Goal: Use online tool/utility: Utilize a website feature to perform a specific function

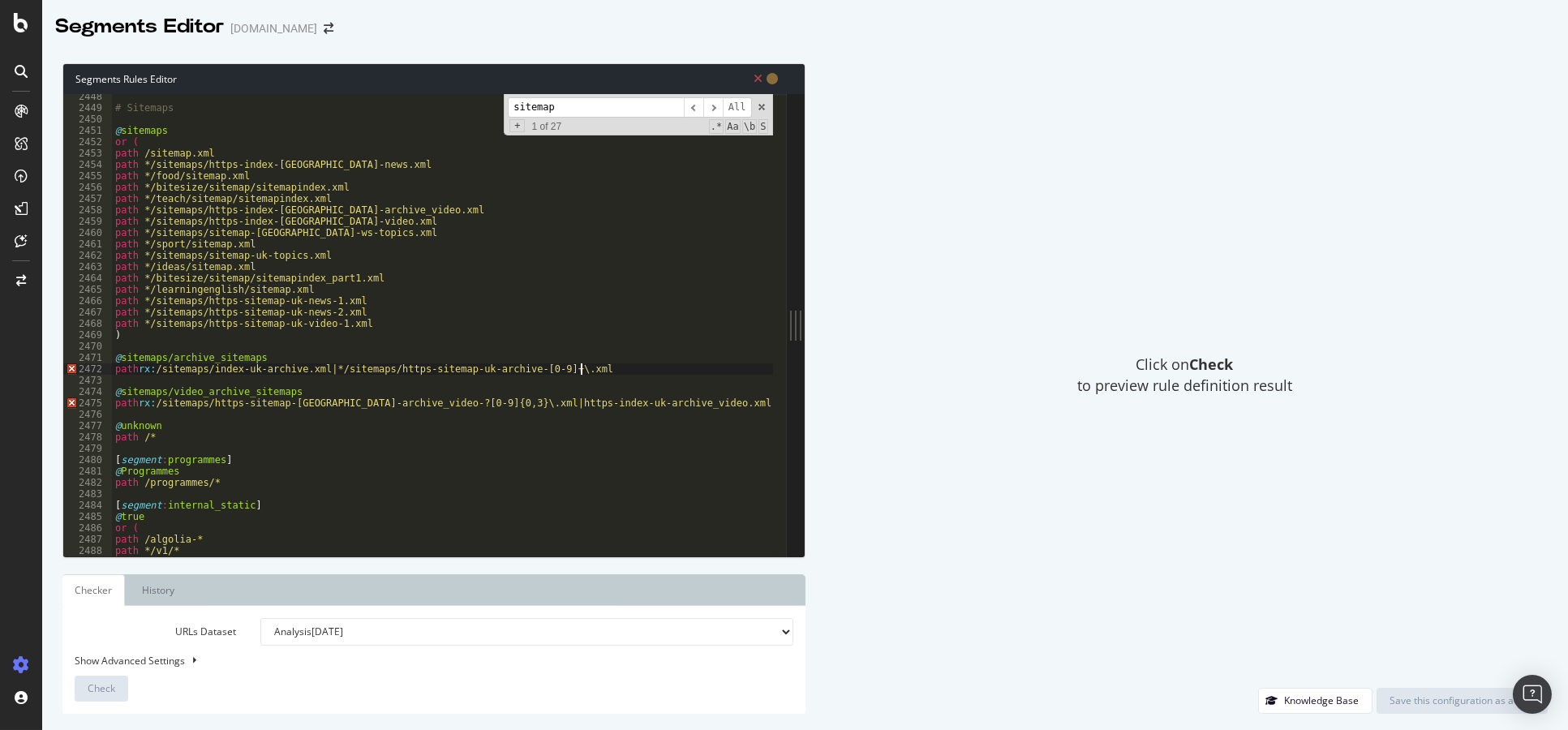
scroll to position [25594, 0]
click at [167, 360] on div "# Sitemaps @ sitemaps or ( path /sitemap.xml path */sitemaps/https-index-uk-new…" at bounding box center [443, 333] width 661 height 486
click at [246, 423] on div "# Sitemaps @ sitemaps or ( path /sitemap.xml path */sitemaps/https-index-uk-new…" at bounding box center [443, 333] width 661 height 486
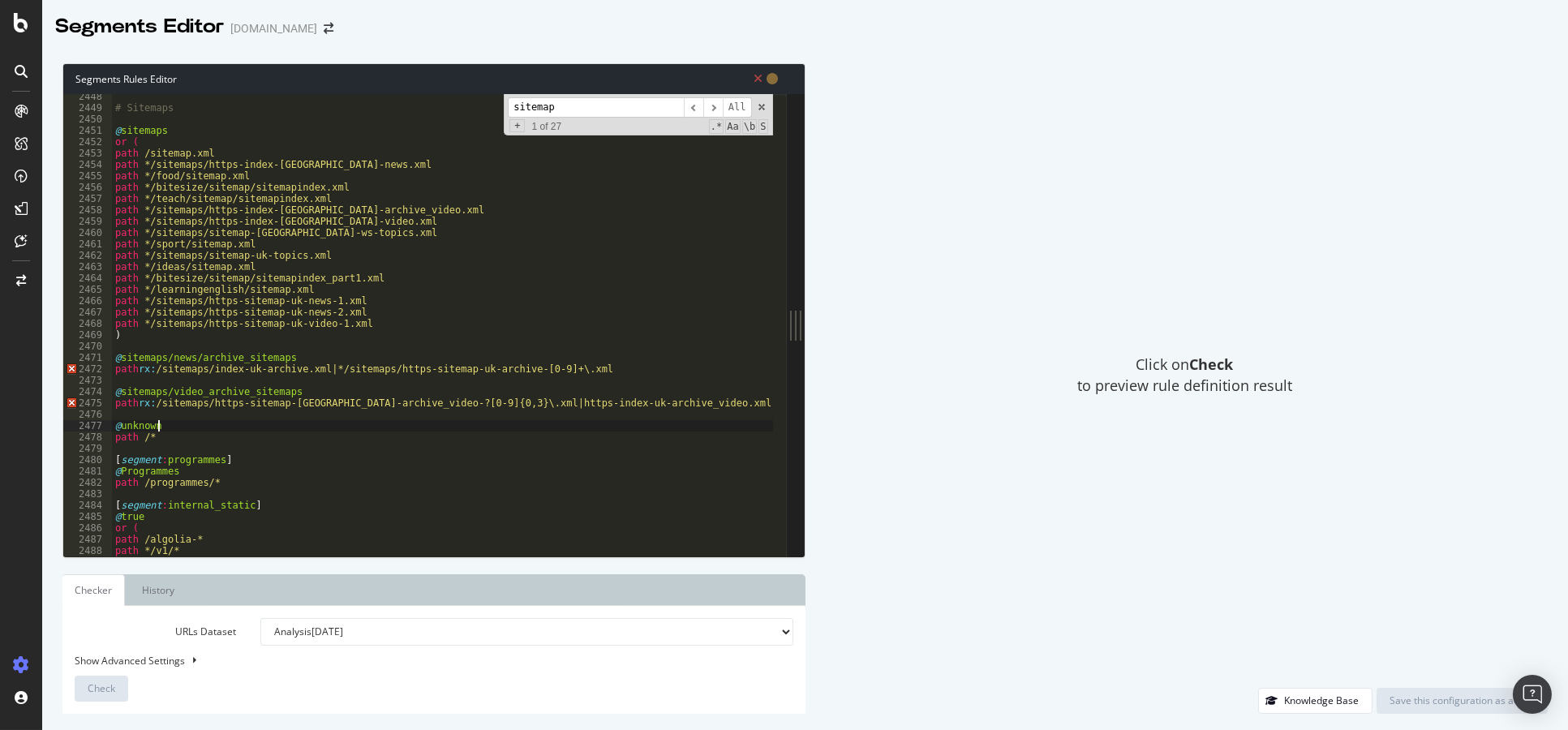
click at [661, 405] on div "# Sitemaps @ sitemaps or ( path /sitemap.xml path */sitemaps/https-index-uk-new…" at bounding box center [443, 333] width 661 height 486
type textarea "path rx: /sitemaps/https-sitemap-uk-archive_video-?[0-9]{0,3}\.xml|https-index-…"
type textarea "@sitemaps/childrens_and_education"
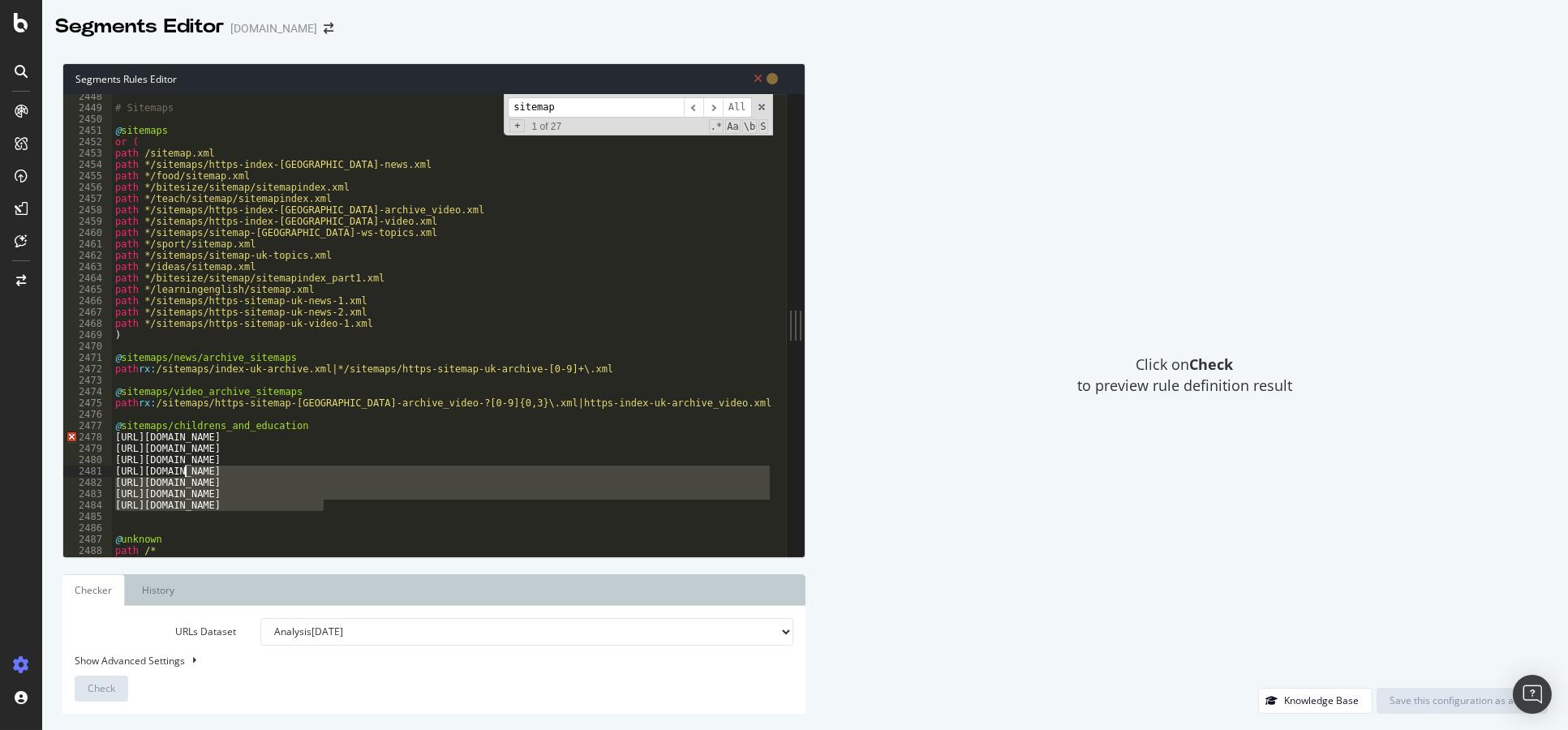
drag, startPoint x: 320, startPoint y: 495, endPoint x: 186, endPoint y: 472, distance: 136.0
click at [186, 472] on div "# Sitemaps @ sitemaps or ( path /sitemap.xml path */sitemaps/https-index-uk-new…" at bounding box center [443, 333] width 661 height 486
click at [342, 504] on div "# Sitemaps @ sitemaps or ( path /sitemap.xml path */sitemaps/https-index-uk-new…" at bounding box center [443, 325] width 661 height 463
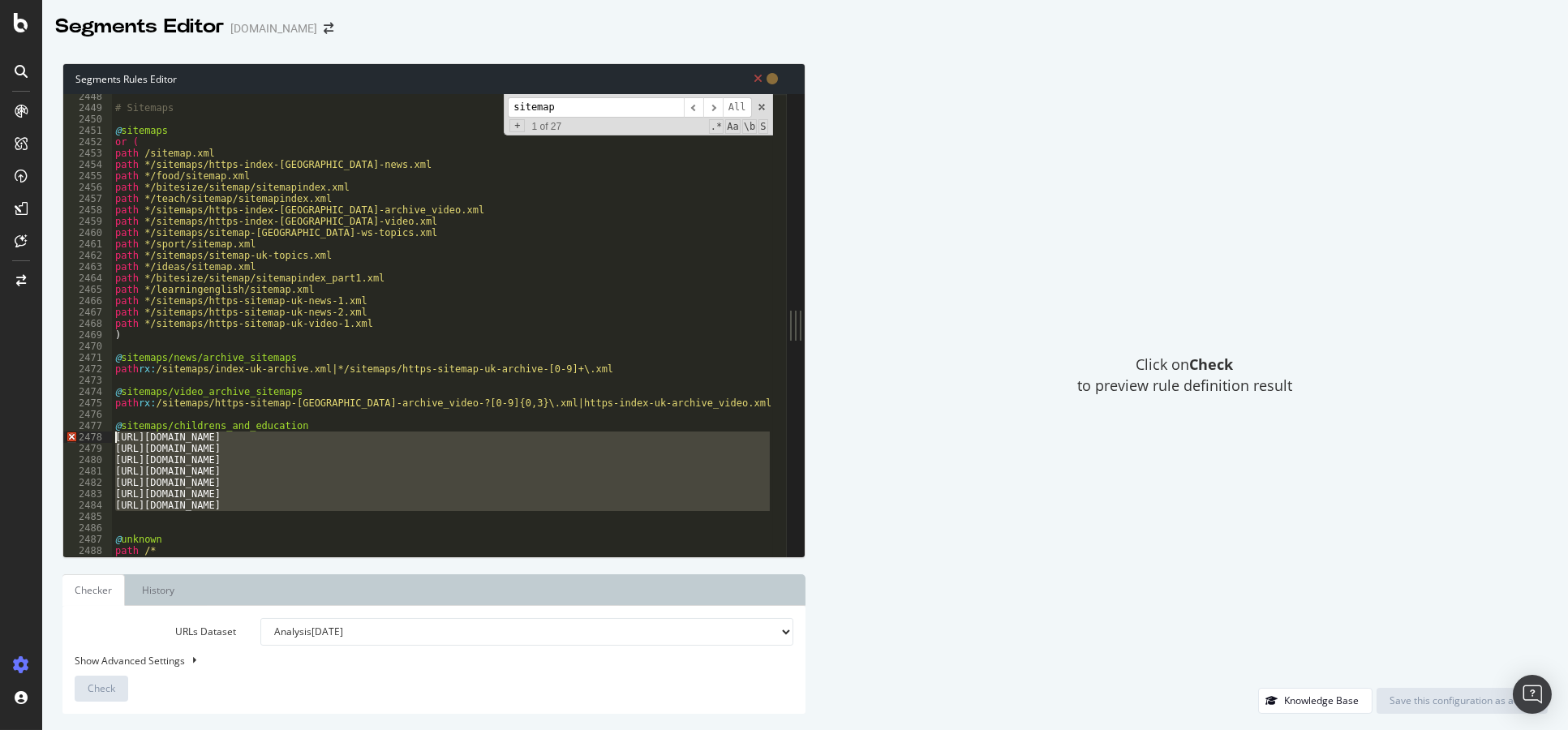
drag, startPoint x: 340, startPoint y: 513, endPoint x: 85, endPoint y: 435, distance: 266.7
click at [85, 435] on div "[URL][DOMAIN_NAME] 2448 2449 2450 2451 2452 2453 2454 2455 2456 2457 2458 2459 …" at bounding box center [425, 325] width 723 height 463
type textarea "[URL][DOMAIN_NAME] [URL][DOMAIN_NAME]"
paste textarea "Cursor at row 2478"
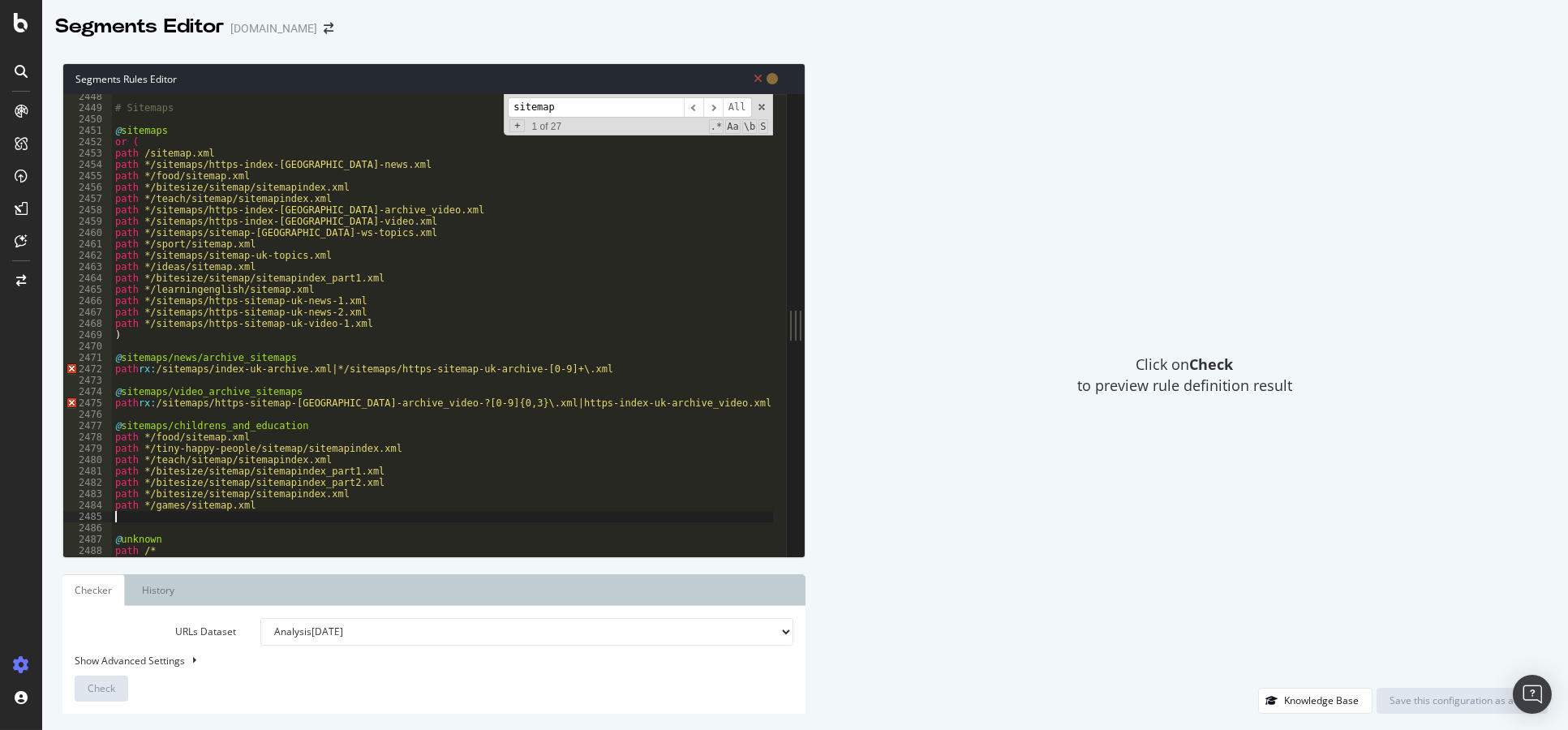
click at [303, 512] on div "# Sitemaps @ sitemaps or ( path /sitemap.xml path */sitemaps/https-index-uk-new…" at bounding box center [443, 333] width 661 height 486
type textarea "@sitemaps/iPlayer"
paste textarea "path */iplayer/videositemap/live-ibl-video-sitemap.xml"
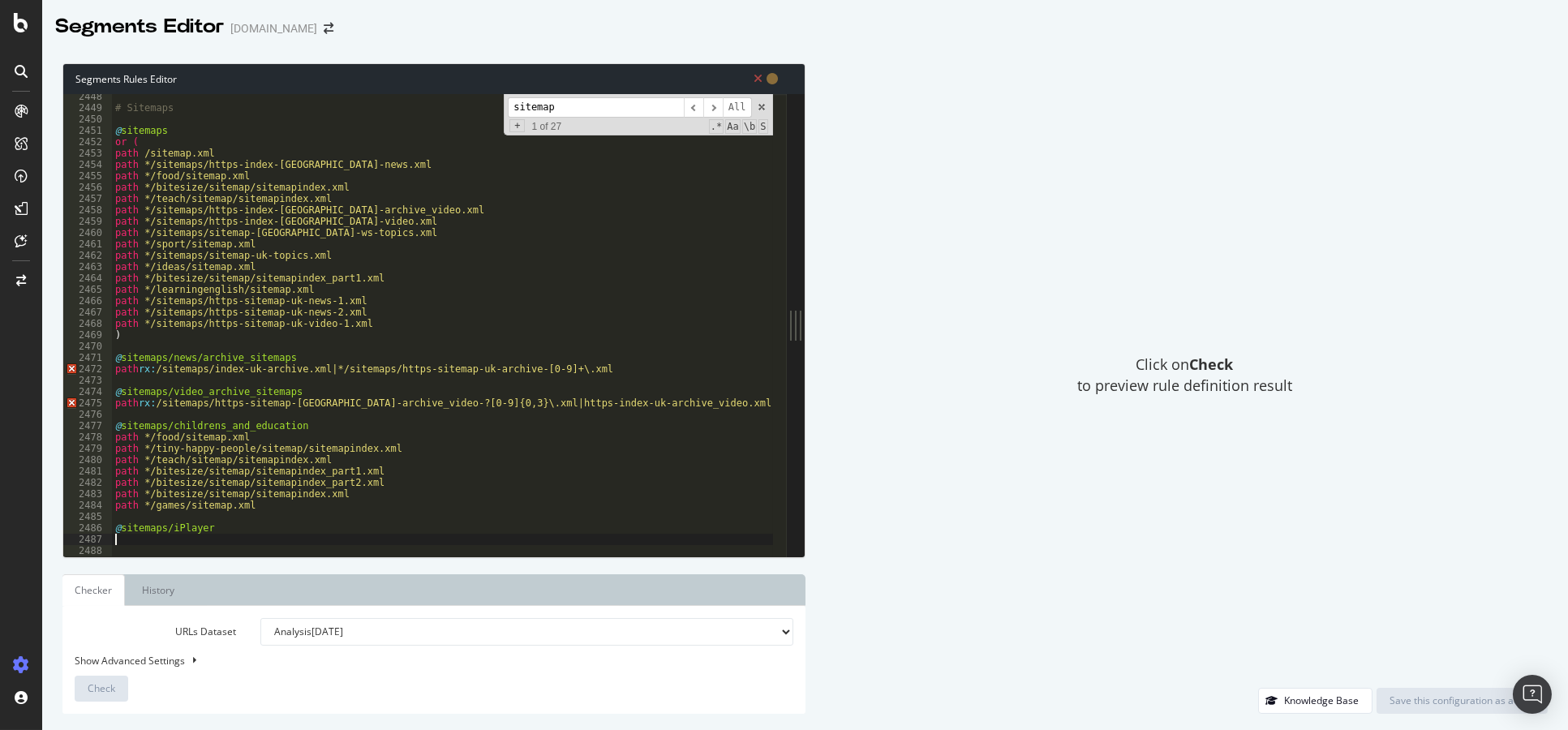
scroll to position [25463, 0]
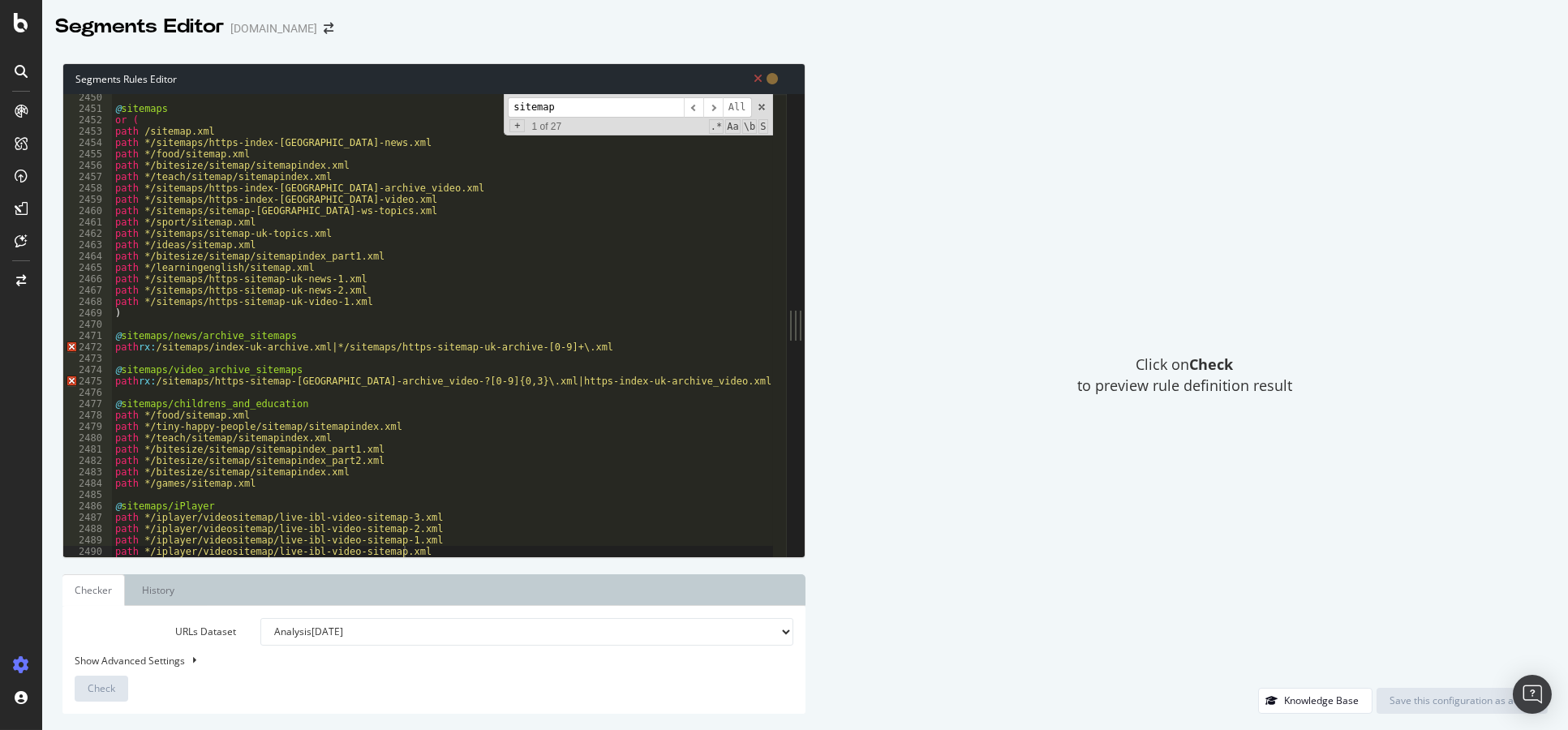
click at [251, 484] on div "@ sitemaps or ( path /sitemap.xml path */sitemaps/https-index-uk-news.xml path …" at bounding box center [443, 334] width 661 height 486
type textarea "path */games/sitemap.xml"
type textarea "@sitemap/misc"
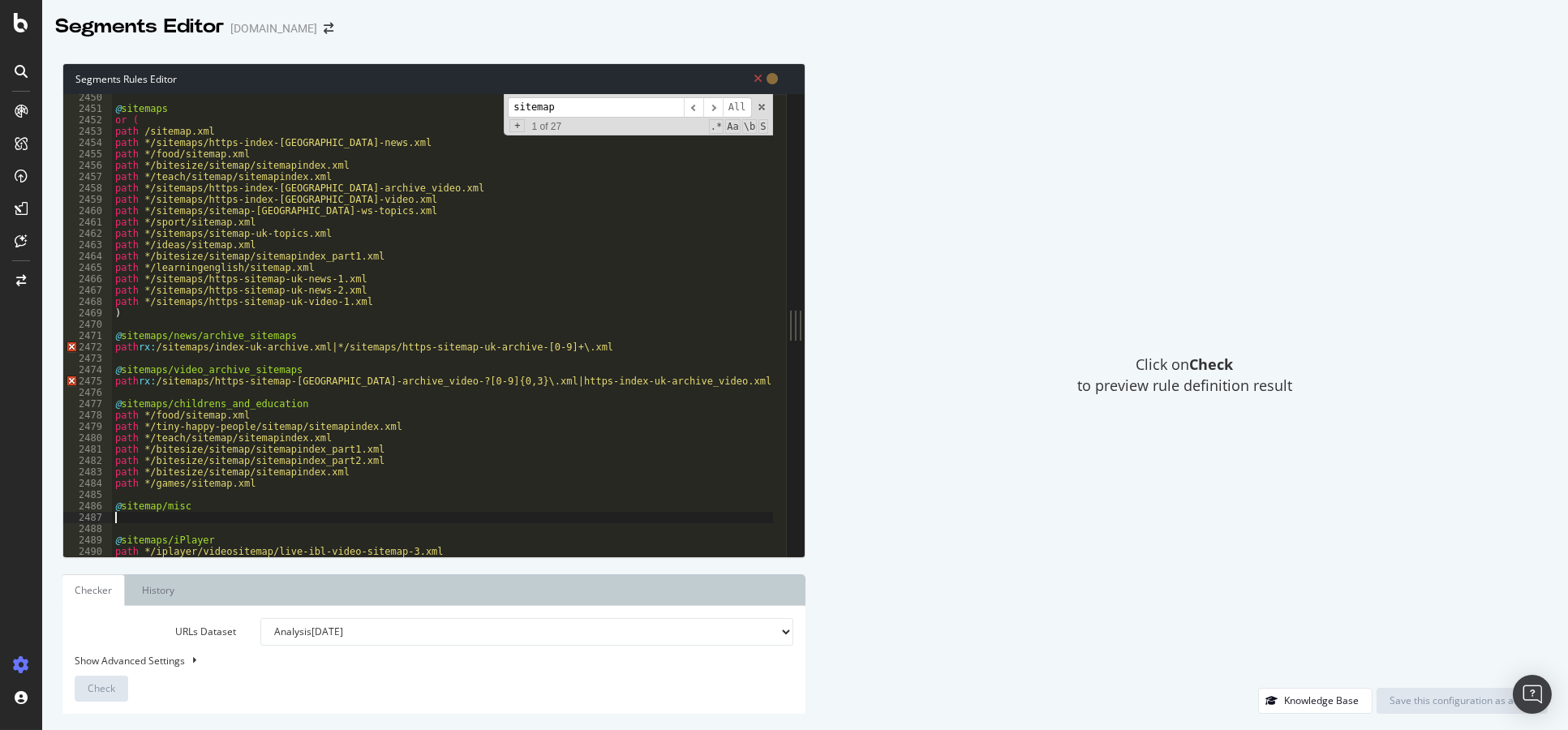
paste textarea "path */[GEOGRAPHIC_DATA]/sitemap.xml"
type textarea "path */[GEOGRAPHIC_DATA]/sitemap.xml"
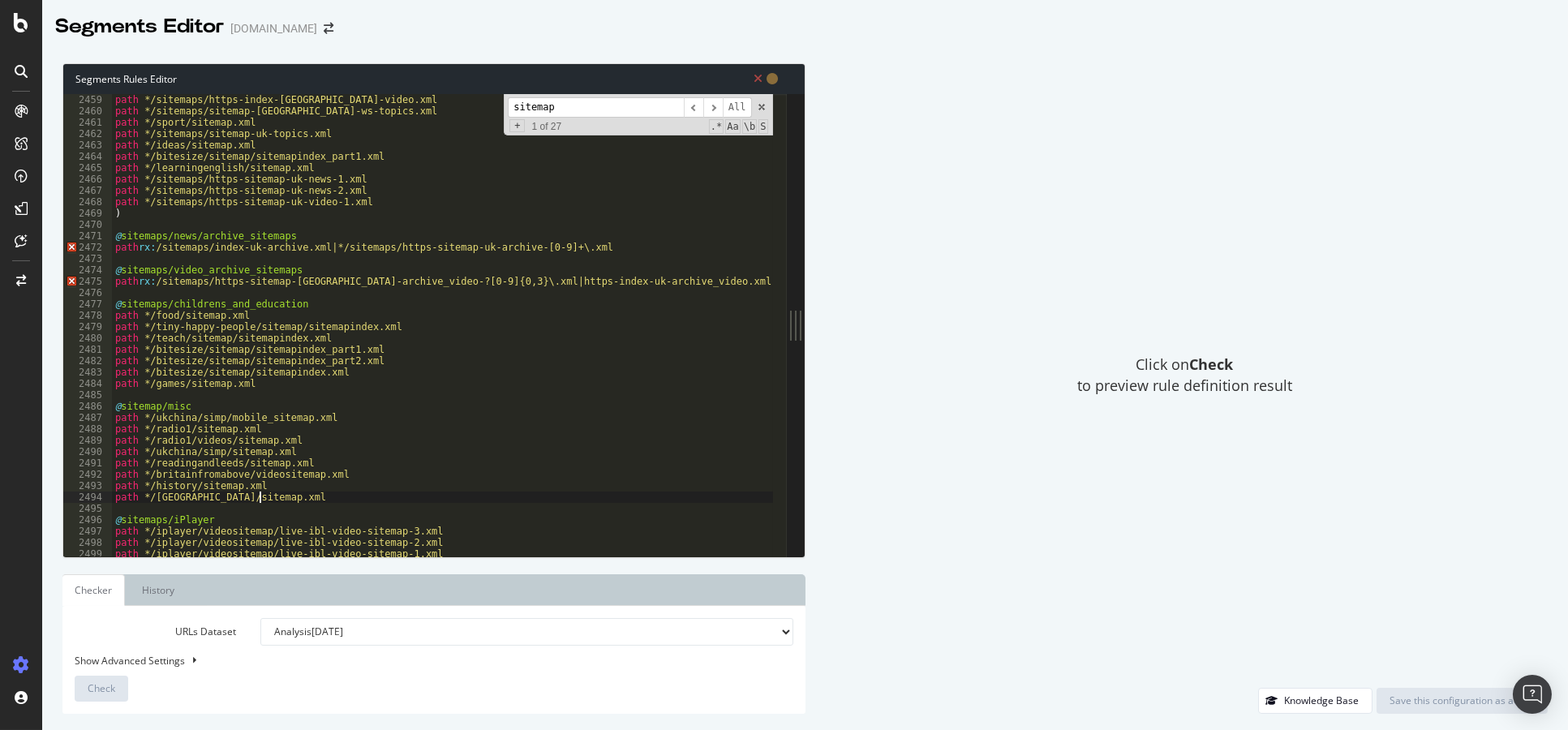
scroll to position [25504, 0]
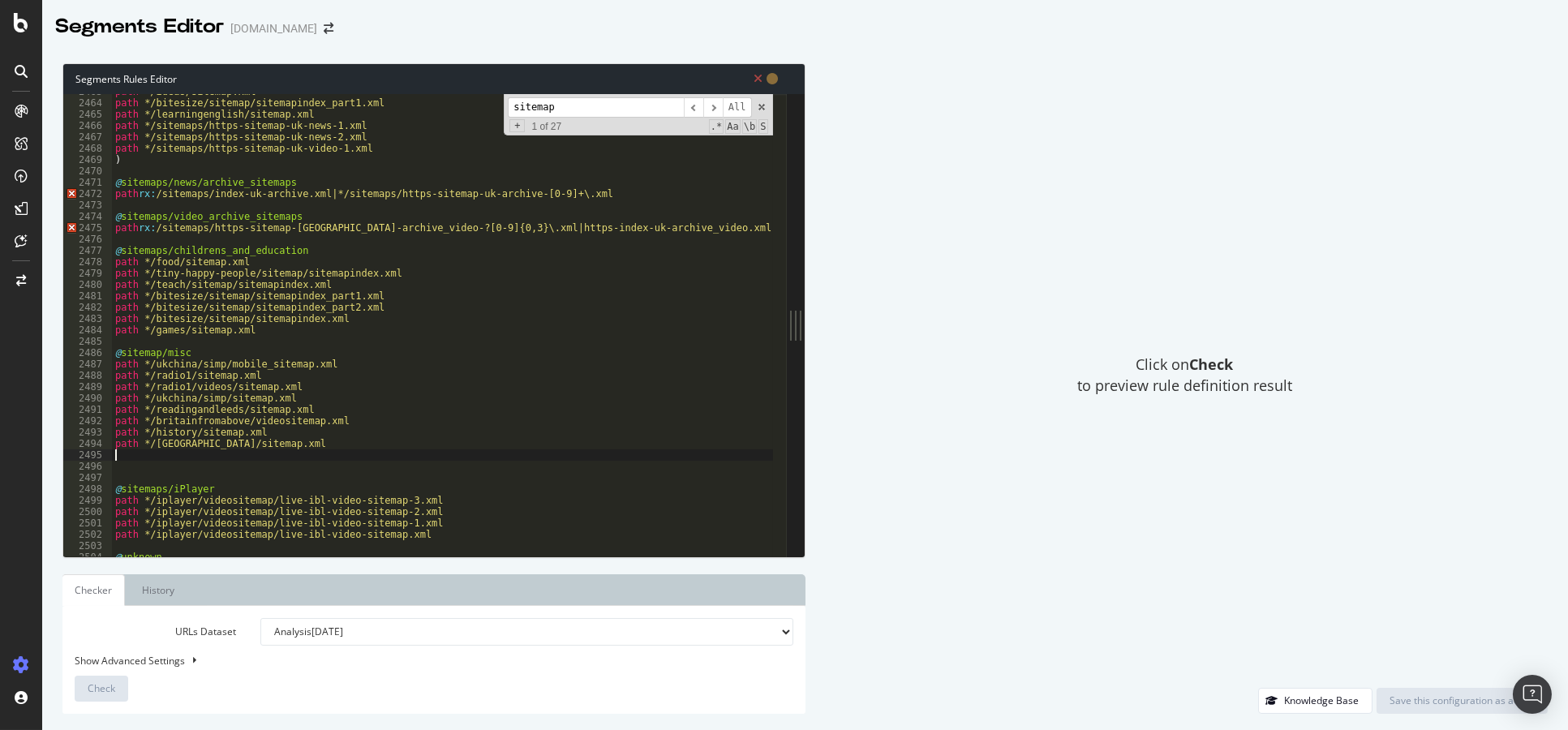
click at [273, 456] on div "path */ideas/sitemap.xml path */bitesize/sitemap/sitemapindex_part1.xml path */…" at bounding box center [443, 329] width 661 height 486
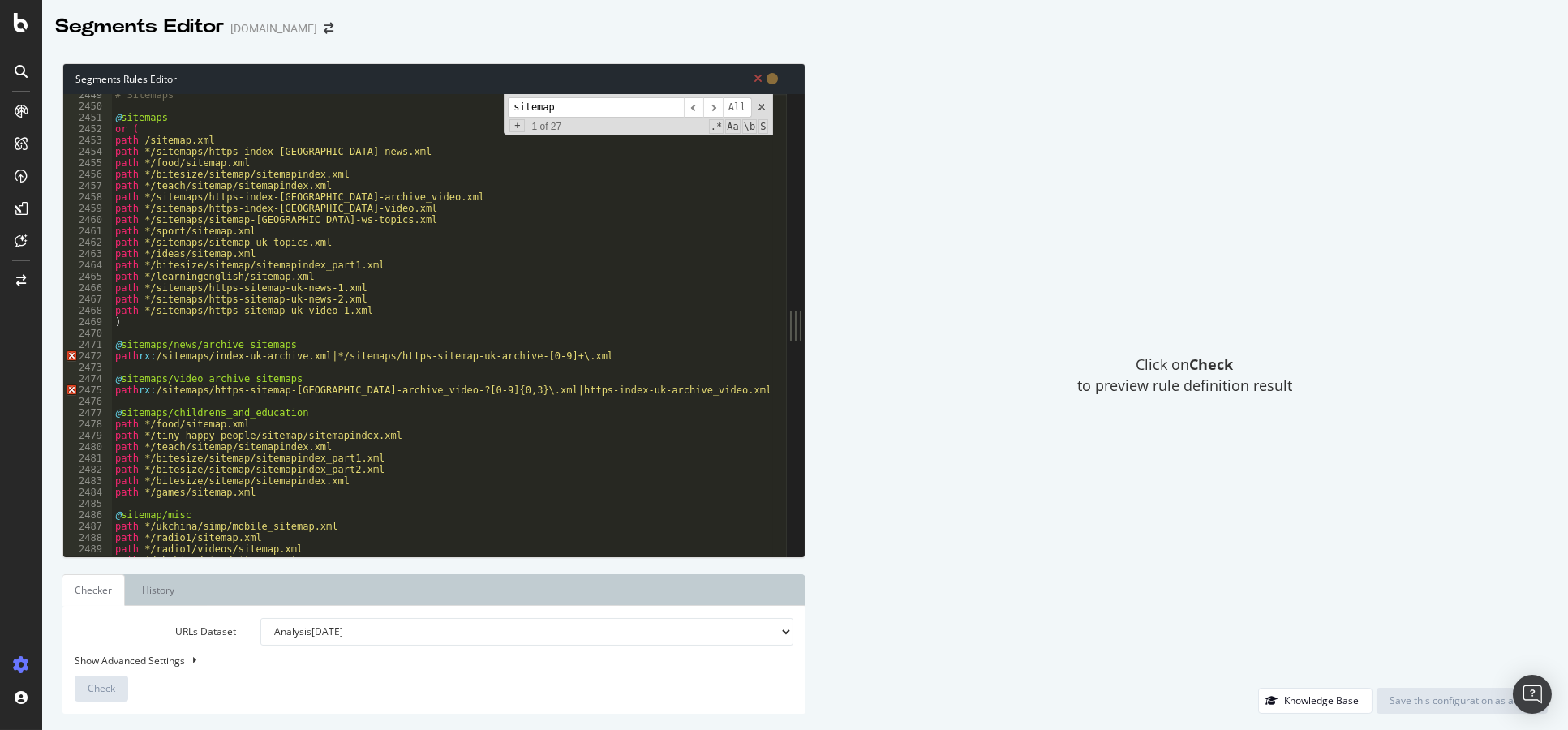
scroll to position [25327, 0]
click at [300, 414] on div "# Sitemaps @ sitemaps or ( path /sitemap.xml path */sitemaps/https-index-uk-new…" at bounding box center [443, 332] width 661 height 486
type textarea "@sitemaps/childrens_and_education"
click at [303, 509] on div "# Sitemaps @ sitemaps or ( path /sitemap.xml path */sitemaps/https-index-uk-new…" at bounding box center [443, 332] width 661 height 486
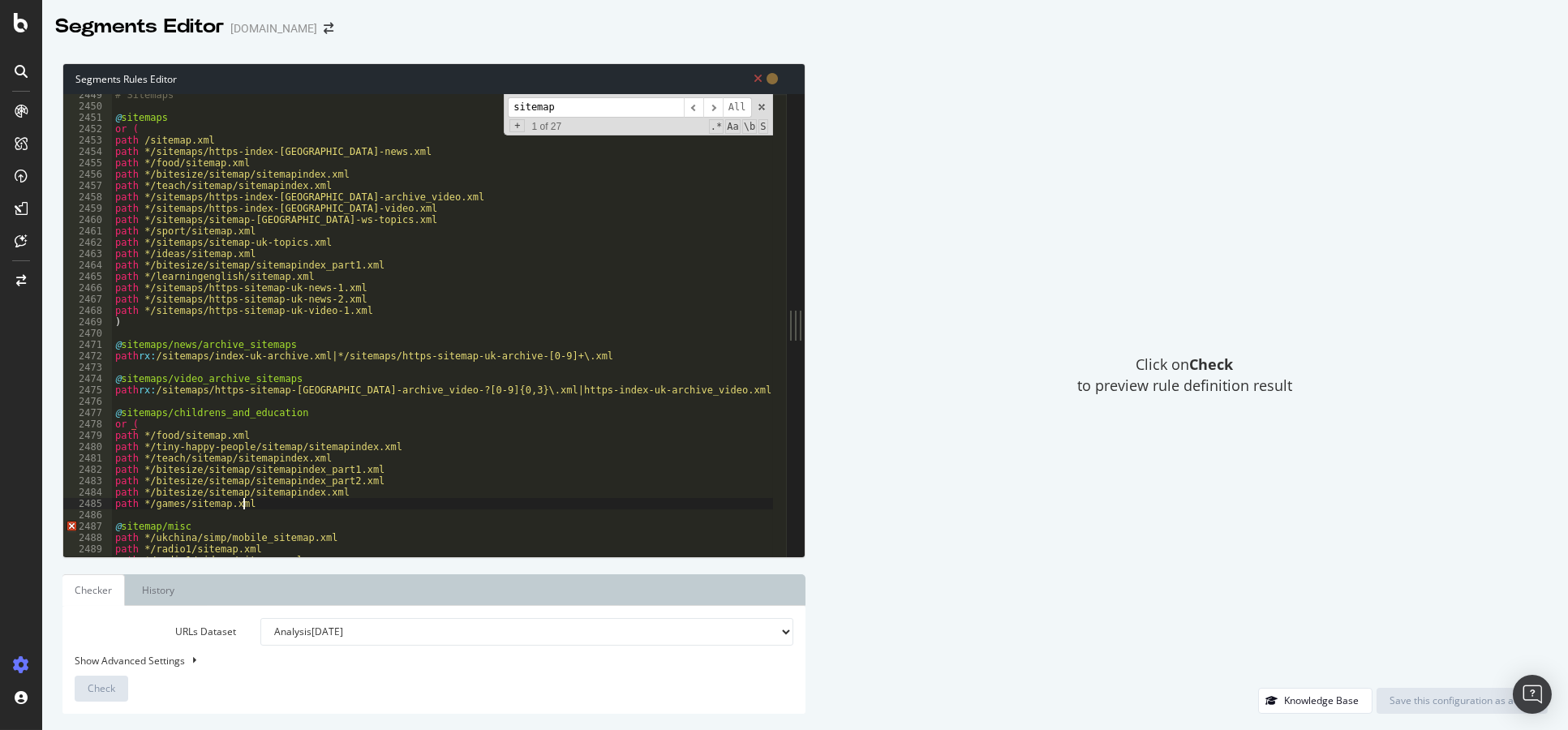
type textarea "path */games/sitemap.xml"
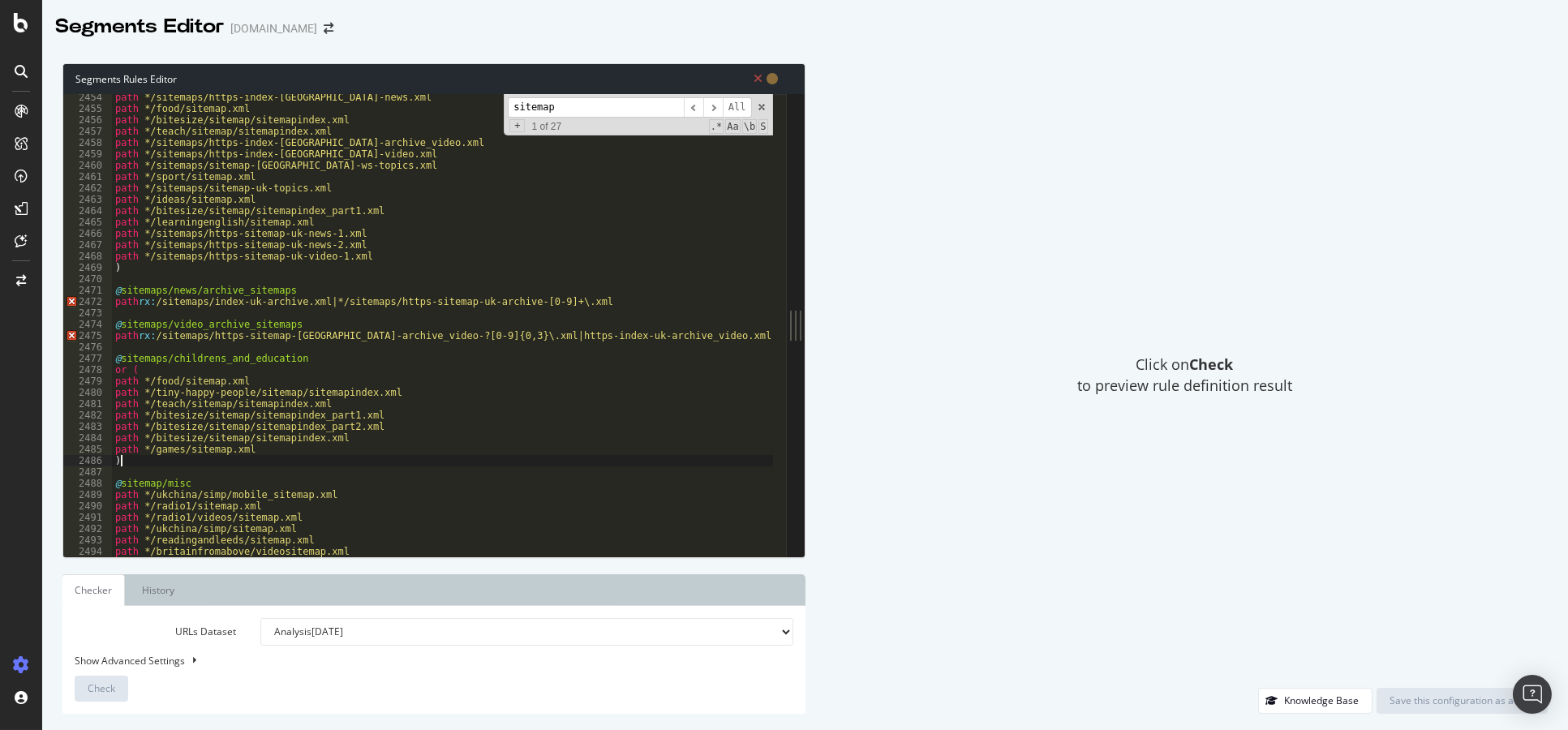
click at [161, 337] on div "path */sitemaps/https-index-uk-news.xml path */food/sitemap.xml path */bitesize…" at bounding box center [443, 334] width 661 height 486
click at [164, 301] on div "path */sitemaps/https-index-uk-news.xml path */food/sitemap.xml path */bitesize…" at bounding box center [443, 334] width 661 height 486
type textarea "path rx:.*/sitemaps/index-uk-archive.xml|*/sitemaps/https-sitemap-uk-archive-[0…"
click at [172, 303] on div "path */sitemaps/https-index-uk-news.xml path */food/sitemap.xml path */bitesize…" at bounding box center [443, 334] width 661 height 486
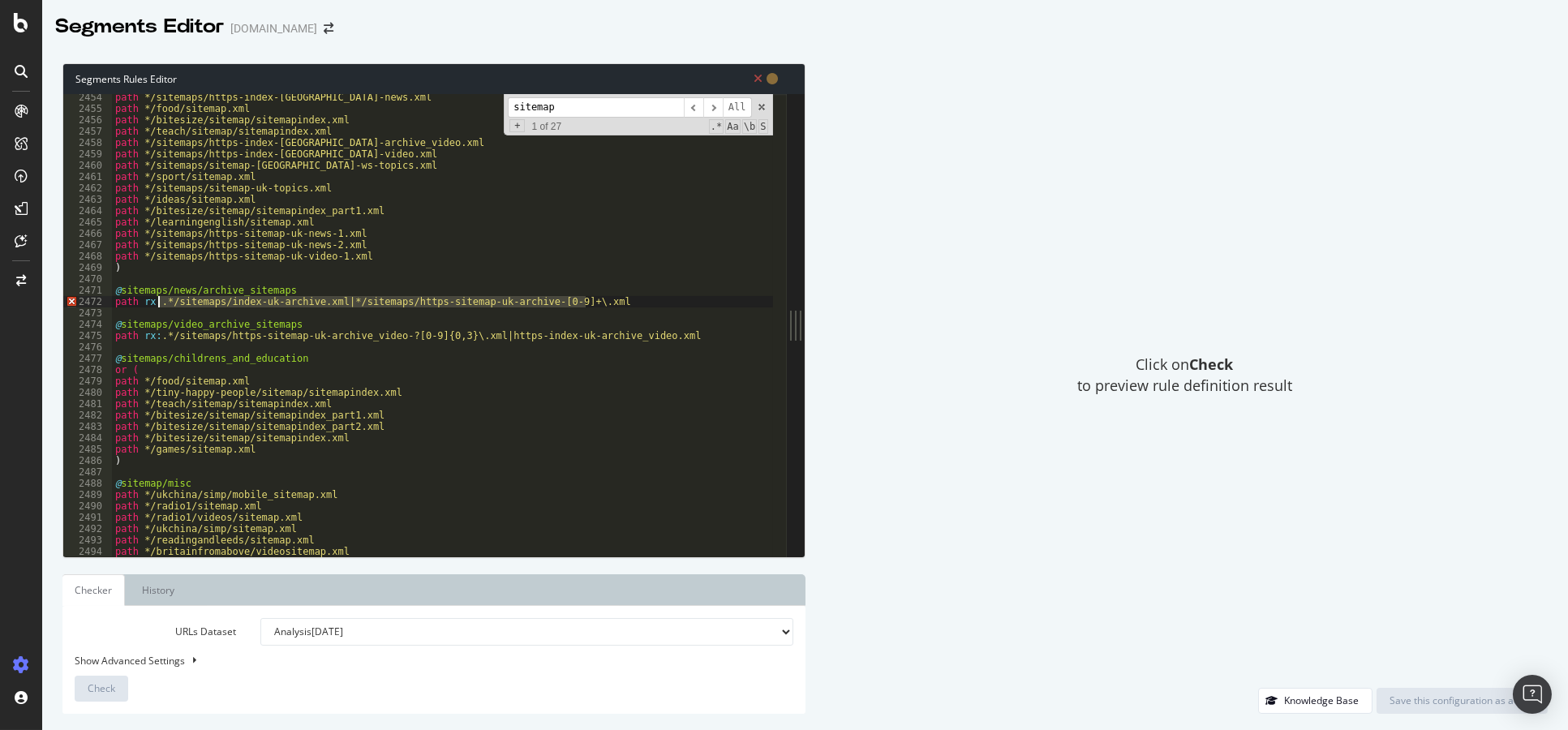
drag, startPoint x: 536, startPoint y: 304, endPoint x: 159, endPoint y: 304, distance: 377.0
click at [159, 304] on div "path */sitemaps/https-index-uk-news.xml path */food/sitemap.xml path */bitesize…" at bounding box center [443, 334] width 661 height 486
click at [236, 305] on div "path */sitemaps/https-index-uk-news.xml path */food/sitemap.xml path */bitesize…" at bounding box center [443, 325] width 661 height 463
click at [333, 302] on div "path */sitemaps/https-index-uk-news.xml path */food/sitemap.xml path */bitesize…" at bounding box center [443, 334] width 661 height 486
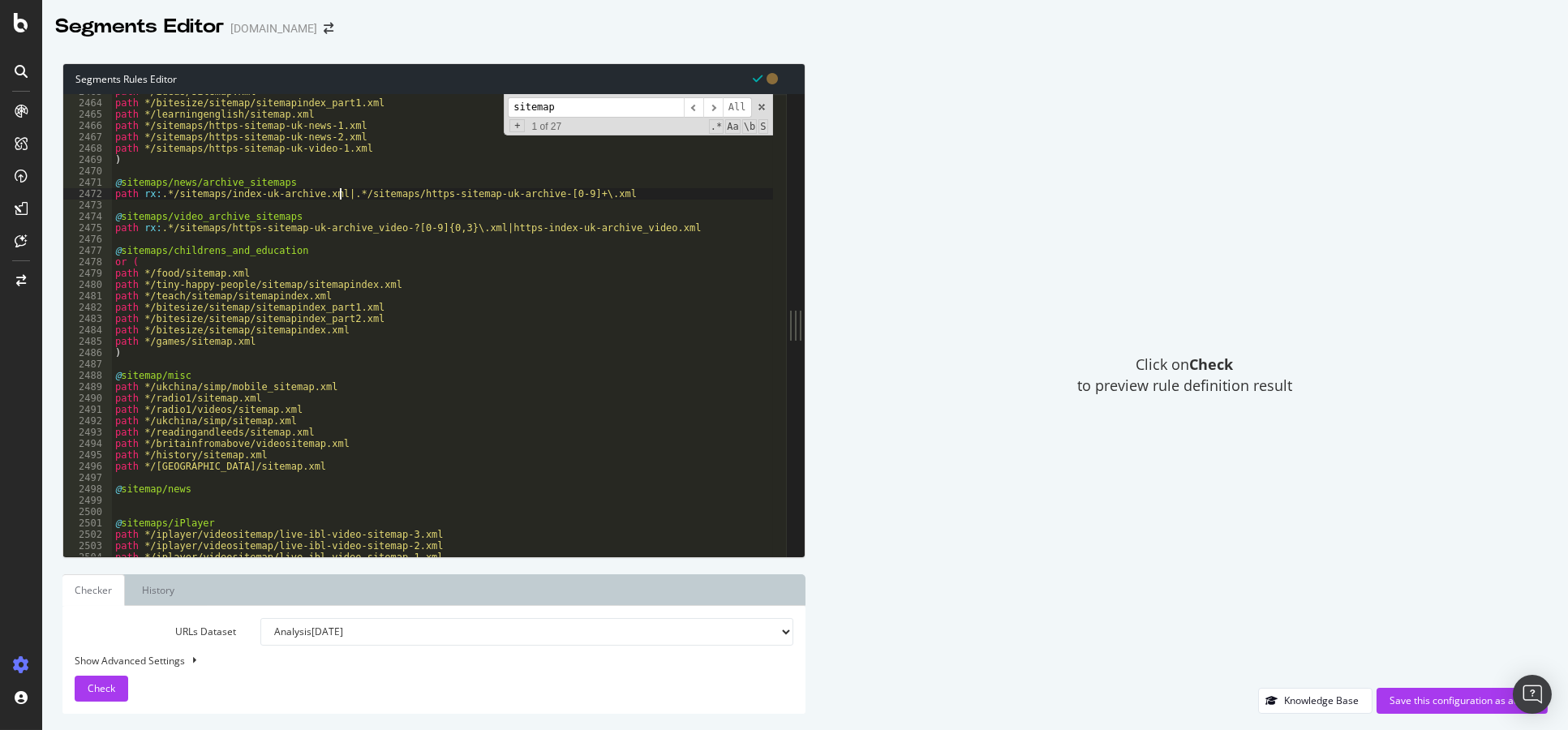
scroll to position [25455, 0]
click at [471, 301] on div "path */ideas/sitemap.xml path */bitesize/sitemap/sitemapindex_part1.xml path */…" at bounding box center [443, 329] width 661 height 486
type textarea "path */teach/sitemap/sitemapindex.xml"
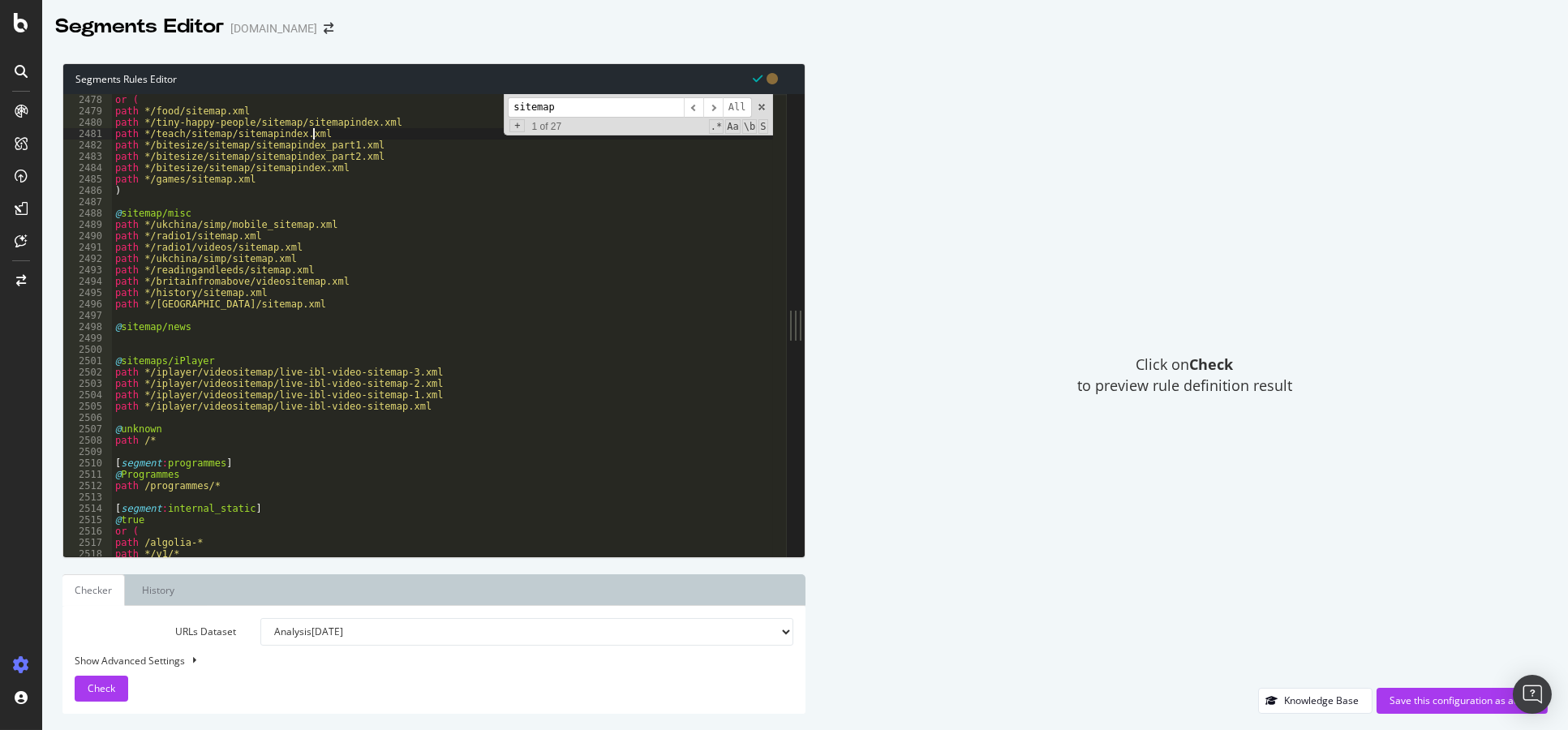
scroll to position [25651, 0]
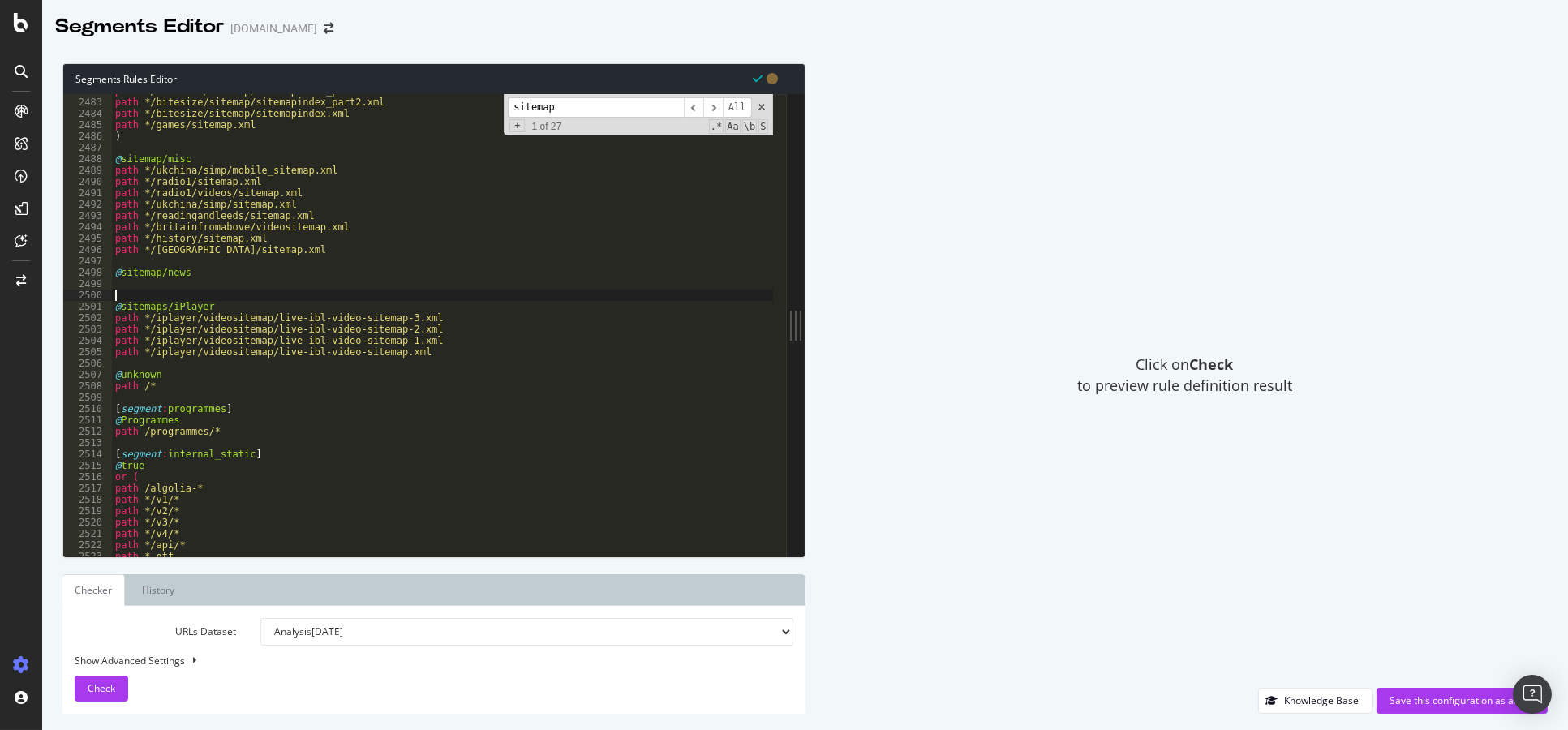
click at [471, 301] on div "path */bitesize/sitemap/sitemapindex_part1.xml path */bitesize/sitemap/sitemapi…" at bounding box center [443, 328] width 661 height 486
click at [477, 291] on div "path */bitesize/sitemap/sitemapindex_part1.xml path */bitesize/sitemap/sitemapi…" at bounding box center [443, 328] width 661 height 486
click at [150, 290] on div "path */bitesize/sitemap/sitemapindex_part1.xml path */bitesize/sitemap/sitemapi…" at bounding box center [443, 328] width 661 height 486
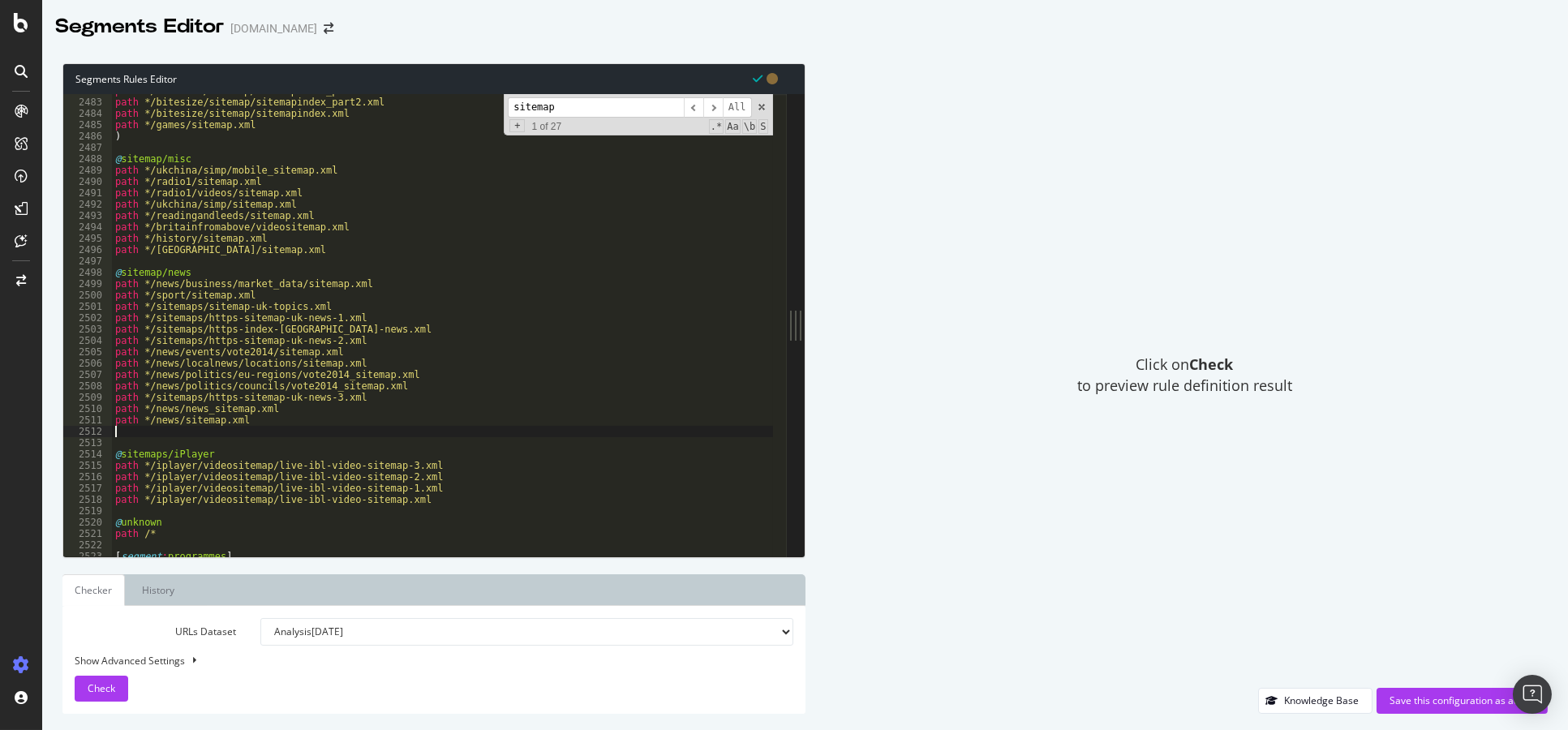
click at [113, 280] on div "path */bitesize/sitemap/sitemapindex_part1.xml path */bitesize/sitemap/sitemapi…" at bounding box center [443, 328] width 661 height 486
type textarea "path */news/business/market_data/sitemap.xml"
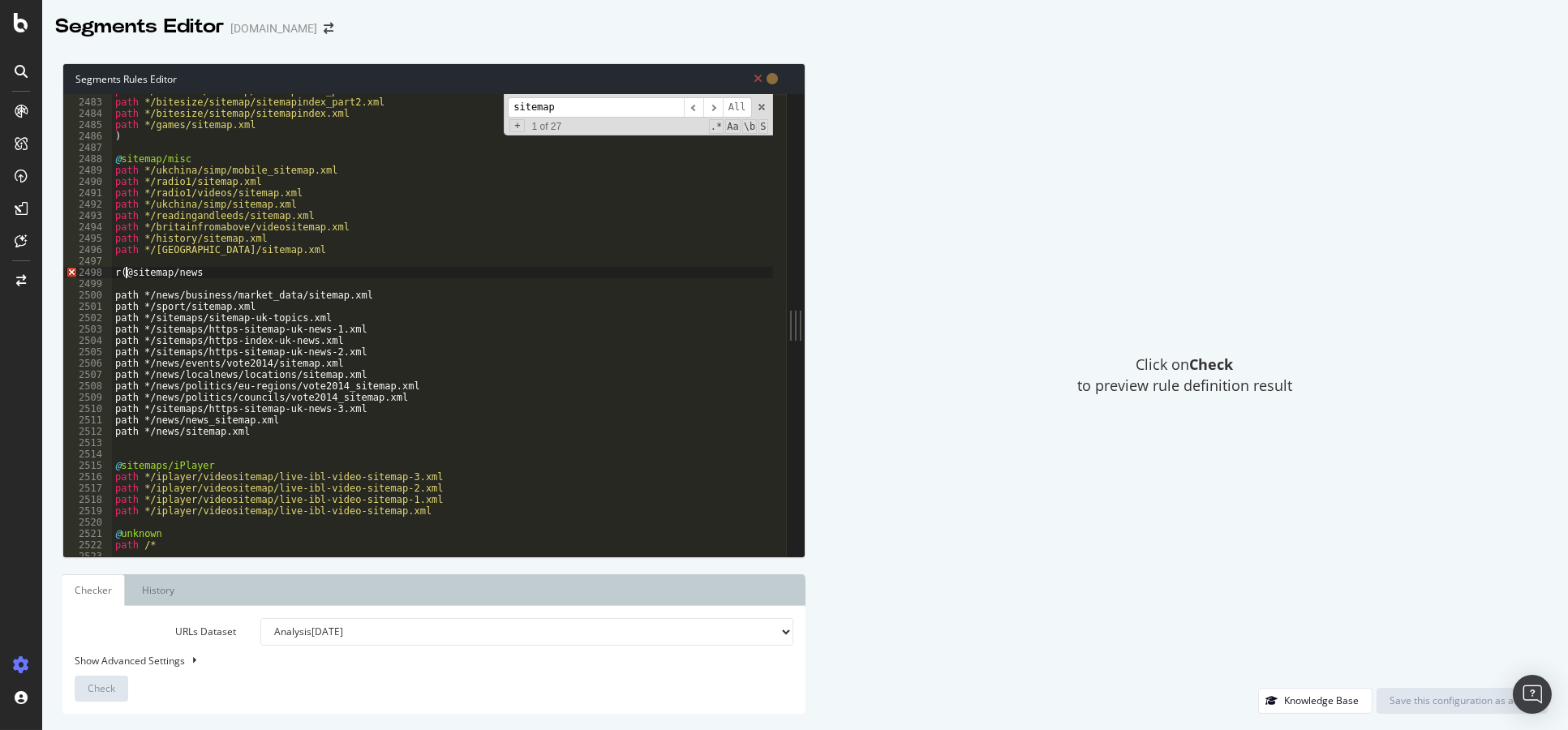
scroll to position [0, 2]
type textarea "@sitemap/news"
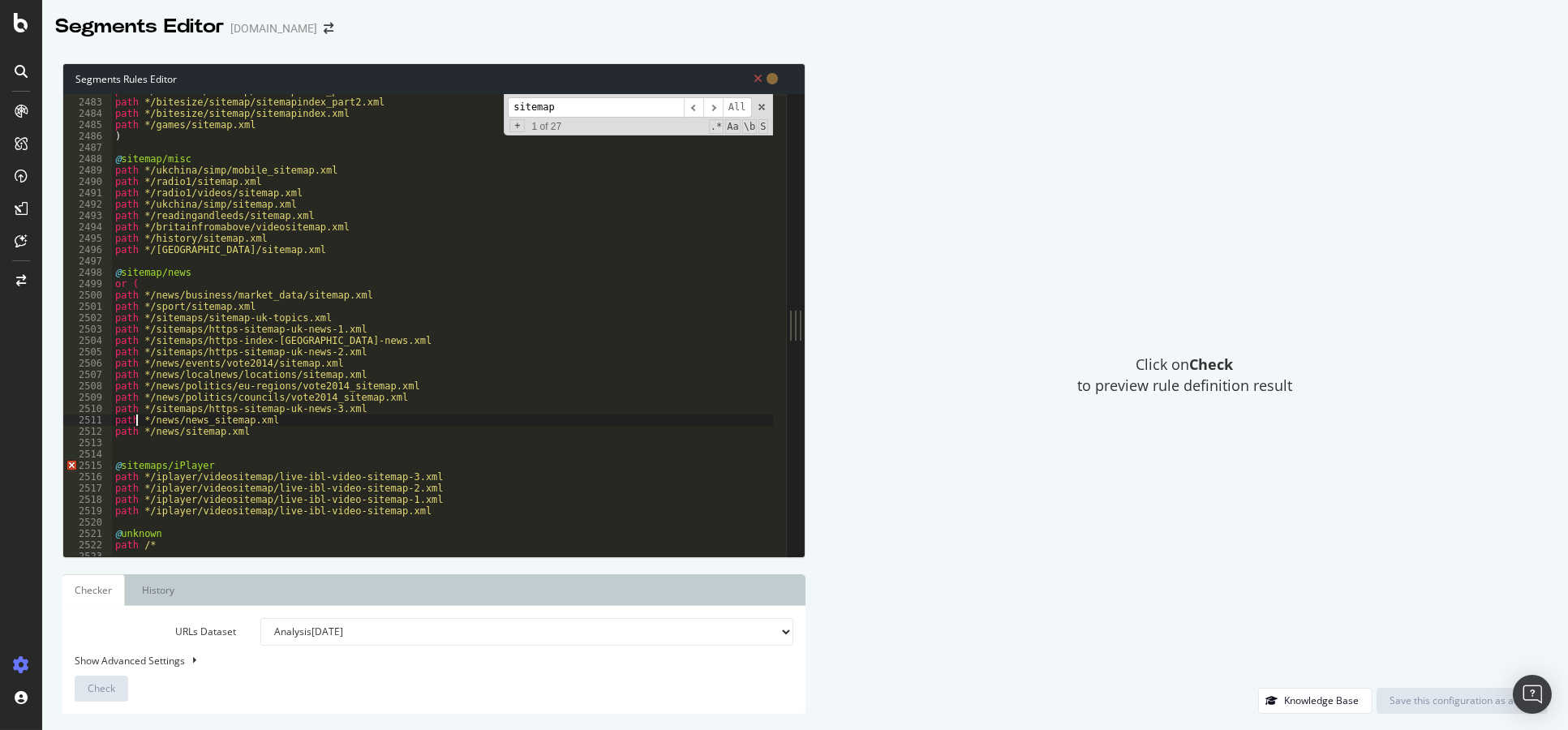
type textarea "path */news/sitemap.xml"
click at [207, 465] on div "path */bitesize/sitemap/sitemapindex_part1.xml path */bitesize/sitemap/sitemapi…" at bounding box center [443, 328] width 661 height 486
type textarea "@sitemaps/iPlayer"
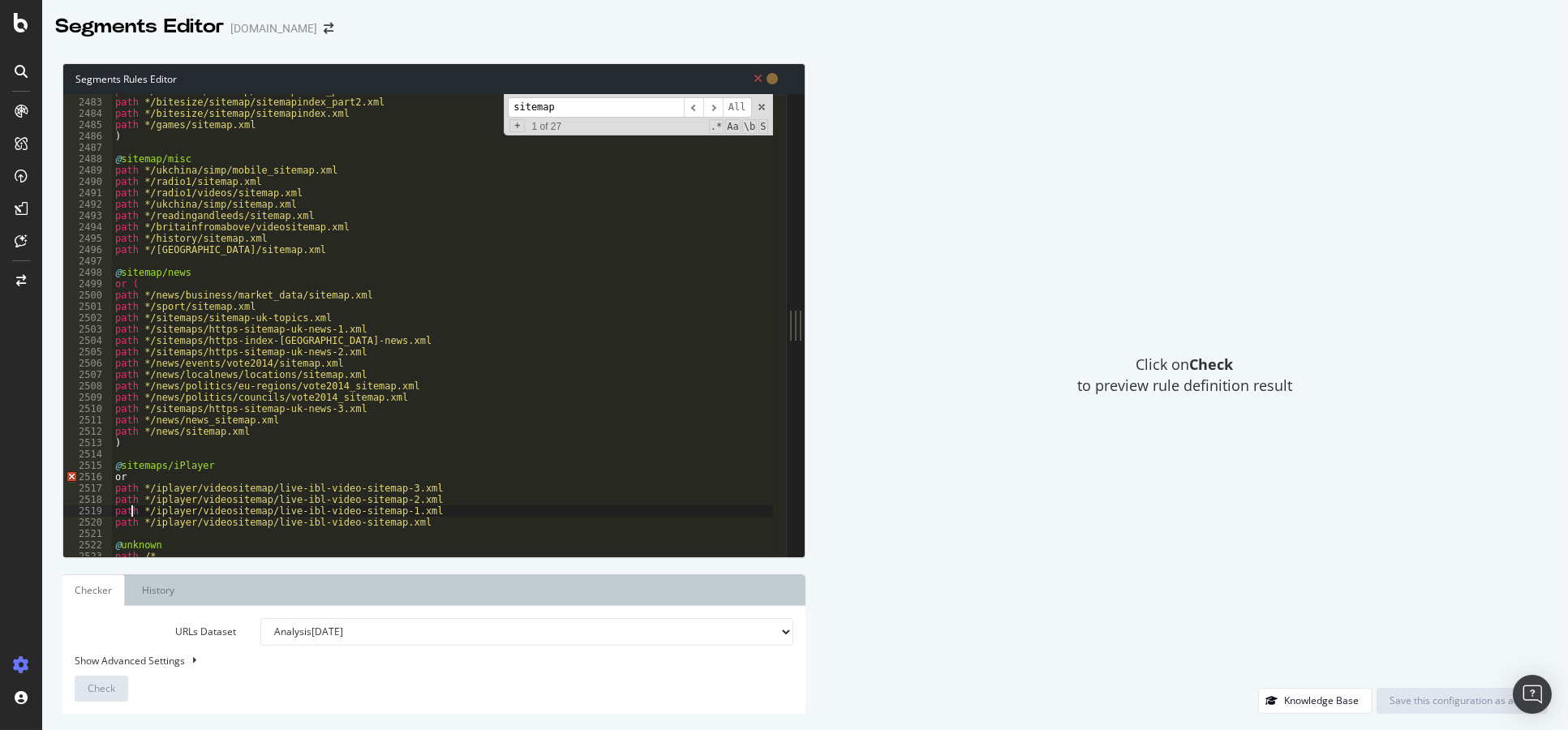
type textarea "path */iplayer/videositemap/live-ibl-video-sitemap.xml"
type textarea ")"
click at [196, 155] on div "path */bitesize/sitemap/sitemapindex_part1.xml path */bitesize/sitemap/sitemapi…" at bounding box center [443, 328] width 661 height 486
type textarea "@sitemap/misc"
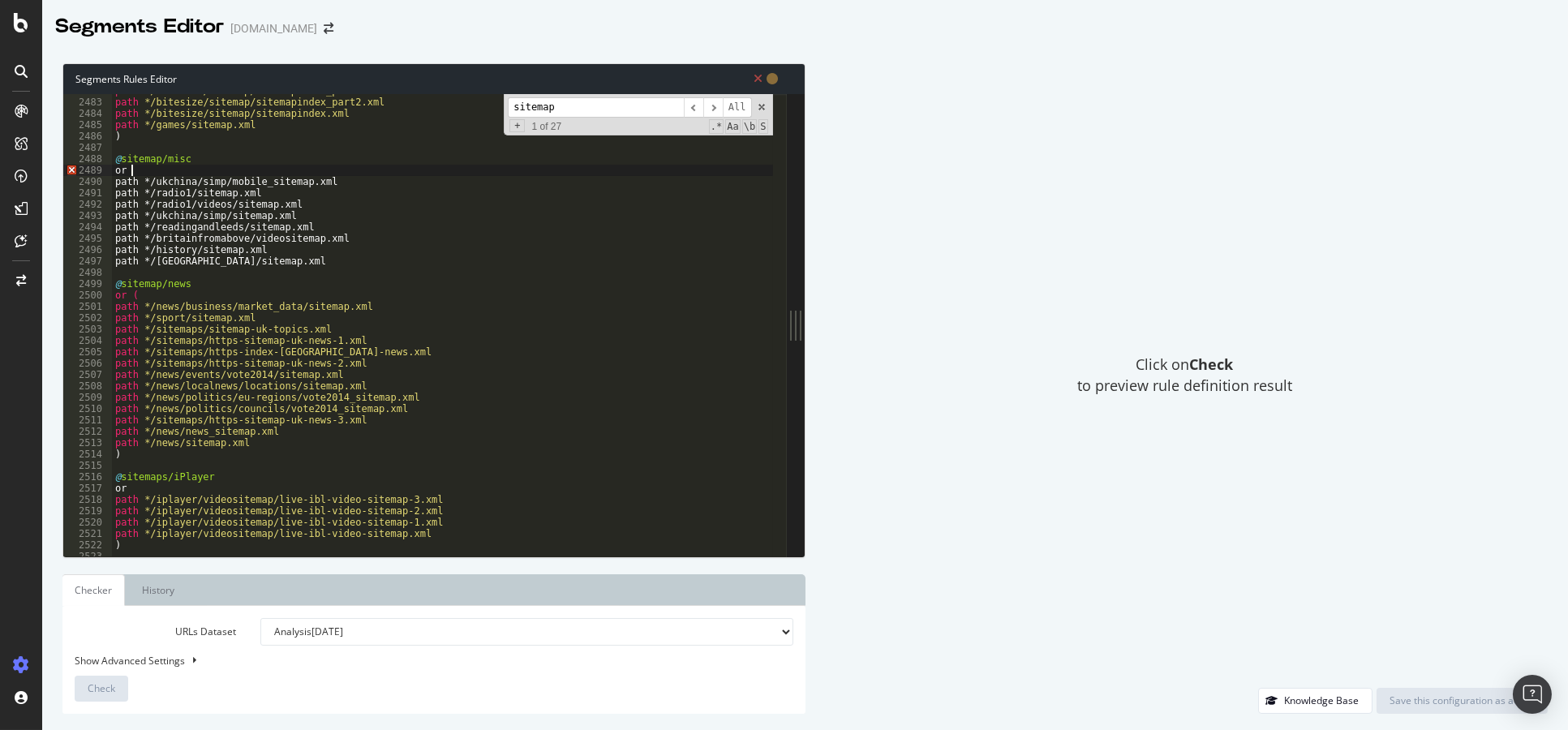
scroll to position [0, 1]
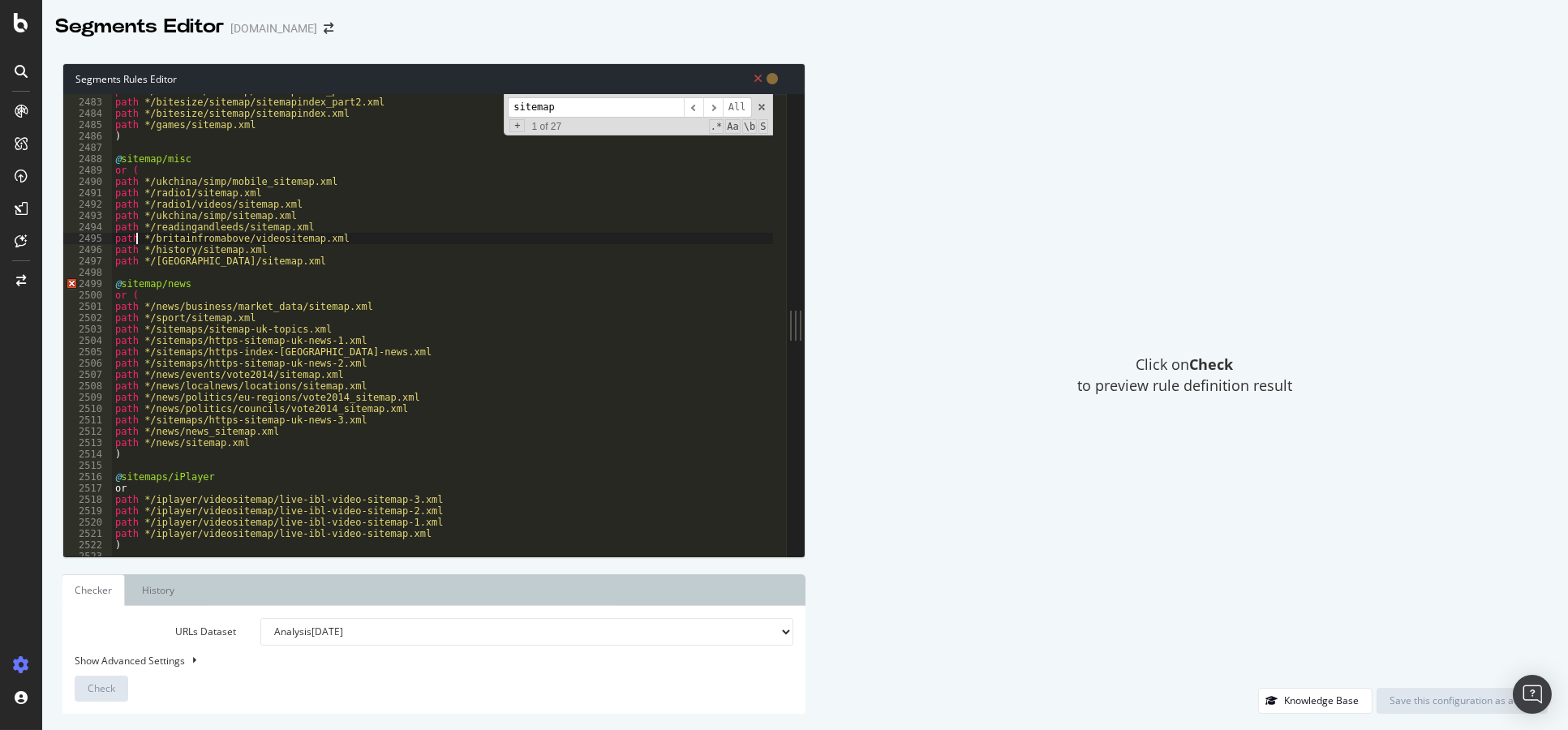
type textarea "path */[GEOGRAPHIC_DATA]/sitemap.xml"
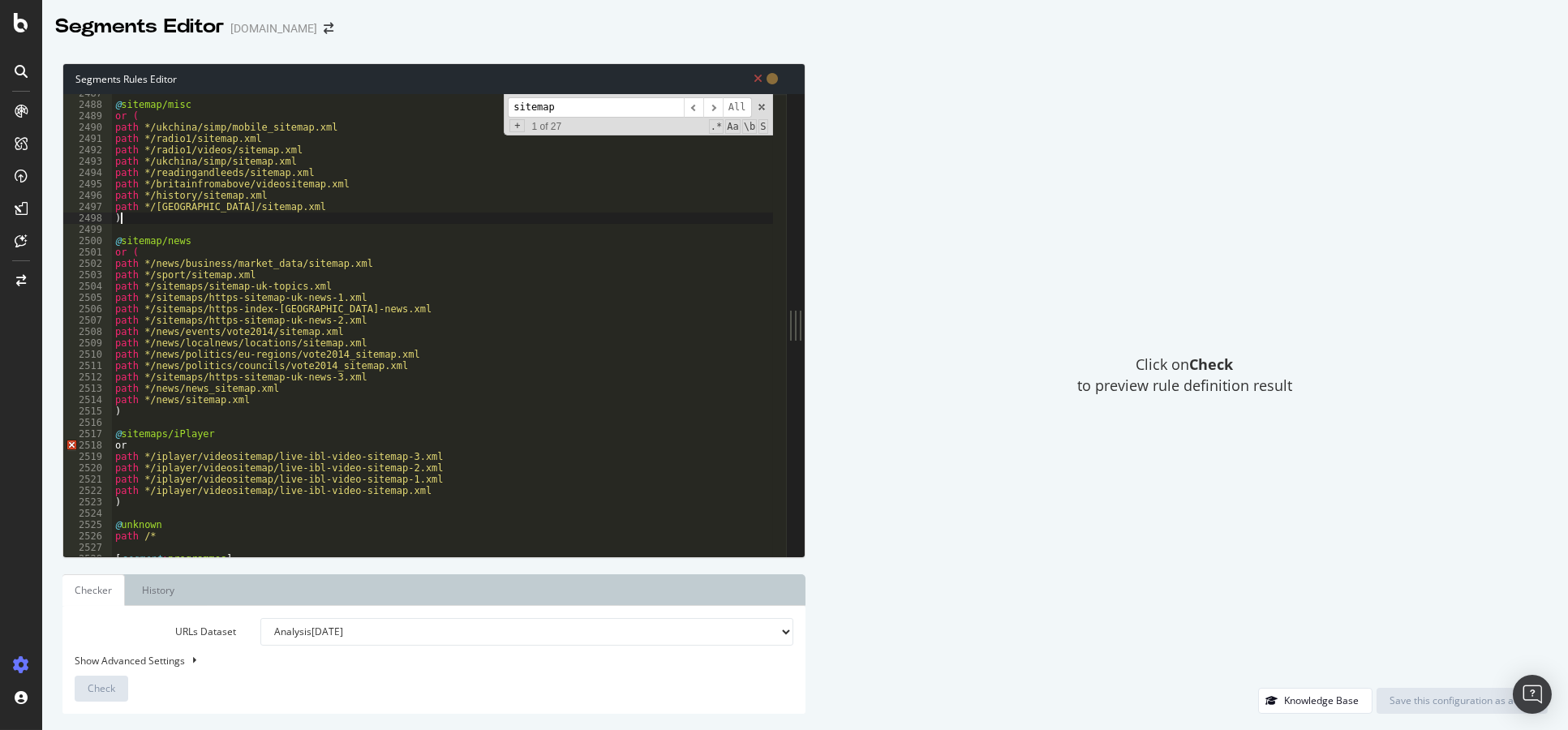
scroll to position [25571, 0]
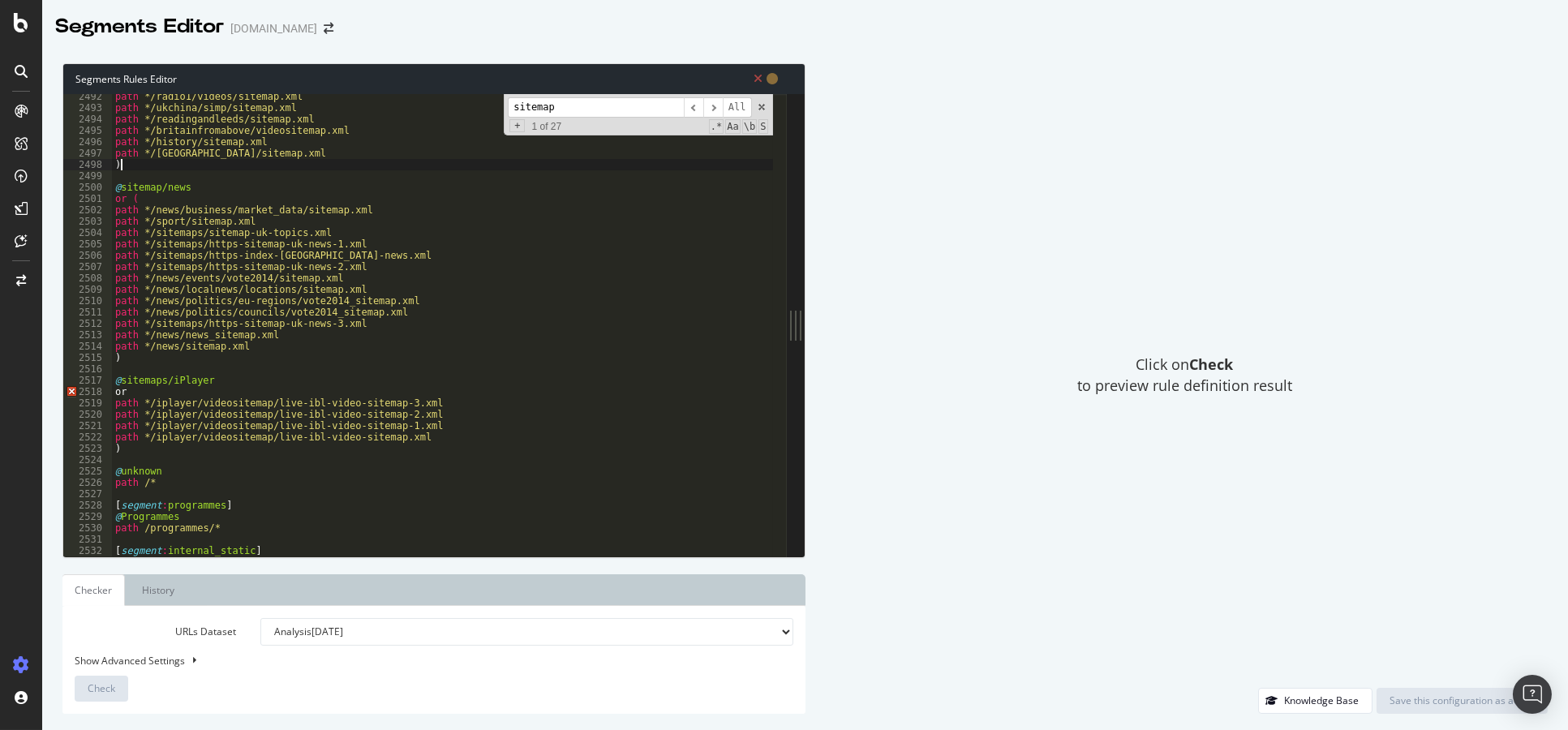
click at [137, 390] on div "path */radio1/videos/sitemap.xml path */ukchina/simp/sitemap.xml path */reading…" at bounding box center [443, 333] width 661 height 486
type textarea "or ("
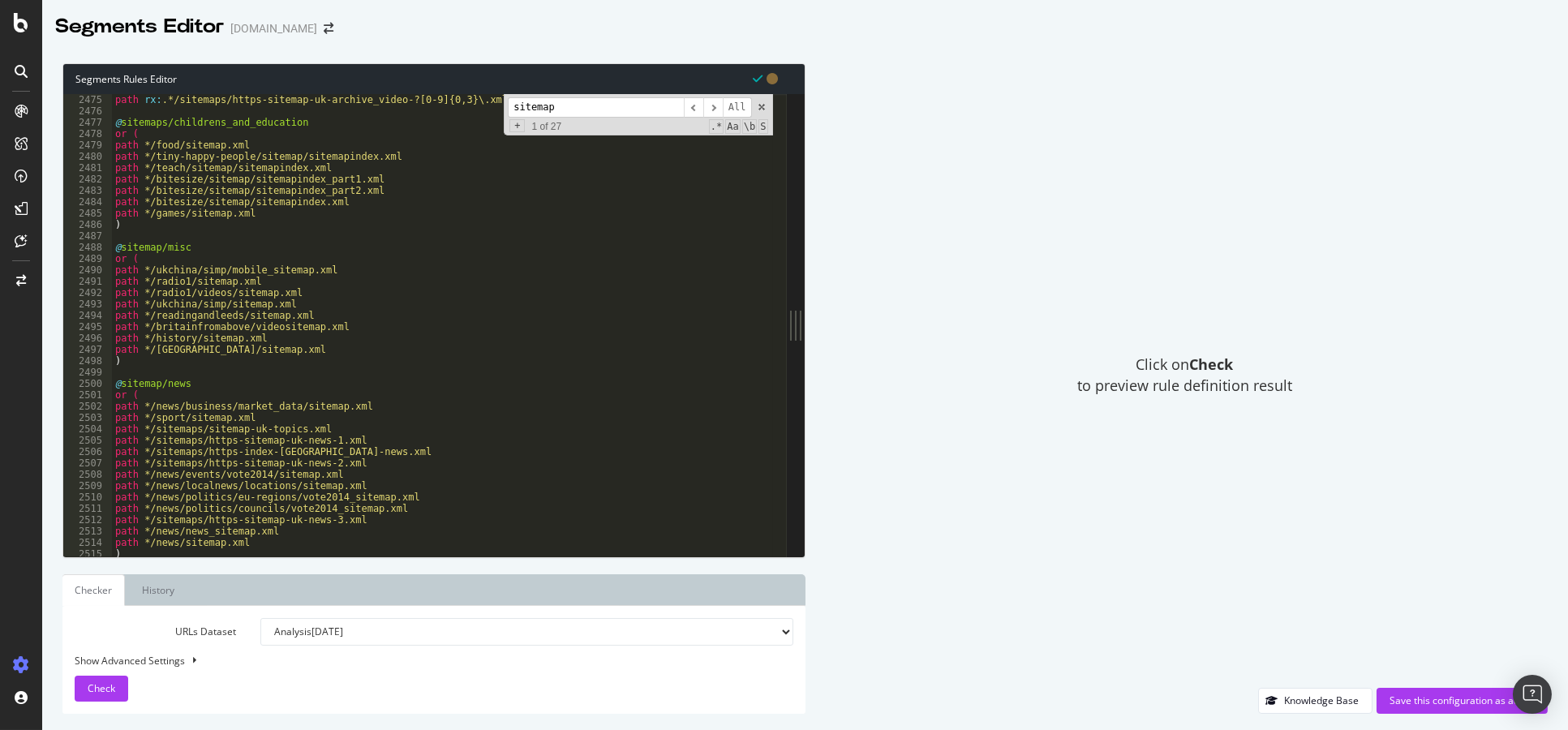
scroll to position [25393, 0]
click at [349, 377] on div "path rx : .*/sitemaps/https-sitemap-uk-archive_video-?[0-9]{0,3}\.xml|https-ind…" at bounding box center [443, 337] width 661 height 486
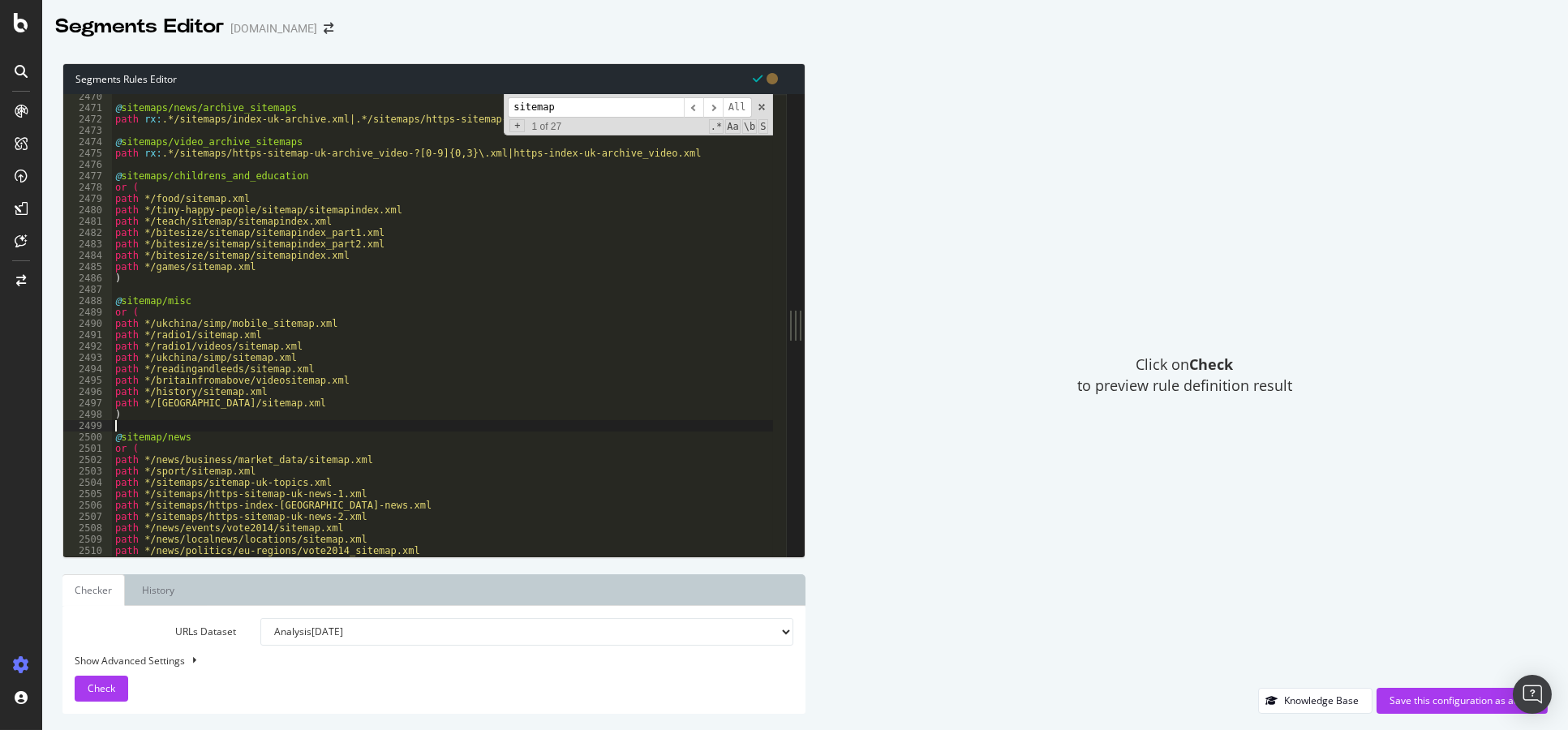
scroll to position [25295, 0]
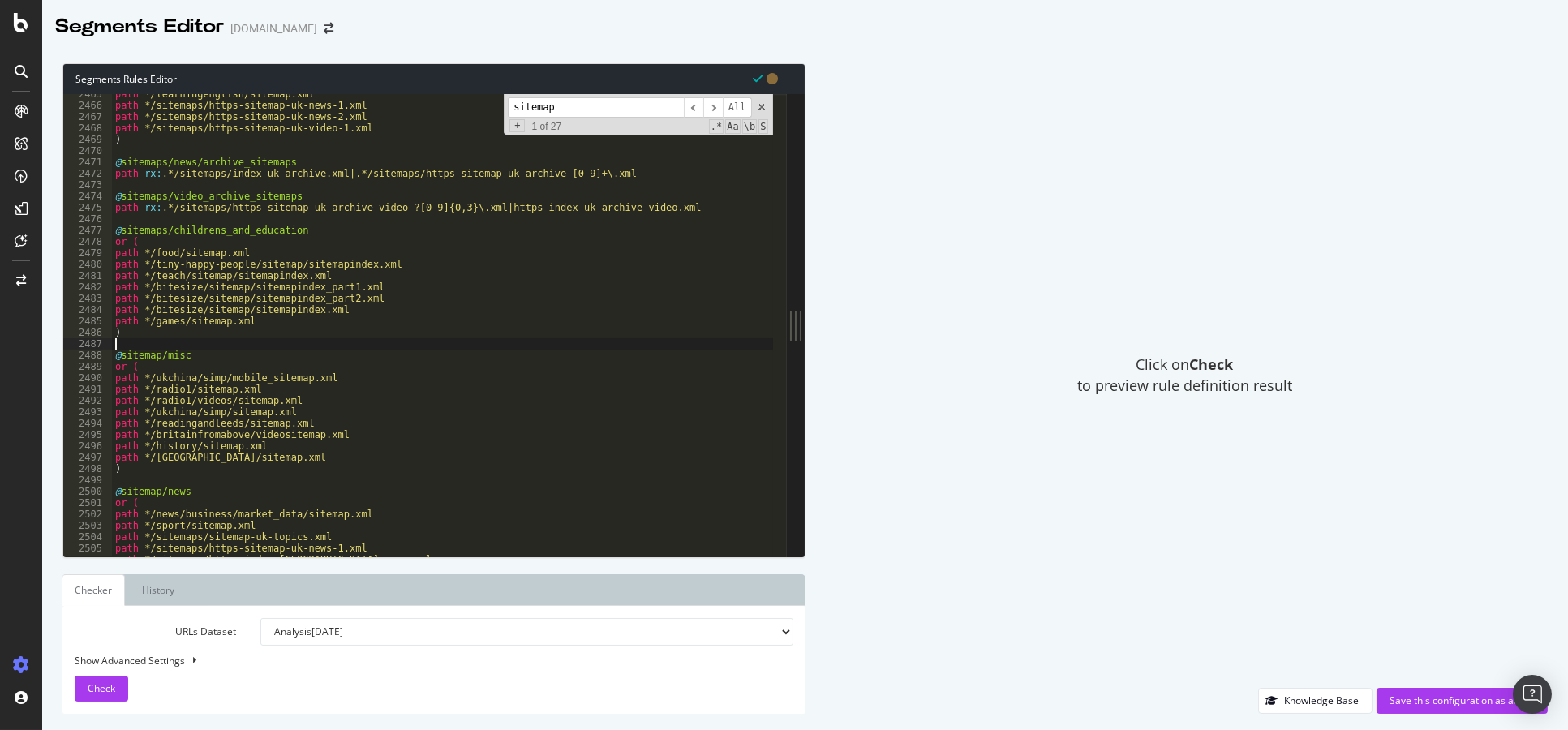
click at [339, 345] on div "path */learningenglish/sitemap.xml path */sitemaps/https-sitemap-uk-news-1.xml …" at bounding box center [443, 331] width 661 height 486
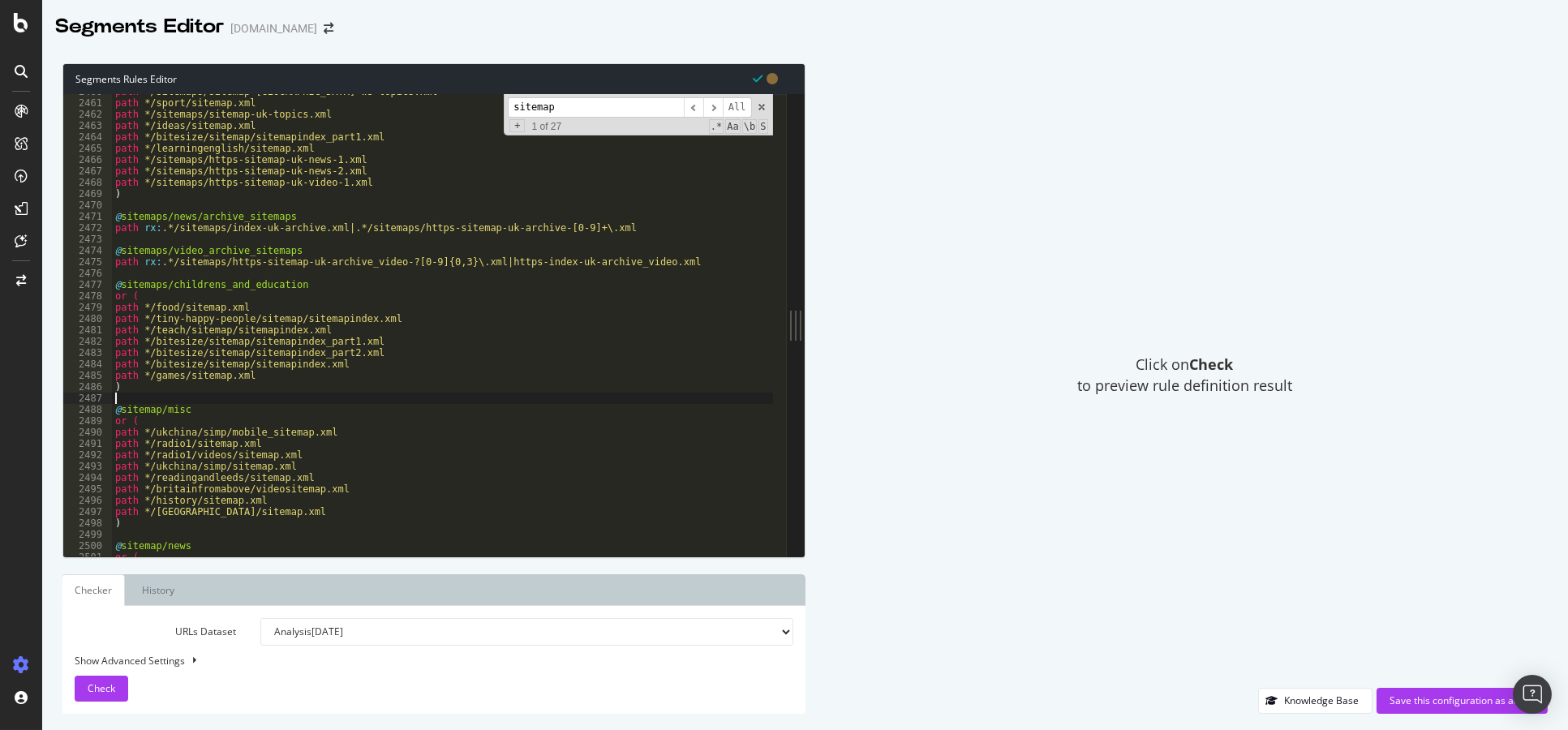
scroll to position [25199, 0]
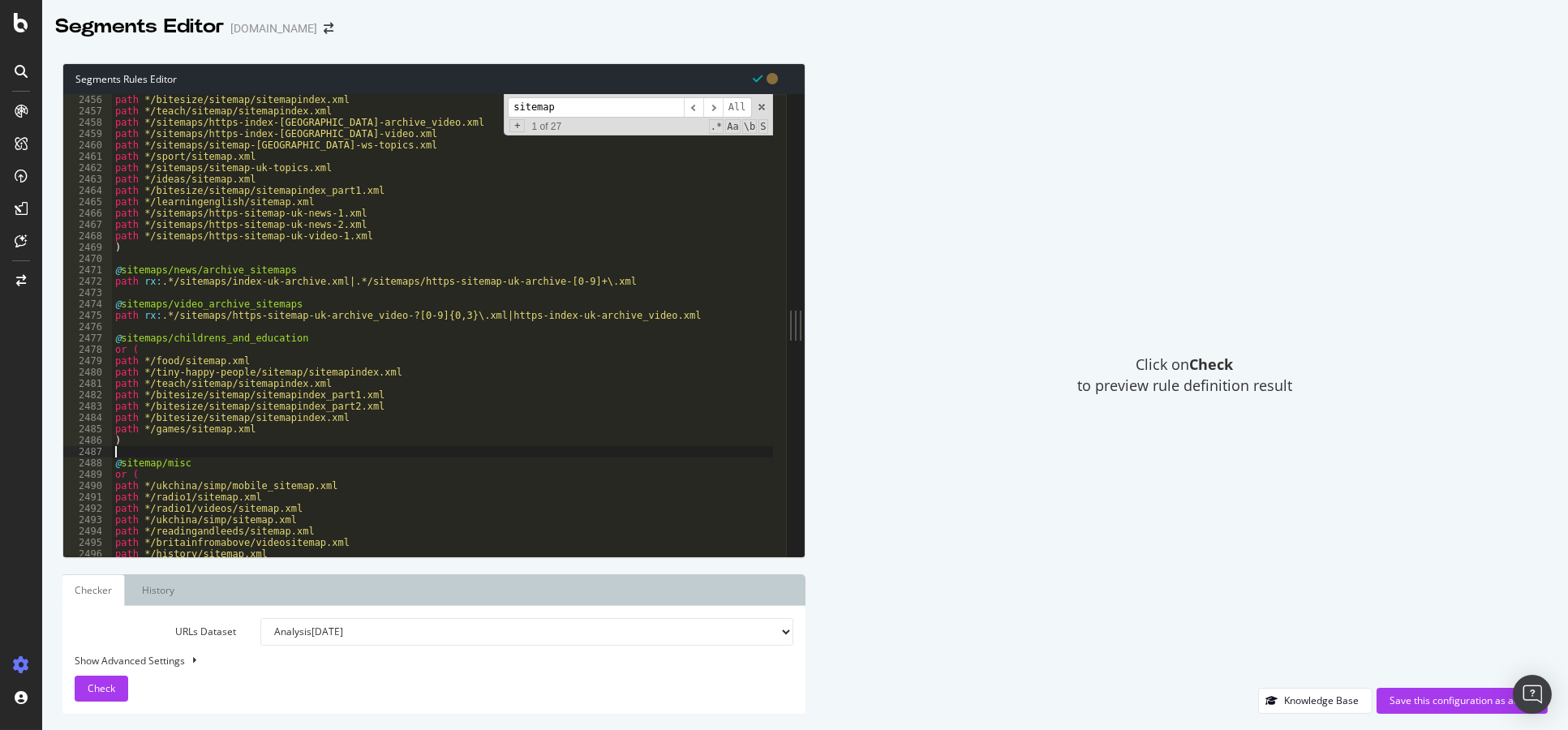
click at [340, 336] on div "path */food/sitemap.xml path */bitesize/sitemap/sitemapindex.xml path */teach/s…" at bounding box center [443, 325] width 661 height 486
type textarea "@sitemaps/childrens_and_education"
click at [345, 327] on div "path */food/sitemap.xml path */bitesize/sitemap/sitemapindex.xml path */teach/s…" at bounding box center [443, 325] width 661 height 486
click at [335, 295] on div "path */food/sitemap.xml path */bitesize/sitemap/sitemapindex.xml path */teach/s…" at bounding box center [443, 325] width 661 height 486
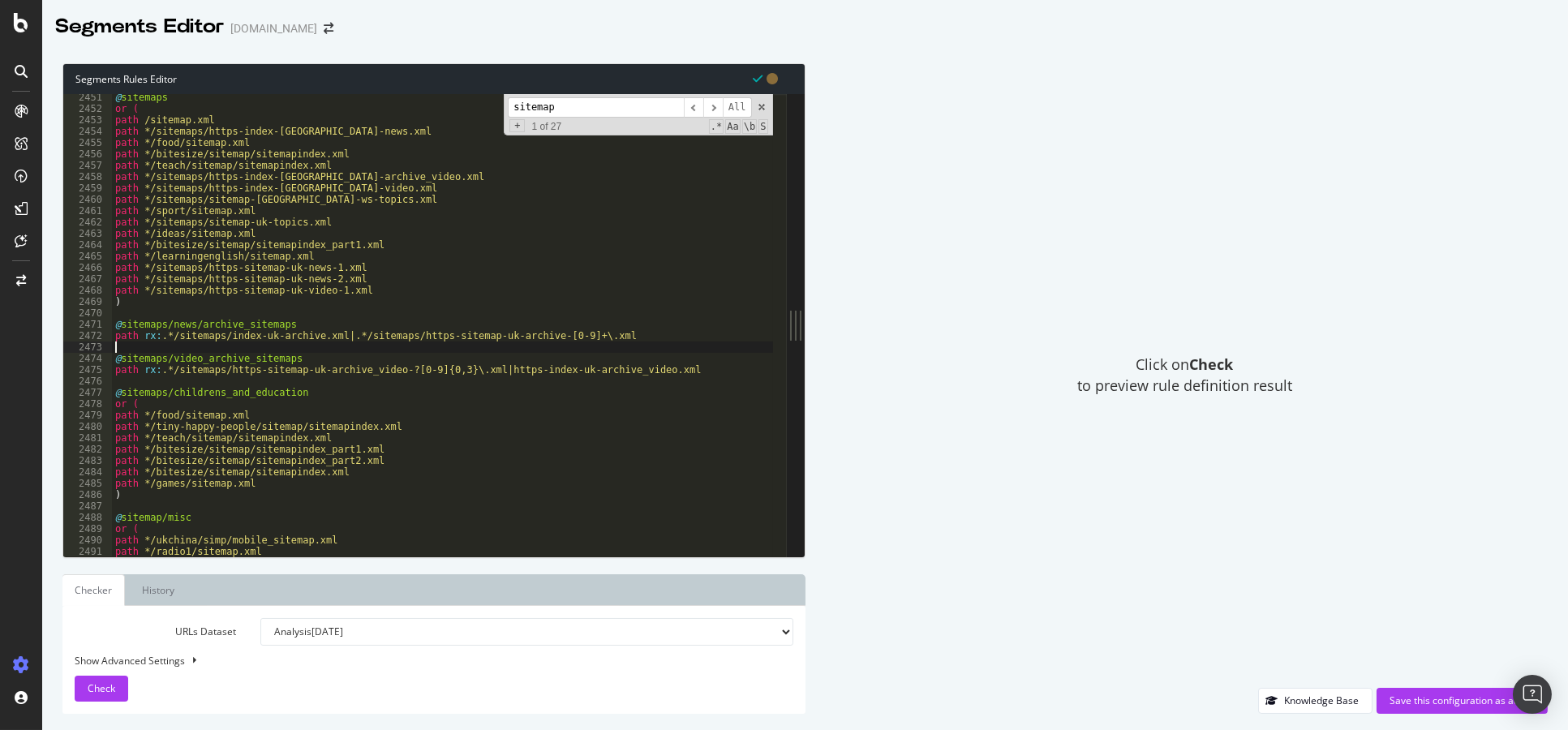
scroll to position [25150, 0]
click at [323, 312] on div "@ sitemaps or ( path /sitemap.xml path */sitemaps/https-index-uk-news.xml path …" at bounding box center [443, 334] width 661 height 486
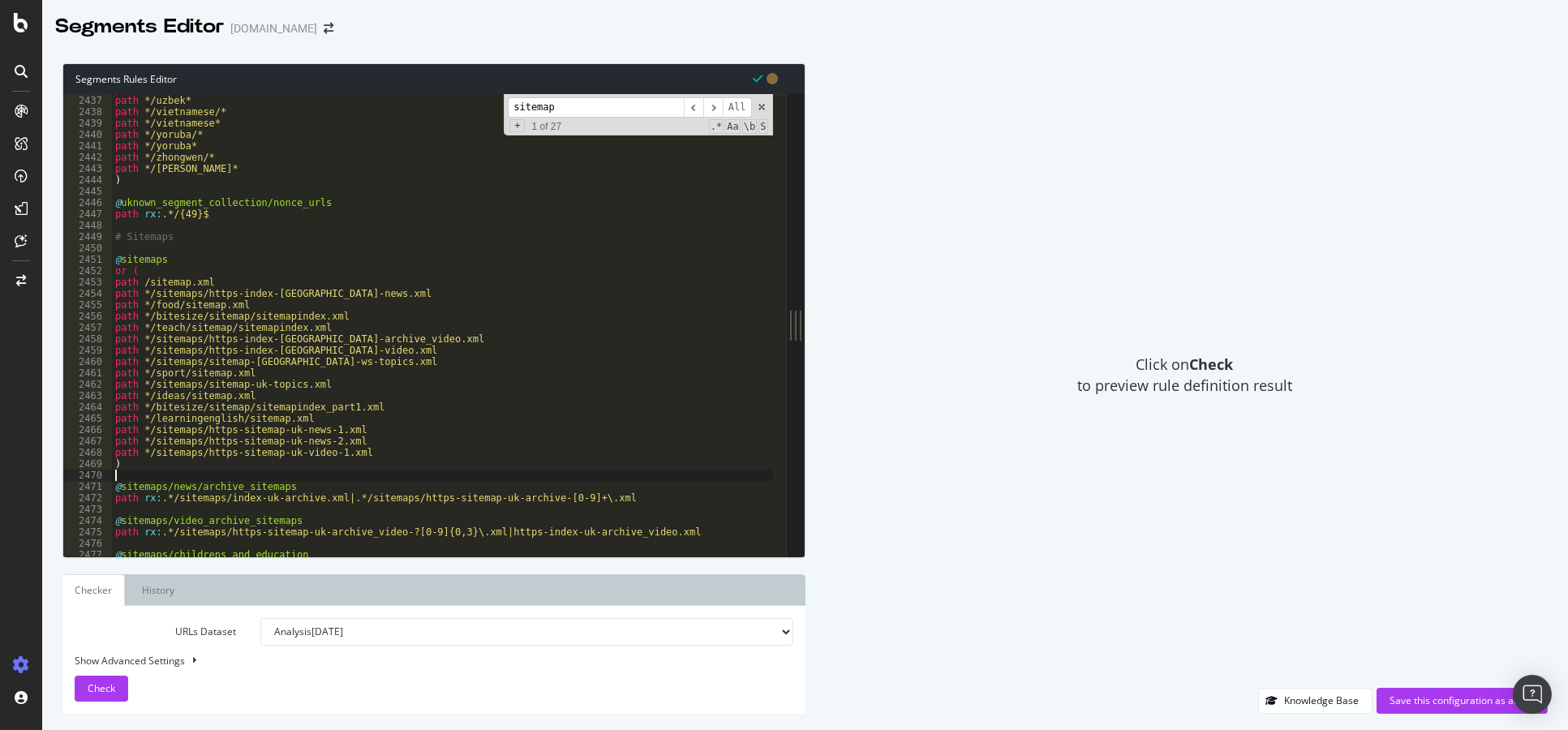
scroll to position [24954, 0]
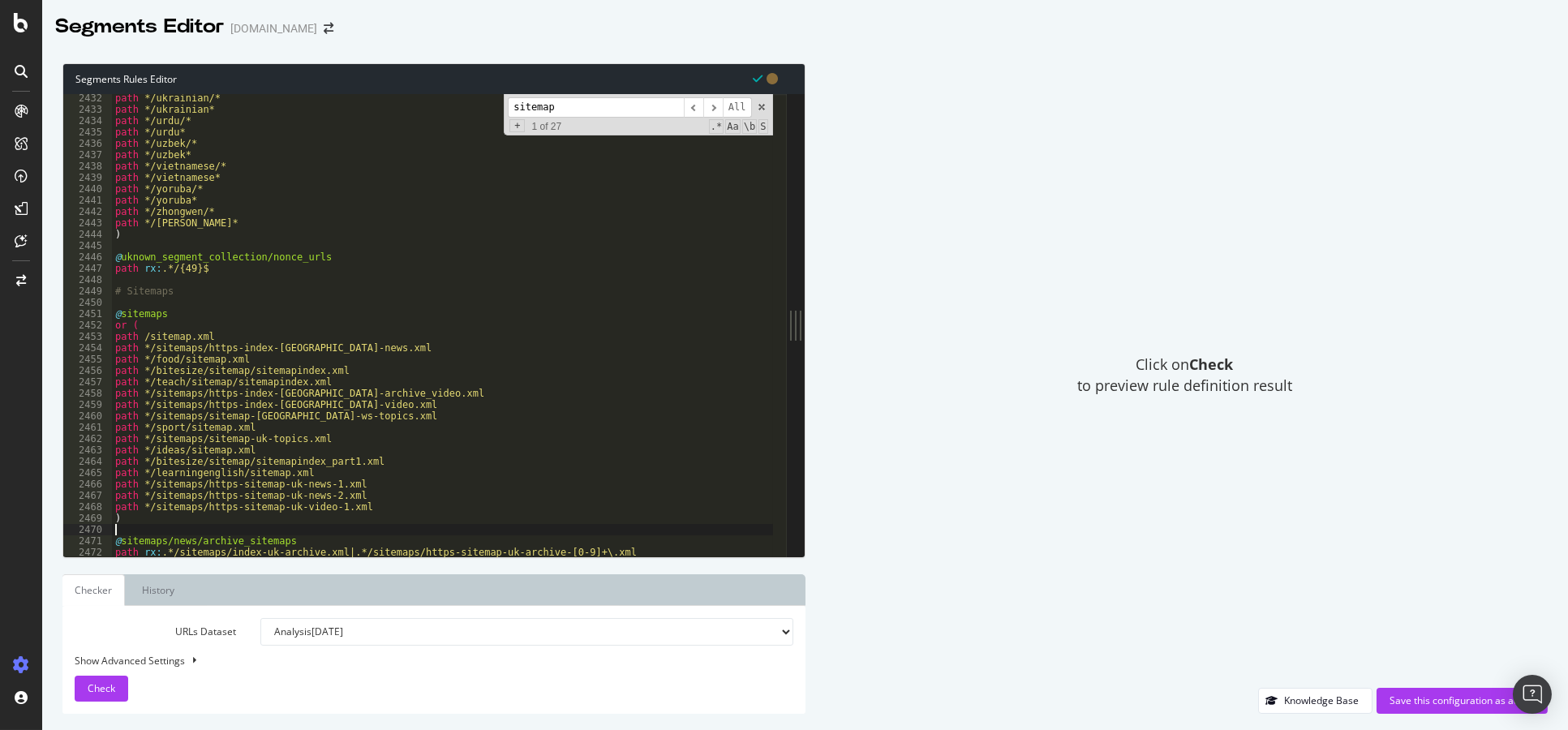
click at [319, 318] on div "path */ukrainian/* path */ukrainian* path */urdu/* path */urdu* path */uzbek/* …" at bounding box center [443, 335] width 661 height 486
type textarea "@sitemaps"
click at [330, 309] on div "path */ukrainian/* path */ukrainian* path */urdu/* path */urdu* path */uzbek/* …" at bounding box center [443, 335] width 661 height 486
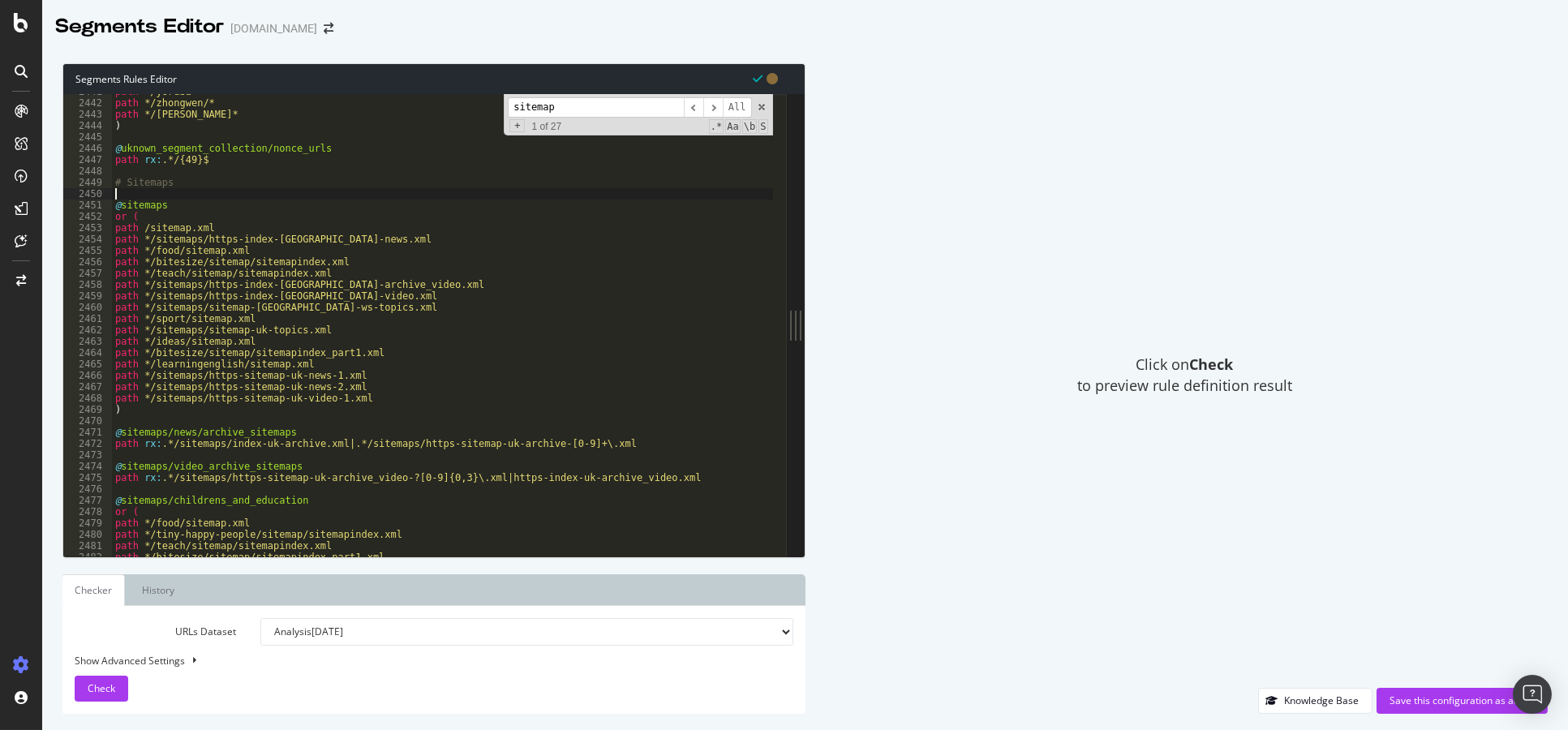
scroll to position [25051, 0]
click at [332, 324] on div "path */yoruba* path */zhongwen/* path */zhongwen* ) @ uknown_segment_collection…" at bounding box center [443, 329] width 661 height 486
click at [339, 342] on div "path */yoruba* path */zhongwen/* path */zhongwen* ) @ uknown_segment_collection…" at bounding box center [443, 329] width 661 height 486
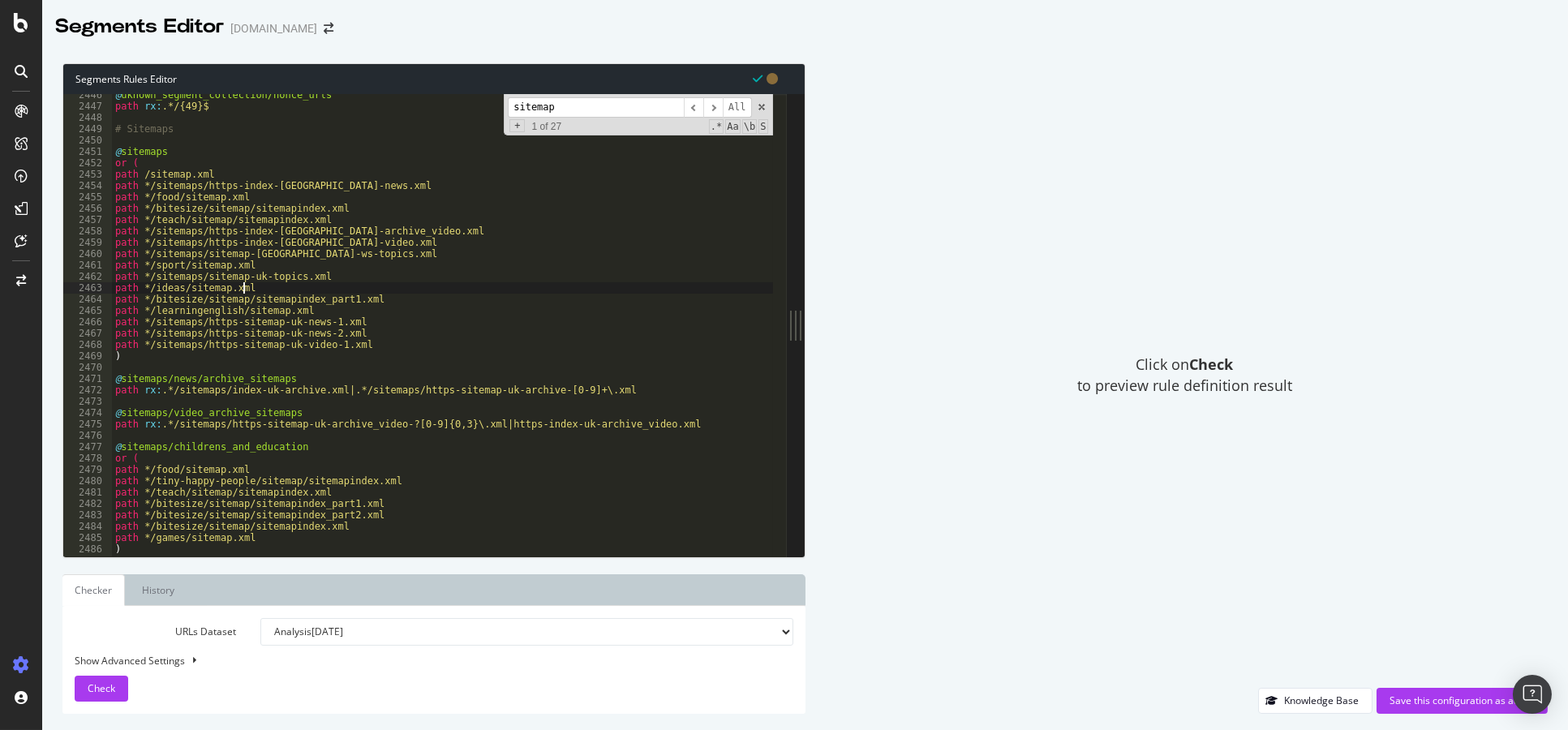
scroll to position [25101, 0]
click at [358, 357] on div "@ uknown_segment_collection/nonce_urls path rx : .*/{49}$ # Sitemaps @ sitemaps…" at bounding box center [443, 332] width 661 height 486
type textarea ")"
click at [357, 367] on div "@ uknown_segment_collection/nonce_urls path rx : .*/{49}$ # Sitemaps @ sitemaps…" at bounding box center [443, 332] width 661 height 486
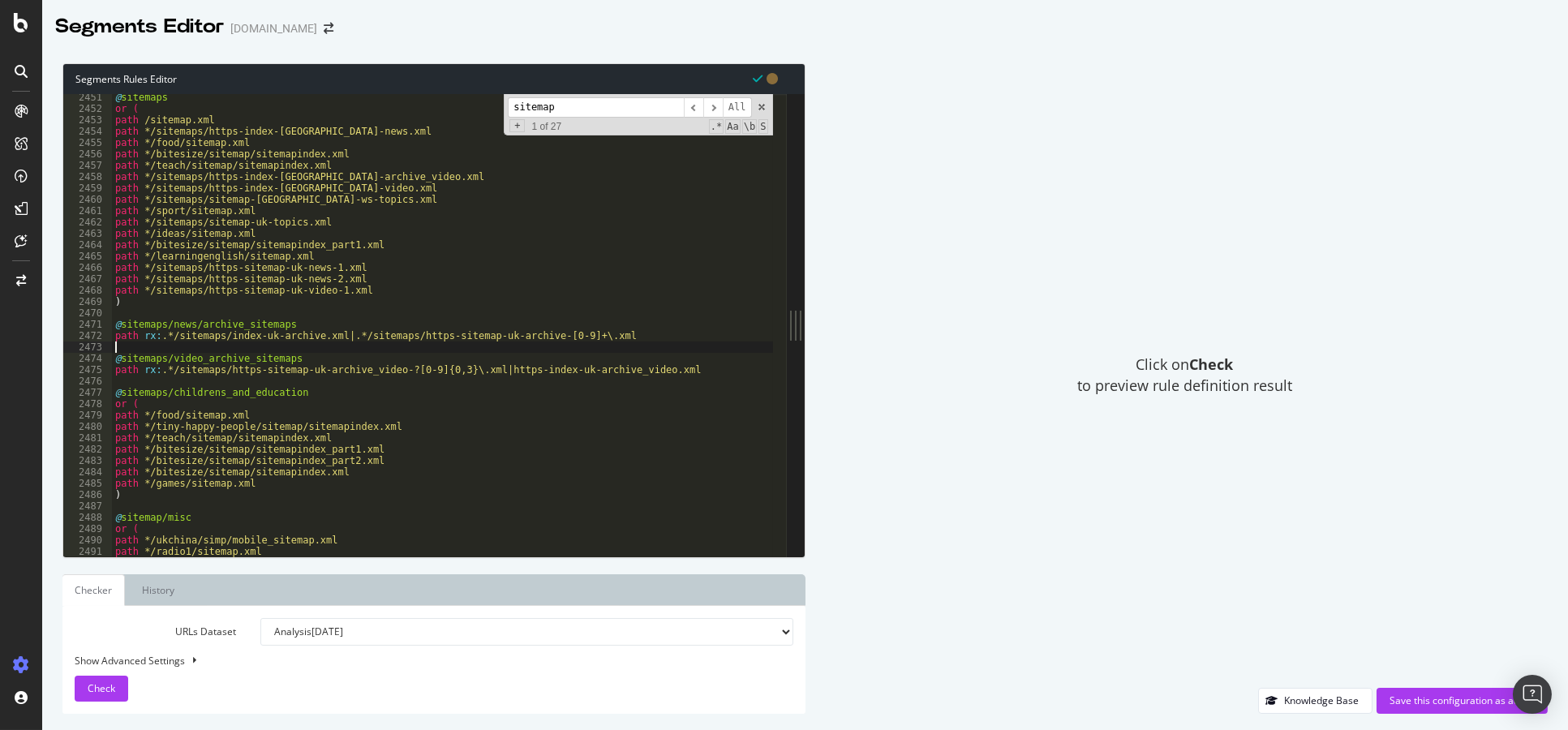
click at [356, 348] on div "@ sitemaps or ( path /sitemap.xml path */sitemaps/https-index-uk-news.xml path …" at bounding box center [443, 334] width 661 height 486
click at [340, 383] on div "@ sitemaps or ( path /sitemap.xml path */sitemaps/https-index-uk-news.xml path …" at bounding box center [443, 334] width 661 height 486
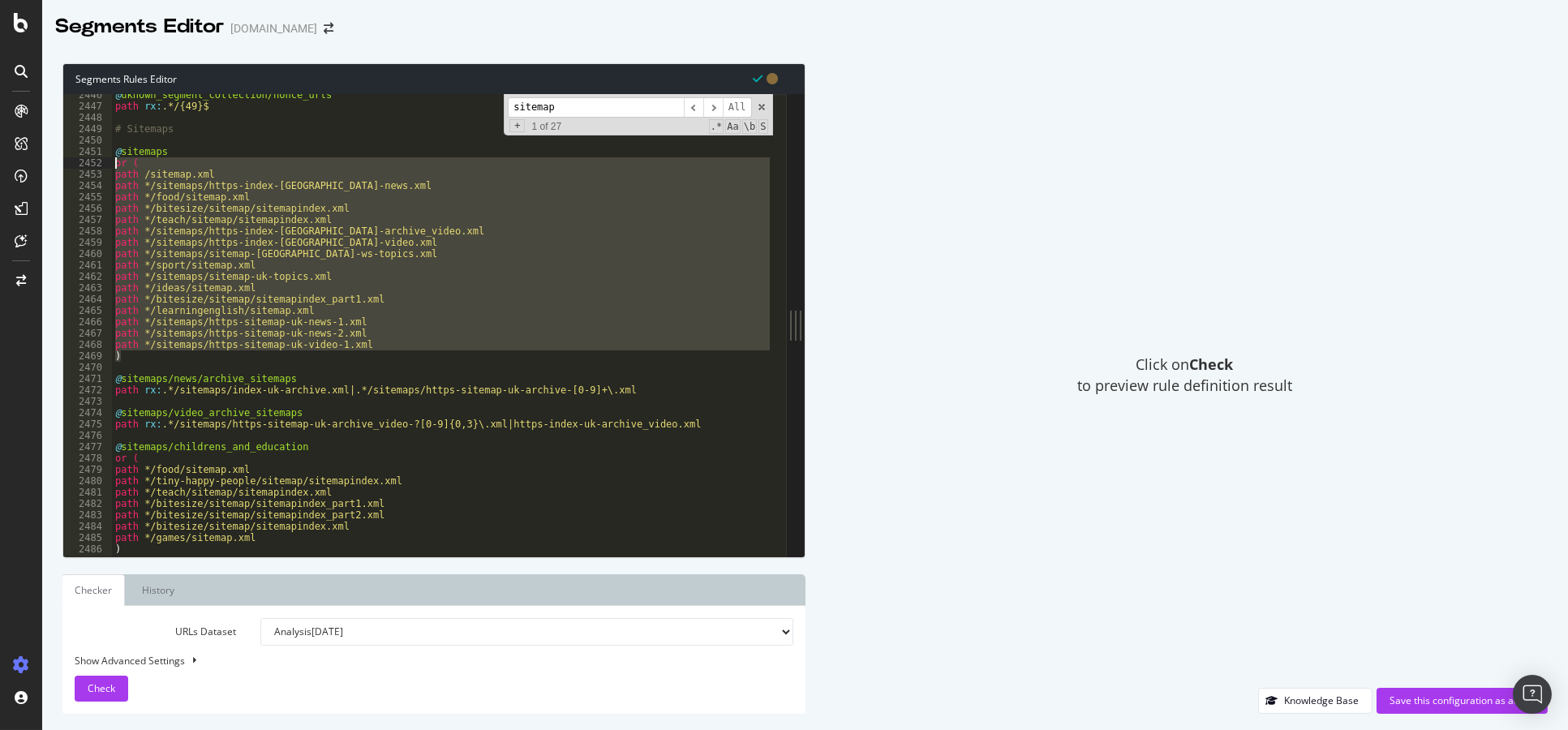
drag, startPoint x: 139, startPoint y: 357, endPoint x: 112, endPoint y: 168, distance: 190.9
click at [112, 168] on div "@ uknown_segment_collection/nonce_urls path rx : .*/{49}$ # Sitemaps @ sitemaps…" at bounding box center [443, 332] width 661 height 486
click at [153, 170] on div "@ uknown_segment_collection/nonce_urls path rx : .*/{49}$ # Sitemaps @ sitemaps…" at bounding box center [443, 325] width 661 height 463
type textarea "path /sitemap.xml"
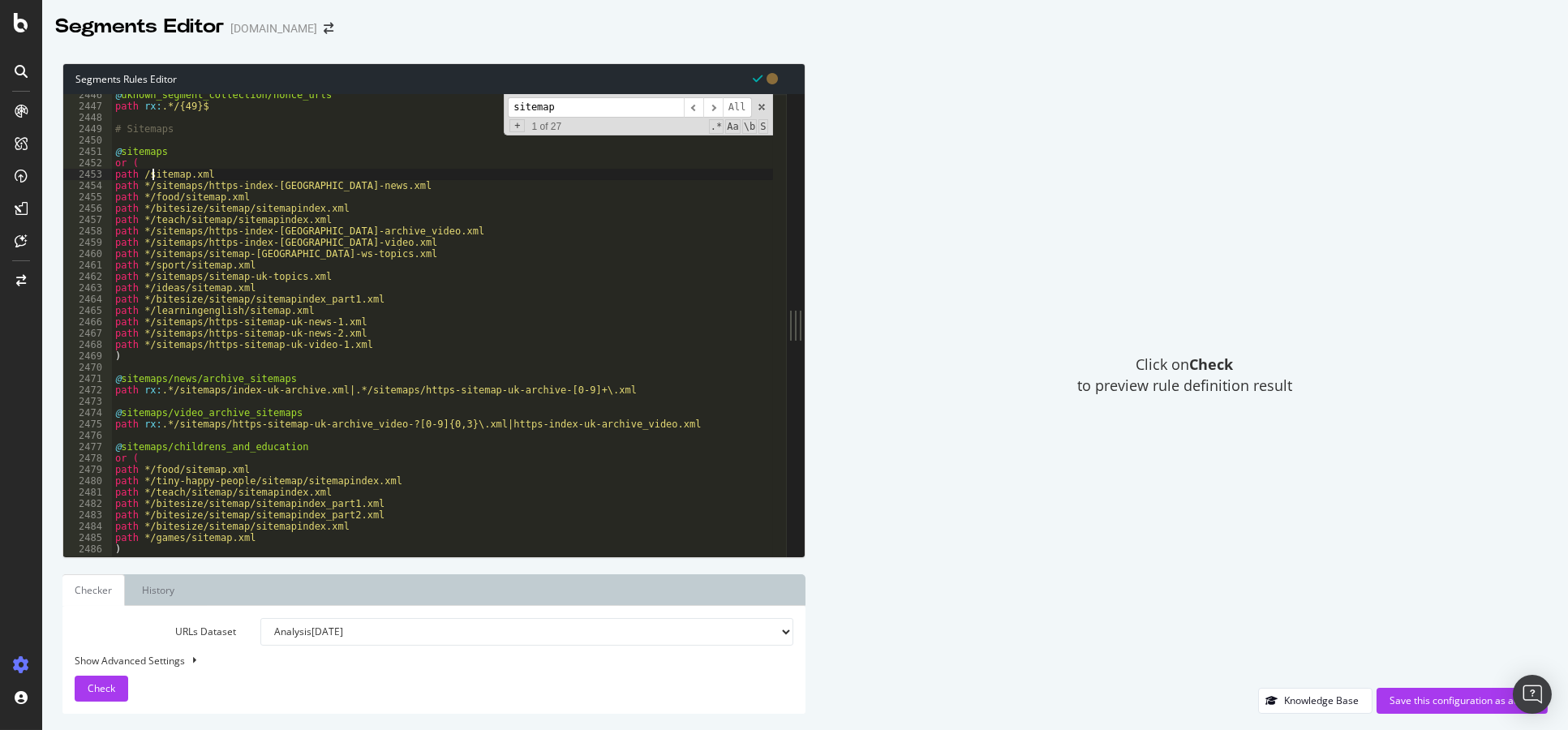
click at [321, 365] on div "@ uknown_segment_collection/nonce_urls path rx : .*/{49}$ # Sitemaps @ sitemaps…" at bounding box center [443, 332] width 661 height 486
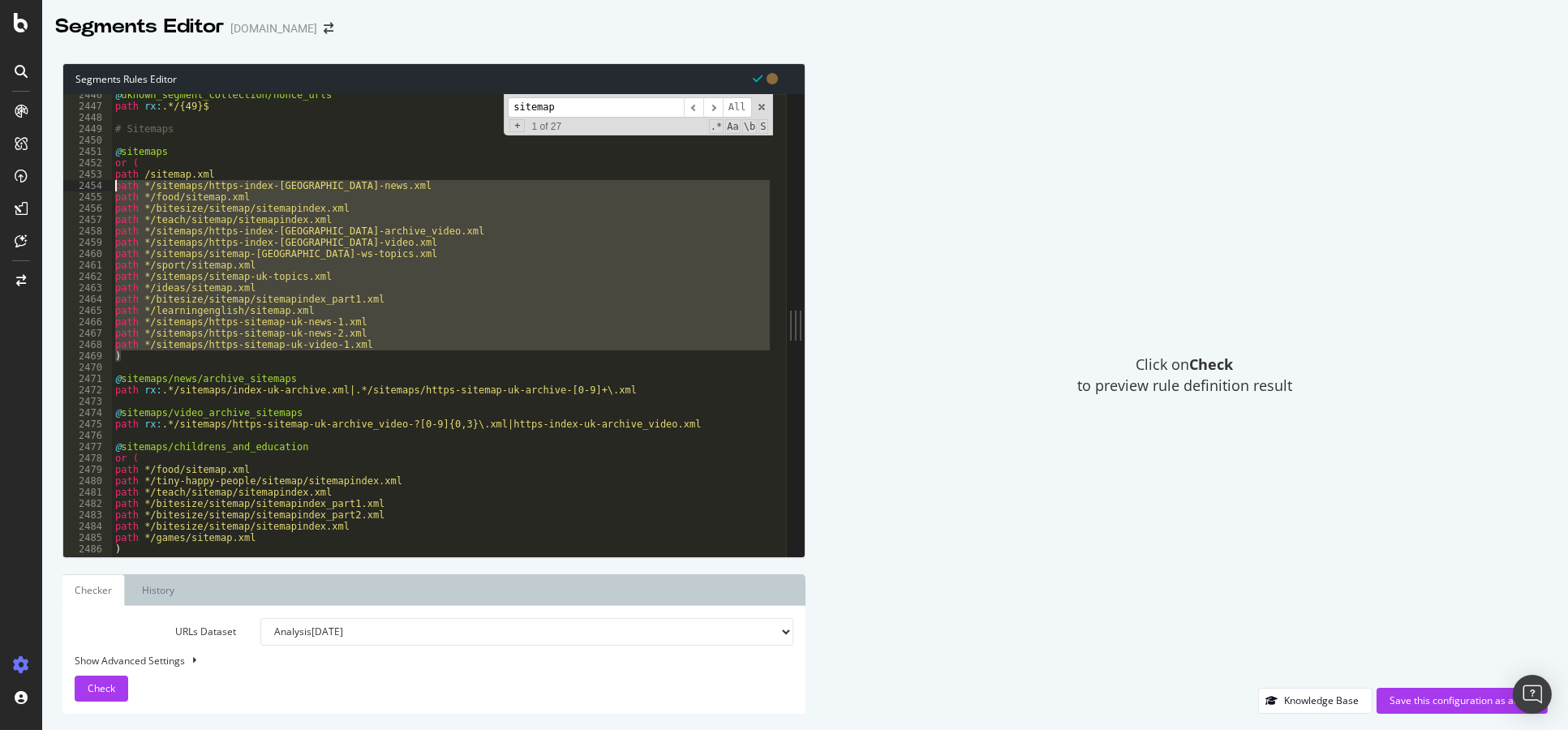
drag, startPoint x: 138, startPoint y: 360, endPoint x: 85, endPoint y: 184, distance: 183.8
click at [85, 184] on div "2446 2447 2448 2449 2450 2451 2452 2453 2454 2455 2456 2457 2458 2459 2460 2461…" at bounding box center [425, 325] width 723 height 463
click at [293, 199] on div "@ uknown_segment_collection/nonce_urls path rx : .*/{49}$ # Sitemaps @ sitemaps…" at bounding box center [443, 325] width 661 height 463
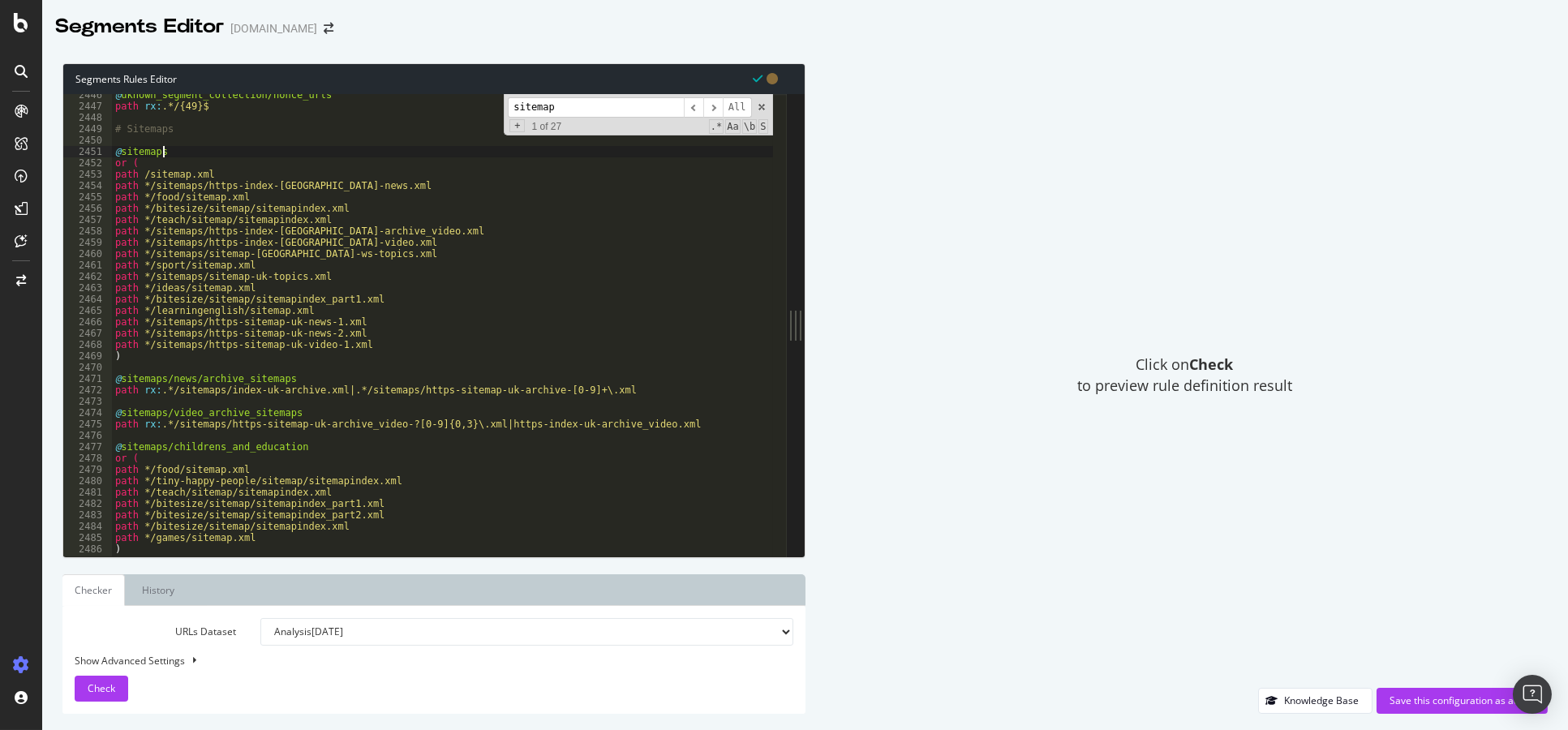
click at [165, 153] on div "@ uknown_segment_collection/nonce_urls path rx : .*/{49}$ # Sitemaps @ sitemaps…" at bounding box center [443, 332] width 661 height 486
type textarea "@sitemaps"
click at [162, 139] on div "@ uknown_segment_collection/nonce_urls path rx : .*/{49}$ # Sitemaps @ sitemaps…" at bounding box center [443, 332] width 661 height 486
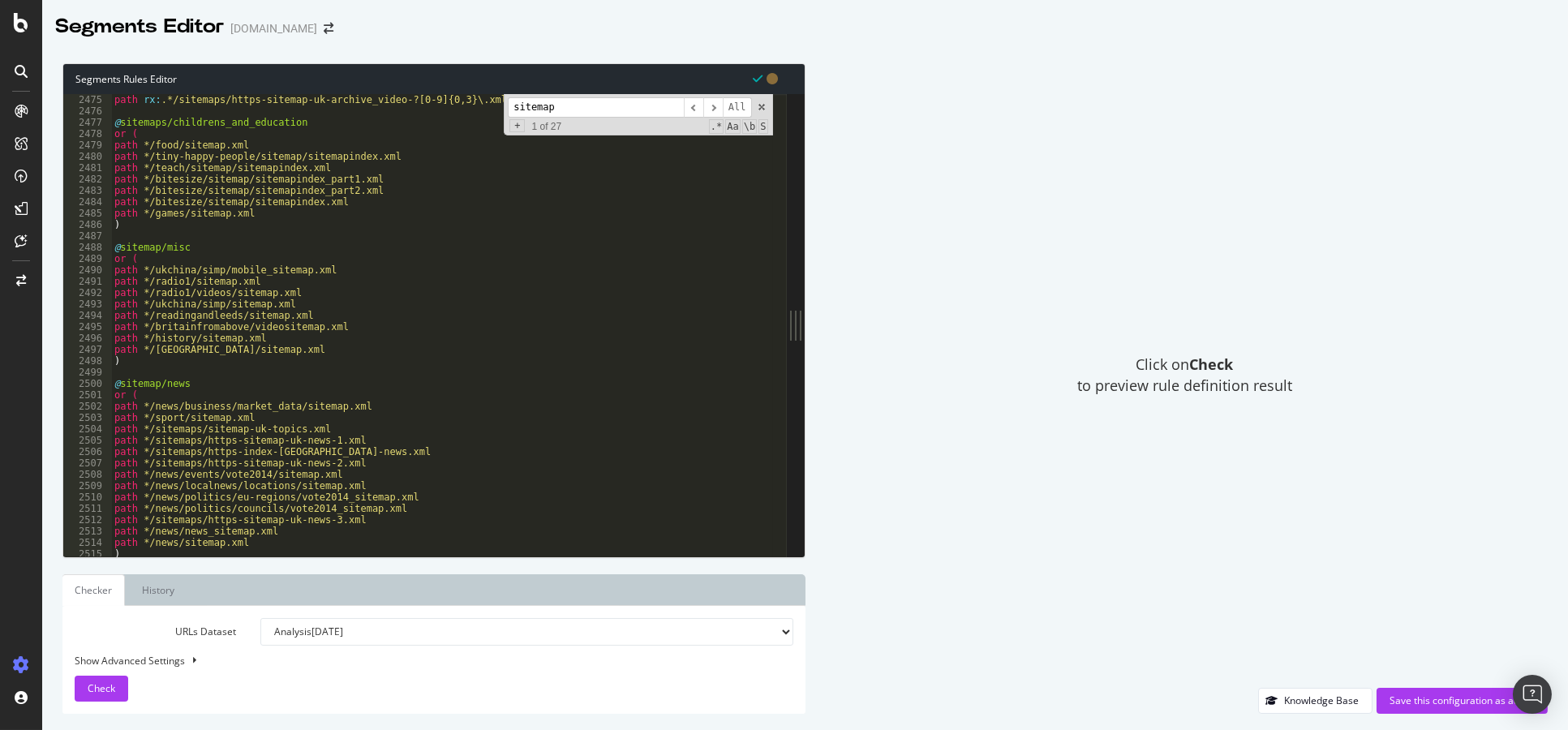
scroll to position [25345, 0]
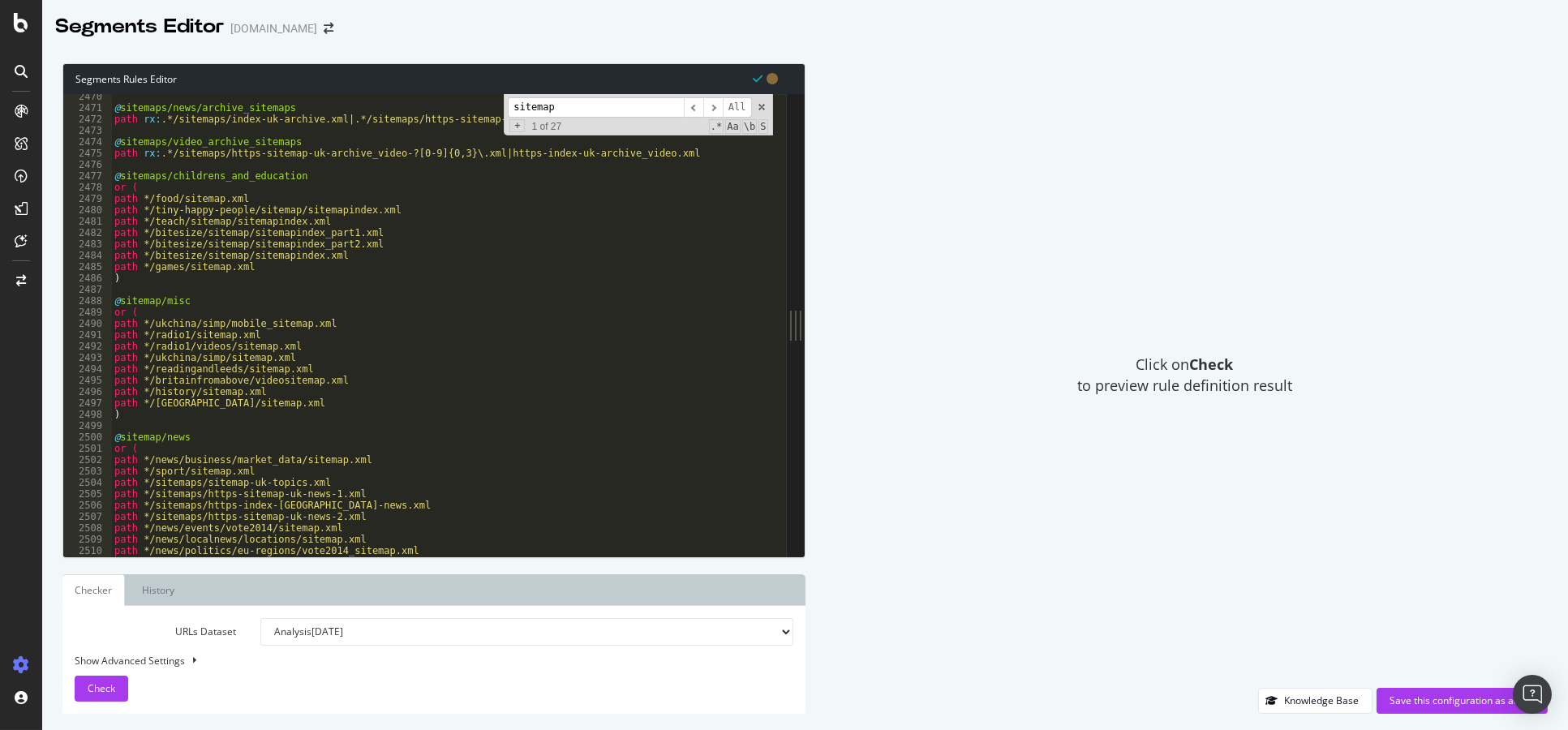
click at [244, 283] on div "@ sitemaps/news/archive_sitemaps path rx : .*/sitemaps/index-uk-archive.xml|.*/…" at bounding box center [442, 333] width 662 height 486
type textarea ")"
click at [241, 291] on div "@ sitemaps/news/archive_sitemaps path rx : .*/sitemaps/index-uk-archive.xml|.*/…" at bounding box center [442, 333] width 662 height 486
click at [238, 282] on div "@ sitemaps/news/archive_sitemaps path rx : .*/sitemaps/index-uk-archive.xml|.*/…" at bounding box center [442, 333] width 662 height 486
type textarea ")"
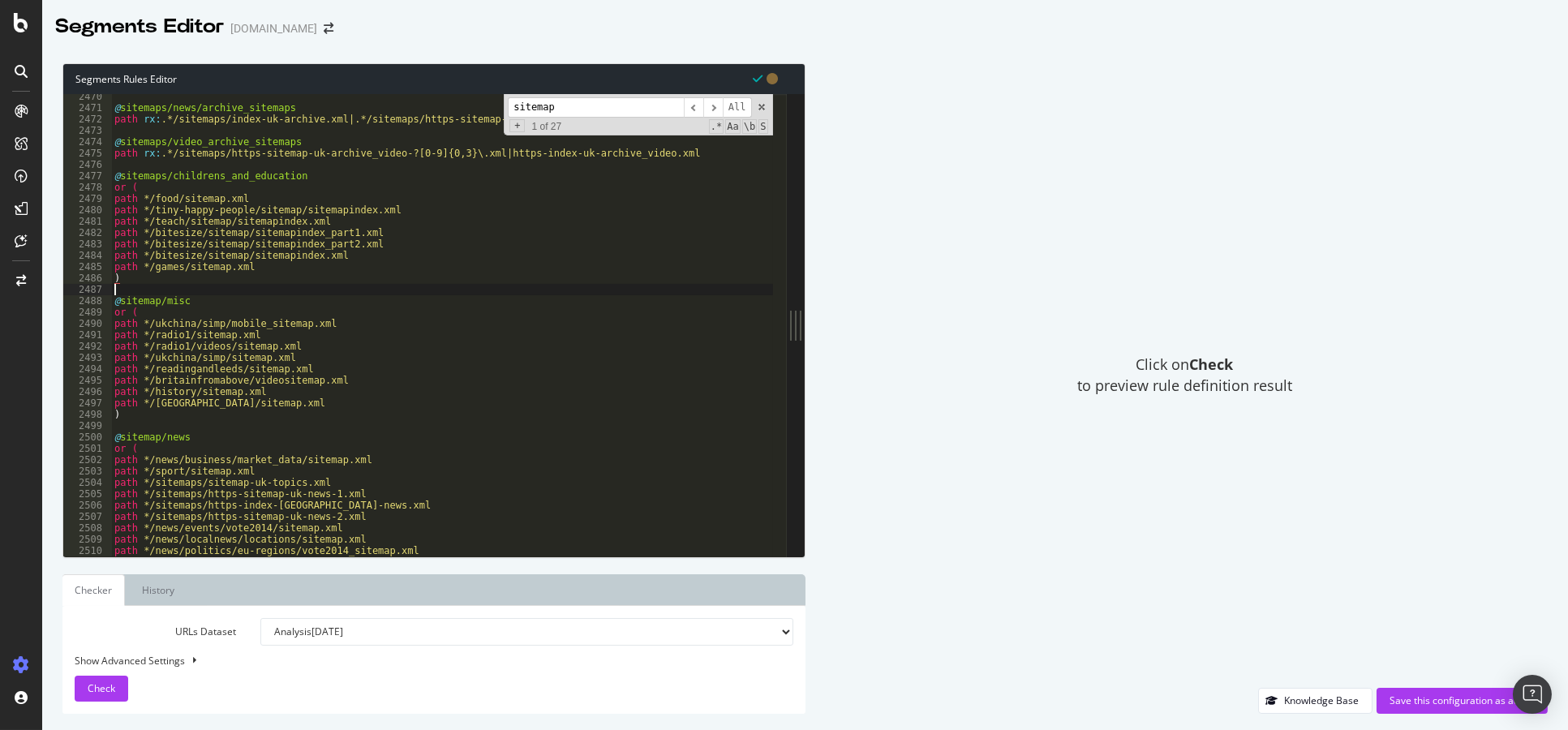
click at [240, 294] on div "@ sitemaps/news/archive_sitemaps path rx : .*/sitemaps/index-uk-archive.xml|.*/…" at bounding box center [442, 333] width 662 height 486
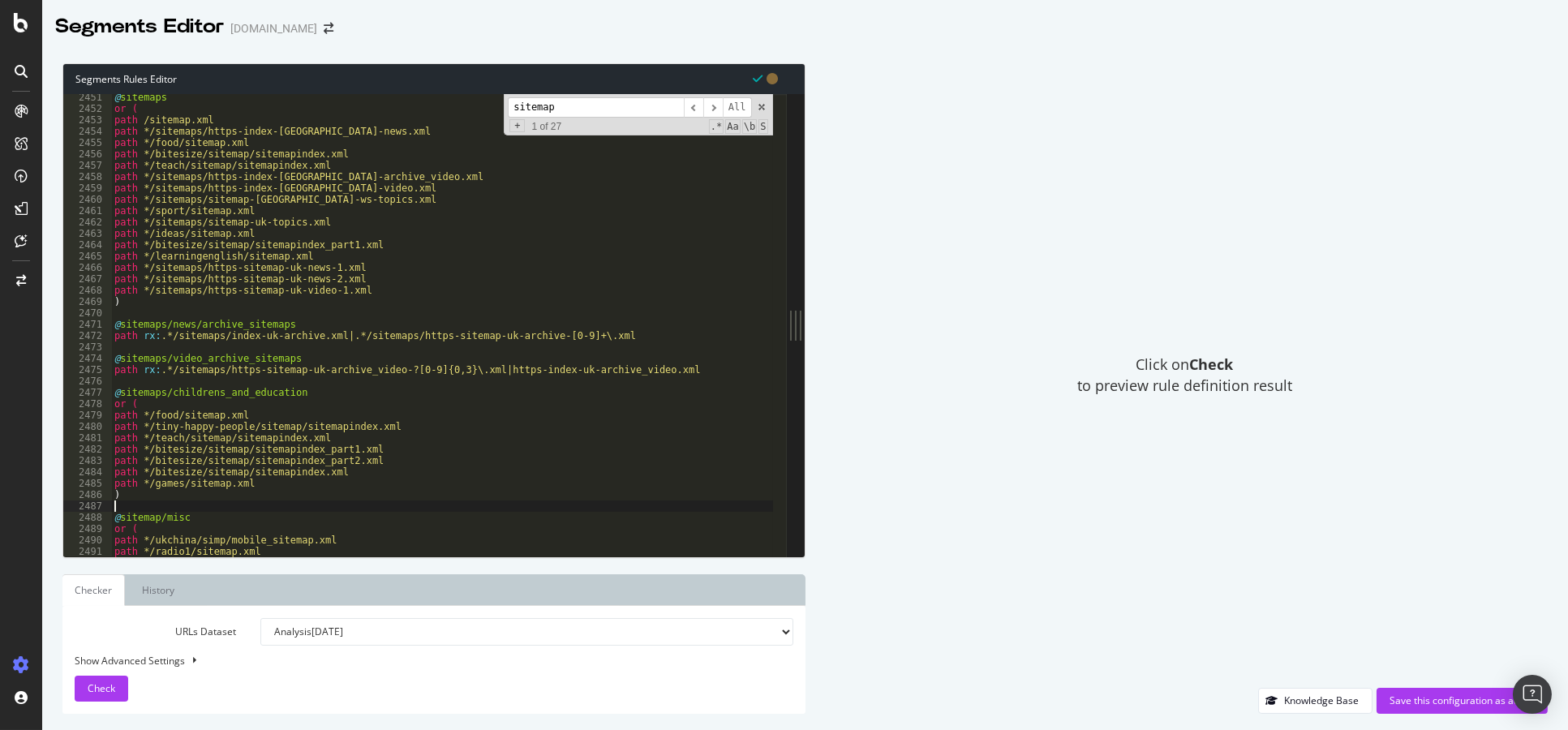
scroll to position [25101, 0]
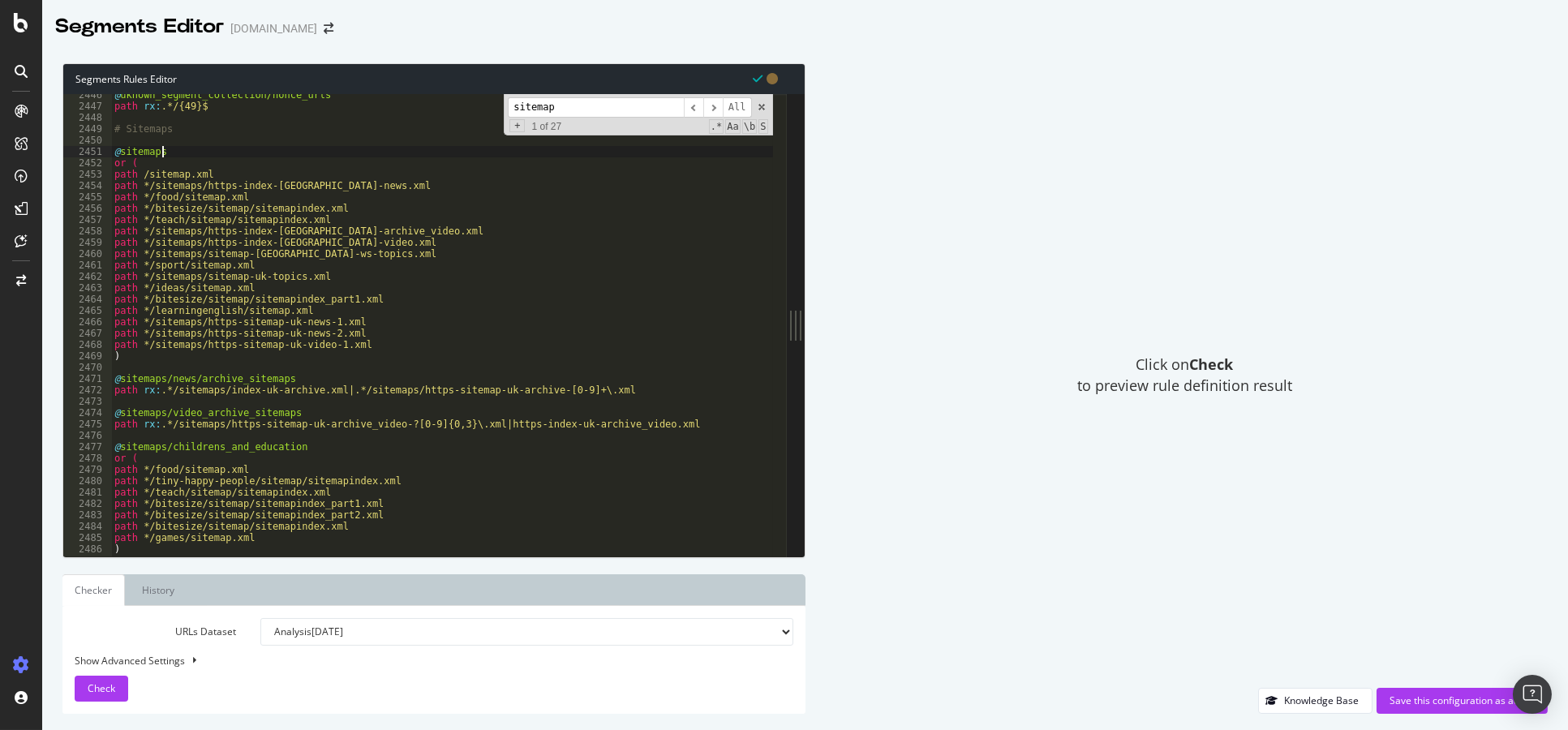
click at [184, 155] on div "@ uknown_segment_collection/nonce_urls path rx : .*/{49}$ # Sitemaps @ sitemaps…" at bounding box center [442, 332] width 662 height 486
type textarea "@sitemaps/main"
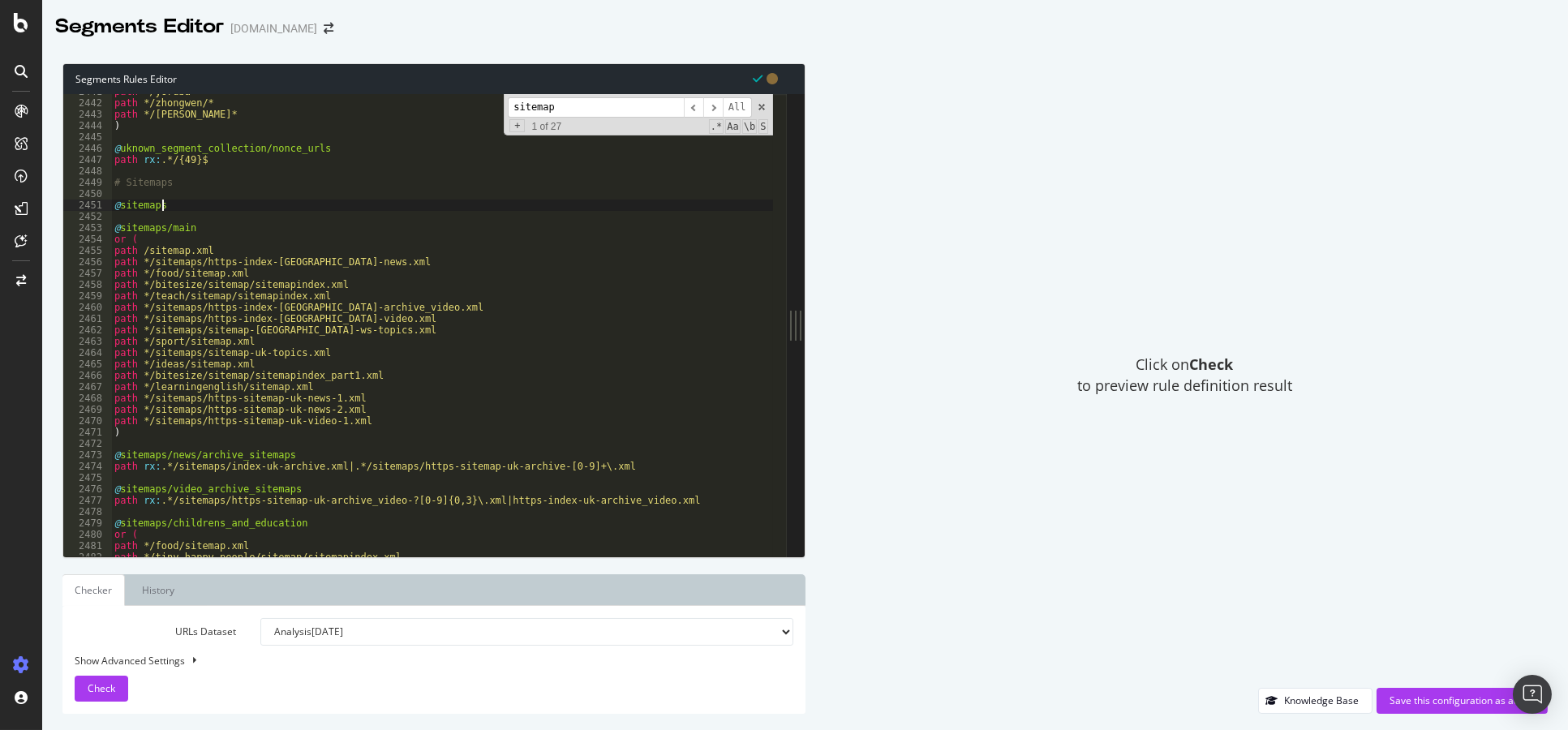
scroll to position [25032, 0]
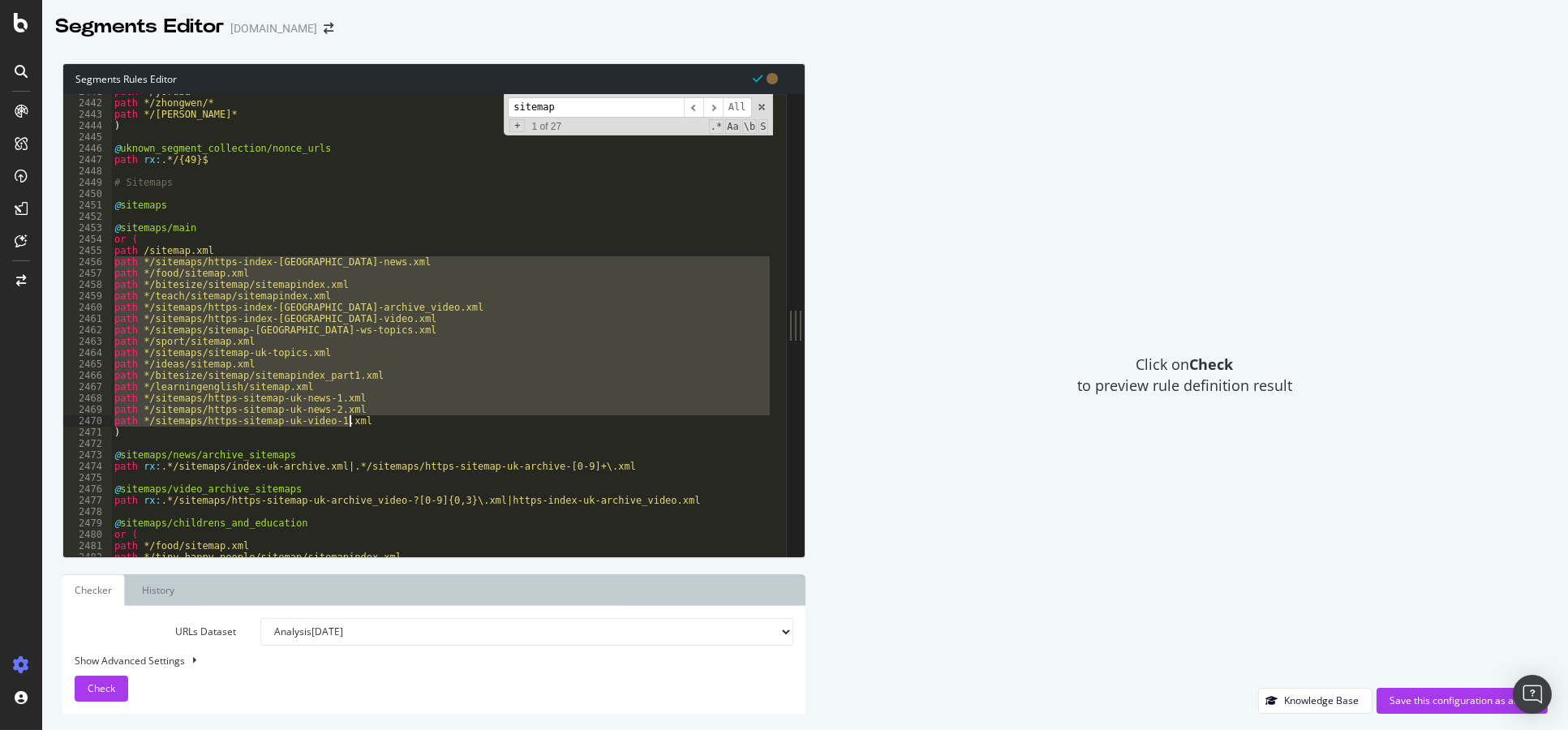
drag, startPoint x: 113, startPoint y: 259, endPoint x: 378, endPoint y: 421, distance: 310.6
click at [378, 421] on div "path */yoruba* path */zhongwen/* path */zhongwen* ) @ uknown_segment_collection…" at bounding box center [442, 329] width 662 height 486
type textarea "path */sitemaps/https-sitemap-uk-news-2.xml path */sitemaps/https-sitemap-uk-vi…"
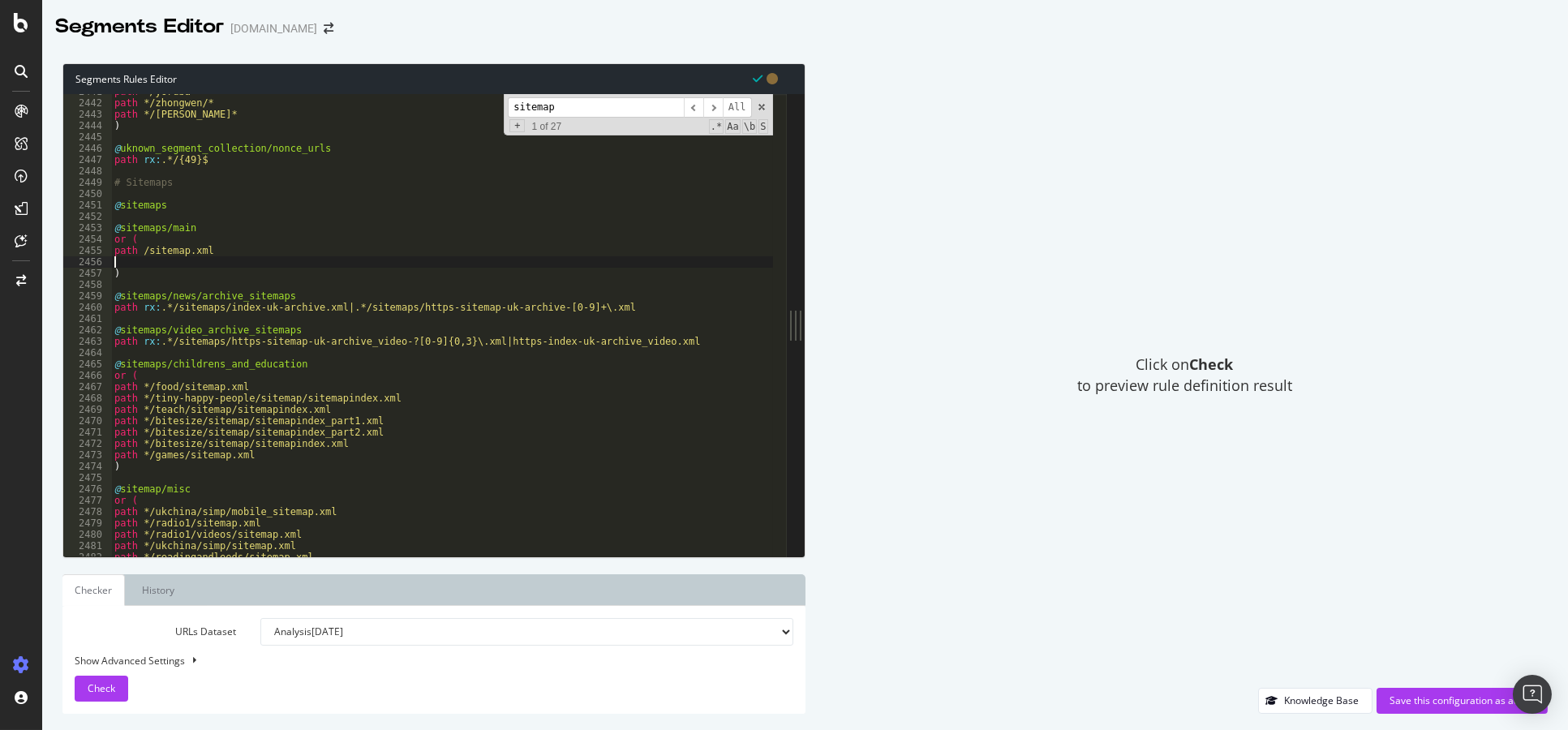
type textarea ")"
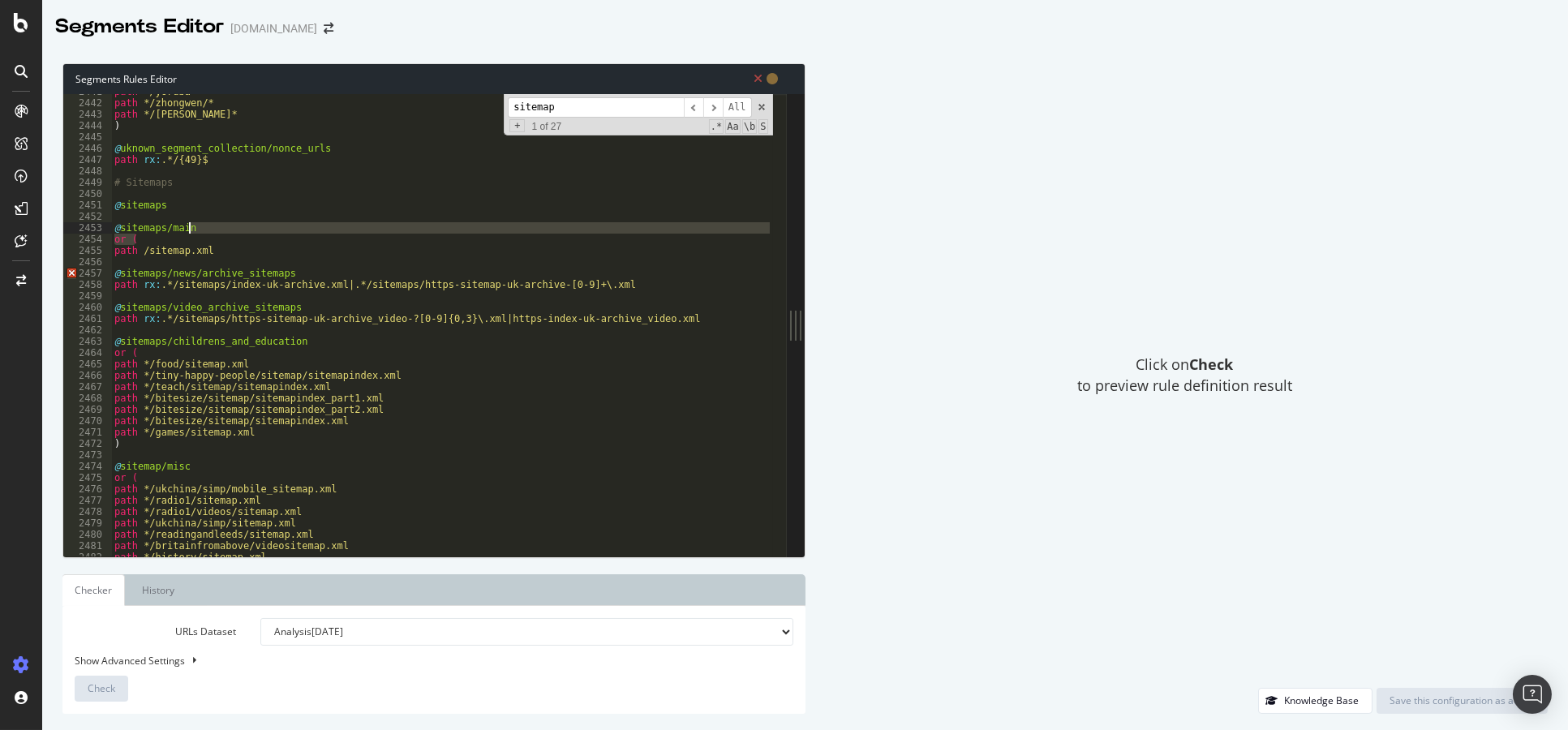
type textarea "or ("
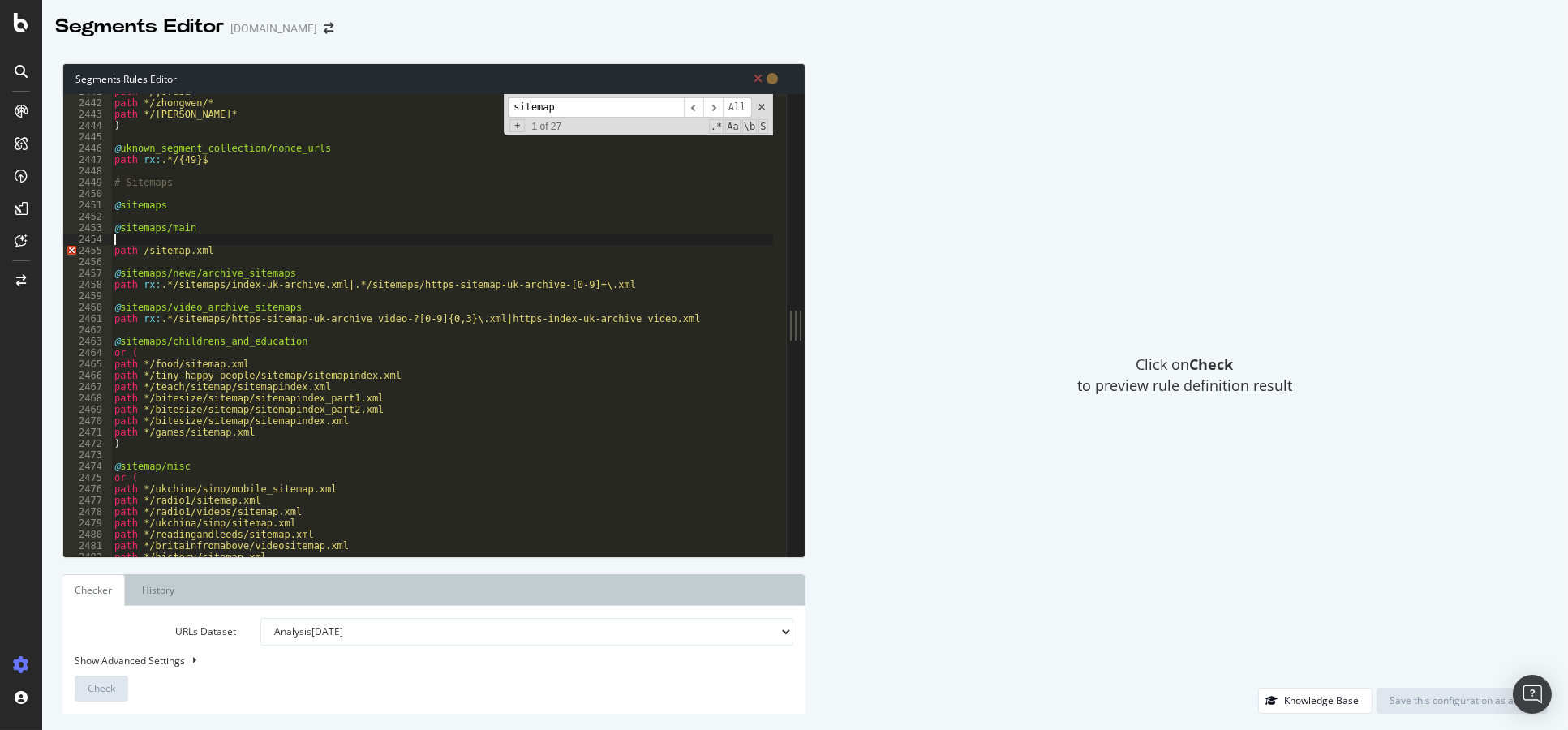
type textarea "@sitemaps/main"
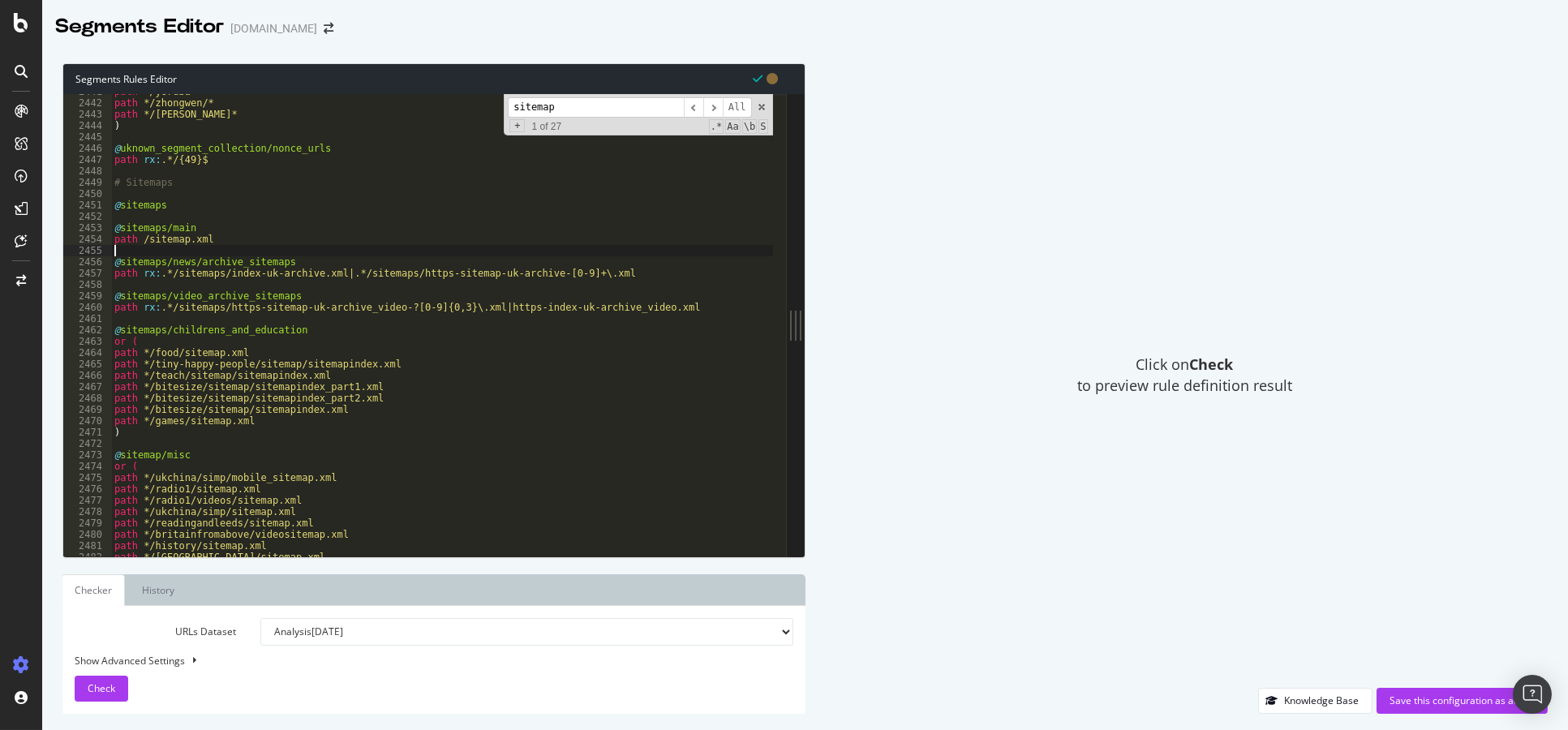
click at [137, 252] on div "path */yoruba* path */zhongwen/* path */zhongwen* ) @ uknown_segment_collection…" at bounding box center [442, 329] width 662 height 486
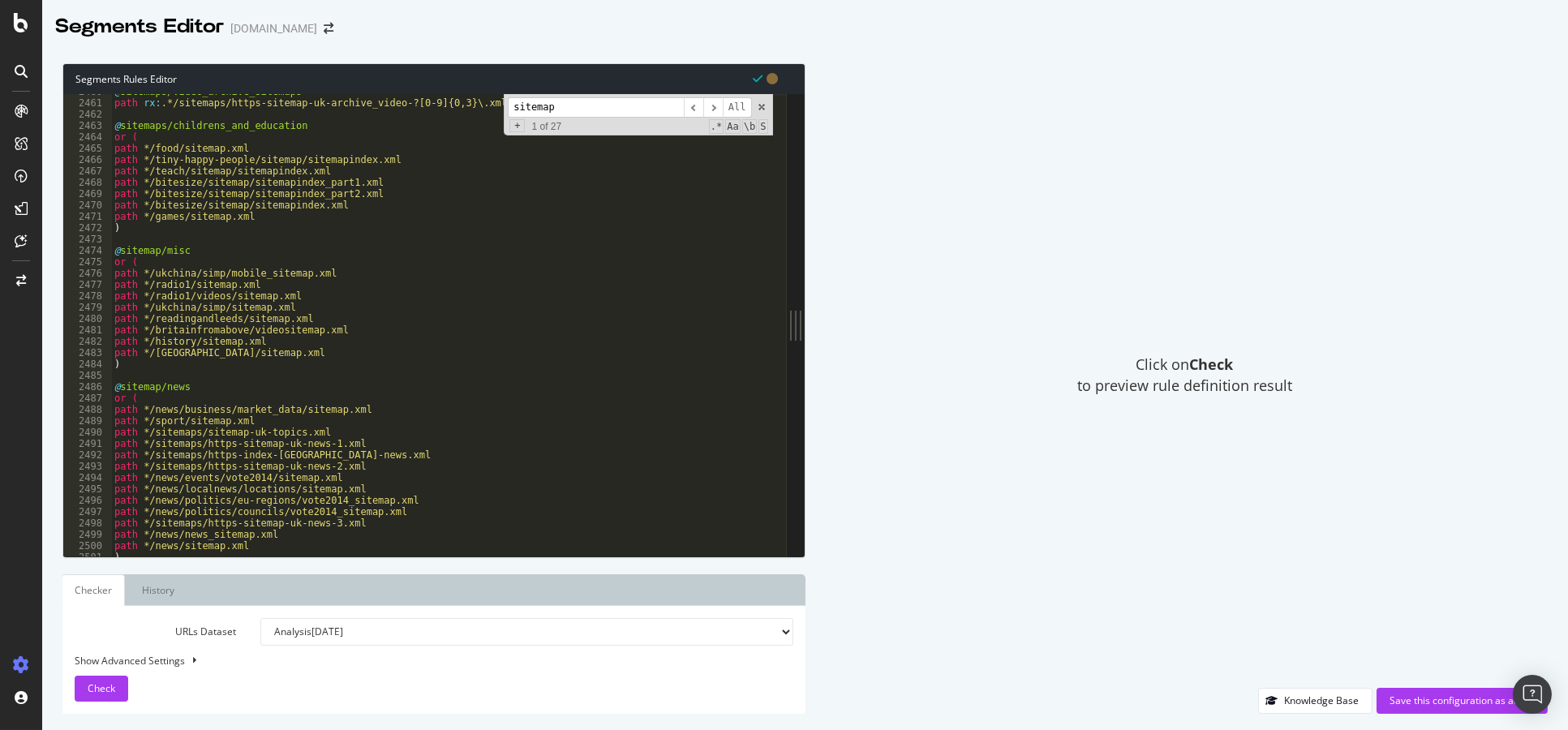
scroll to position [25433, 0]
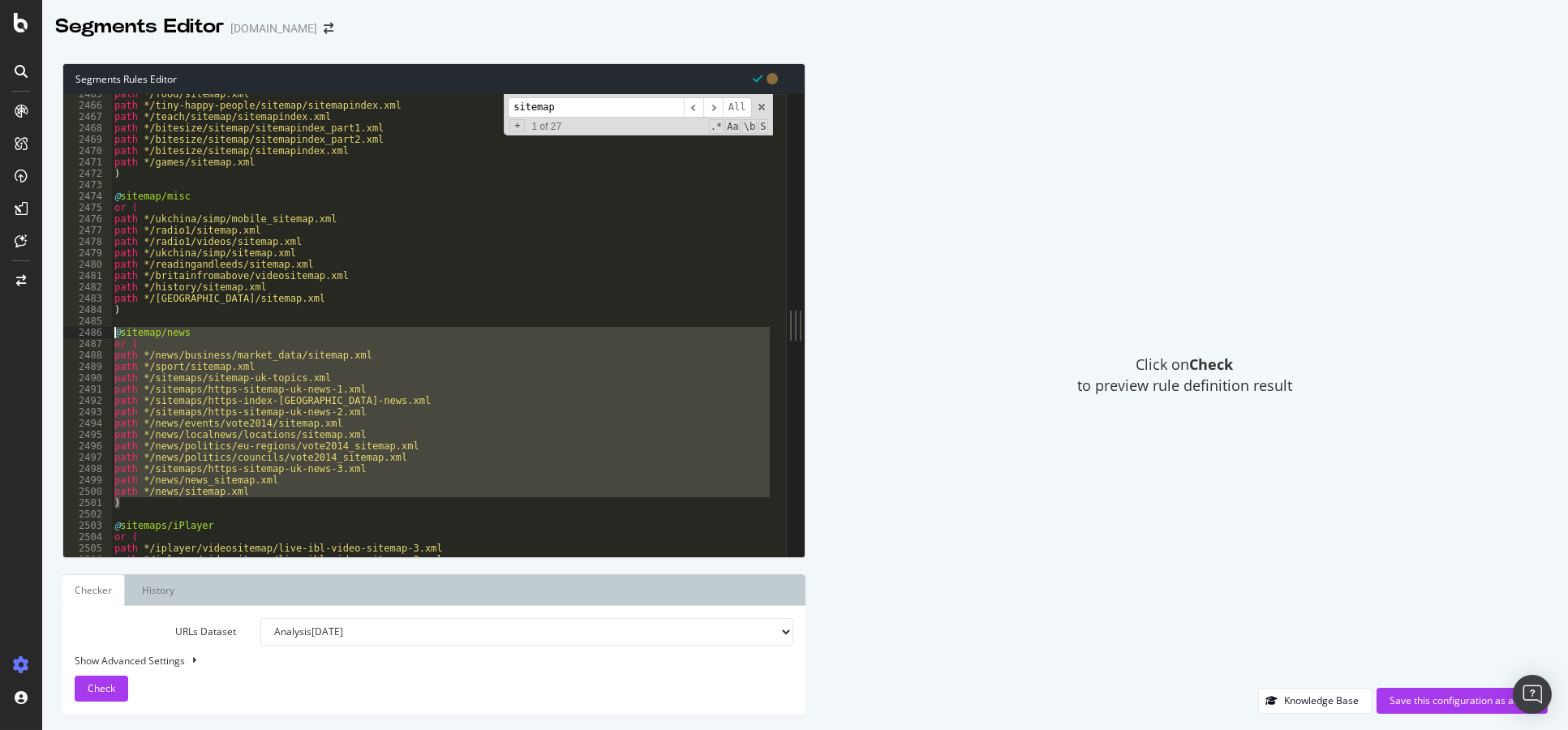
drag, startPoint x: 254, startPoint y: 499, endPoint x: 79, endPoint y: 328, distance: 244.7
click at [79, 328] on div "## News sitemaps [CREDIT_CARD_NUMBER] 2469 2470 2471 2472 2473 2474 2475 2476 2…" at bounding box center [425, 325] width 723 height 463
type textarea "@sitemap/news or ("
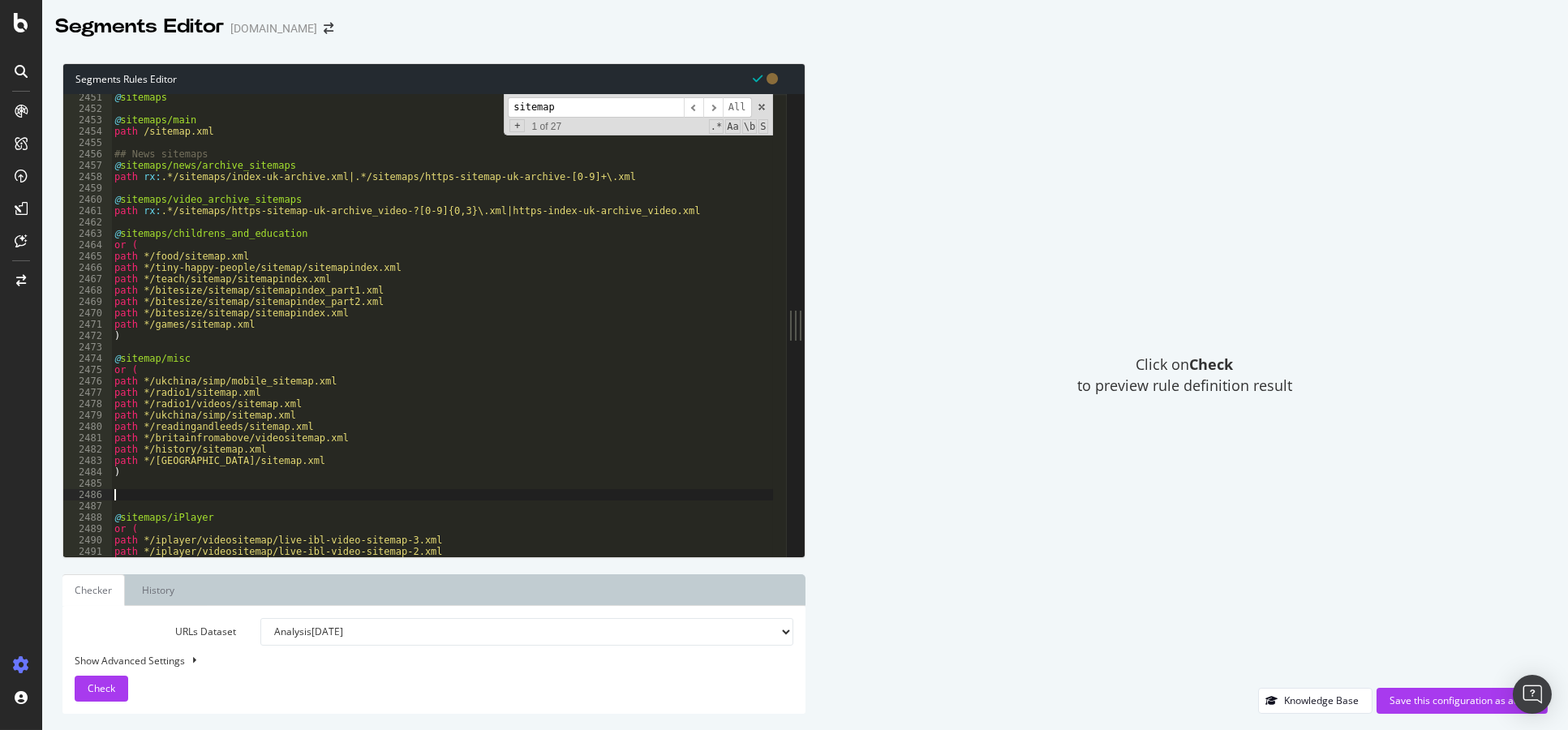
scroll to position [25384, 0]
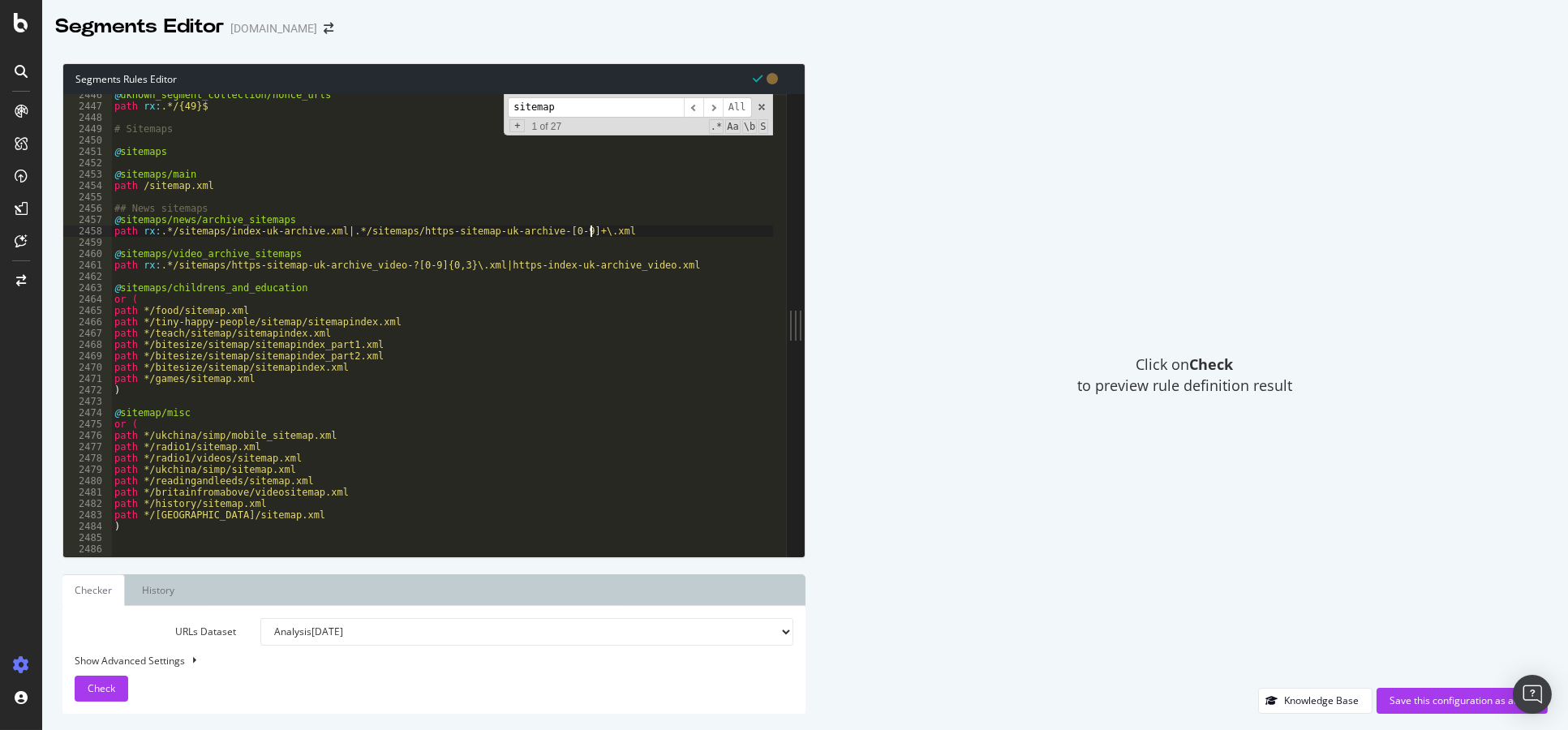
click at [646, 230] on div "@ uknown_segment_collection/nonce_urls path rx : .*/{49}$ # Sitemaps @ sitemaps…" at bounding box center [442, 332] width 662 height 486
type textarea "path rx:.*/sitemaps/index-uk-archive.xml|.*/sitemaps/https-sitemap-uk-archive-[…"
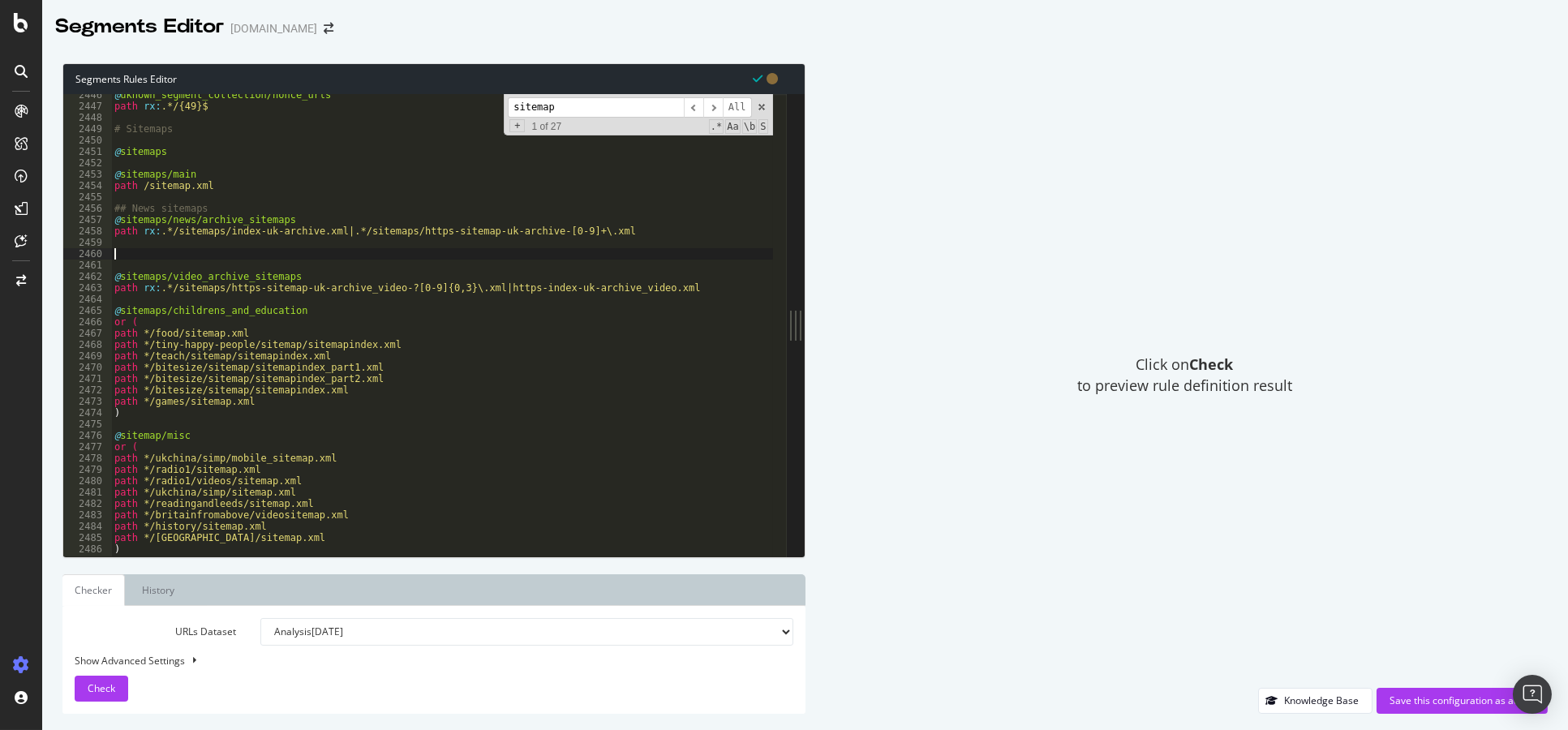
paste textarea ")"
type textarea ")"
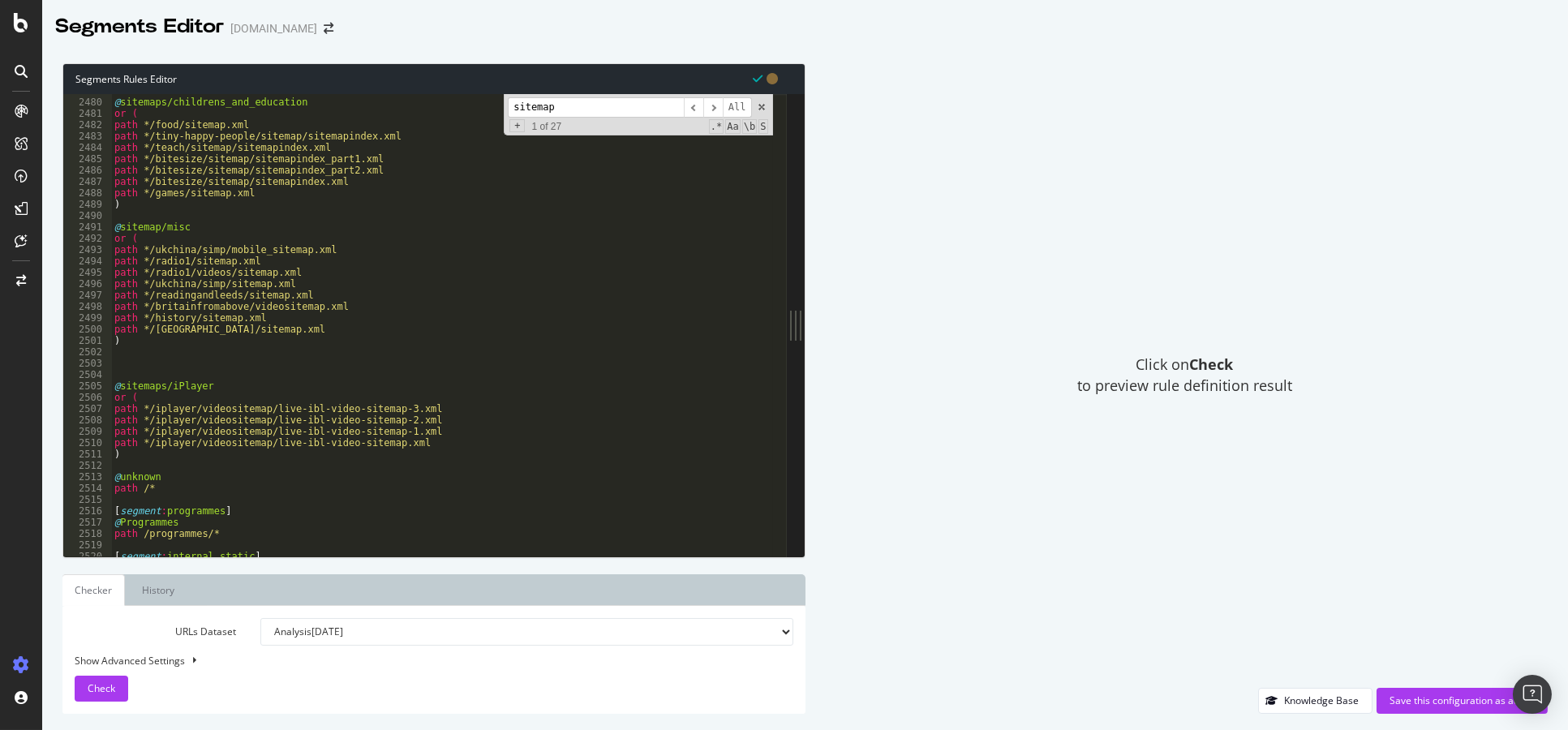
scroll to position [25611, 0]
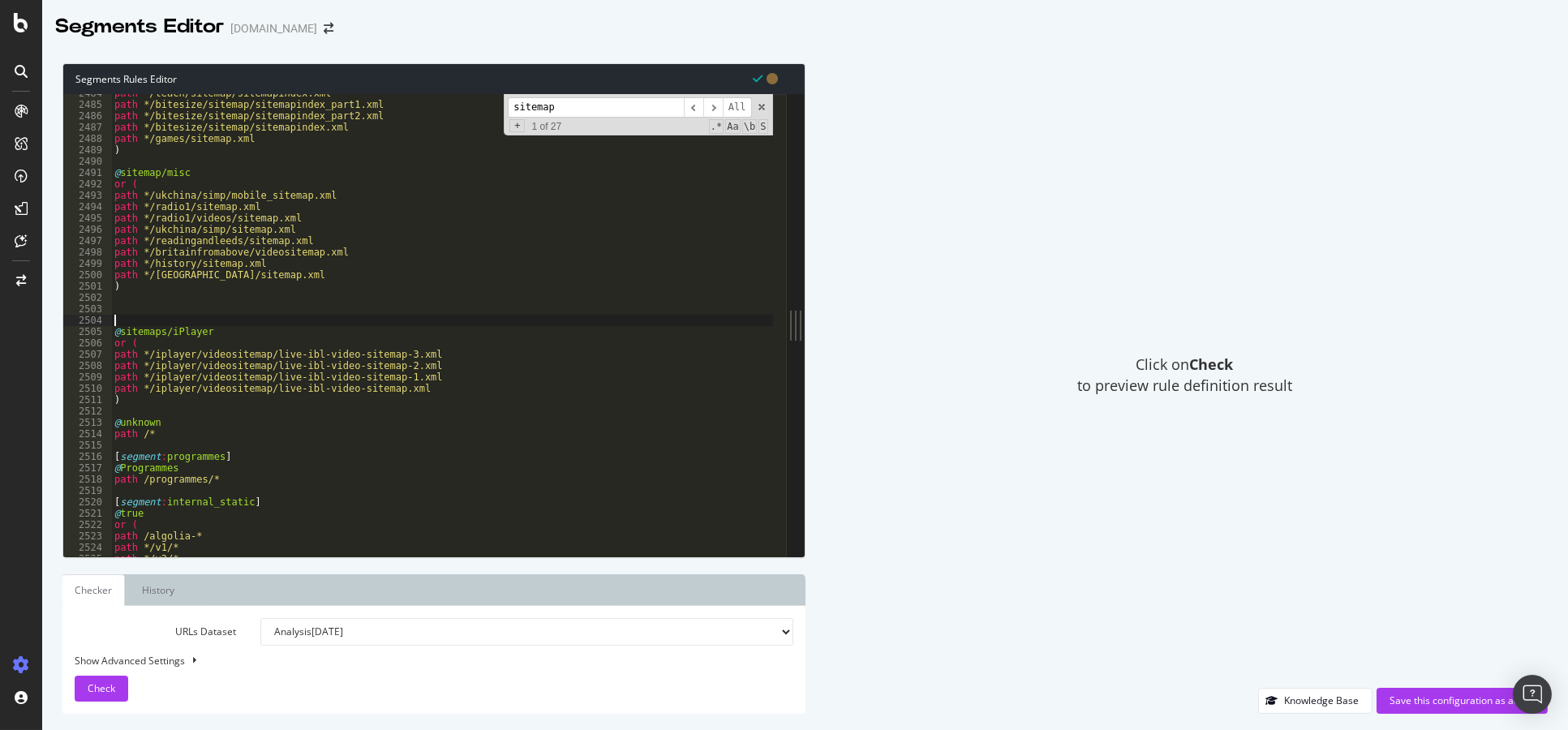
click at [230, 317] on div "path */teach/sitemap/sitemapindex.xml path */bitesize/sitemap/sitemapindex_part…" at bounding box center [442, 331] width 662 height 486
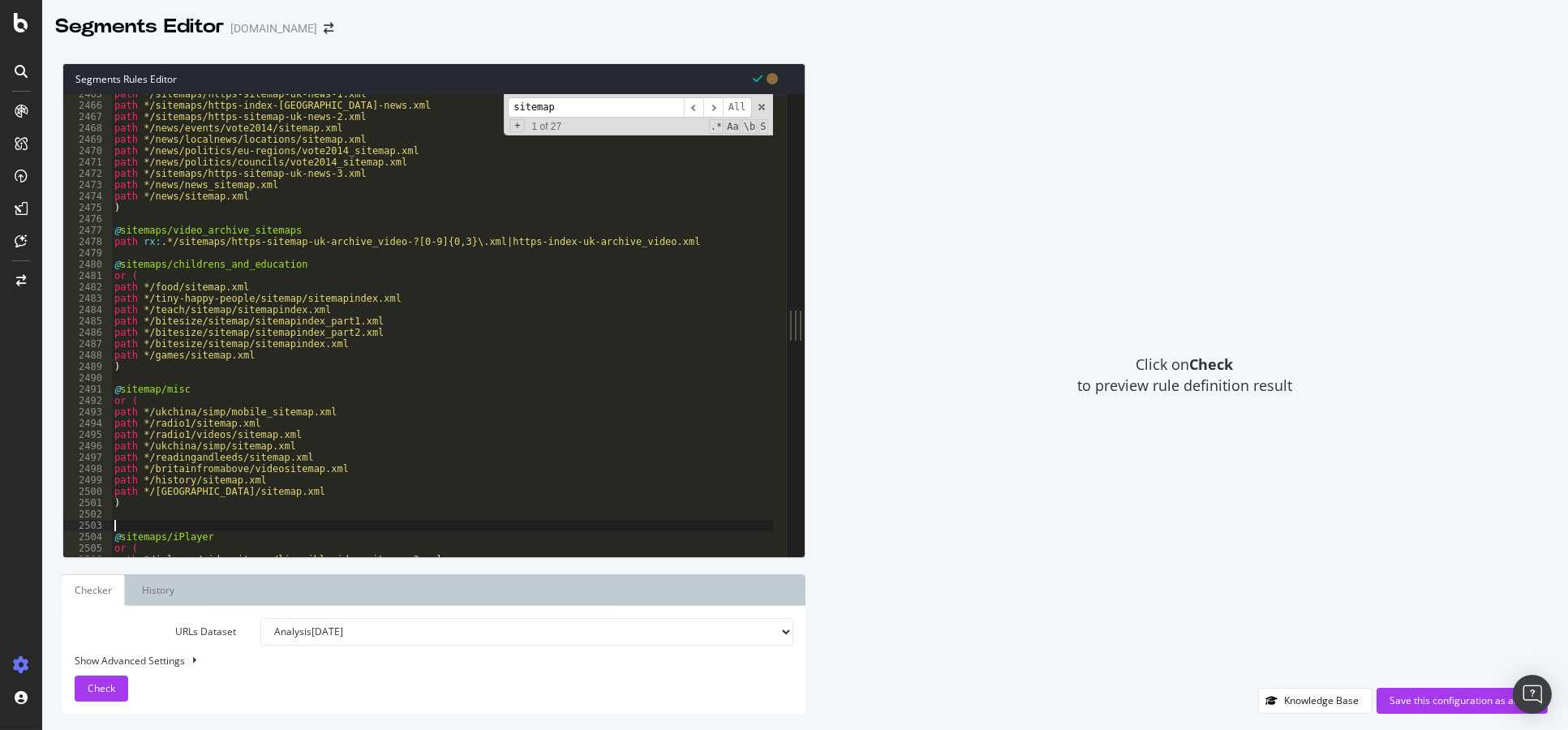
scroll to position [25423, 0]
click at [193, 216] on div "path */sitemaps/https-sitemap-uk-news-1.xml path */sitemaps/https-index-uk-news…" at bounding box center [442, 331] width 662 height 486
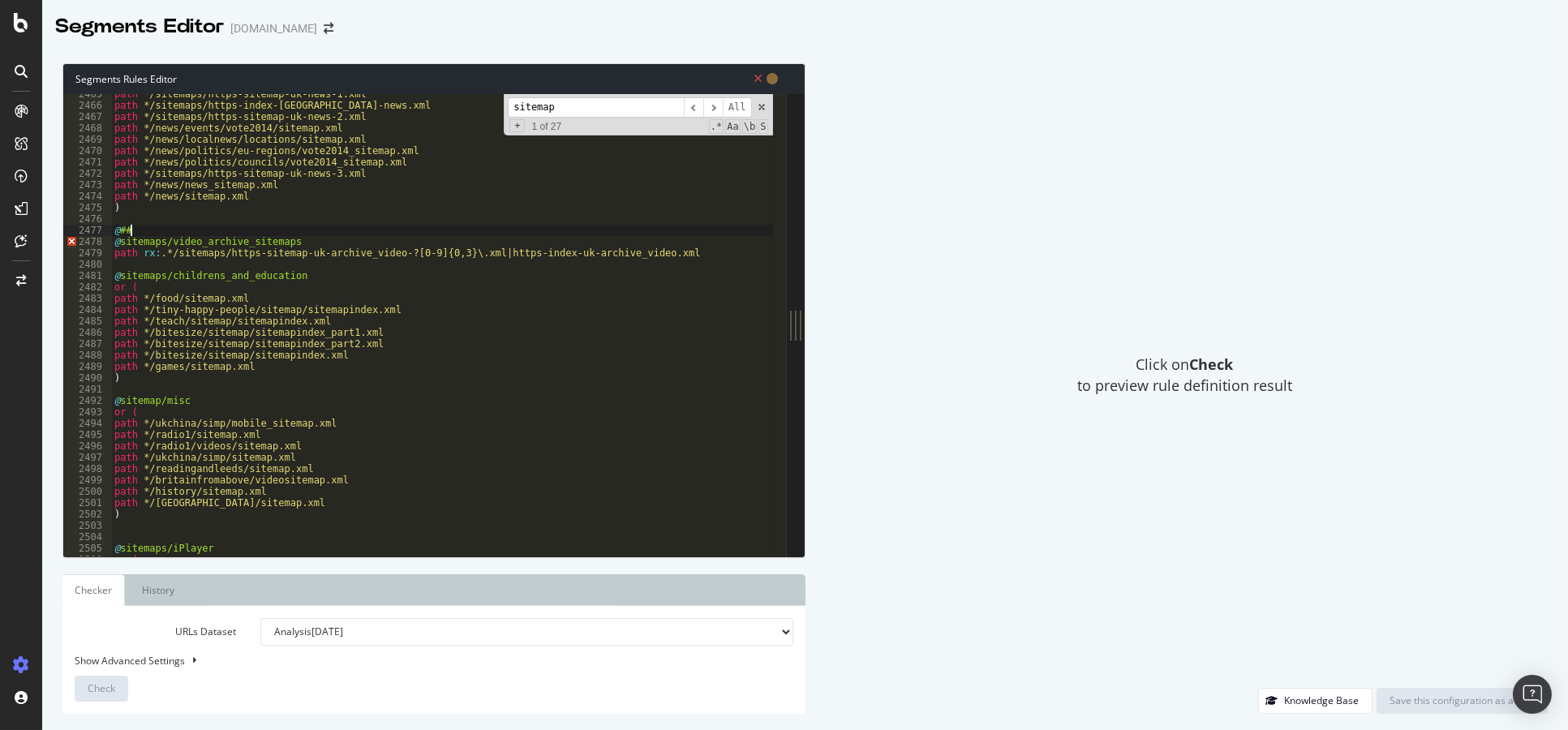
scroll to position [0, 0]
type textarea "@"
type textarea "## Videos"
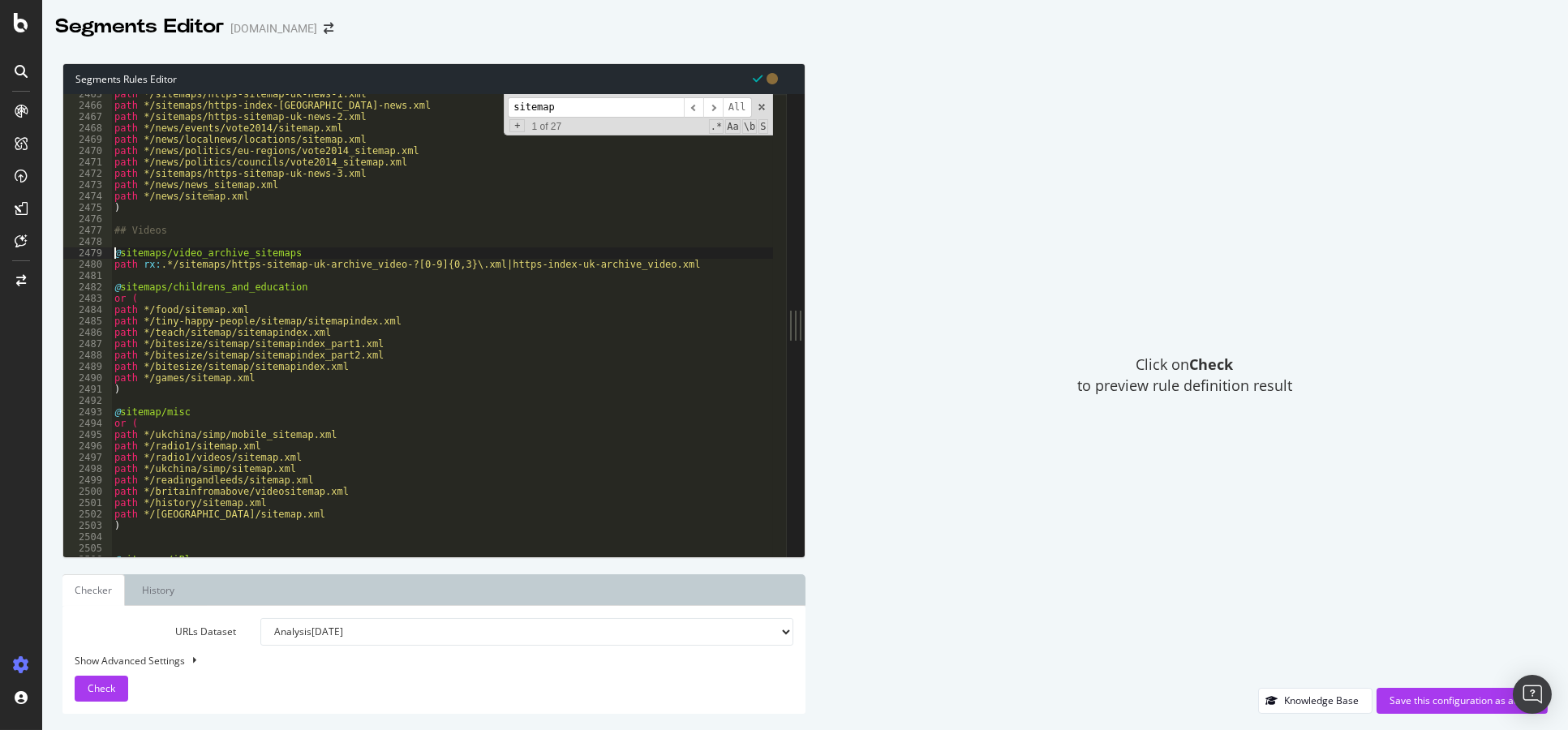
type textarea "path rx:.*/sitemaps/https-sitemap-uk-archive_video-?[0-9]{0,3}\.xml|https-index…"
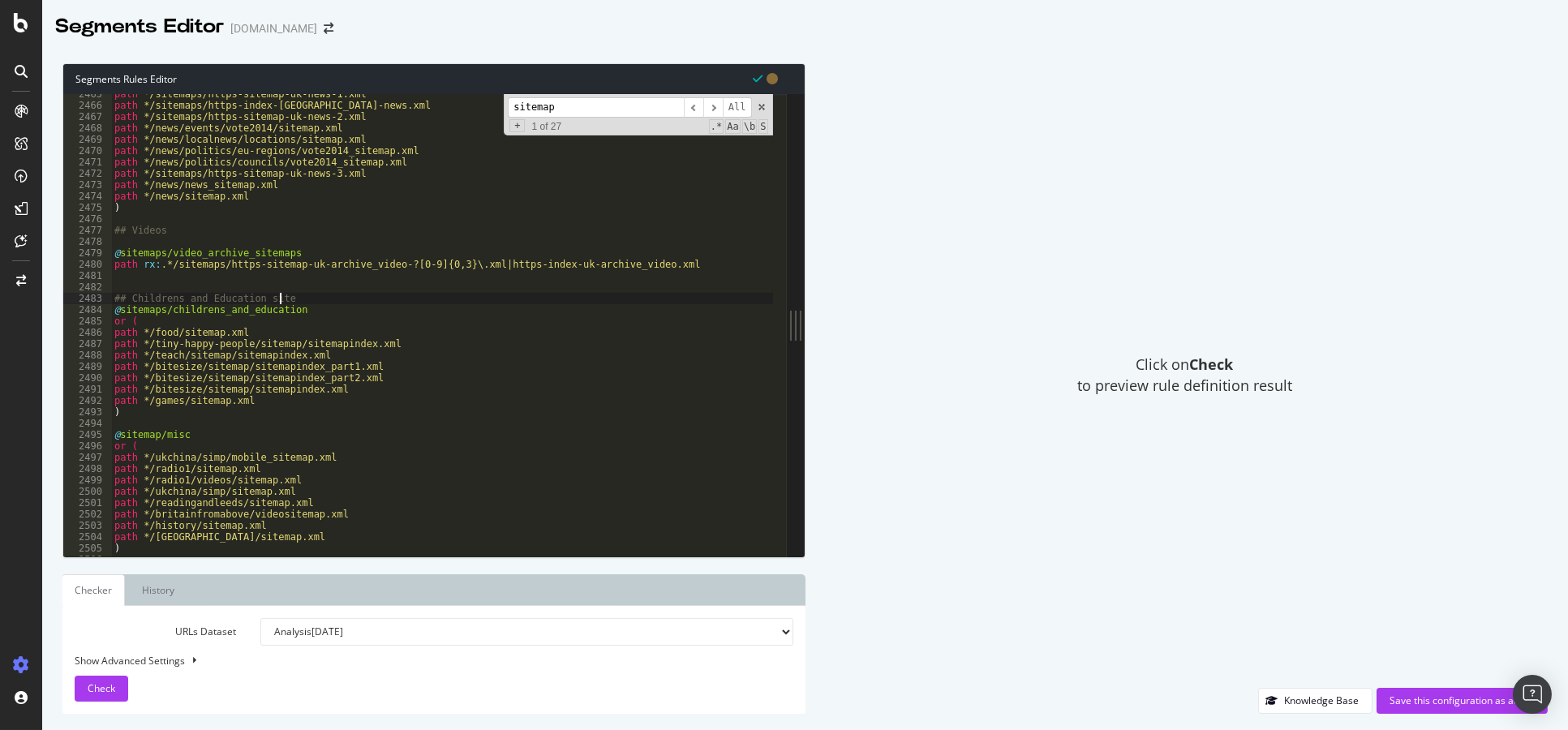
scroll to position [0, 13]
type textarea "## Childrens and Education sitemaps"
type textarea "@sitemaps/video_archive_sitemaps"
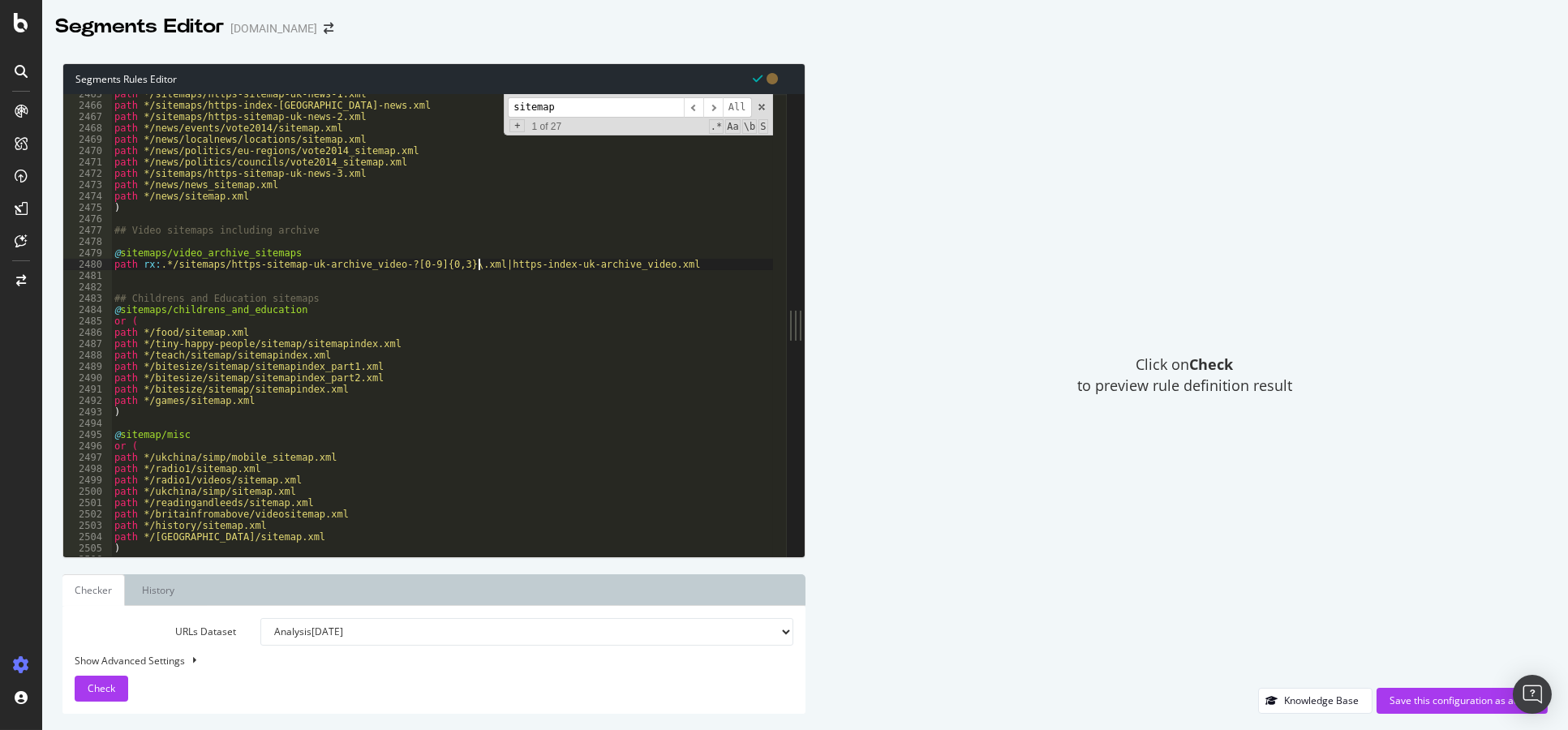
click at [477, 264] on div "path */sitemaps/https-sitemap-uk-news-1.xml path */sitemaps/https-index-uk-news…" at bounding box center [442, 331] width 662 height 486
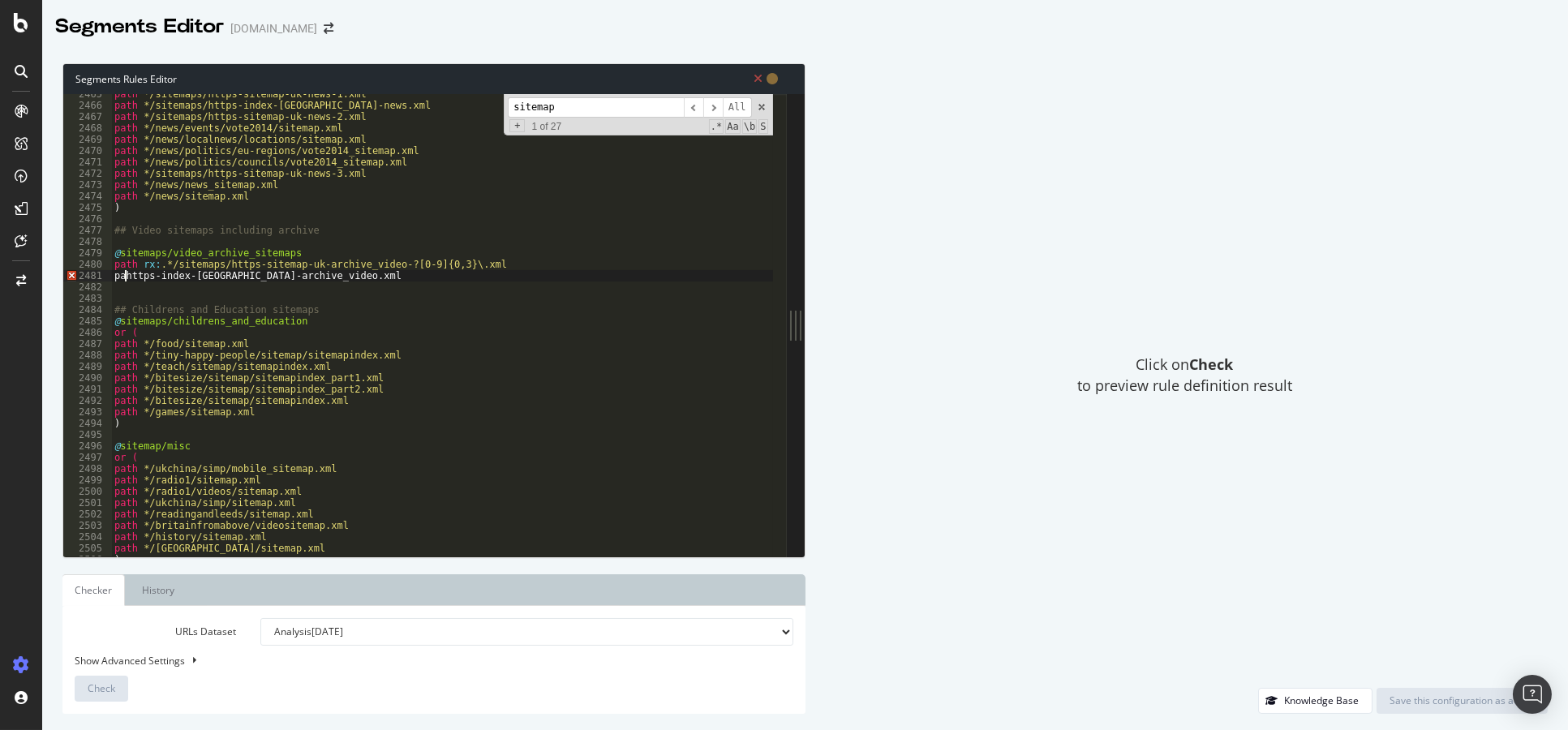
scroll to position [0, 2]
type textarea "@sitemaps/video_archive_sitemaps"
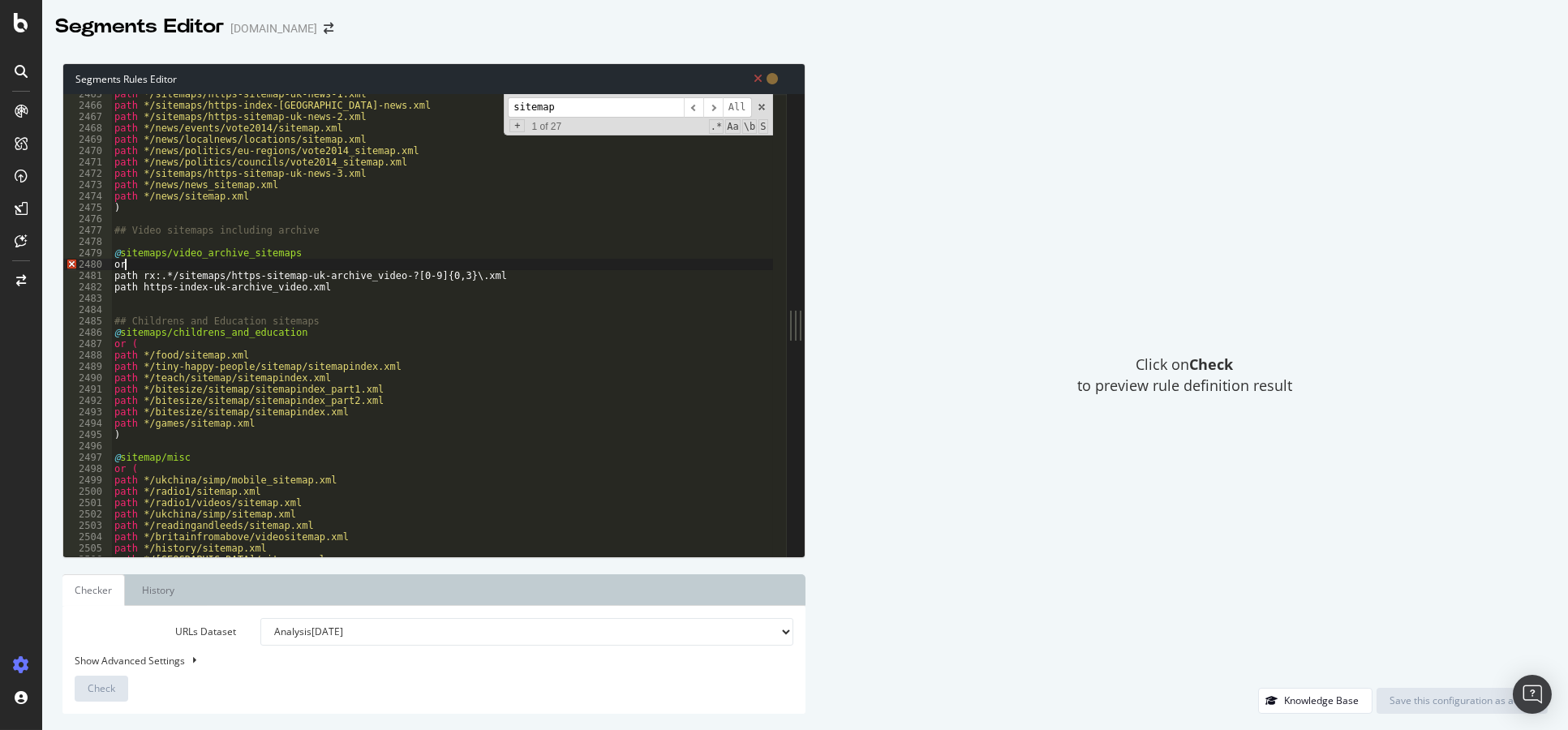
scroll to position [0, 1]
type textarea "path https-index-uk-archive_video.xml"
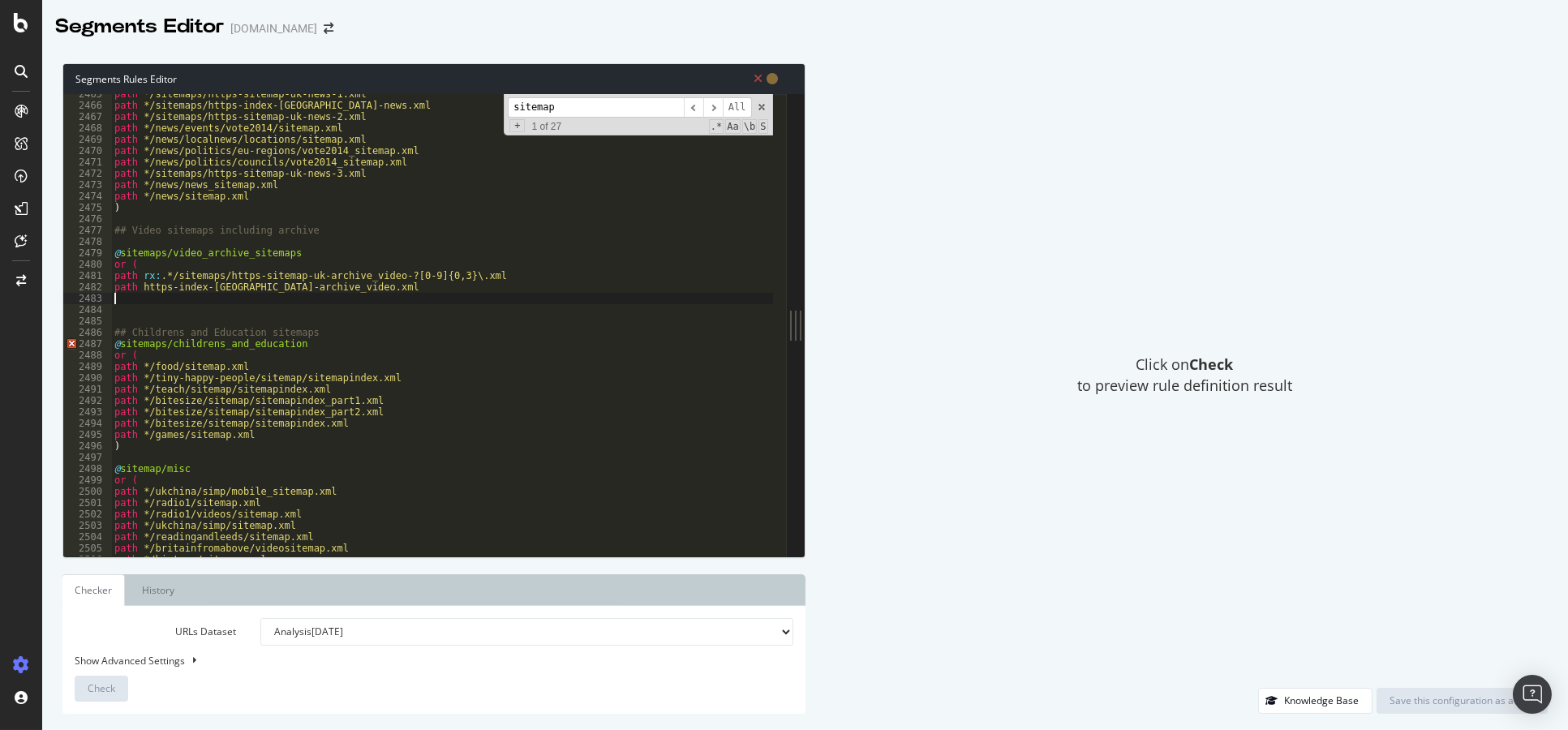
scroll to position [0, 0]
type textarea ")"
click at [272, 316] on div "path */sitemaps/https-sitemap-uk-news-1.xml path */sitemaps/https-index-uk-news…" at bounding box center [442, 331] width 662 height 486
click at [261, 239] on div "path */sitemaps/https-sitemap-uk-news-1.xml path */sitemaps/https-index-uk-news…" at bounding box center [442, 331] width 662 height 486
click at [410, 333] on div "path */sitemaps/https-sitemap-uk-news-1.xml path */sitemaps/https-index-uk-news…" at bounding box center [442, 331] width 662 height 486
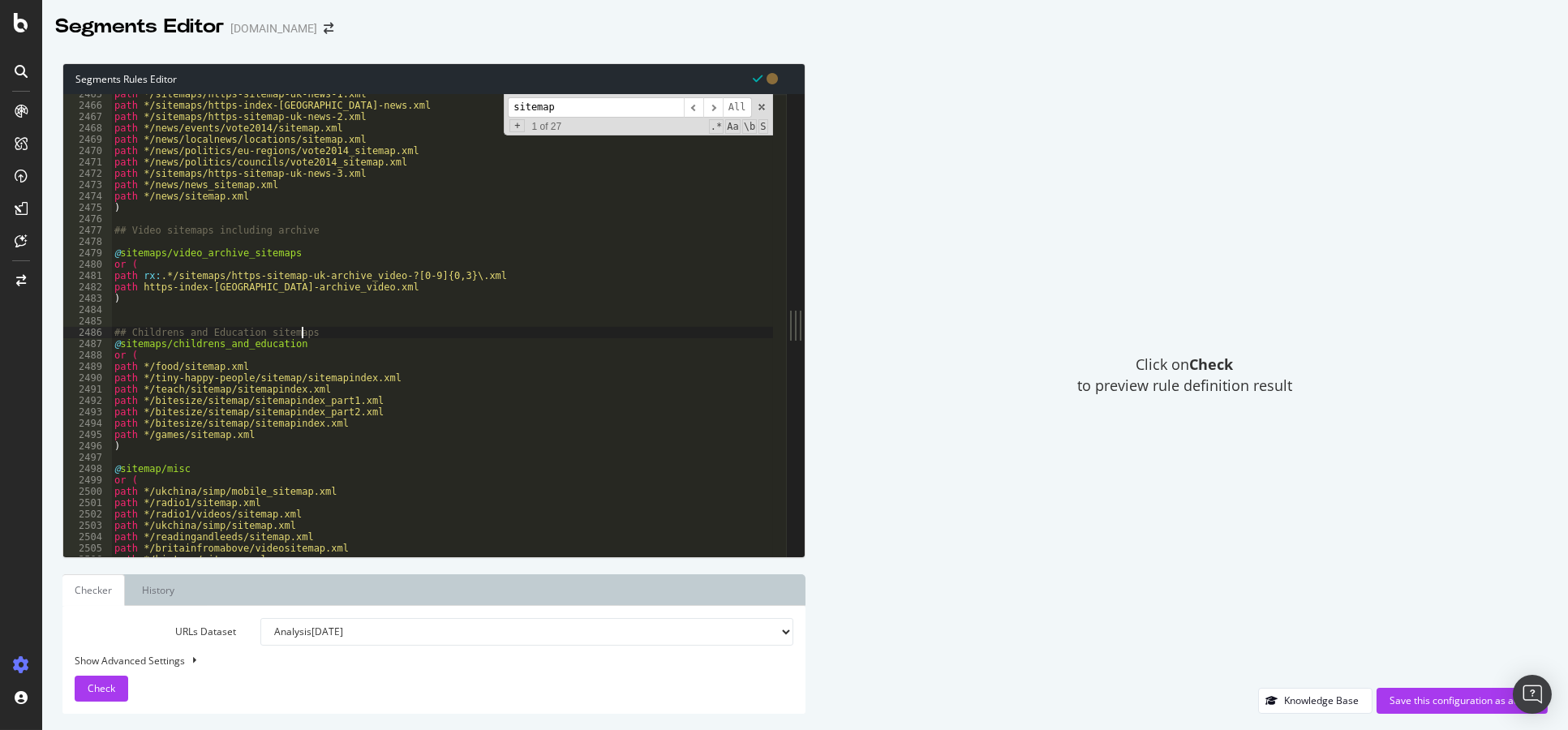
type textarea "## Childrens and Education sitemaps"
click at [409, 322] on div "path */sitemaps/https-sitemap-uk-news-1.xml path */sitemaps/https-index-uk-news…" at bounding box center [442, 331] width 662 height 486
click at [405, 313] on div "path */sitemaps/https-sitemap-uk-news-1.xml path */sitemaps/https-index-uk-news…" at bounding box center [442, 331] width 662 height 486
click at [405, 320] on div "path */sitemaps/https-sitemap-uk-news-1.xml path */sitemaps/https-index-uk-news…" at bounding box center [442, 331] width 662 height 486
click at [412, 309] on div "path */sitemaps/https-sitemap-uk-news-1.xml path */sitemaps/https-index-uk-news…" at bounding box center [442, 331] width 662 height 486
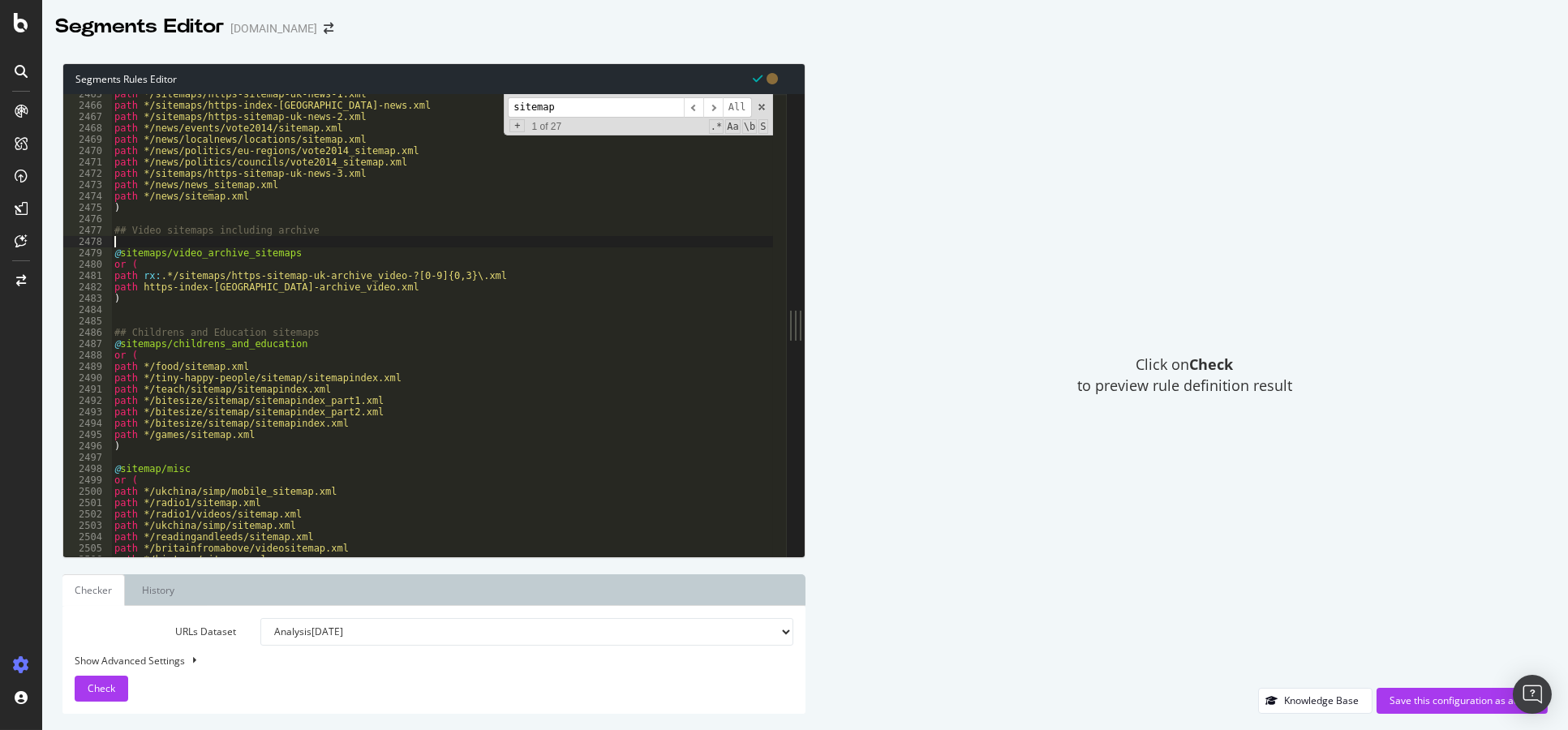
click at [398, 245] on div "path */sitemaps/https-sitemap-uk-news-1.xml path */sitemaps/https-index-uk-news…" at bounding box center [442, 331] width 662 height 486
click at [250, 216] on div "path */sitemaps/https-sitemap-uk-news-1.xml path */sitemaps/https-index-uk-news…" at bounding box center [442, 331] width 662 height 486
click at [171, 314] on div "path */sitemaps/https-sitemap-uk-news-1.xml path */sitemaps/https-index-uk-news…" at bounding box center [442, 331] width 662 height 486
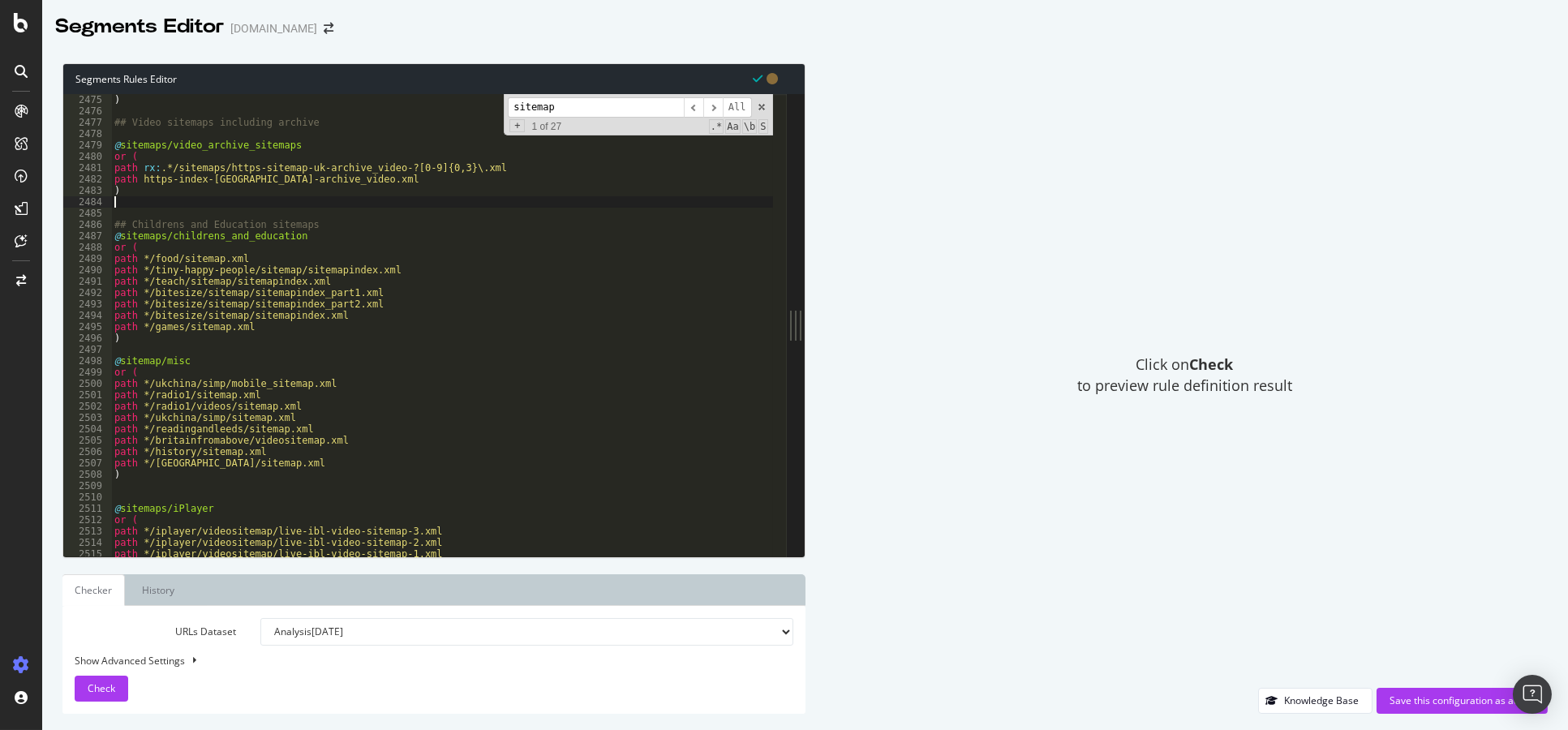
scroll to position [25403, 0]
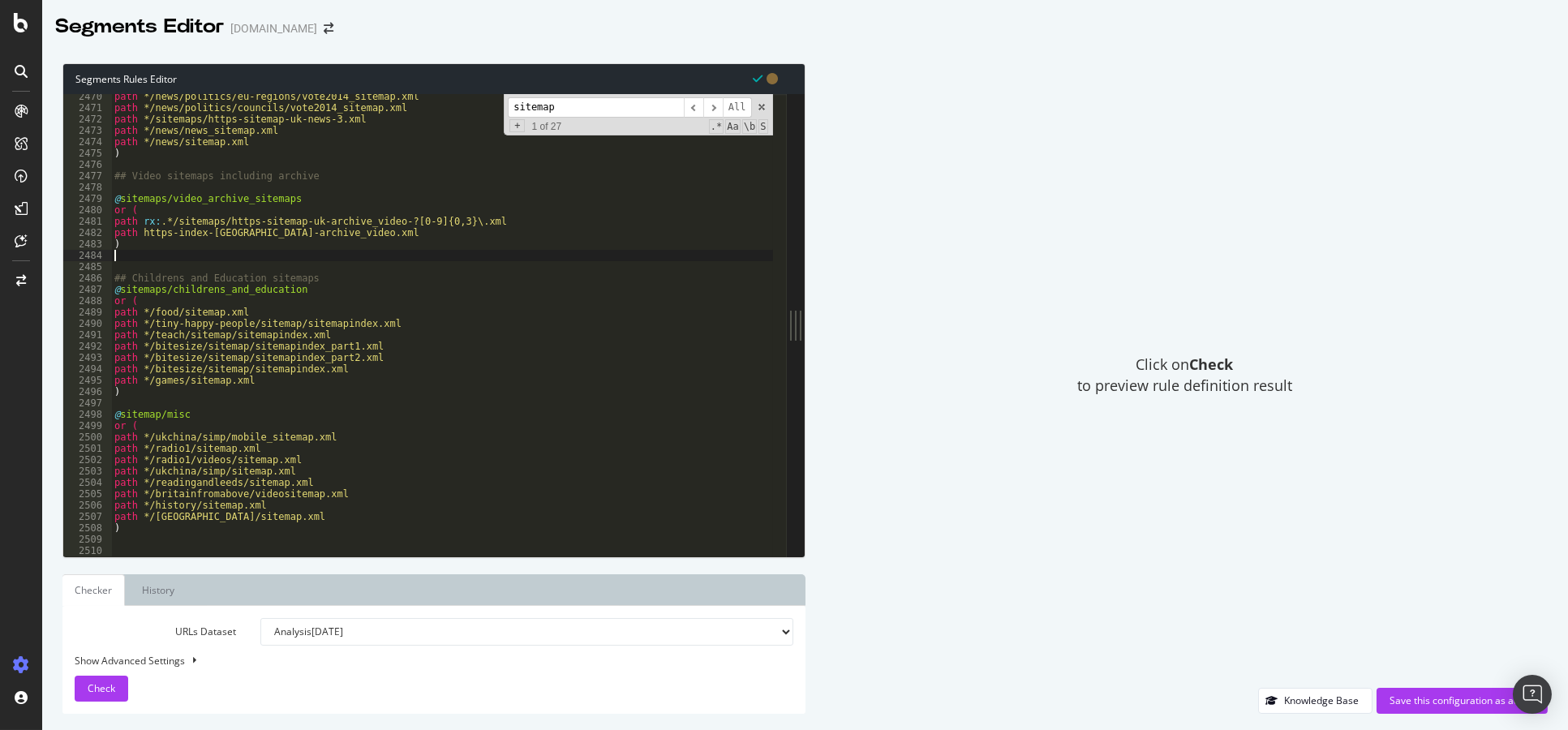
click at [316, 282] on div "path */news/politics/eu-regions/vote2014_sitemap.xml path */news/politics/counc…" at bounding box center [442, 333] width 662 height 486
type textarea "## Childrens and Education sitemaps"
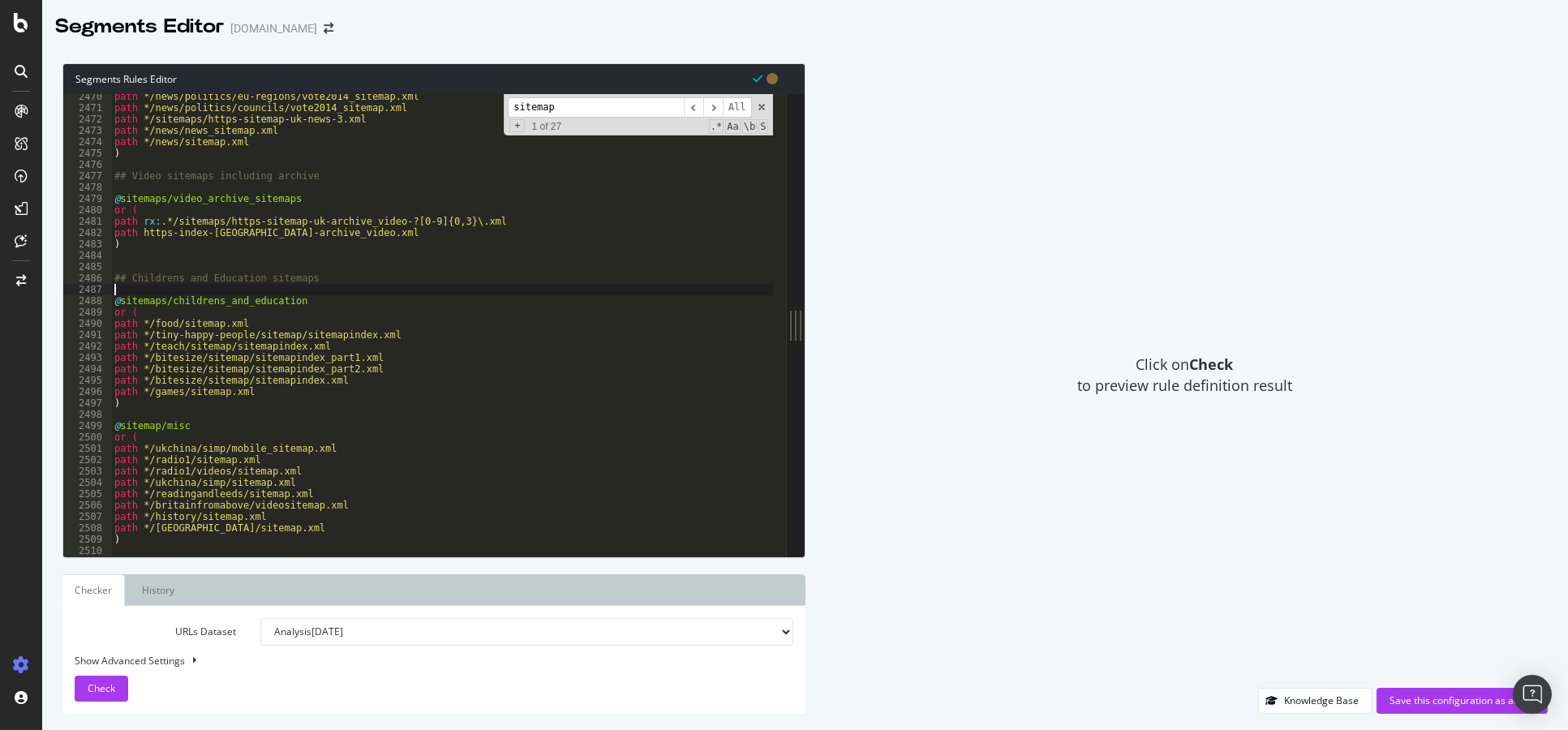
click at [160, 411] on div "path */news/politics/eu-regions/vote2014_sitemap.xml path */news/politics/counc…" at bounding box center [442, 333] width 662 height 486
click at [322, 389] on div "path */news/politics/eu-regions/vote2014_sitemap.xml path */news/politics/counc…" at bounding box center [442, 333] width 662 height 486
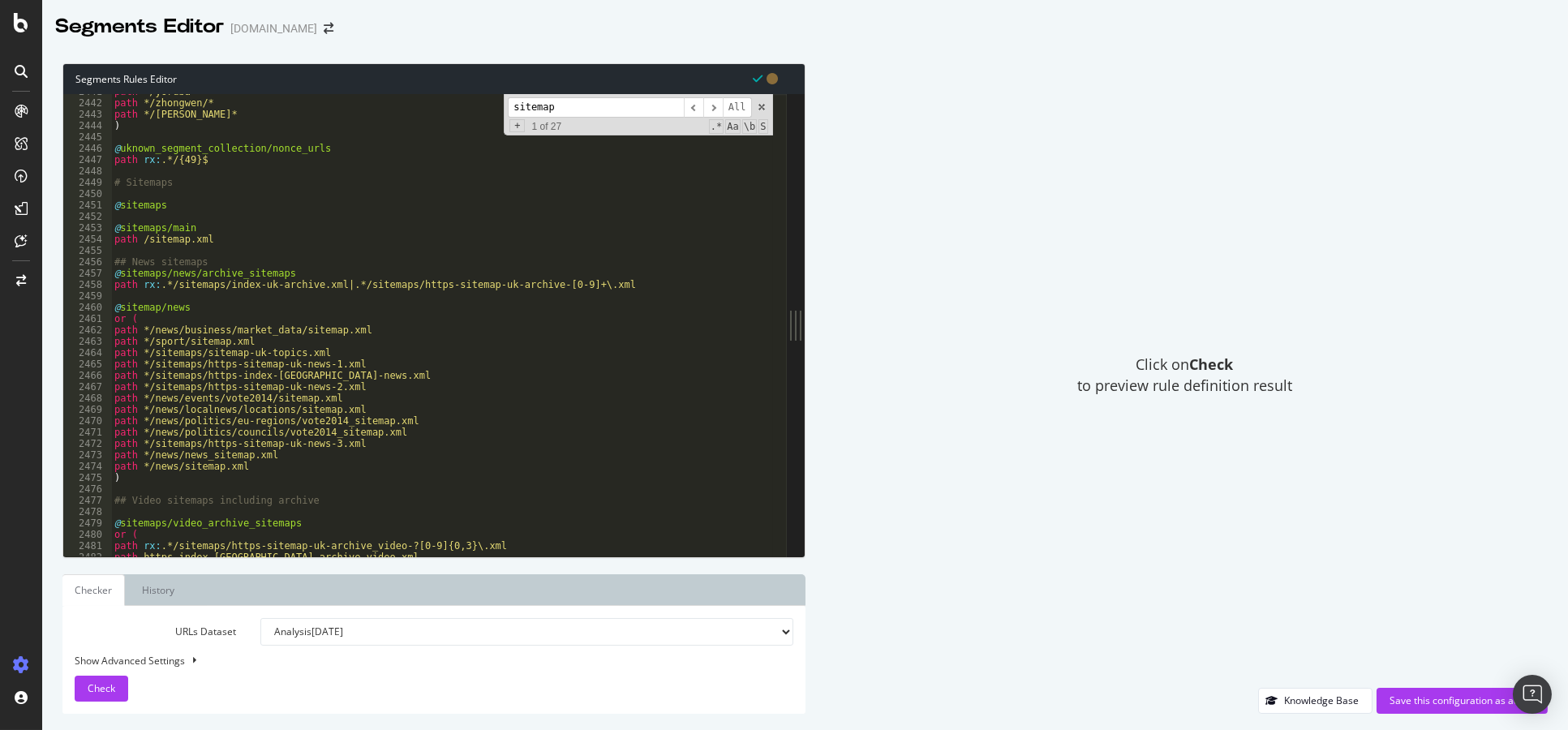
scroll to position [25091, 0]
click at [333, 283] on div "path */yoruba* path */zhongwen/* path */zhongwen* ) @ uknown_segment_collection…" at bounding box center [442, 329] width 662 height 486
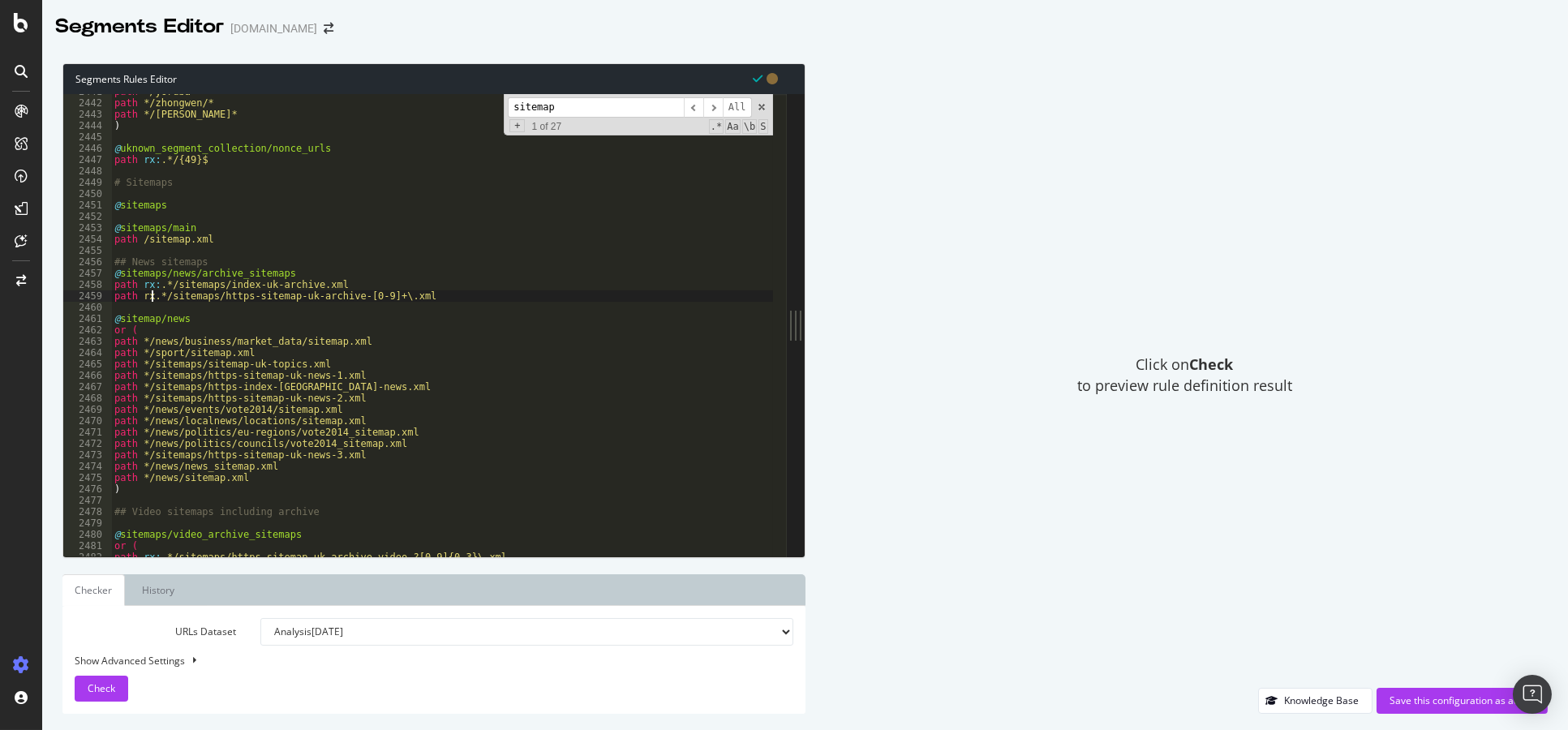
scroll to position [0, 4]
type textarea "path rx:.*/sitemaps/https-sitemap-uk-archive-[0-9]+\.xml"
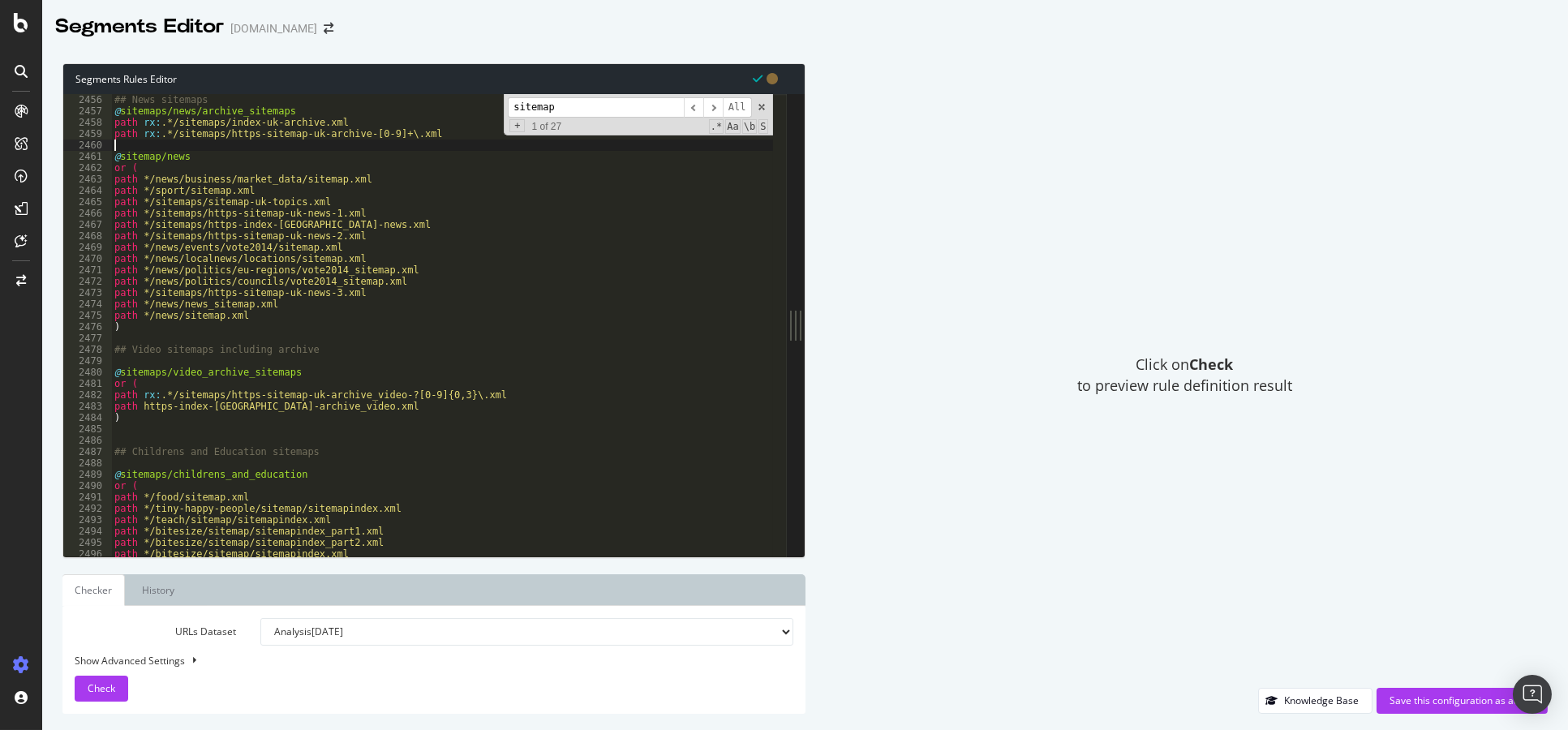
scroll to position [25276, 0]
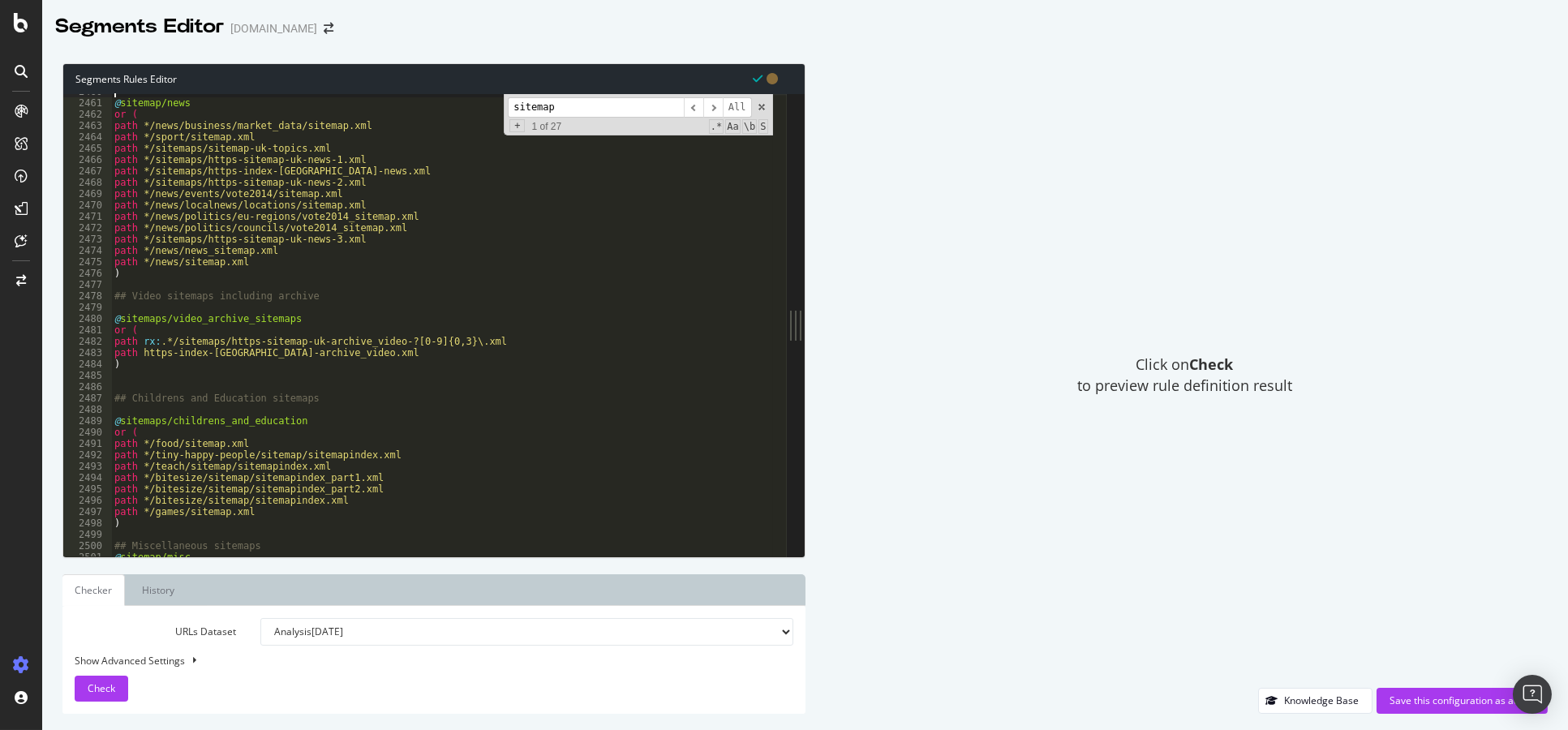
click at [410, 379] on div "@ sitemap/news or ( path */news/business/market_data/sitemap.xml path */sport/s…" at bounding box center [442, 329] width 662 height 486
click at [401, 394] on div "@ sitemap/news or ( path */news/business/market_data/sitemap.xml path */sport/s…" at bounding box center [442, 329] width 662 height 486
type textarea "## Childrens and Education sitemaps"
click at [400, 386] on div "@ sitemap/news or ( path */news/business/market_data/sitemap.xml path */sport/s…" at bounding box center [442, 329] width 662 height 486
click at [398, 377] on div "@ sitemap/news or ( path */news/business/market_data/sitemap.xml path */sport/s…" at bounding box center [442, 329] width 662 height 486
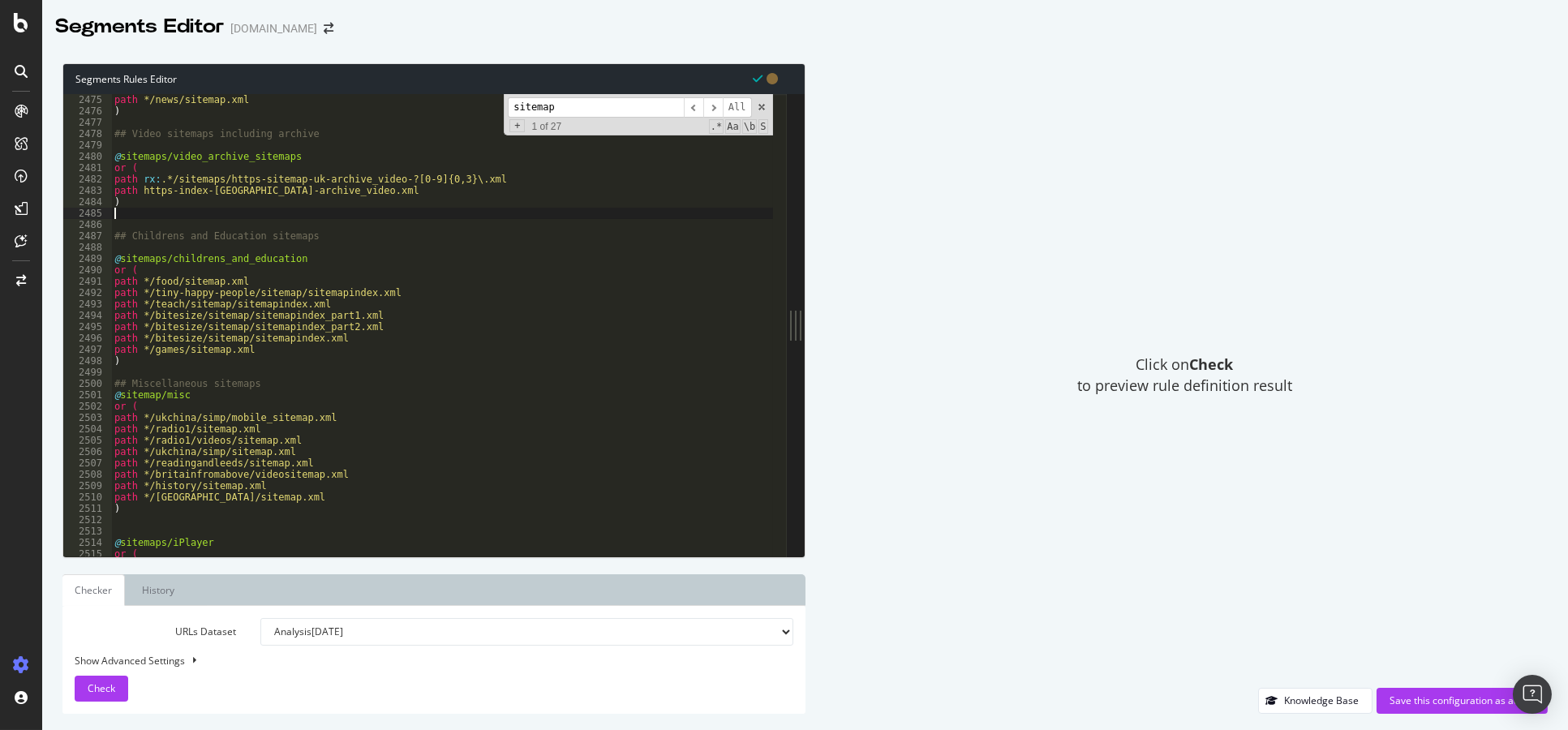
scroll to position [25472, 0]
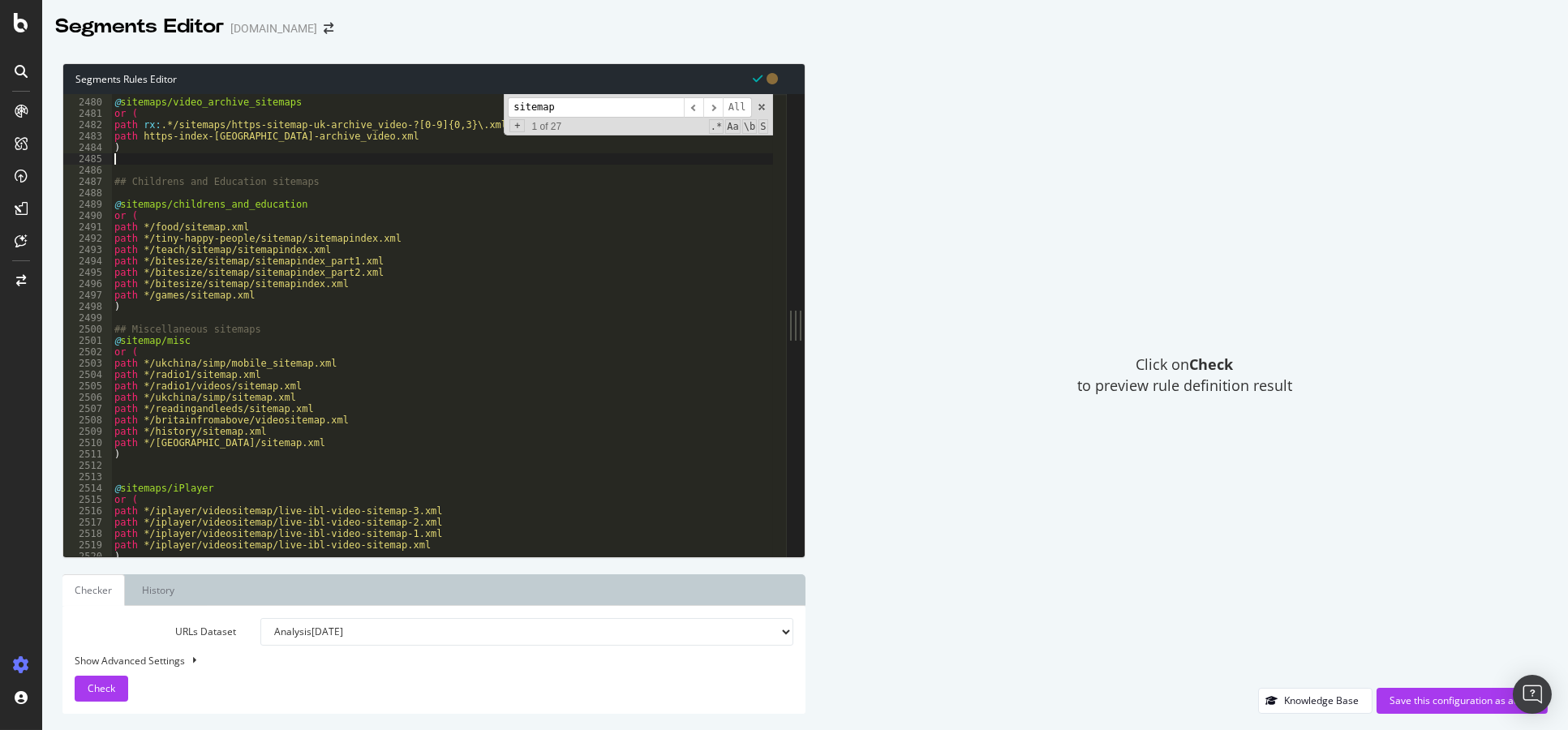
click at [381, 310] on div "@ sitemaps/video_archive_sitemaps or ( path rx : .*/sitemaps/https-sitemap-uk-a…" at bounding box center [442, 328] width 662 height 486
type textarea ")"
click at [375, 320] on div "@ sitemaps/video_archive_sitemaps or ( path rx : .*/sitemaps/https-sitemap-uk-a…" at bounding box center [442, 328] width 662 height 486
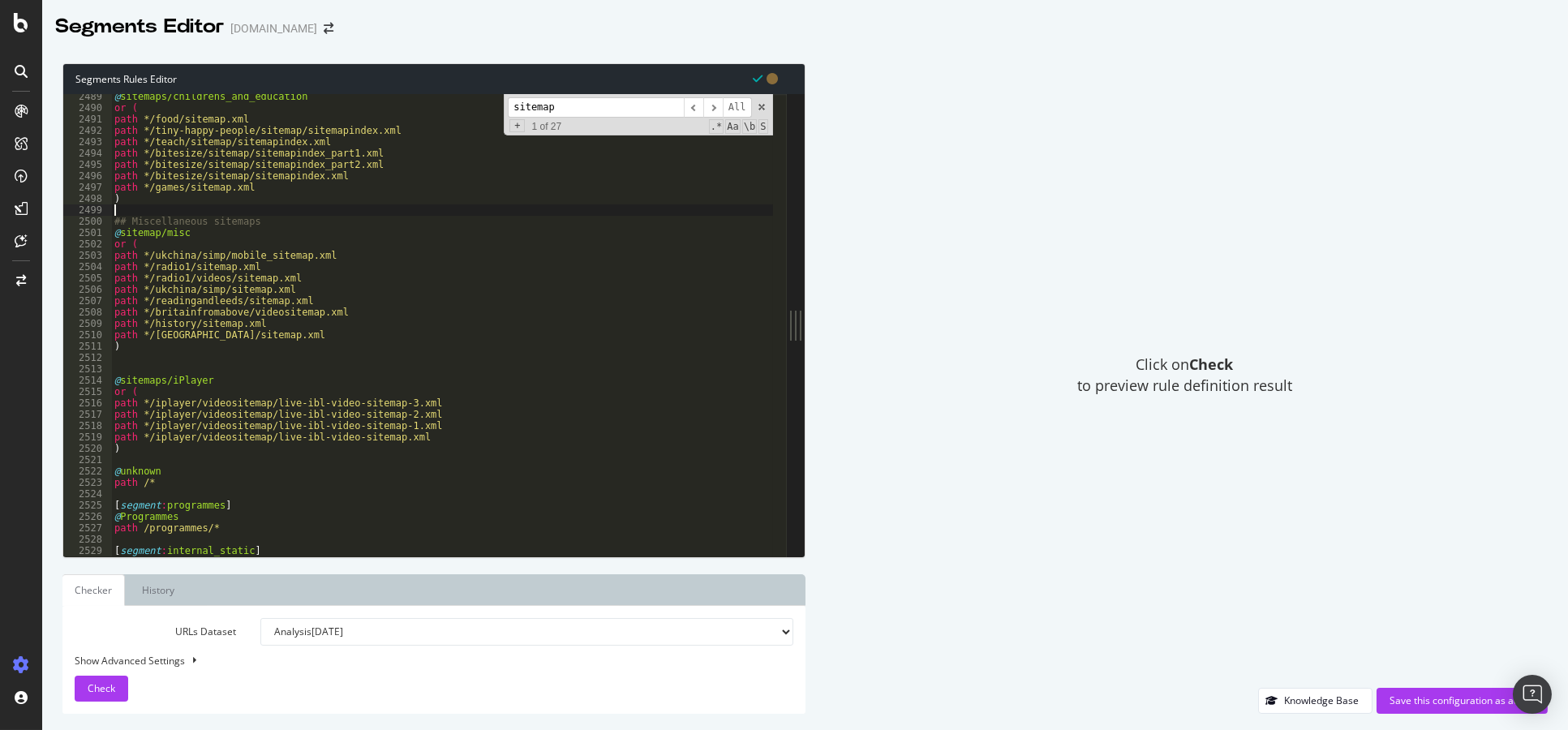
scroll to position [25619, 0]
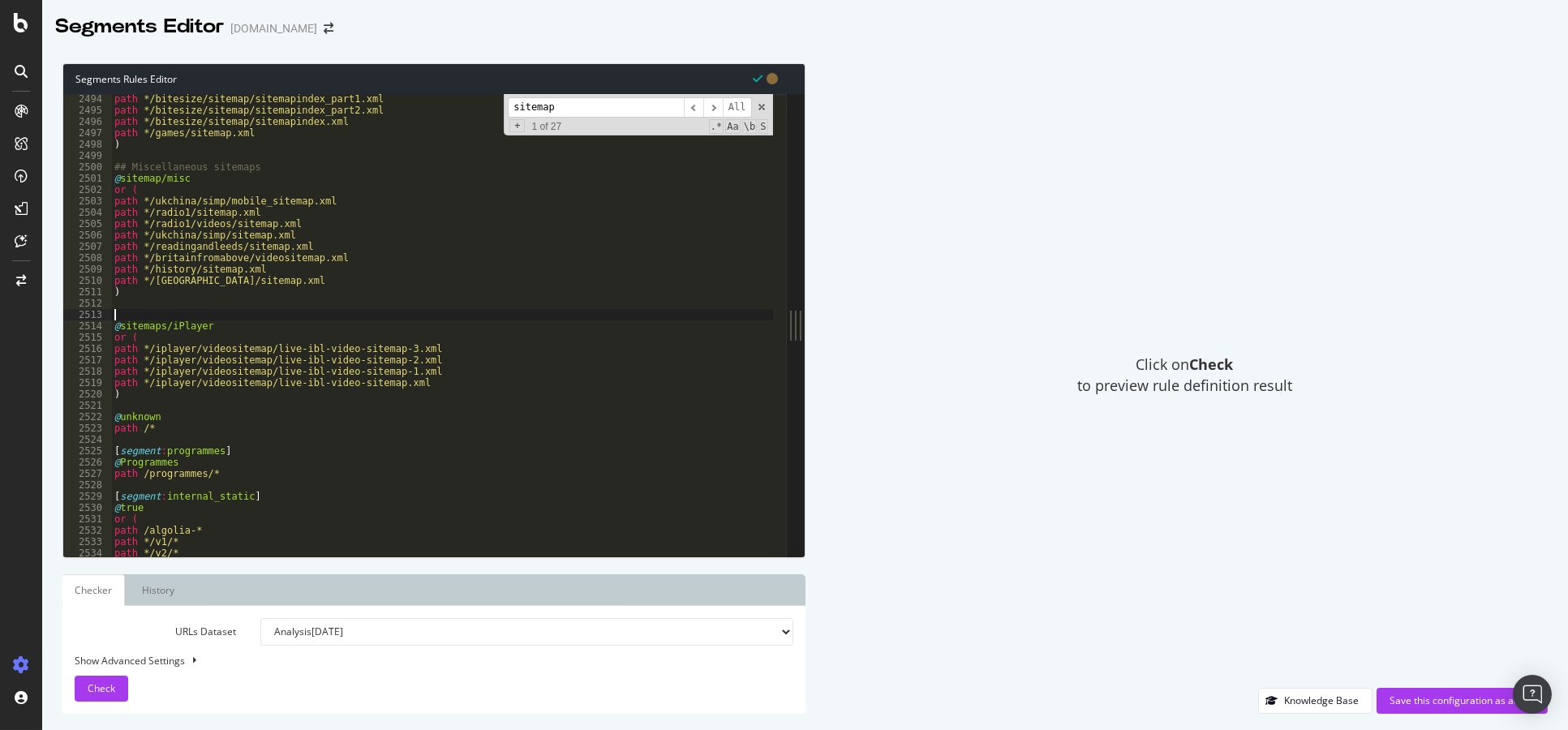
click at [382, 316] on div "path */bitesize/sitemap/sitemapindex_part1.xml path */bitesize/sitemap/sitemapi…" at bounding box center [442, 336] width 662 height 486
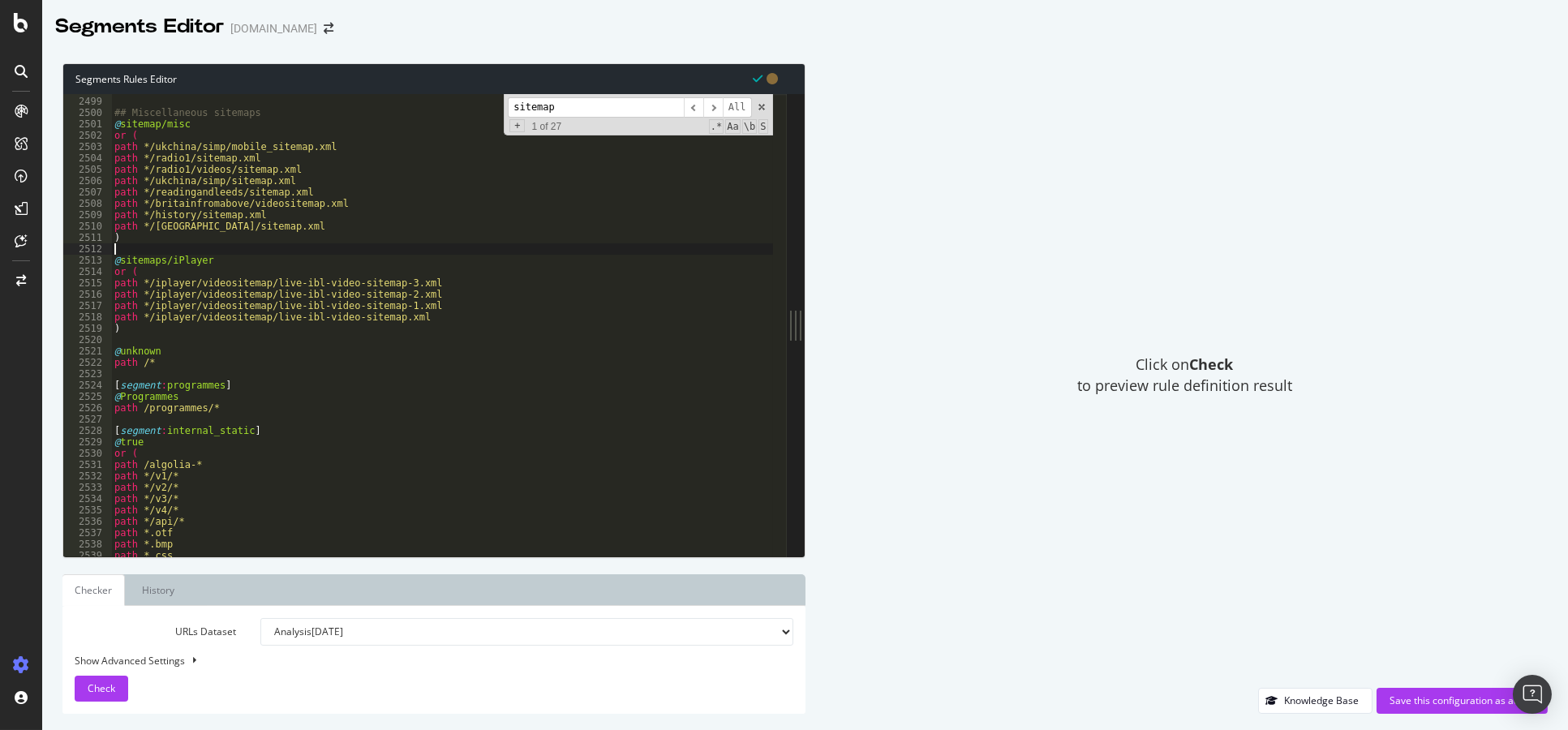
scroll to position [25728, 0]
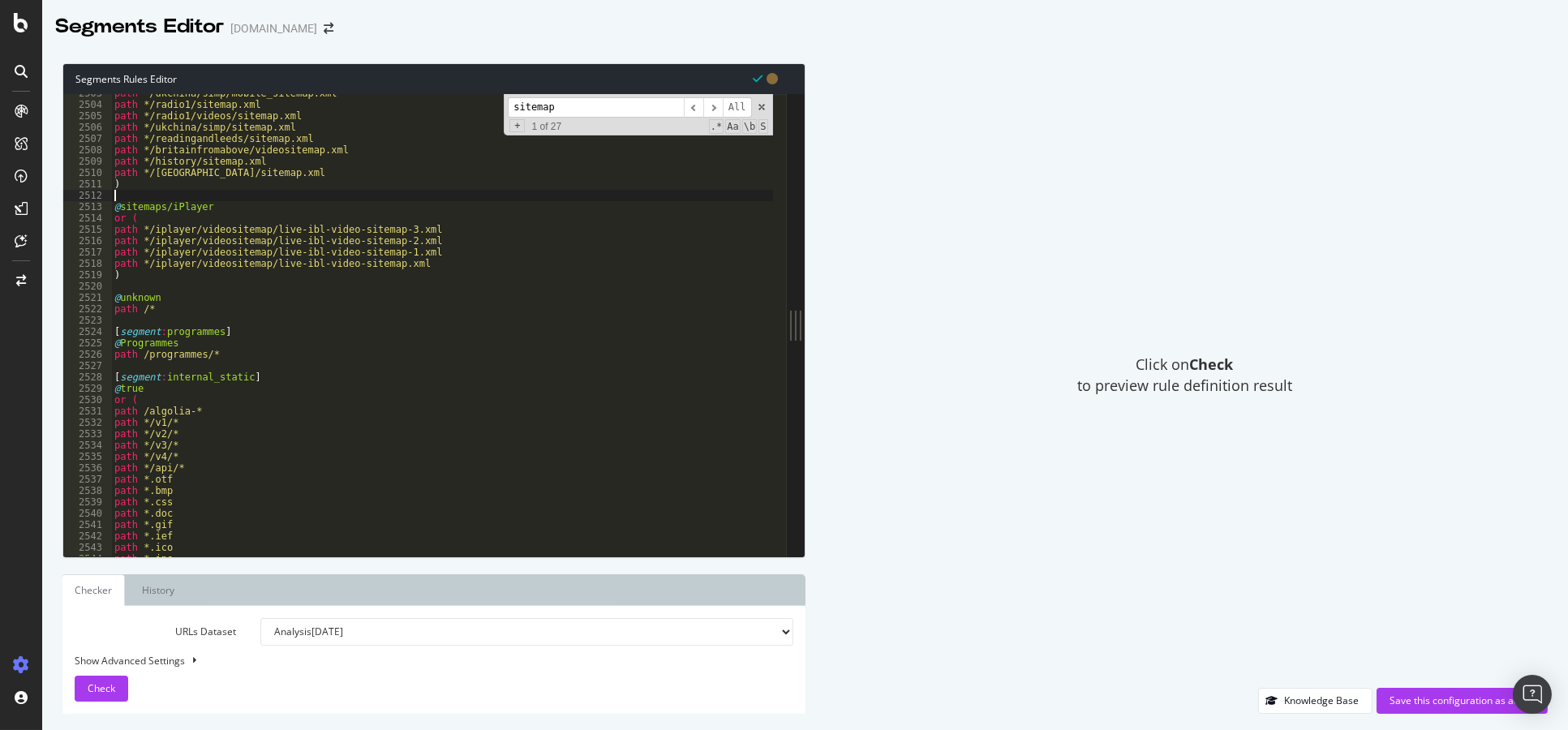
click at [331, 288] on div "path */ukchina/simp/mobile_sitemap.xml path */radio1/sitemap.xml path */radio1/…" at bounding box center [442, 331] width 662 height 486
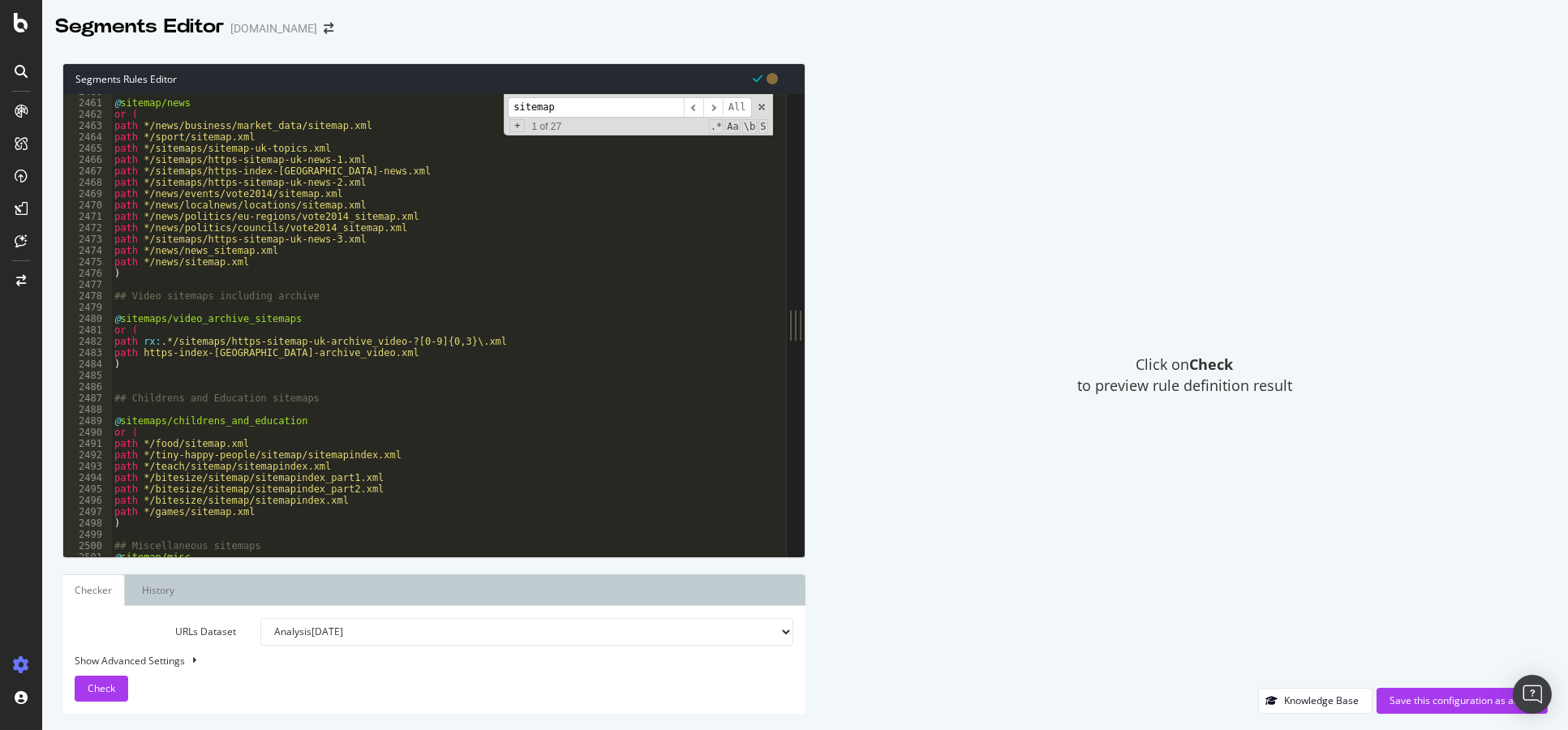
scroll to position [25247, 0]
click at [307, 265] on div "@ sitemap/news or ( path */news/business/market_data/sitemap.xml path */sport/s…" at bounding box center [442, 329] width 662 height 486
type textarea "path */news/sitemap.xml"
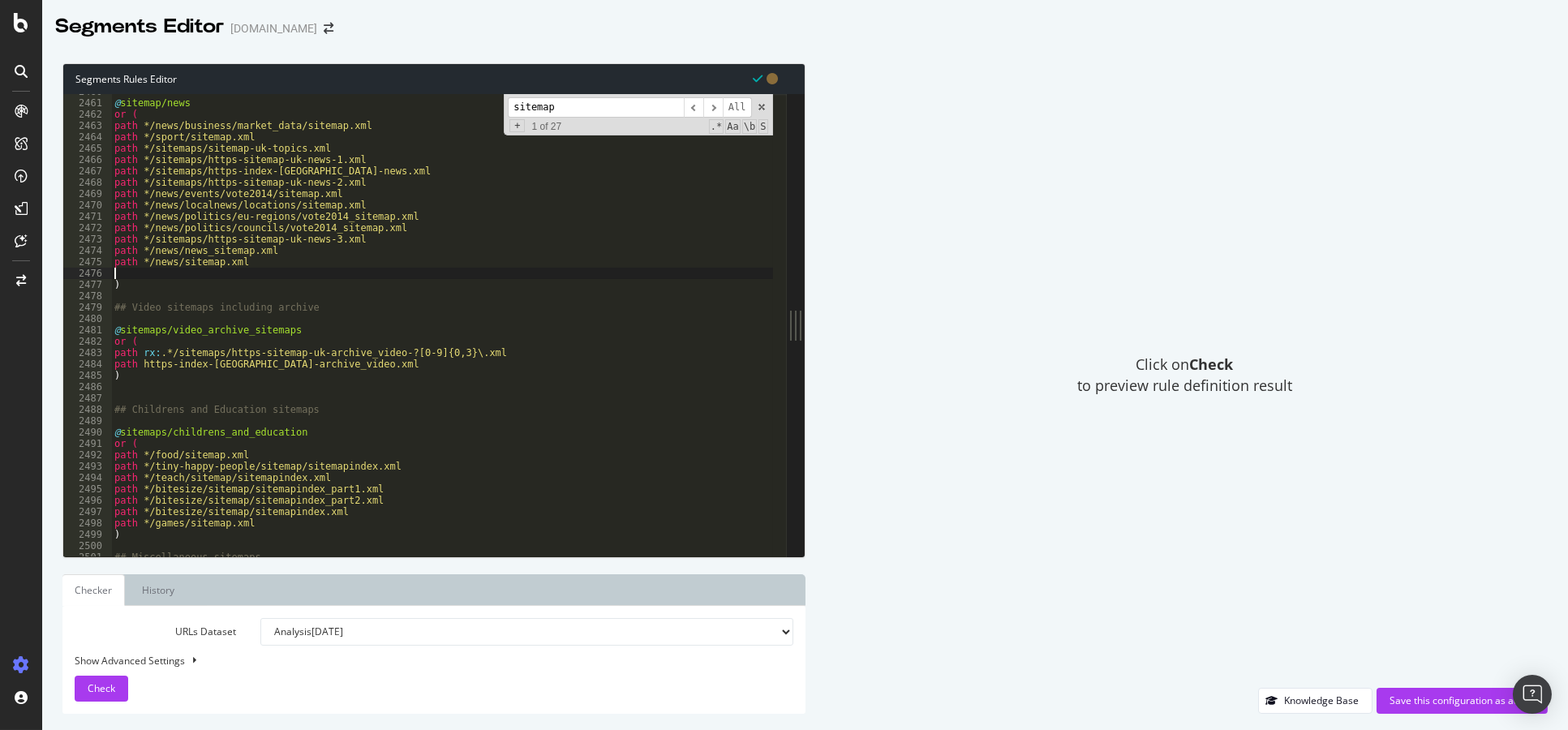
paste textarea "[URL][DOMAIN_NAME]"
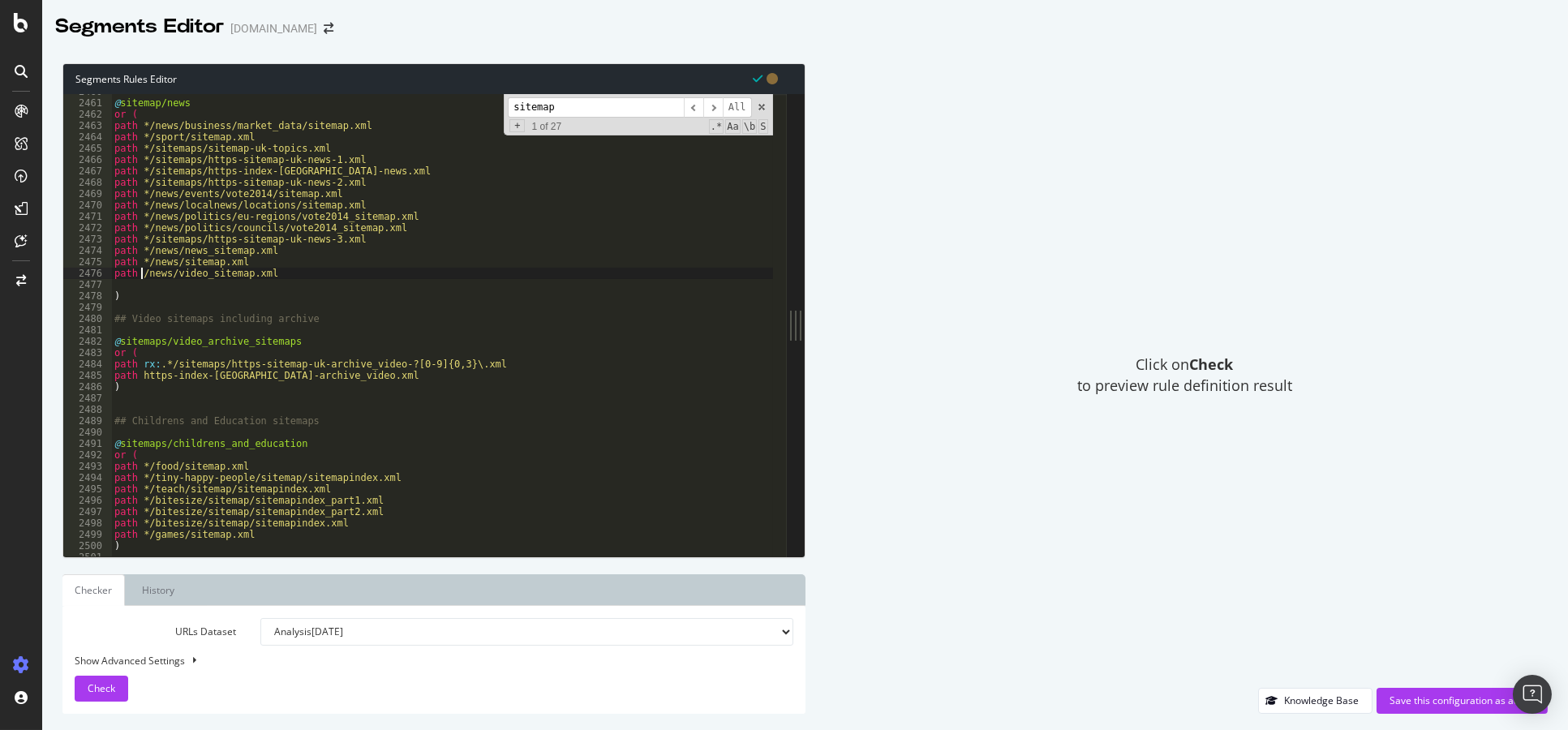
scroll to position [0, 3]
click at [225, 342] on div "@ sitemap/news or ( path */news/business/market_data/sitemap.xml path */sport/s…" at bounding box center [442, 329] width 662 height 486
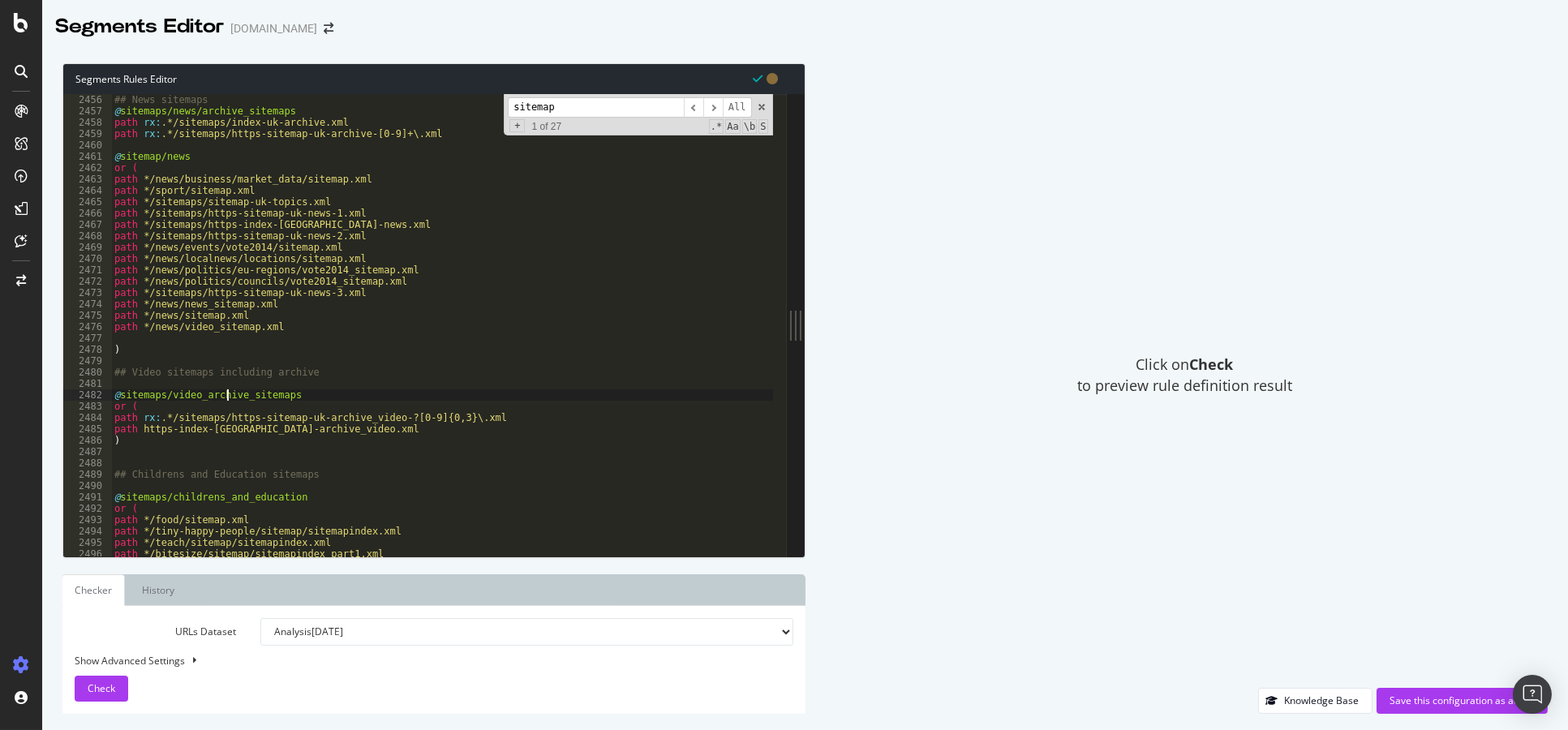
scroll to position [25228, 0]
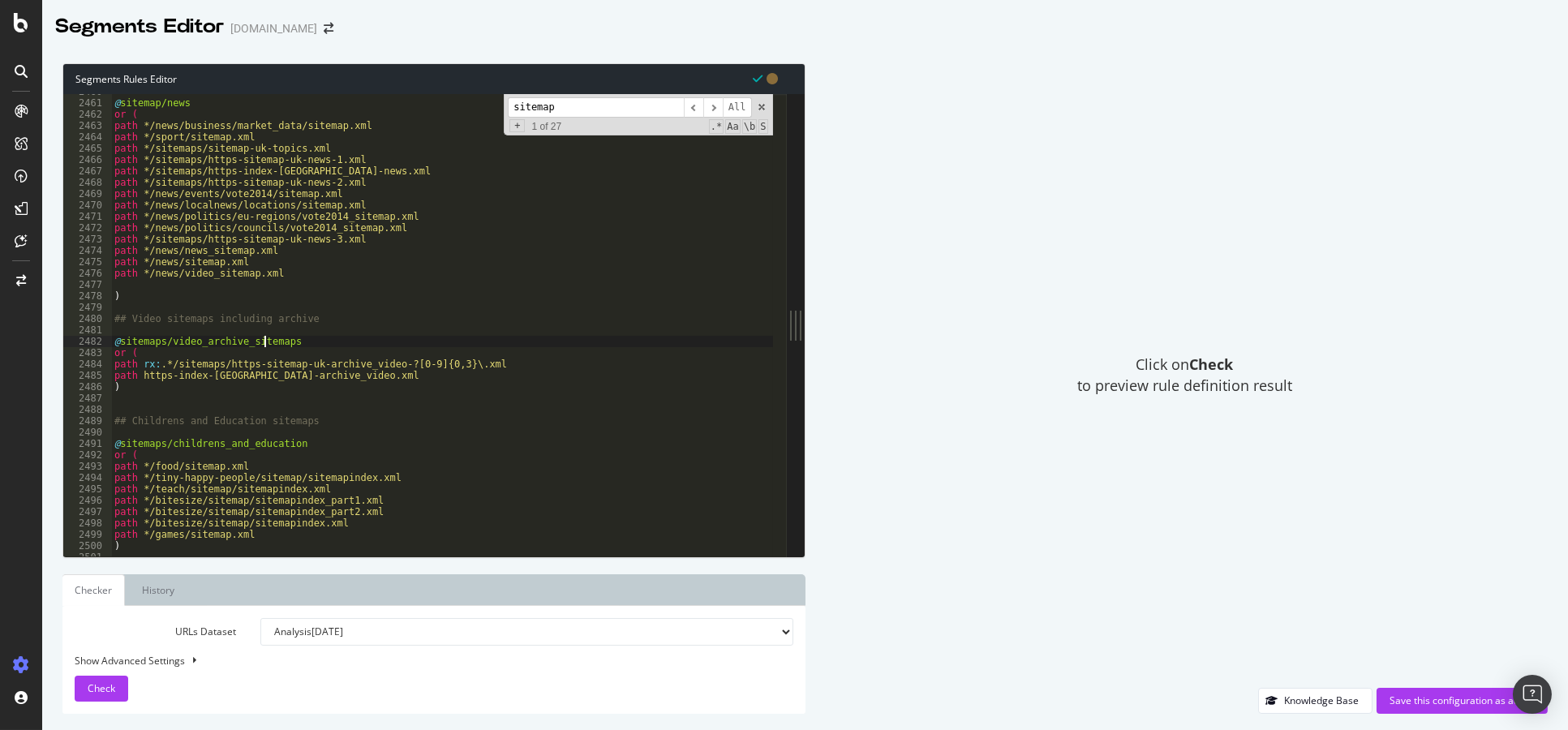
click at [266, 340] on div "@ sitemap/news or ( path */news/business/market_data/sitemap.xml path */sport/s…" at bounding box center [442, 329] width 662 height 486
click at [282, 343] on div "@ sitemap/news or ( path */news/business/market_data/sitemap.xml path */sport/s…" at bounding box center [442, 325] width 661 height 463
drag, startPoint x: 291, startPoint y: 343, endPoint x: 244, endPoint y: 343, distance: 47.0
click at [244, 343] on div "@ sitemap/news or ( path */news/business/market_data/sitemap.xml path */sport/s…" at bounding box center [442, 329] width 662 height 486
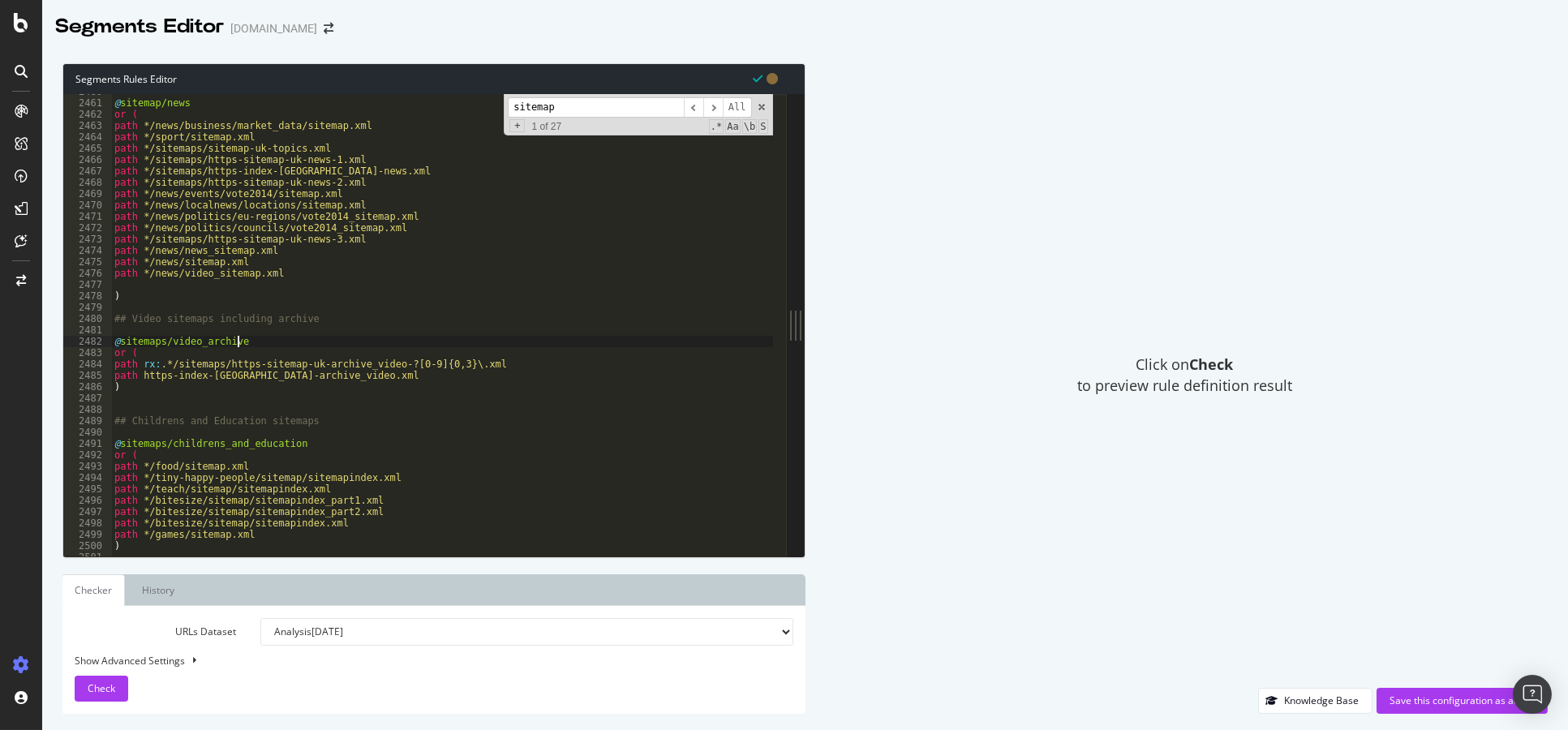
scroll to position [0, 10]
type textarea "@sitemaps/video_archives"
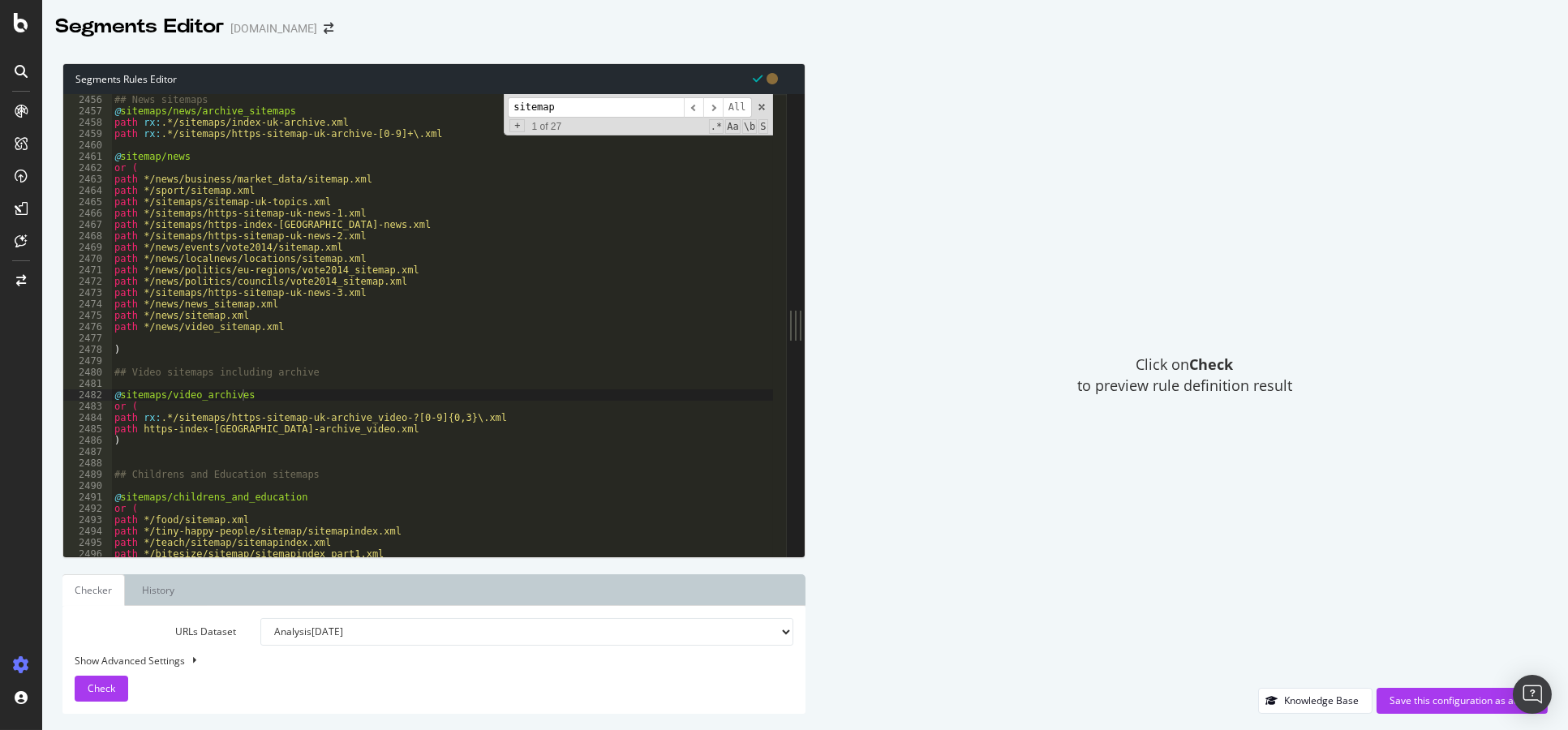
scroll to position [25179, 0]
click at [160, 340] on div "## News sitemaps @ sitemaps/news/archive_sitemaps path rx : .*/sitemaps/index-u…" at bounding box center [442, 325] width 662 height 486
type textarea "path */news/video_sitemap.xml"
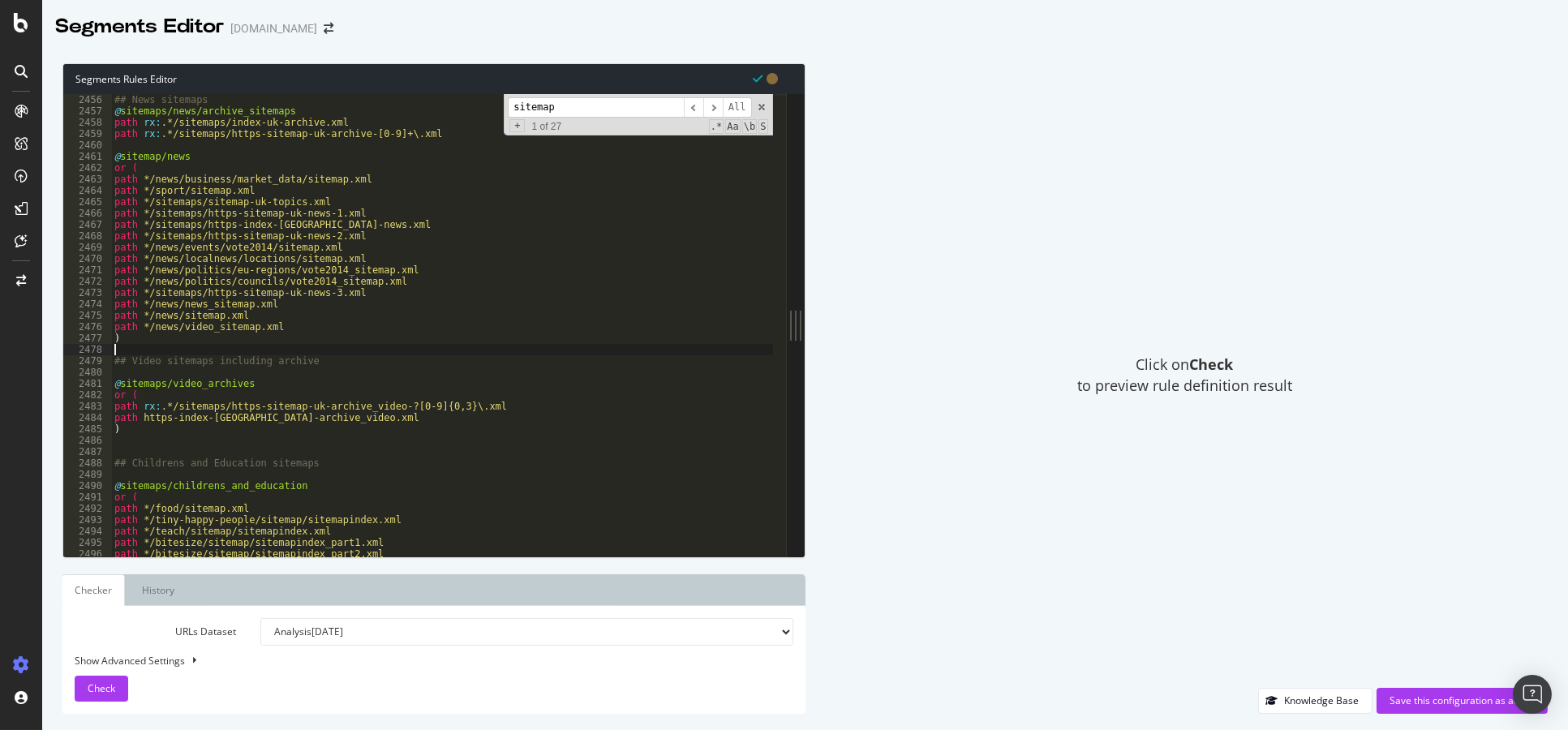
click at [170, 349] on div "## News sitemaps @ sitemaps/news/archive_sitemaps path rx : .*/sitemaps/index-u…" at bounding box center [442, 325] width 662 height 486
click at [134, 445] on div "## News sitemaps @ sitemaps/news/archive_sitemaps path rx : .*/sitemaps/index-u…" at bounding box center [442, 325] width 662 height 486
type textarea "## World Service sitemaps"
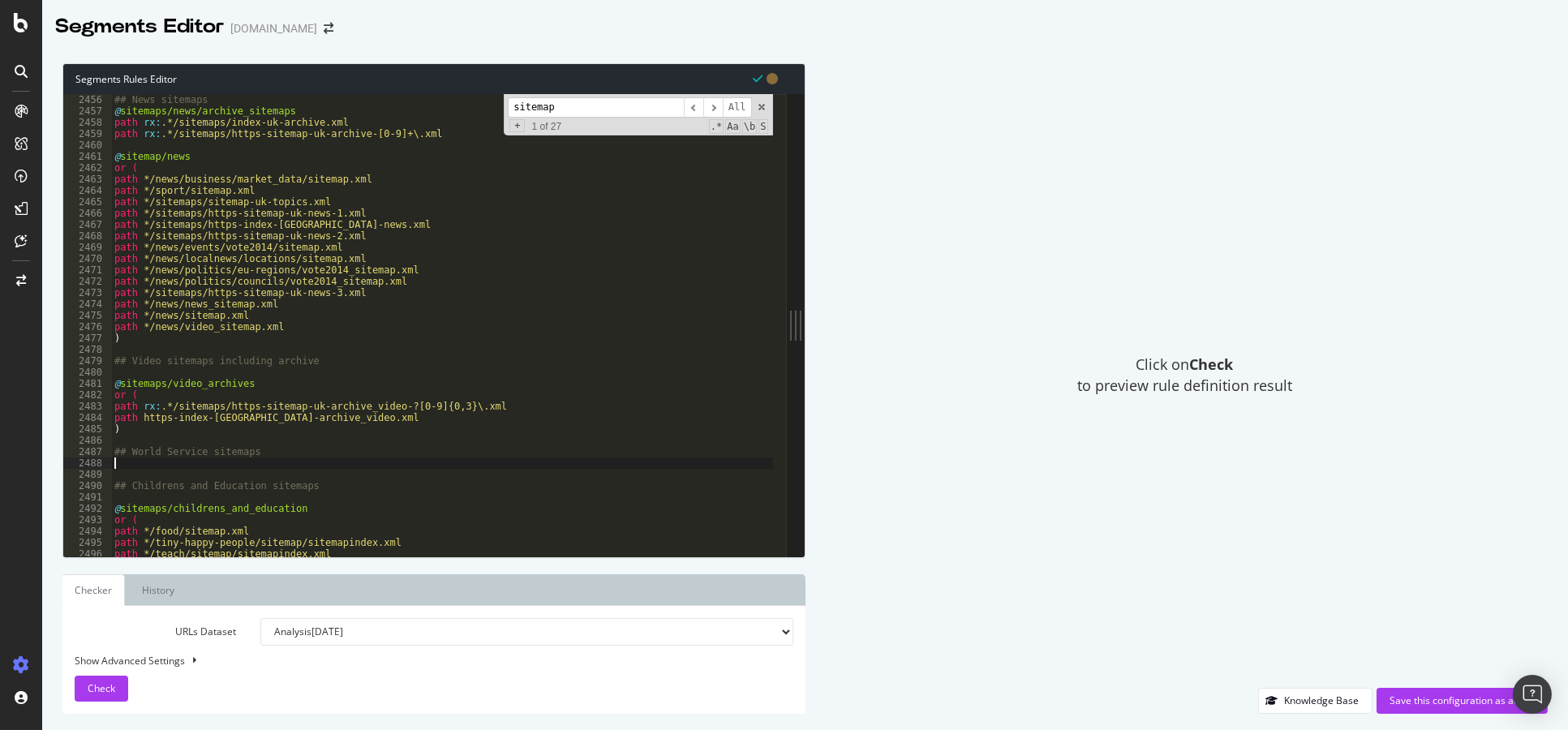
click at [142, 462] on div "## News sitemaps @ sitemaps/news/archive_sitemaps path rx : .*/sitemaps/index-u…" at bounding box center [442, 325] width 662 height 486
type textarea "or ("
paste textarea "path */worldservice/sitemap.xml"
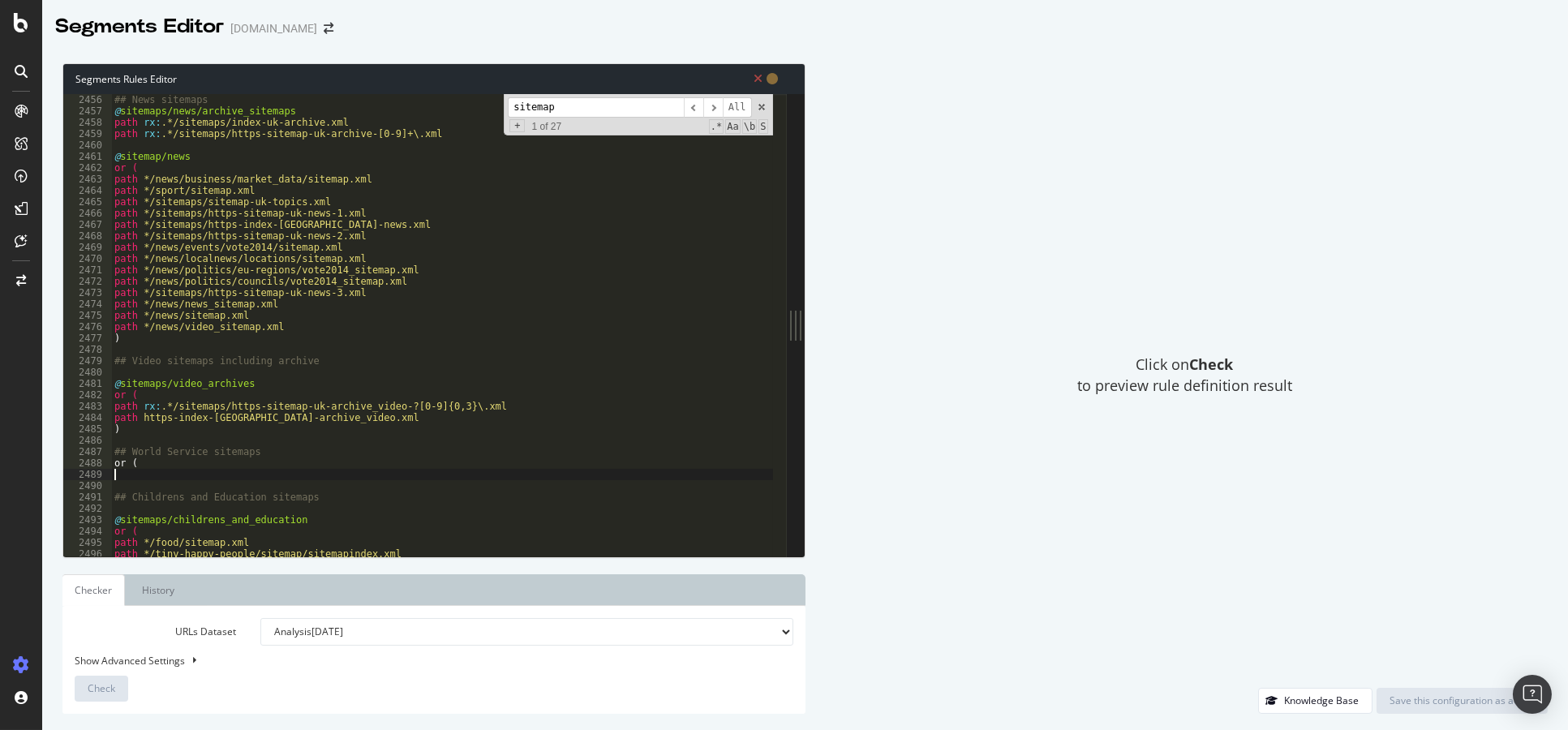
type textarea "path */worldservice/sitemap.xml"
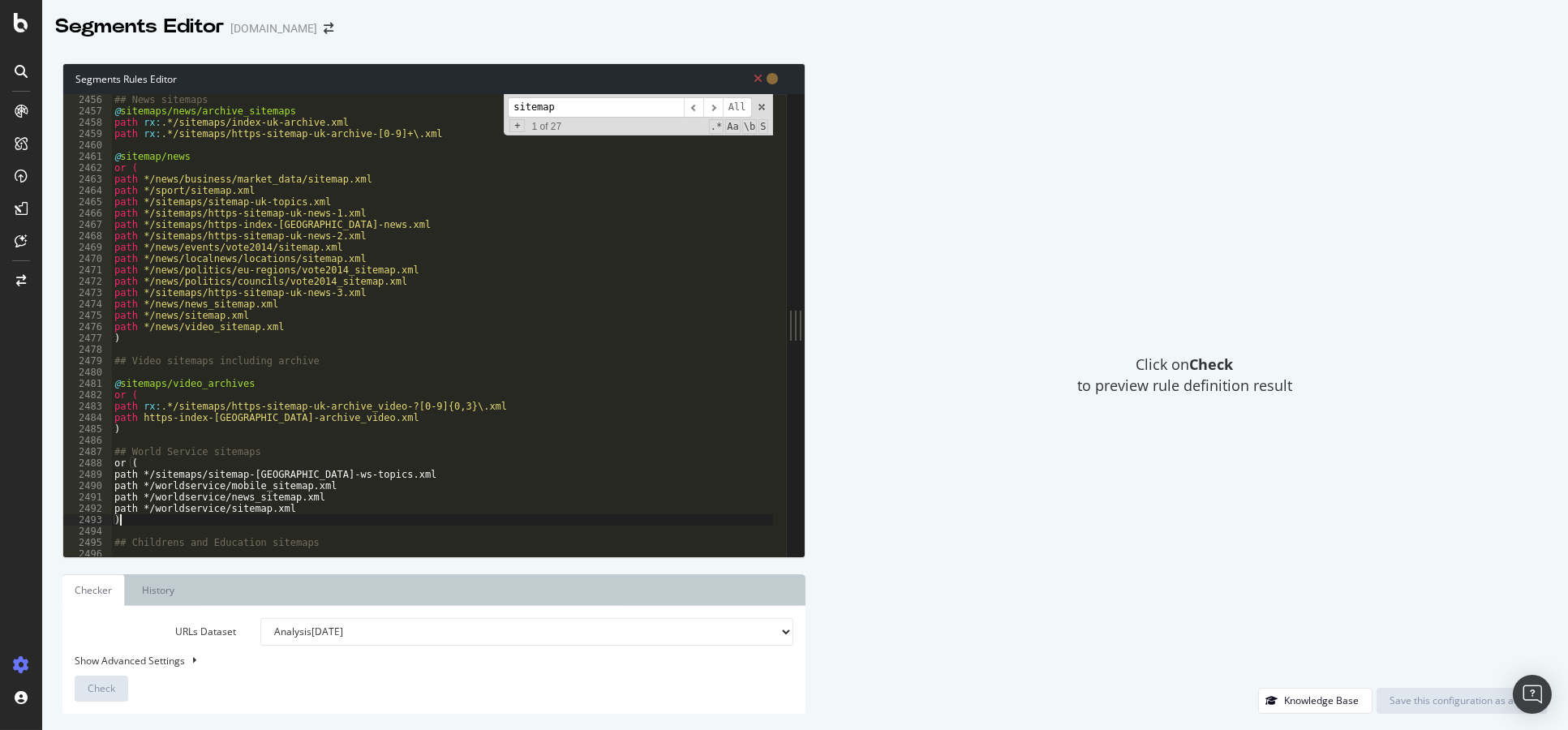
click at [288, 453] on div "## News sitemaps @ sitemaps/news/archive_sitemaps path rx : .*/sitemaps/index-u…" at bounding box center [442, 325] width 662 height 486
type textarea "## World Service sitemaps"
drag, startPoint x: 199, startPoint y: 158, endPoint x: 105, endPoint y: 160, distance: 94.0
click at [105, 160] on div "2455 2456 2457 2458 2459 2460 2461 2462 2463 2464 2465 2466 2467 2468 2469 2470…" at bounding box center [425, 325] width 723 height 463
type textarea "@sitemap/news"
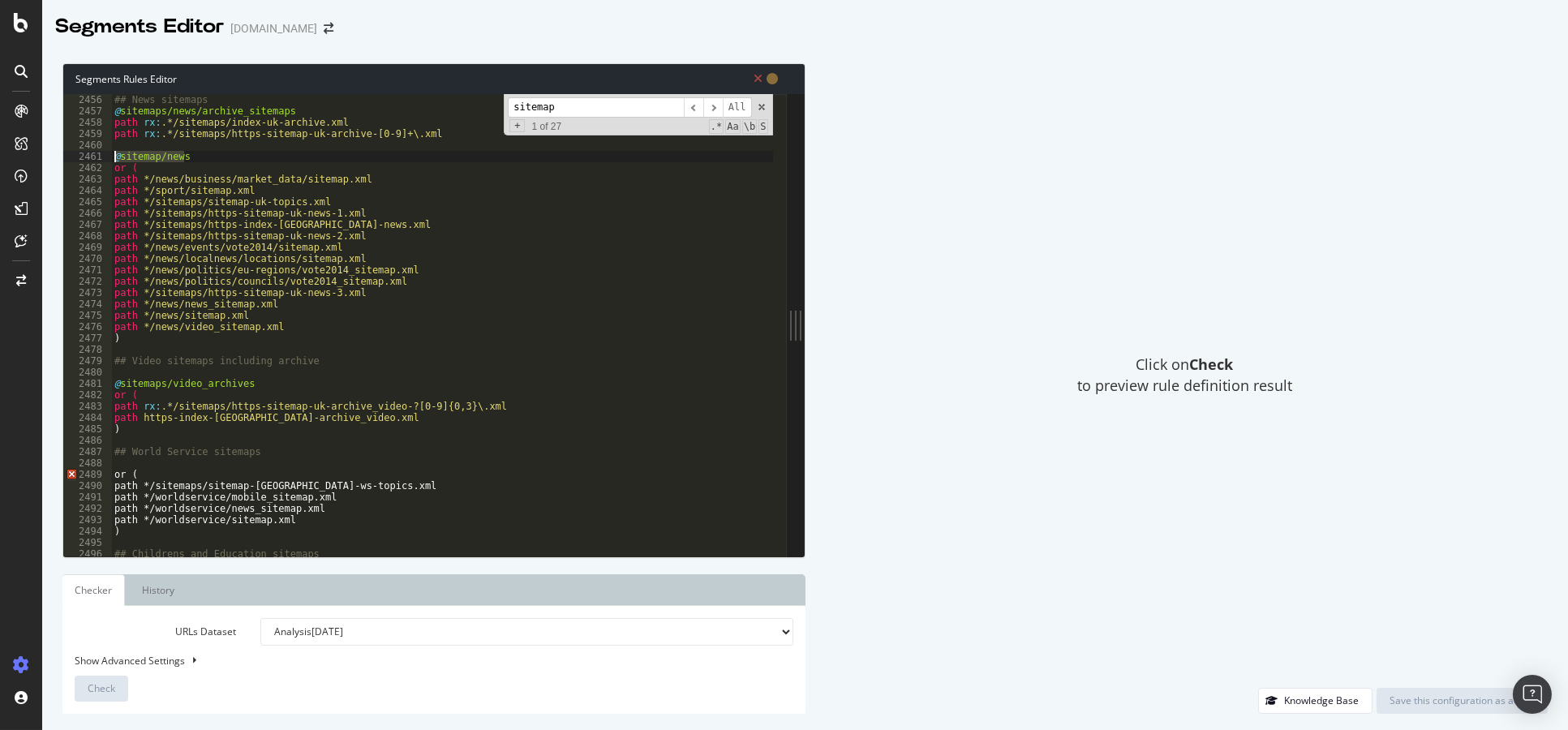
click at [147, 463] on div "## News sitemaps @ sitemaps/news/archive_sitemaps path rx : .*/sitemaps/index-u…" at bounding box center [442, 325] width 662 height 486
paste textarea "@sitemap/news"
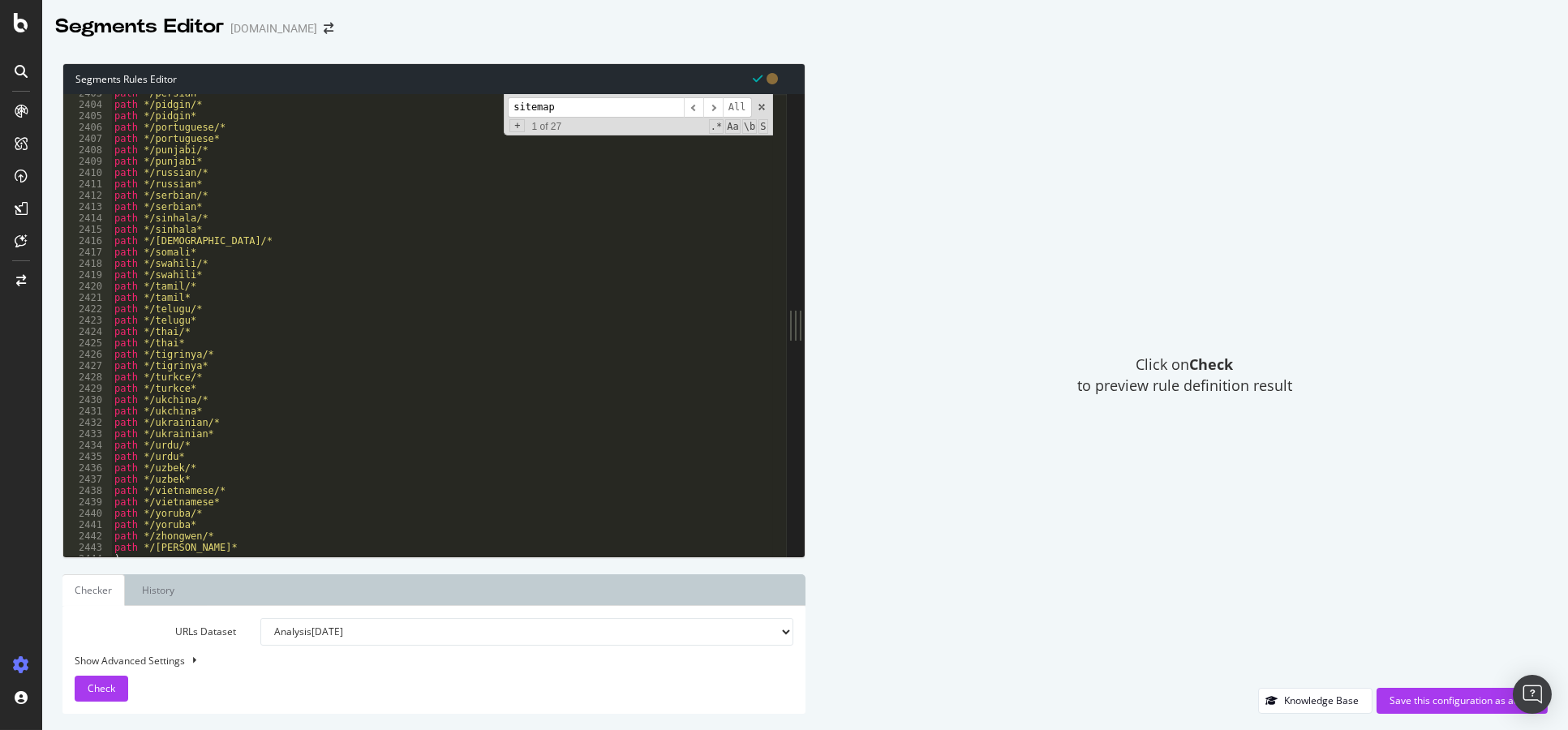
scroll to position [24623, 0]
type textarea "@sitemap/world_service"
click at [482, 635] on select "Analysis [DATE] Analysis [DATE] Analysis [DATE] Analysis [DATE] Analysis [DATE]…" at bounding box center [527, 632] width 533 height 27
select select "urlList"
click at [261, 619] on select "Analysis [DATE] Analysis [DATE] Analysis [DATE] Analysis [DATE] Analysis [DATE]…" at bounding box center [527, 632] width 533 height 27
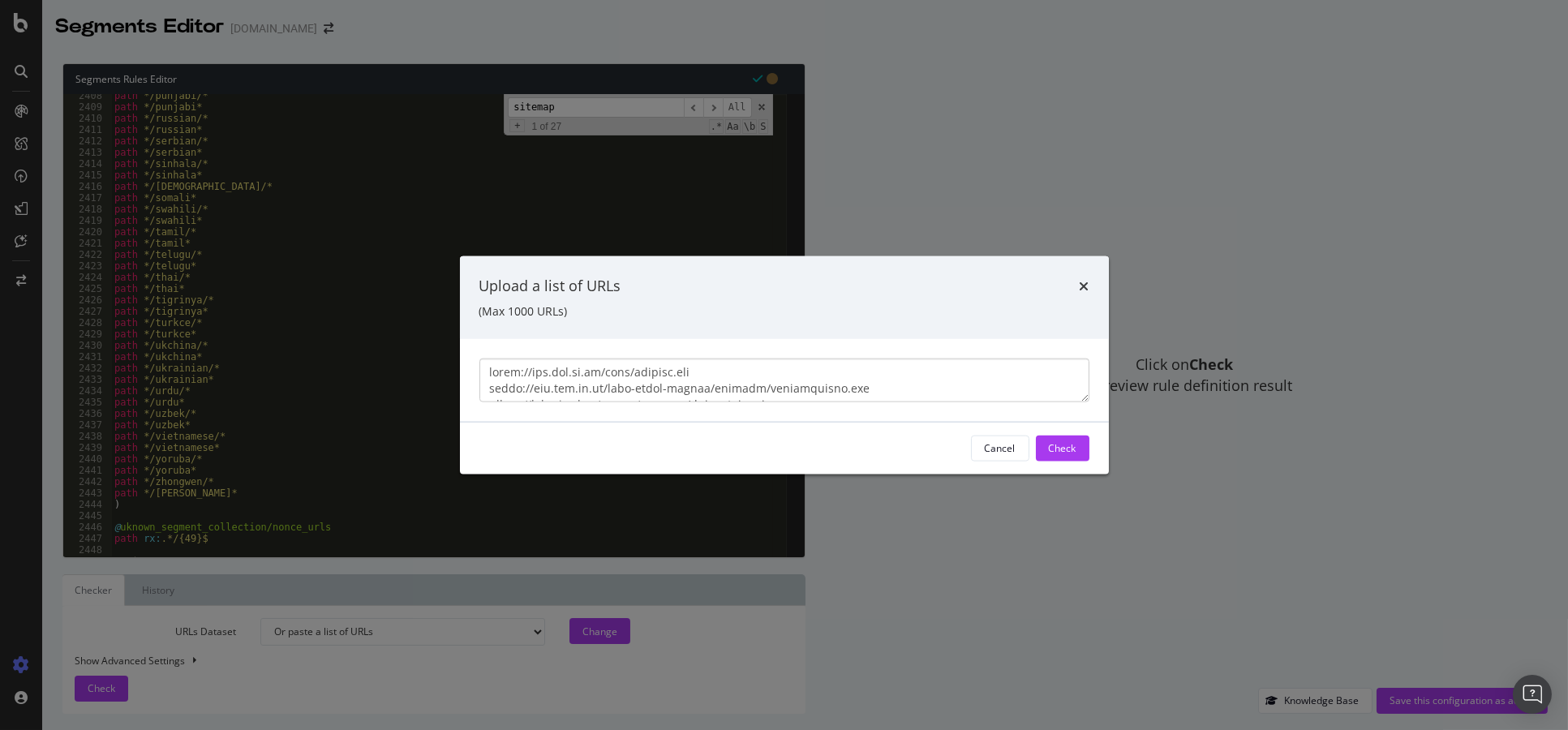
scroll to position [1583, 0]
type textarea "[URL][DOMAIN_NAME] [URL][DOMAIN_NAME] [URL][DOMAIN_NAME] [URL][DOMAIN_NAME] [UR…"
click at [1045, 453] on button "Check" at bounding box center [1062, 447] width 53 height 26
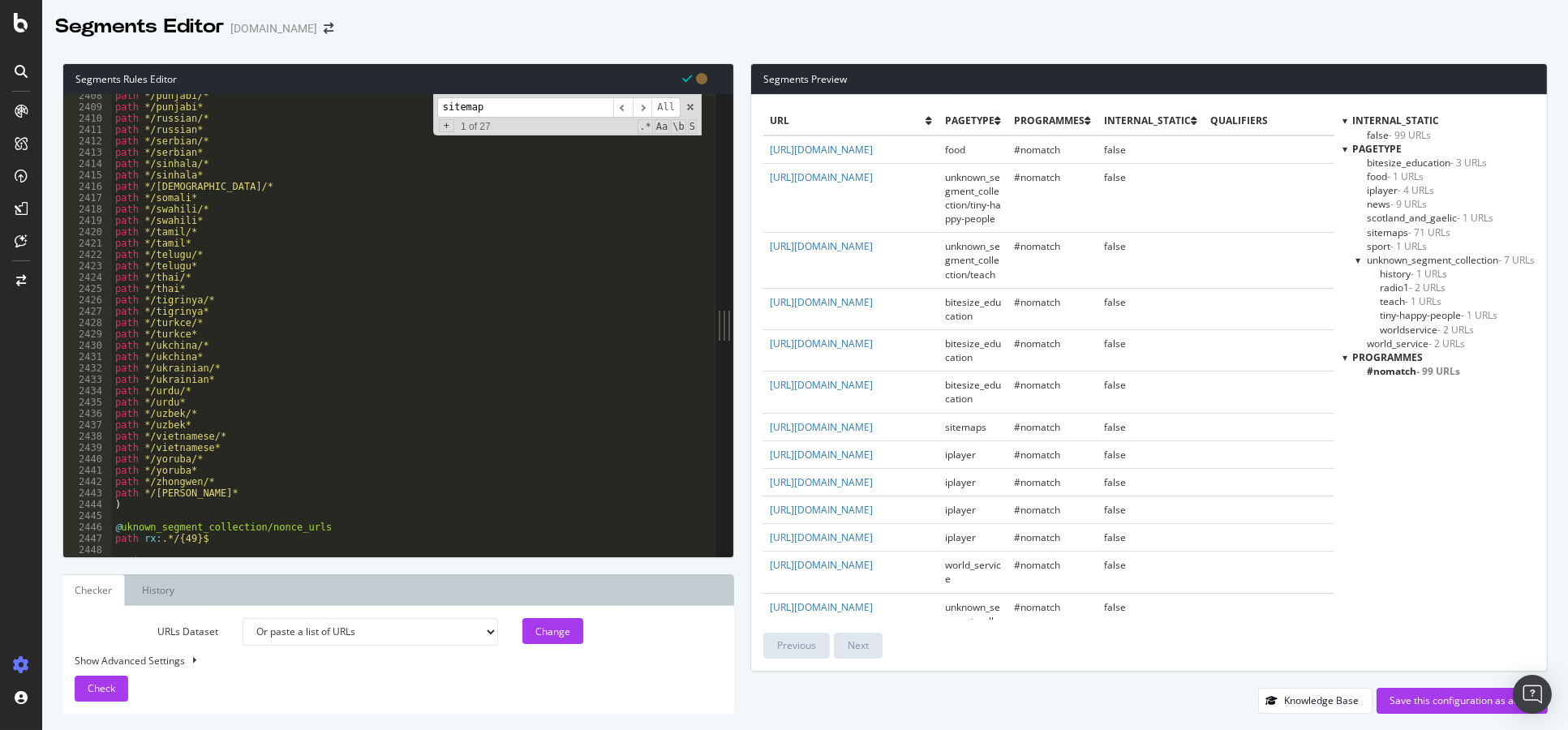
click at [1409, 220] on span "scotland_and_gaelic - 1 URLs" at bounding box center [1430, 217] width 127 height 14
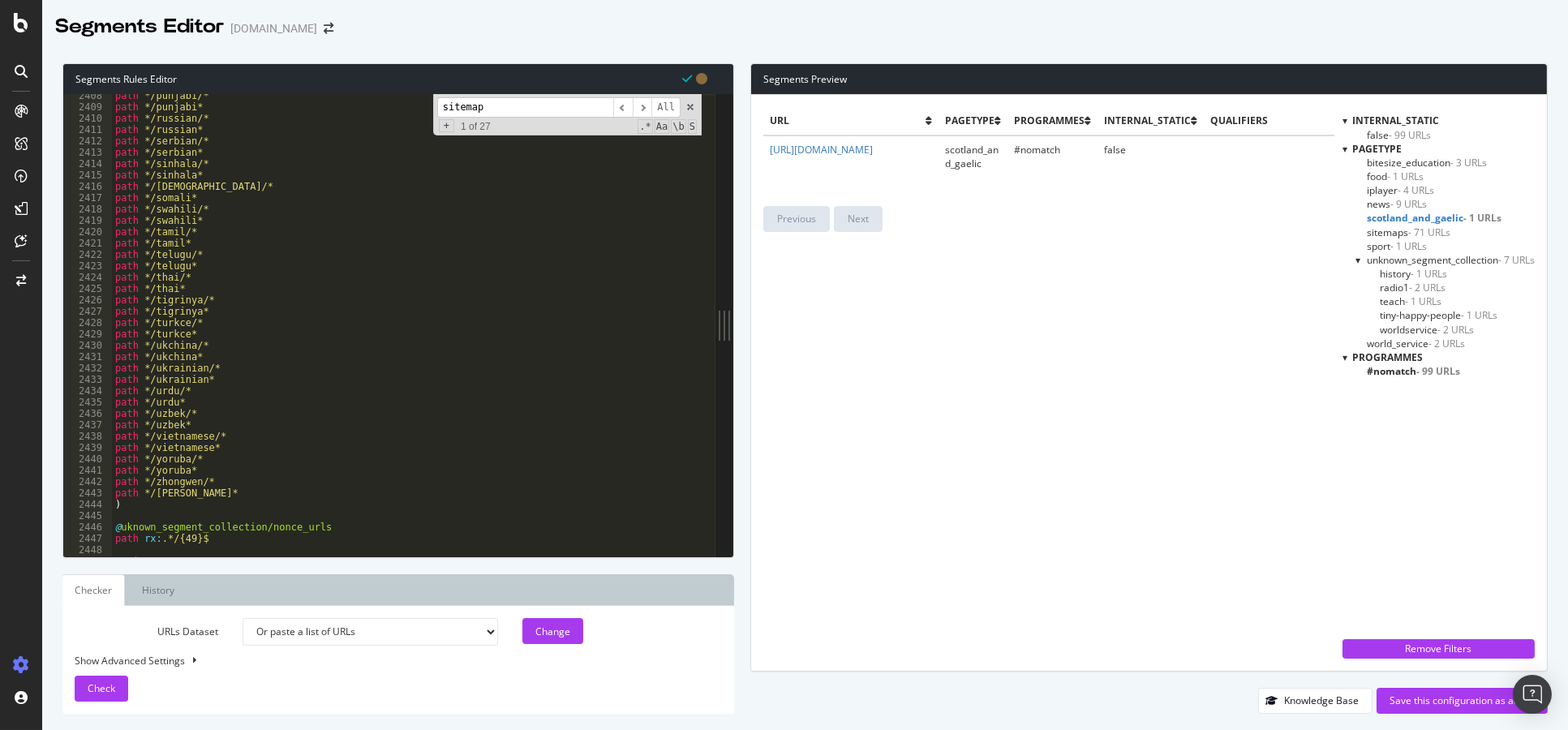
click at [1409, 235] on span "- 71 URLs" at bounding box center [1429, 232] width 43 height 14
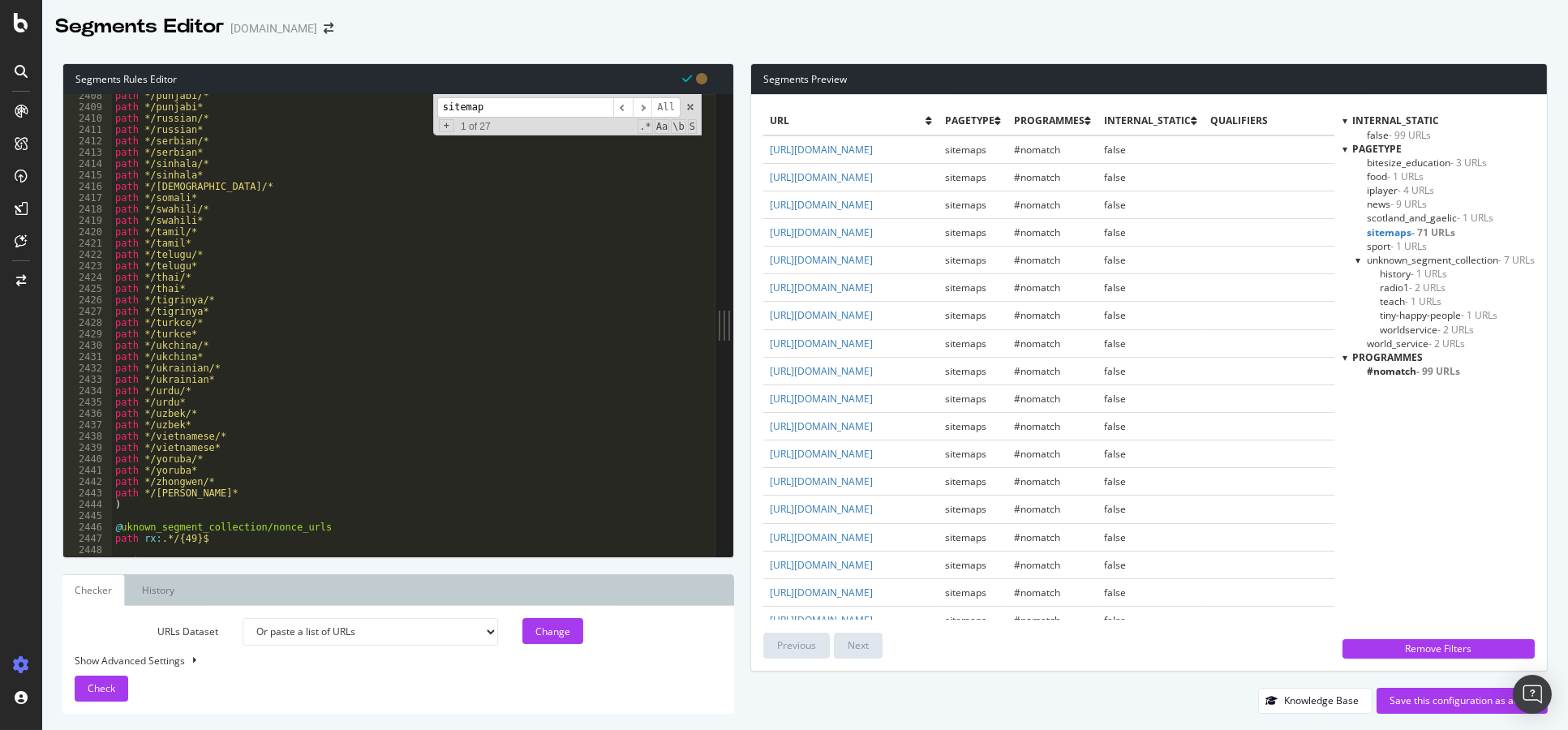
type textarea "path */turkce/*"
click at [320, 324] on div "path */punjabi/* path */punjabi* path */russian/* path */russian* path */serbia…" at bounding box center [406, 332] width 589 height 486
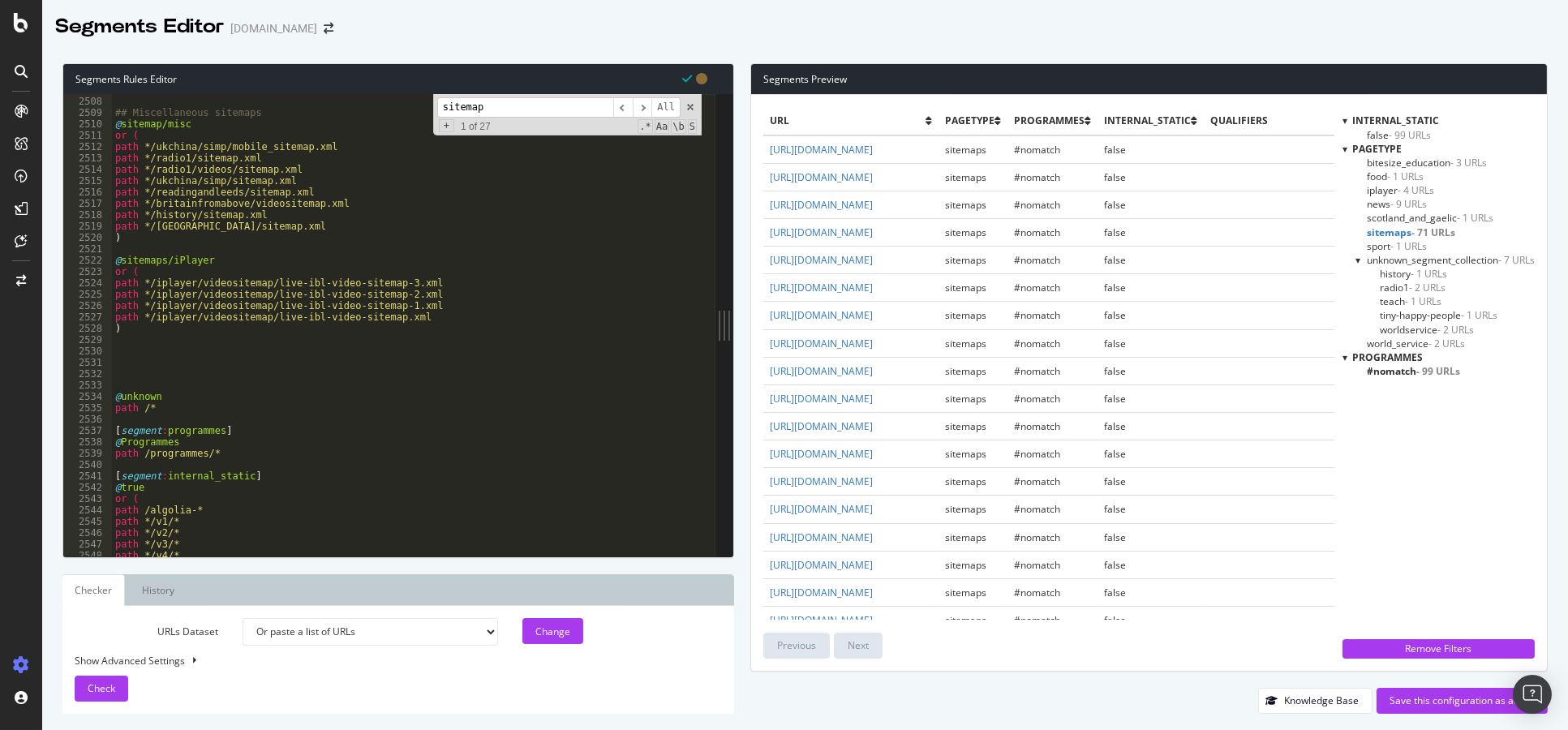
scroll to position [25593, 0]
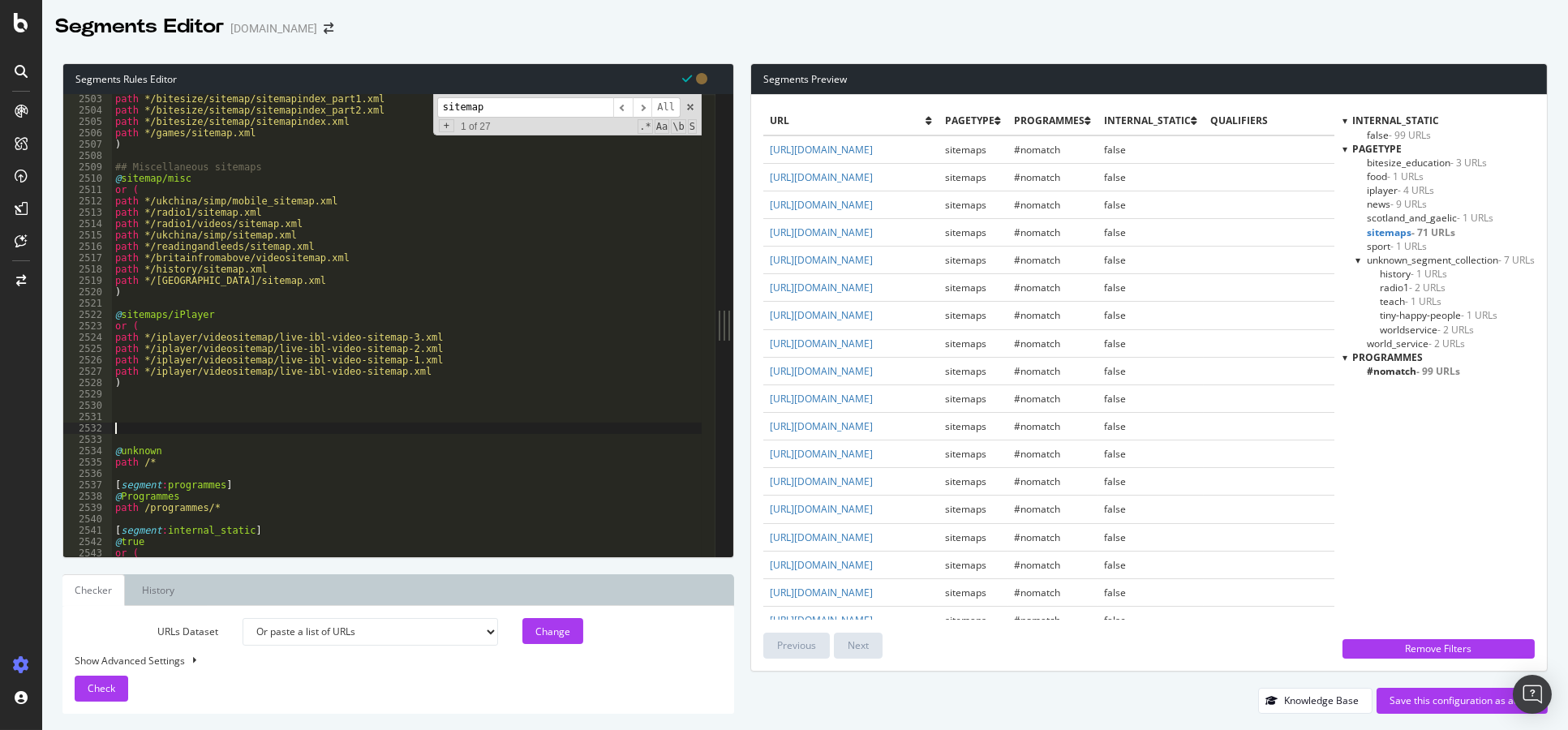
click at [247, 427] on div "path */bitesize/sitemap/sitemapindex_part1.xml path */bitesize/sitemap/sitemapi…" at bounding box center [406, 336] width 589 height 486
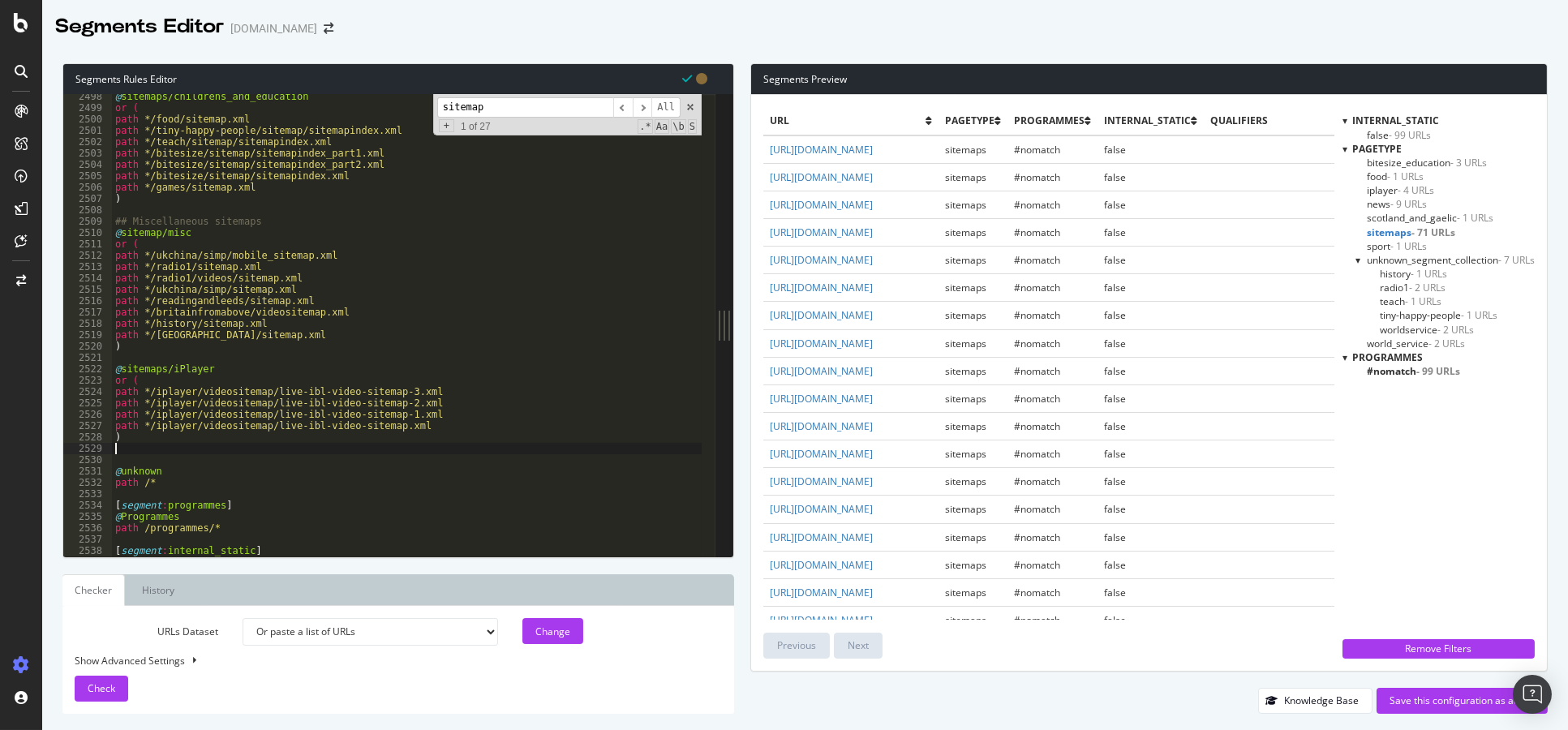
scroll to position [25525, 0]
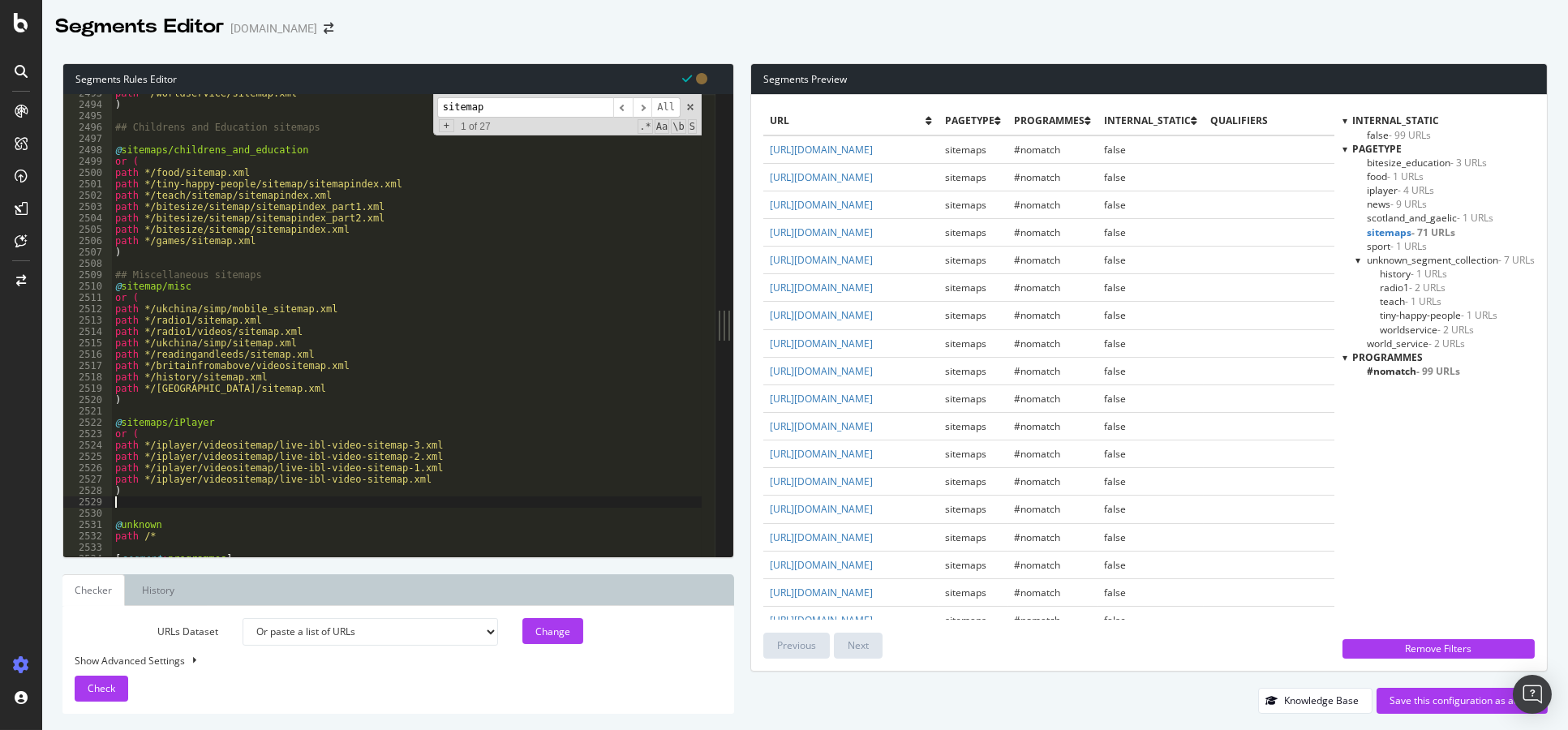
click at [253, 420] on div "path */worldservice/sitemap.xml ) ## Childrens and Education sitemaps @ sitemap…" at bounding box center [406, 331] width 589 height 486
type textarea "@sitemaps/iPlayer"
click at [263, 409] on div "path */worldservice/sitemap.xml ) ## Childrens and Education sitemaps @ sitemap…" at bounding box center [406, 331] width 589 height 486
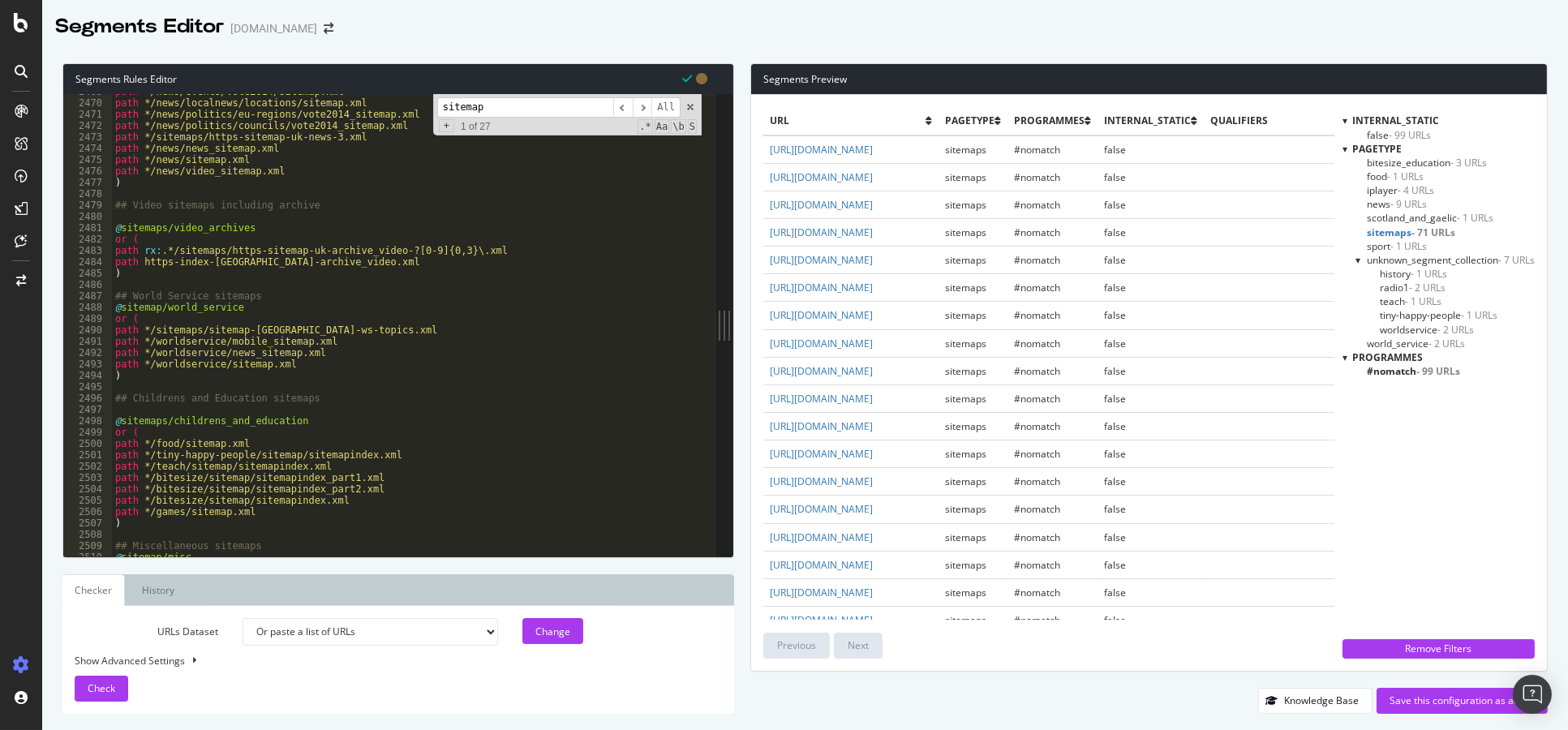
scroll to position [25281, 0]
click at [358, 293] on div "path */news/events/vote2014/sitemap.xml path */news/localnews/locations/sitemap…" at bounding box center [406, 329] width 589 height 486
type textarea "## World Service sitemaps"
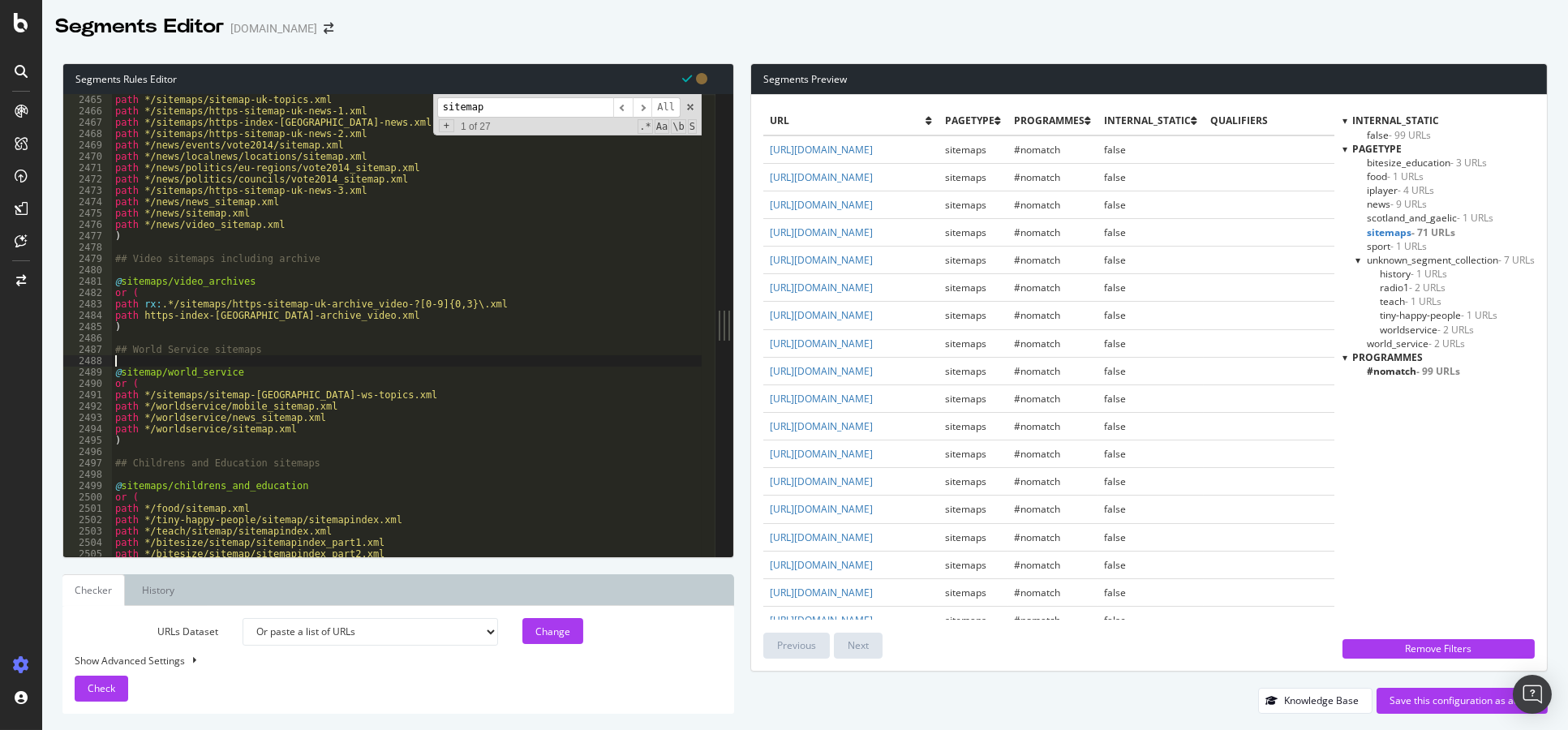
scroll to position [25173, 0]
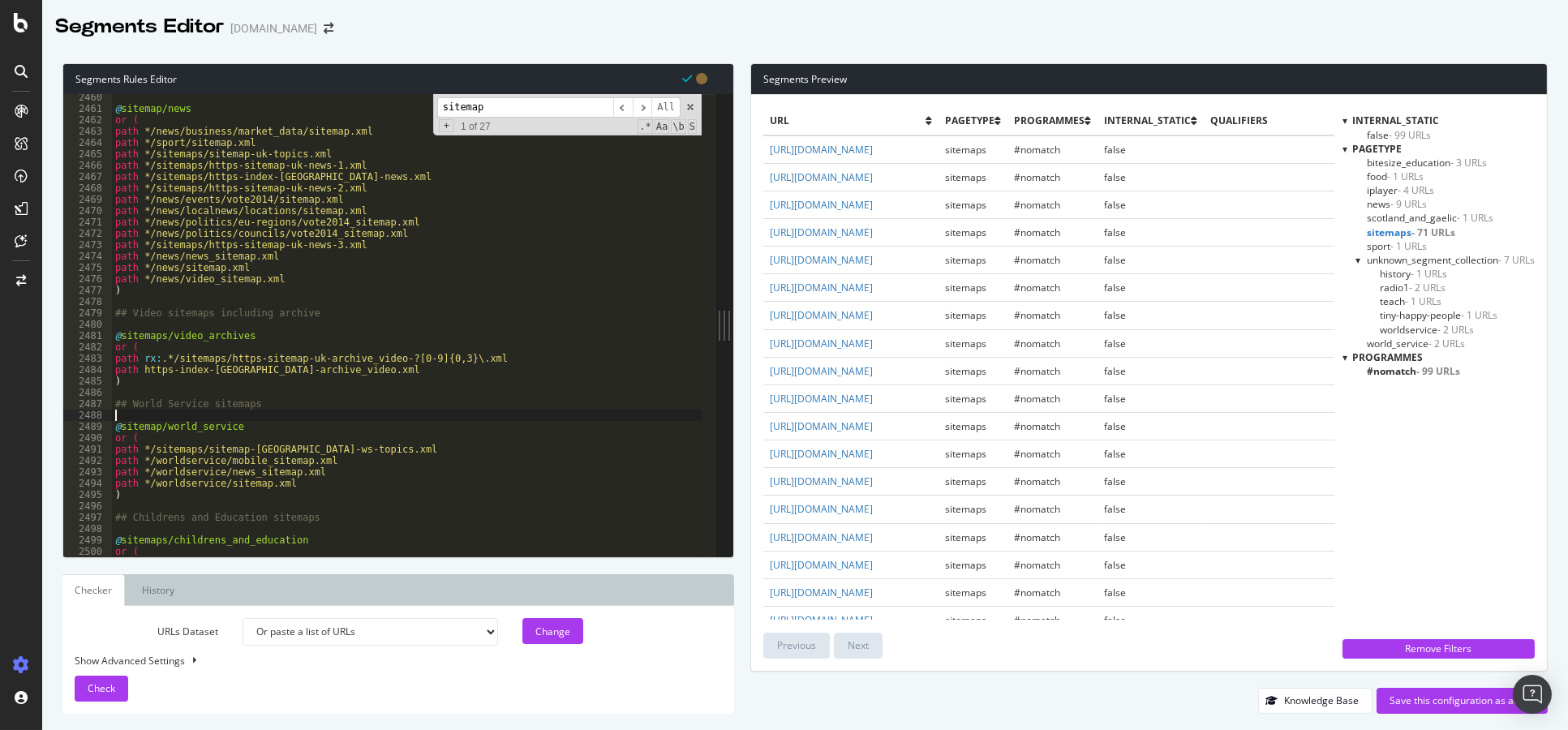
click at [349, 302] on div "@ sitemap/news or ( path */news/business/market_data/sitemap.xml path */sport/s…" at bounding box center [406, 334] width 589 height 486
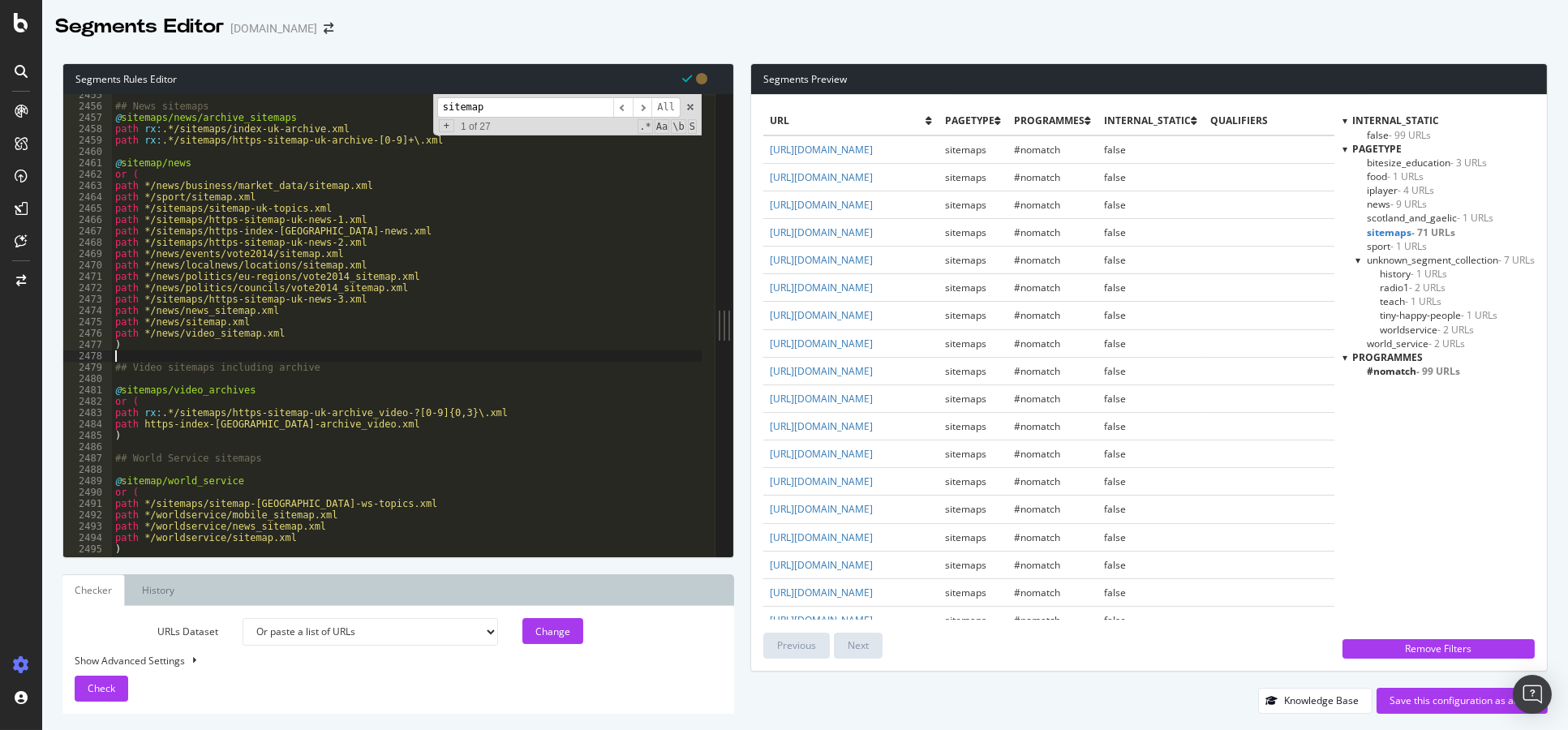
click at [349, 312] on div "## News sitemaps @ sitemaps/news/archive_sitemaps path rx : .*/sitemaps/index-u…" at bounding box center [406, 332] width 589 height 486
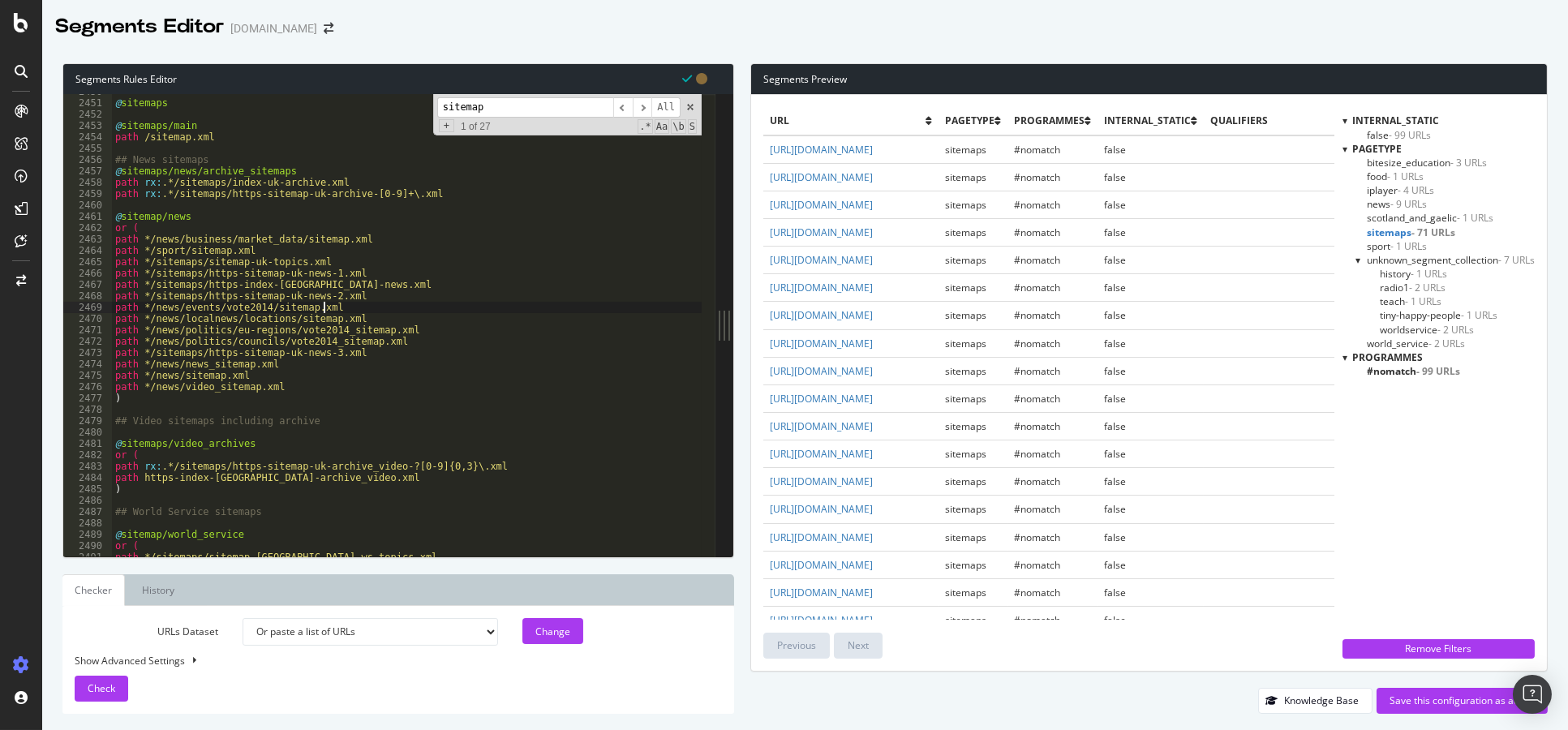
click at [349, 312] on div "@ sitemaps @ sitemaps/main path /sitemap.xml ## News sitemaps @ sitemaps/news/a…" at bounding box center [406, 329] width 589 height 486
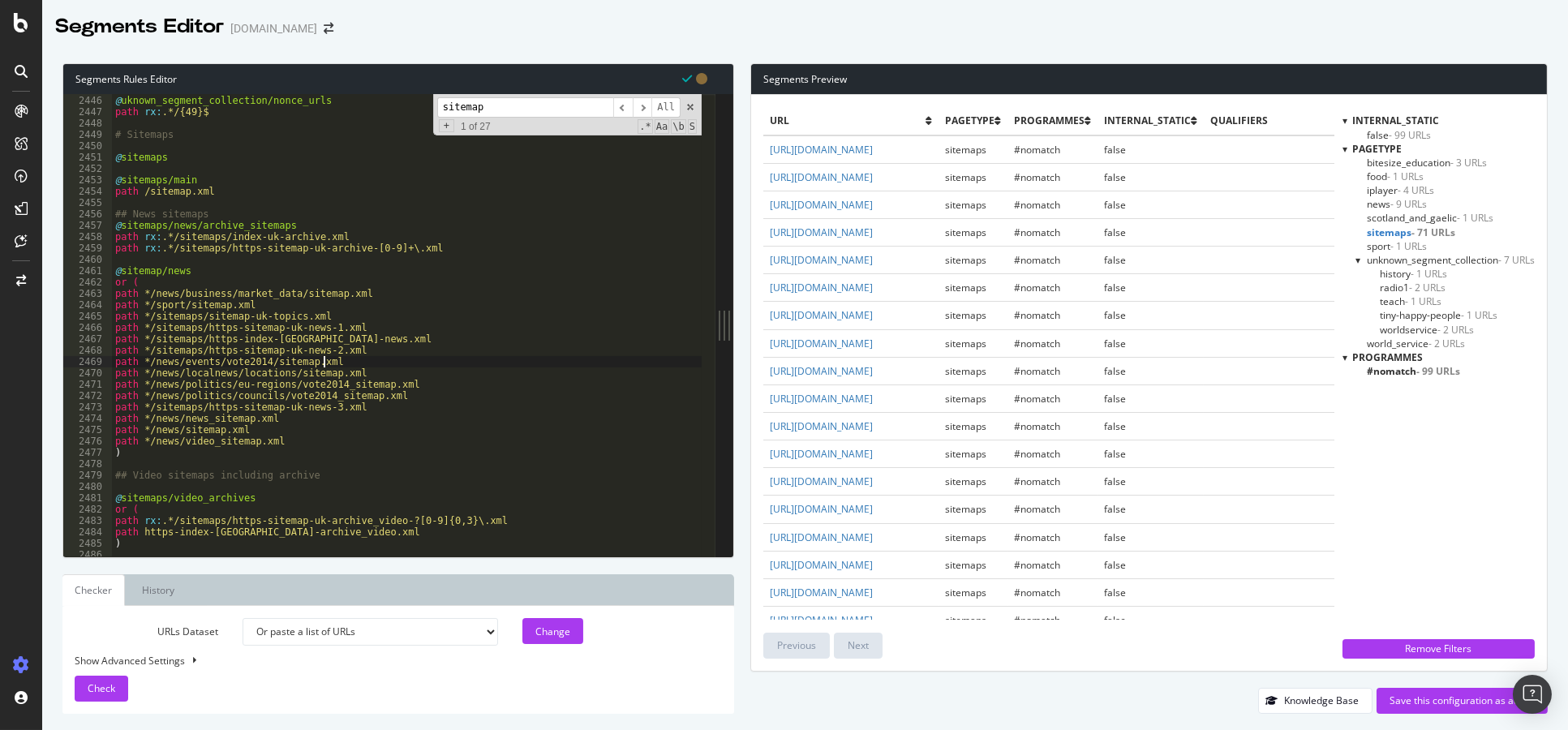
scroll to position [25027, 0]
click at [360, 302] on div "@ uknown_segment_collection/nonce_urls path rx : .*/{49}$ # Sitemaps @ sitemaps…" at bounding box center [406, 326] width 589 height 486
click at [374, 279] on div "@ uknown_segment_collection/nonce_urls path rx : .*/{49}$ # Sitemaps @ sitemaps…" at bounding box center [406, 326] width 589 height 486
click at [379, 268] on div "@ uknown_segment_collection/nonce_urls path rx : .*/{49}$ # Sitemaps @ sitemaps…" at bounding box center [406, 326] width 589 height 486
type textarea "@sitemap/news"
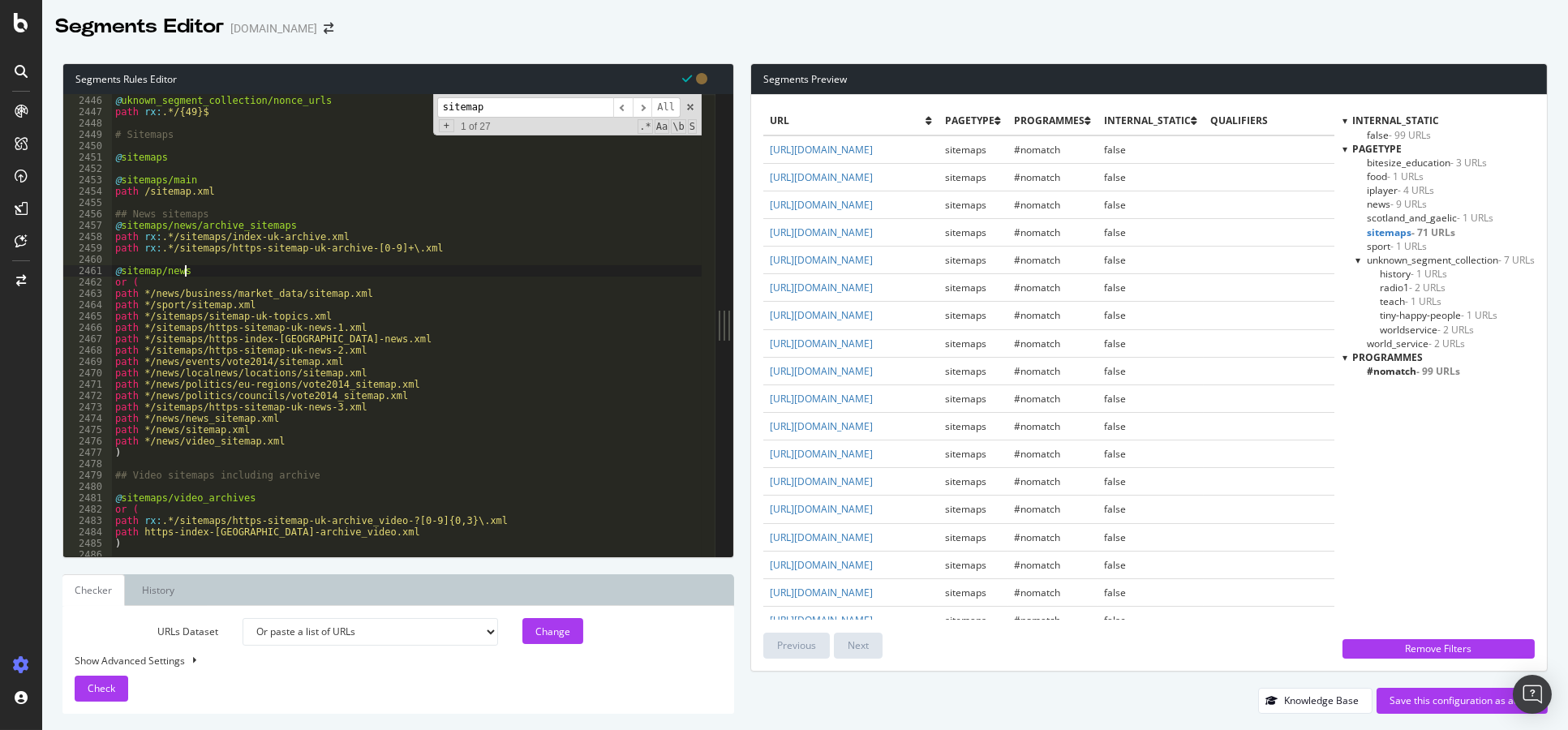
click at [386, 261] on div "@ uknown_segment_collection/nonce_urls path rx : .*/{49}$ # Sitemaps @ sitemaps…" at bounding box center [406, 326] width 589 height 486
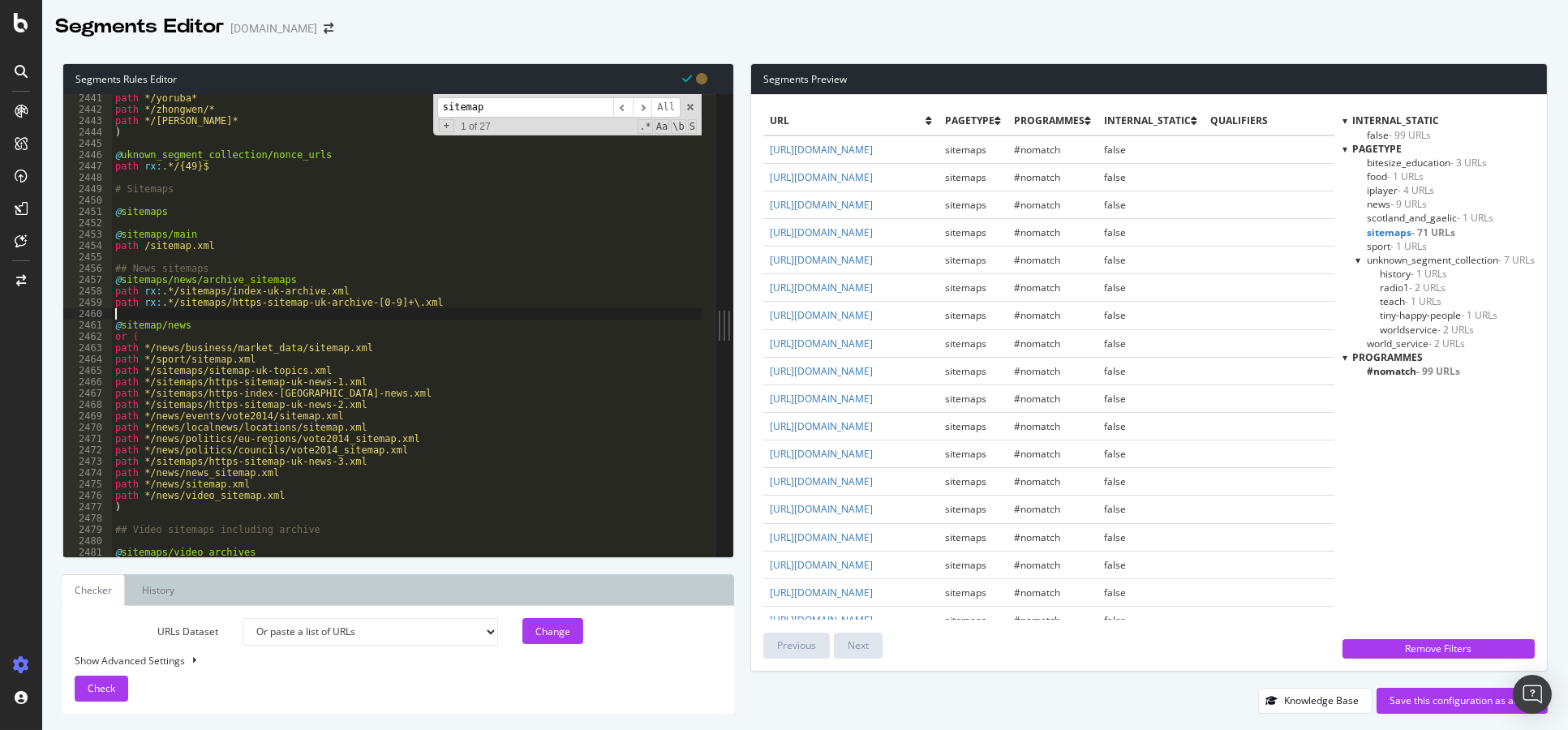
scroll to position [24978, 0]
click at [375, 267] on div "path */yoruba* path */zhongwen/* path */zhongwen* ) @ uknown_segment_collection…" at bounding box center [406, 335] width 589 height 486
type textarea "## News sitemaps"
click at [380, 260] on div "path */yoruba* path */zhongwen/* path */zhongwen* ) @ uknown_segment_collection…" at bounding box center [406, 335] width 589 height 486
click at [375, 274] on div "path */yoruba* path */zhongwen/* path */zhongwen* ) @ uknown_segment_collection…" at bounding box center [406, 335] width 589 height 486
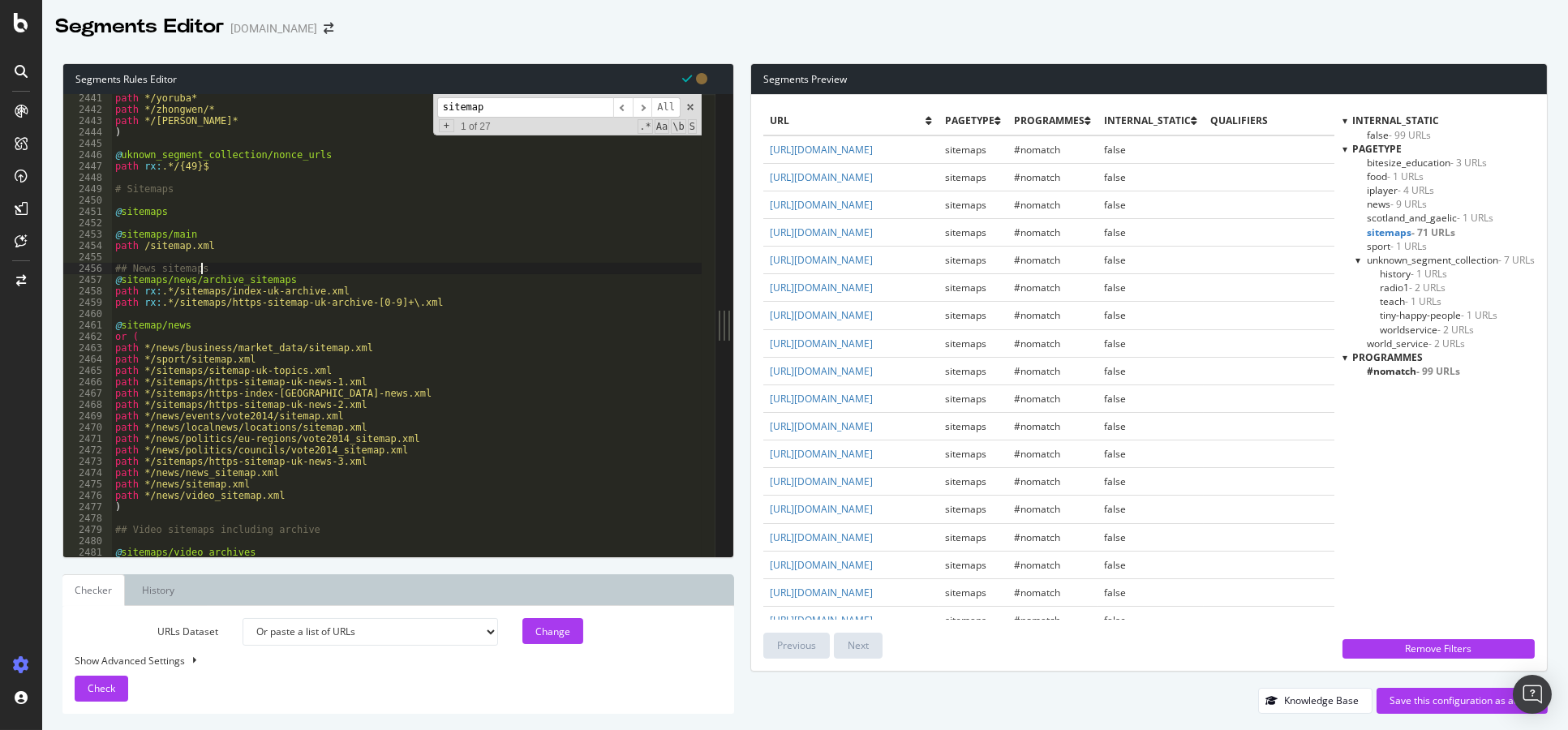
type textarea "## News sitemaps"
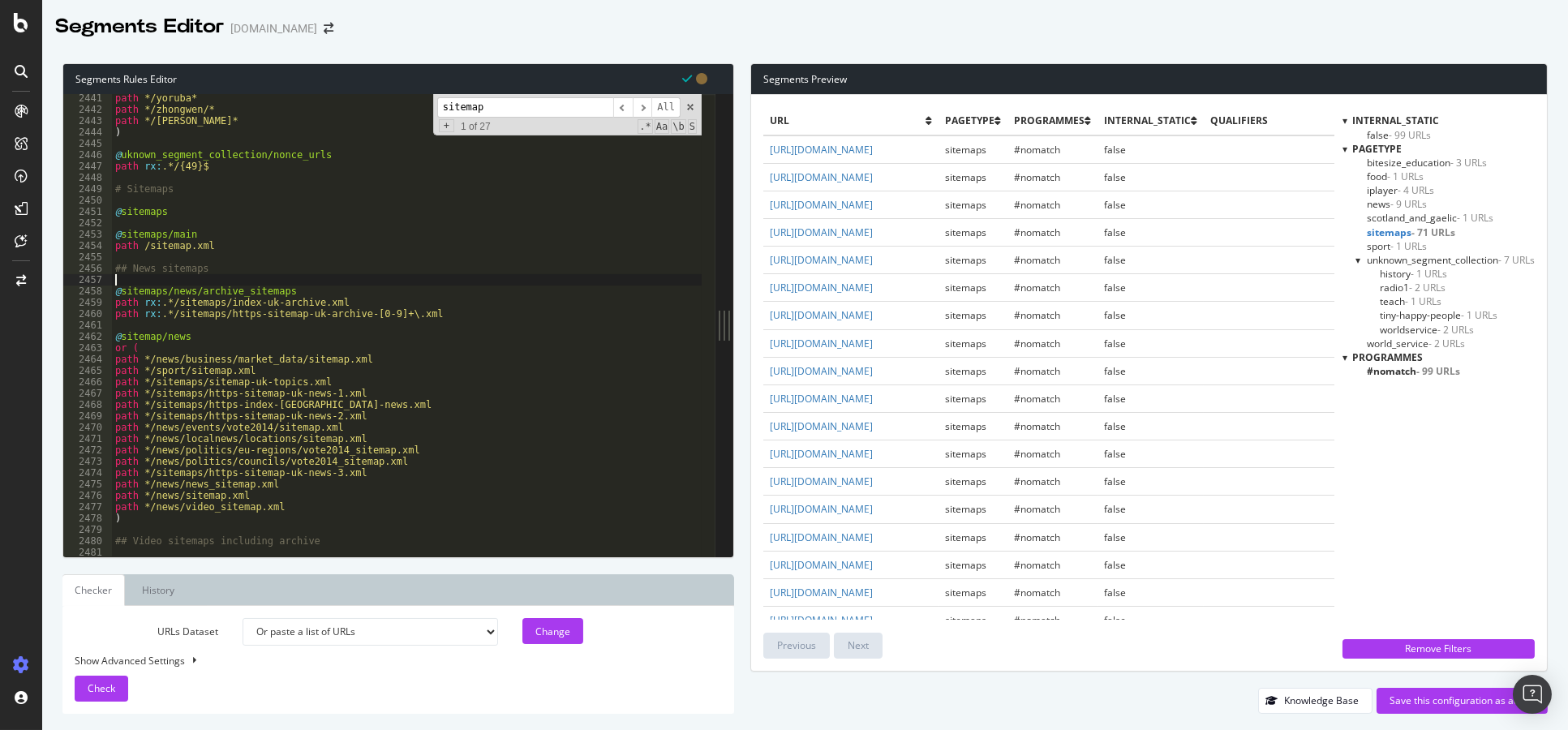
scroll to position [24920, 0]
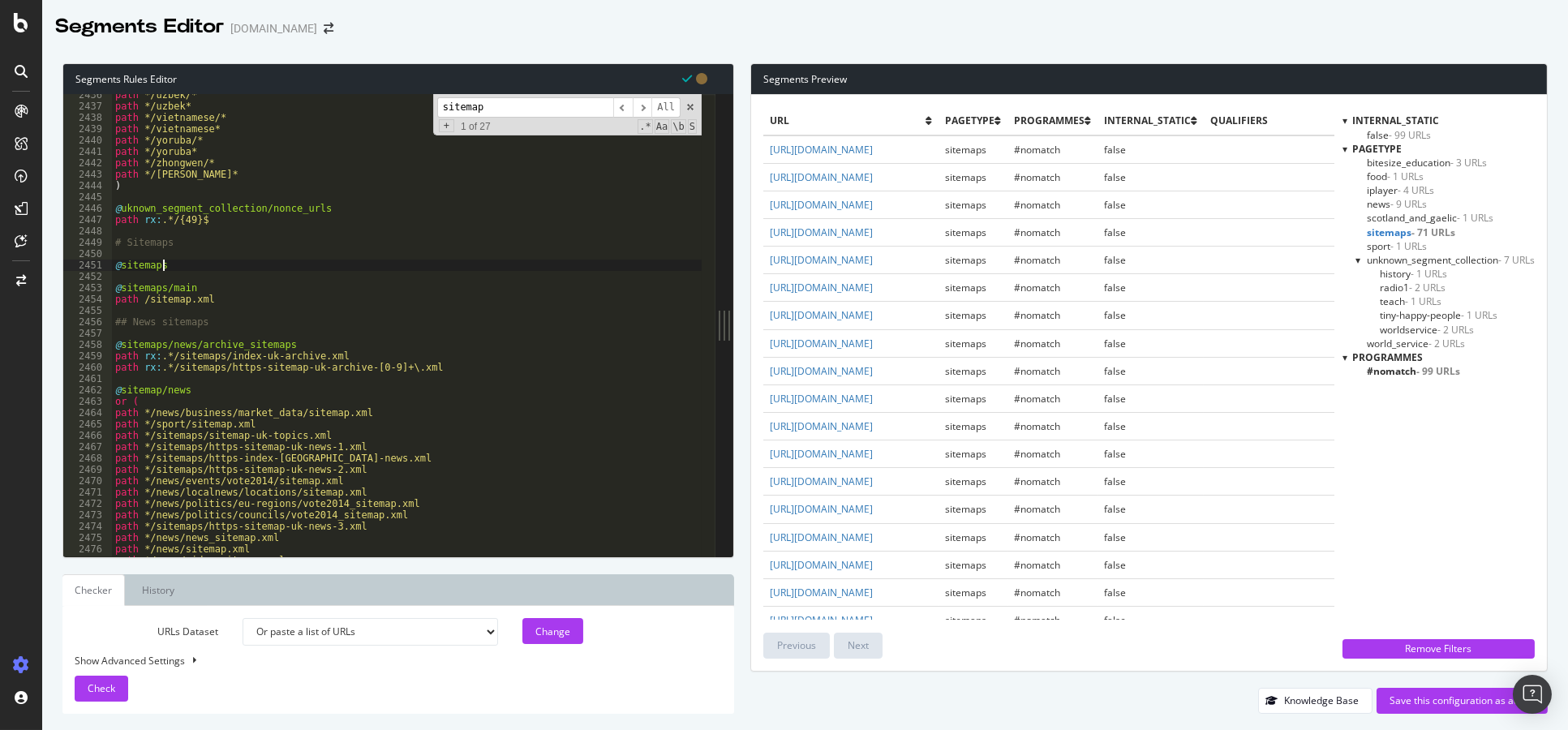
click at [176, 269] on div "path */uzbek/* path */uzbek* path */[DEMOGRAPHIC_DATA]/* path */vietnamese* pat…" at bounding box center [406, 332] width 589 height 486
type textarea "@sitemaps"
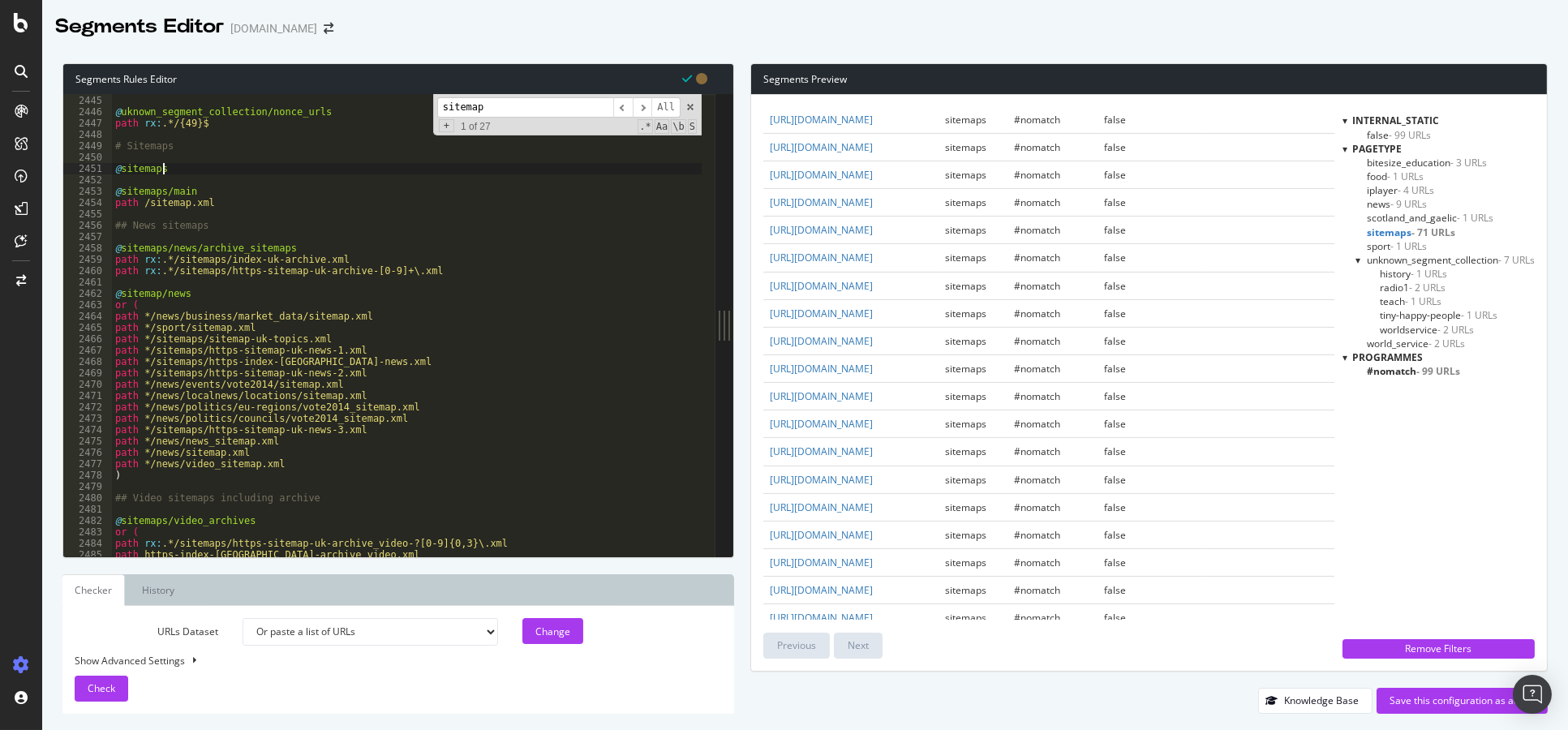
scroll to position [24959, 0]
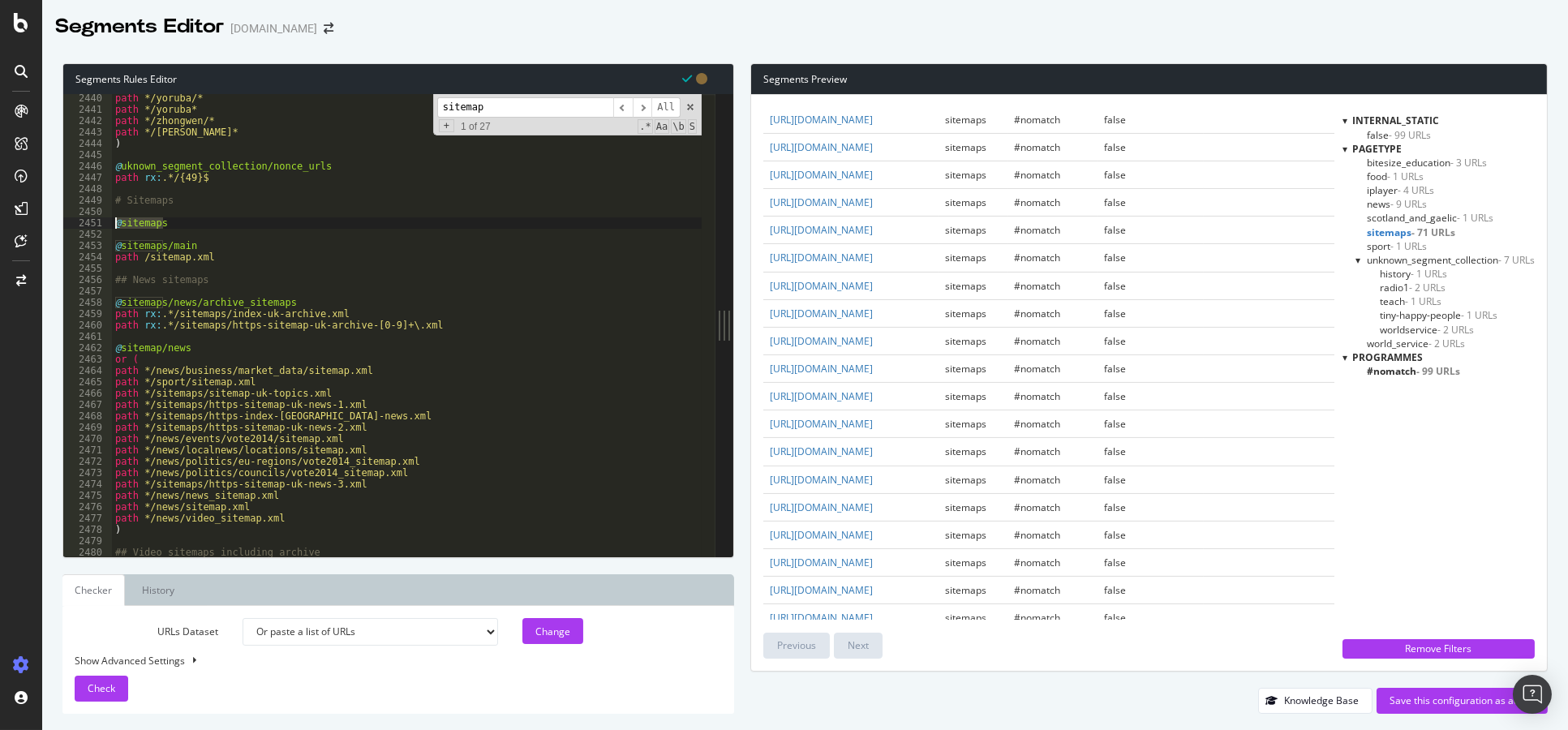
drag, startPoint x: 191, startPoint y: 226, endPoint x: 111, endPoint y: 226, distance: 80.0
click at [111, 226] on div "@sitemaps [CREDIT_CARD_NUMBER] 2444 2445 2446 2447 2448 2449 2450 2451 2452 245…" at bounding box center [389, 325] width 652 height 463
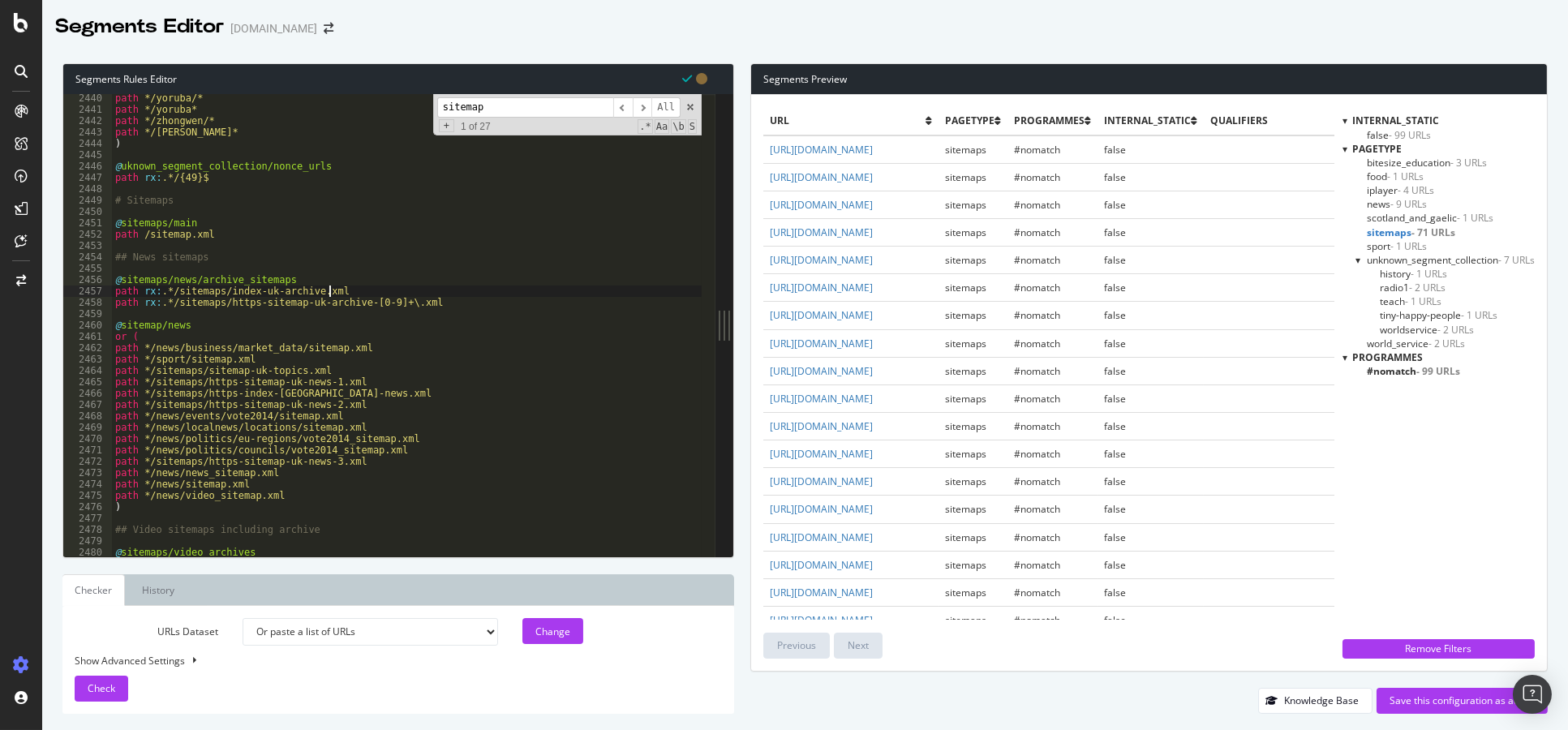
click at [417, 287] on div "path */yoruba/* path */yoruba* path */zhongwen/* path */zhongwen* ) @ uknown_se…" at bounding box center [406, 335] width 589 height 486
click at [428, 261] on div "path */yoruba/* path */yoruba* path */zhongwen/* path */zhongwen* ) @ uknown_se…" at bounding box center [406, 335] width 589 height 486
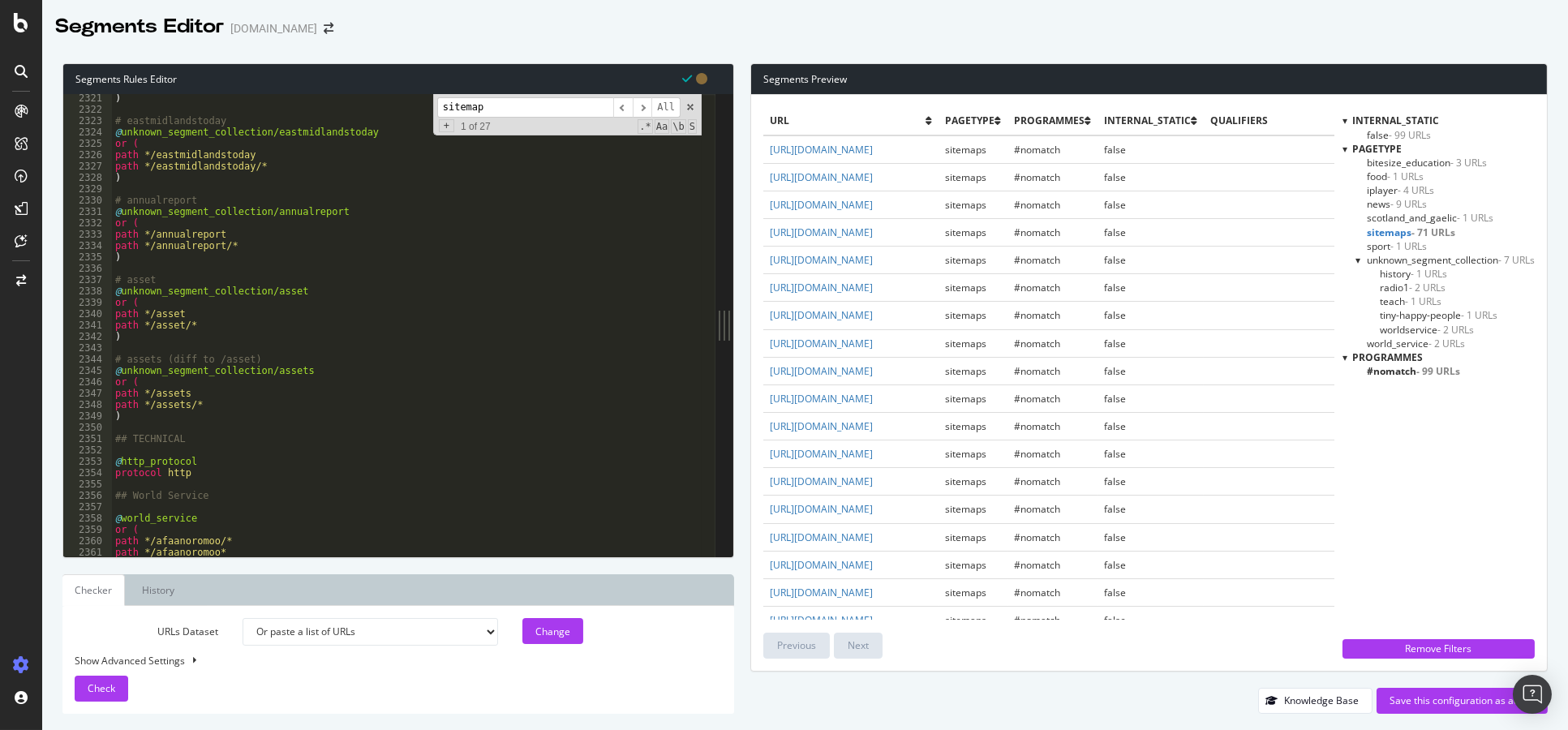
scroll to position [23759, 0]
click at [454, 635] on select "Analysis [DATE] Analysis [DATE] Analysis [DATE] Analysis [DATE] Analysis [DATE]…" at bounding box center [370, 632] width 255 height 27
click at [243, 619] on select "Analysis [DATE] Analysis [DATE] Analysis [DATE] Analysis [DATE] Analysis [DATE]…" at bounding box center [370, 632] width 255 height 27
click at [526, 638] on button "Change" at bounding box center [552, 631] width 61 height 26
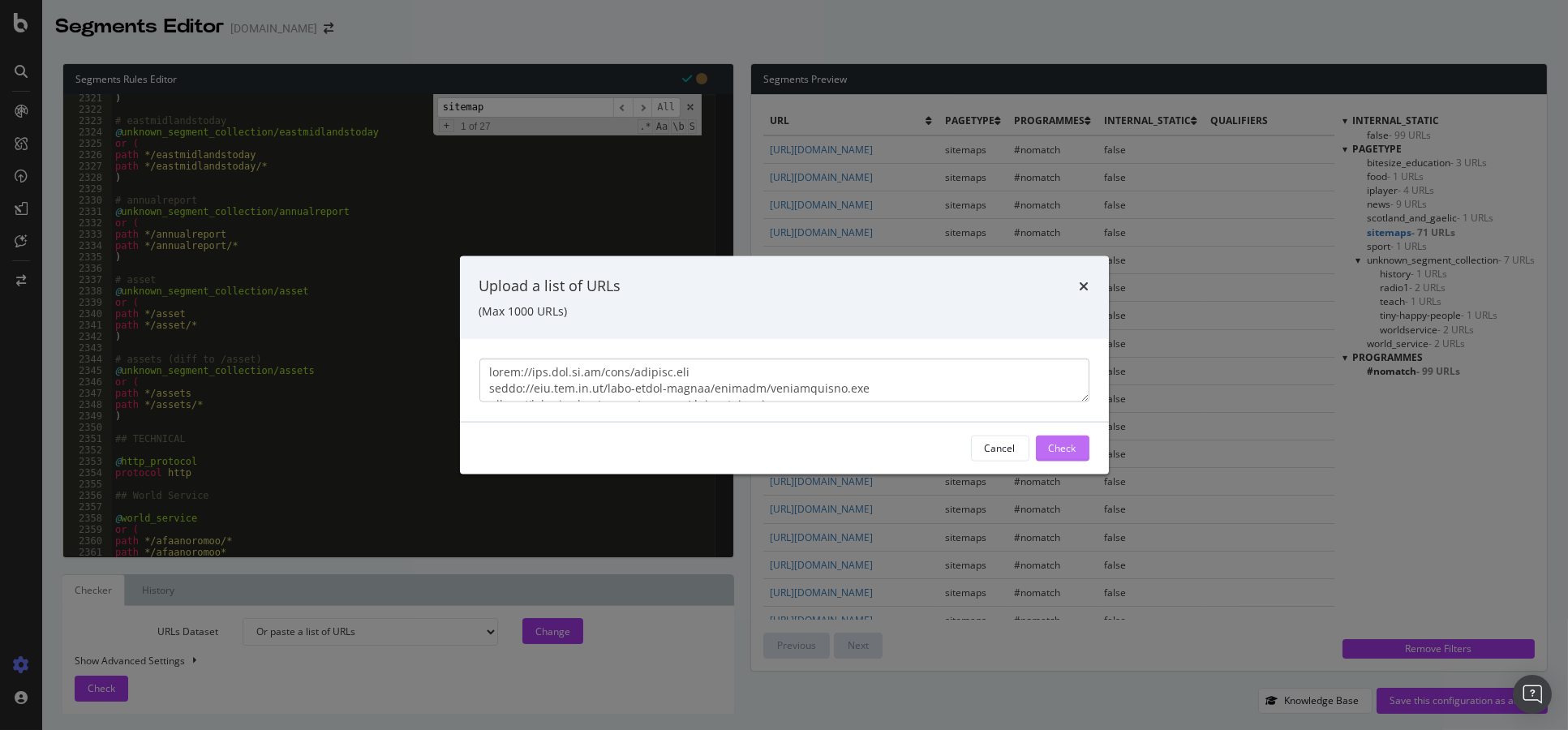
click at [1054, 436] on div "Check" at bounding box center [1063, 447] width 27 height 24
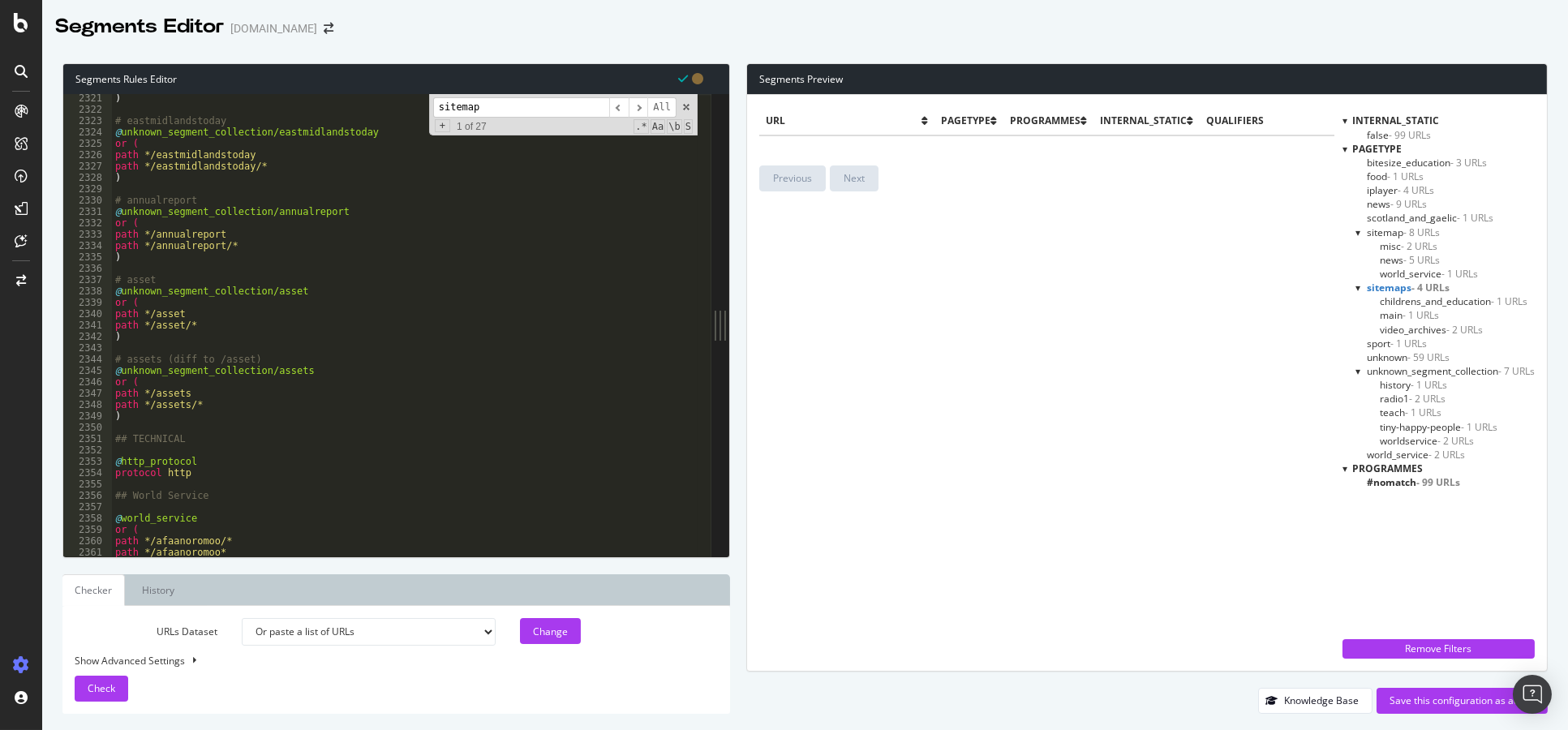
click at [1355, 288] on div at bounding box center [1358, 287] width 6 height 14
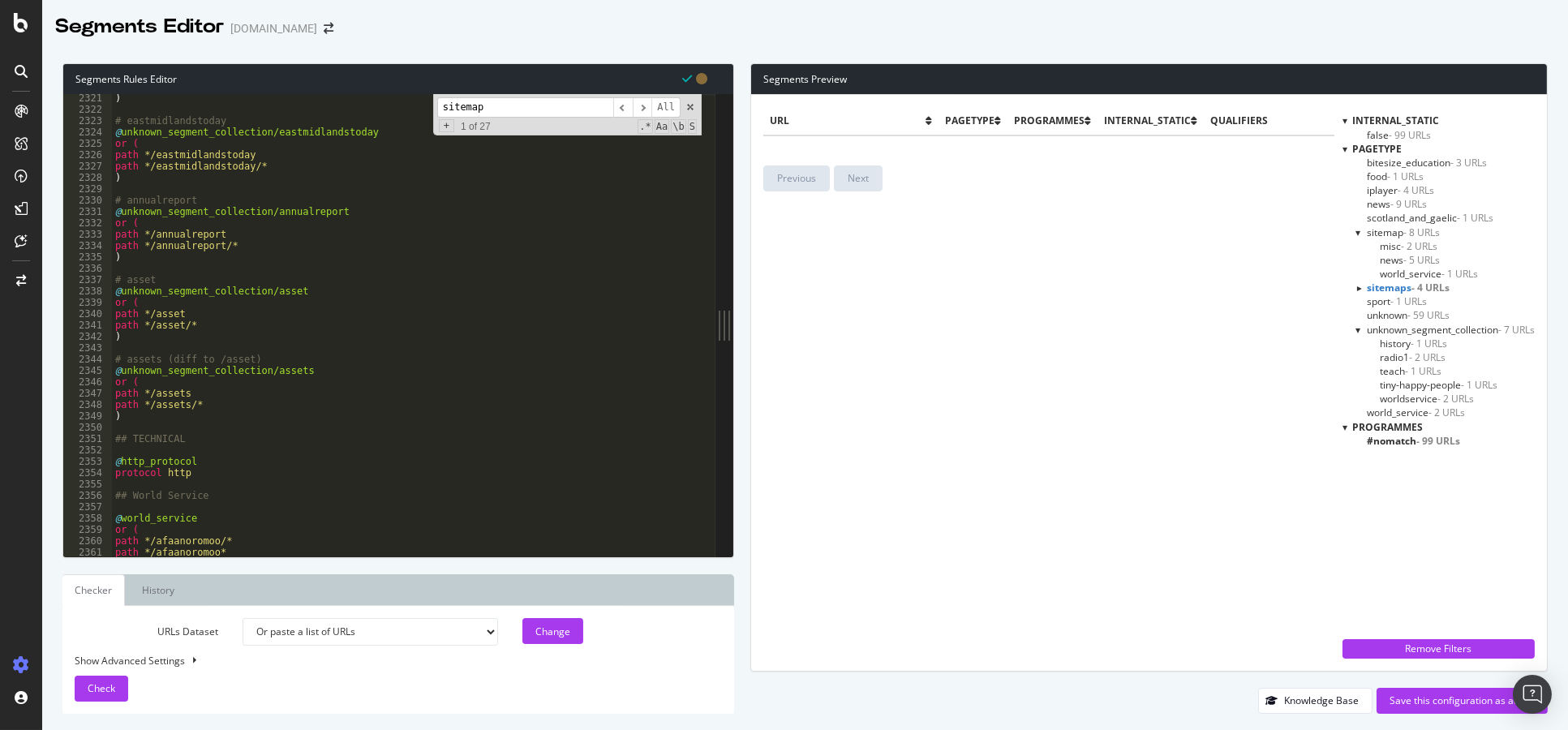
click at [1367, 303] on span "sport - 1 URLs" at bounding box center [1397, 301] width 60 height 14
click at [1356, 290] on div at bounding box center [1358, 288] width 14 height 6
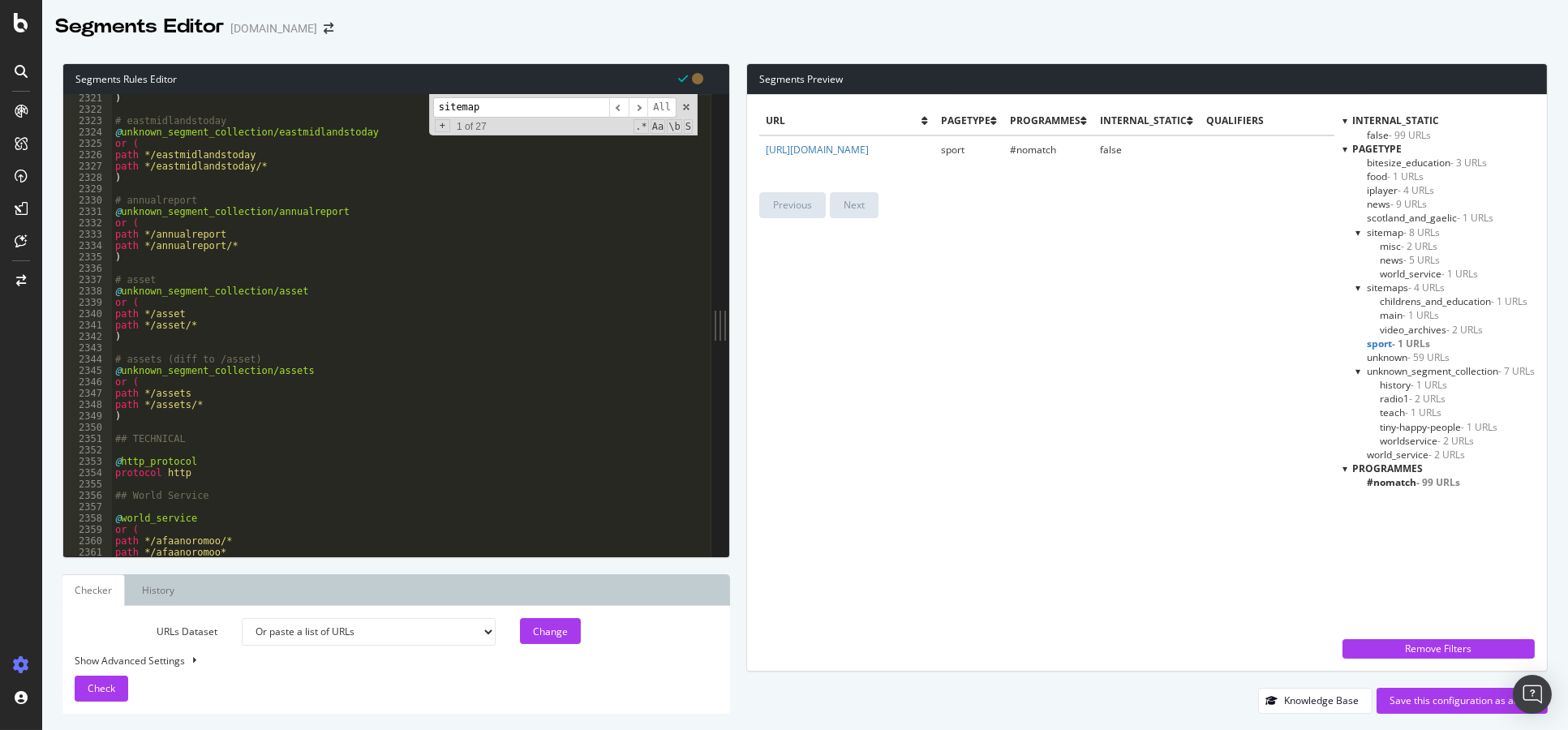
click at [1371, 358] on span "unknown - 59 URLs" at bounding box center [1408, 357] width 82 height 14
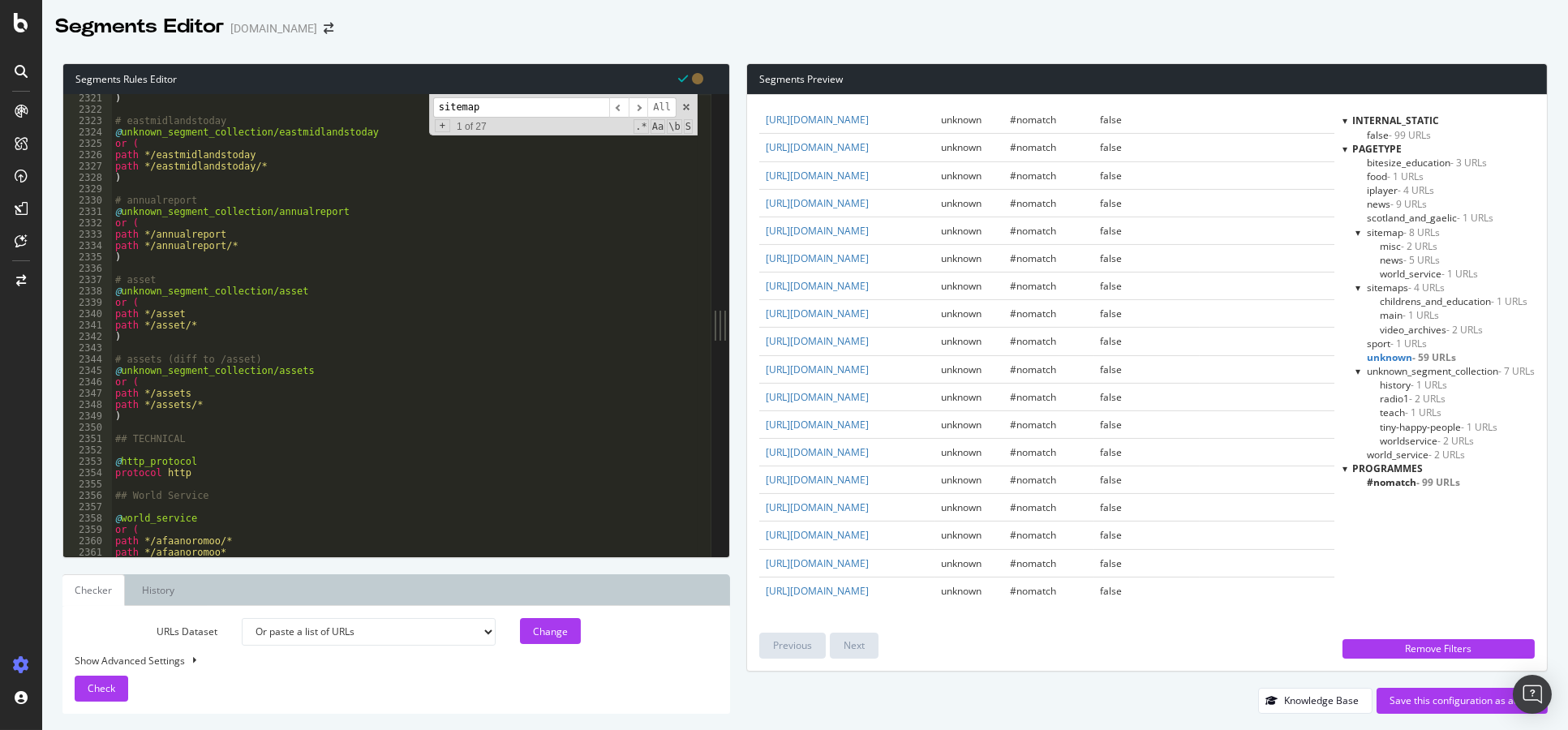
scroll to position [1262, 0]
click at [1387, 385] on span "history - 1 URLs" at bounding box center [1413, 385] width 67 height 14
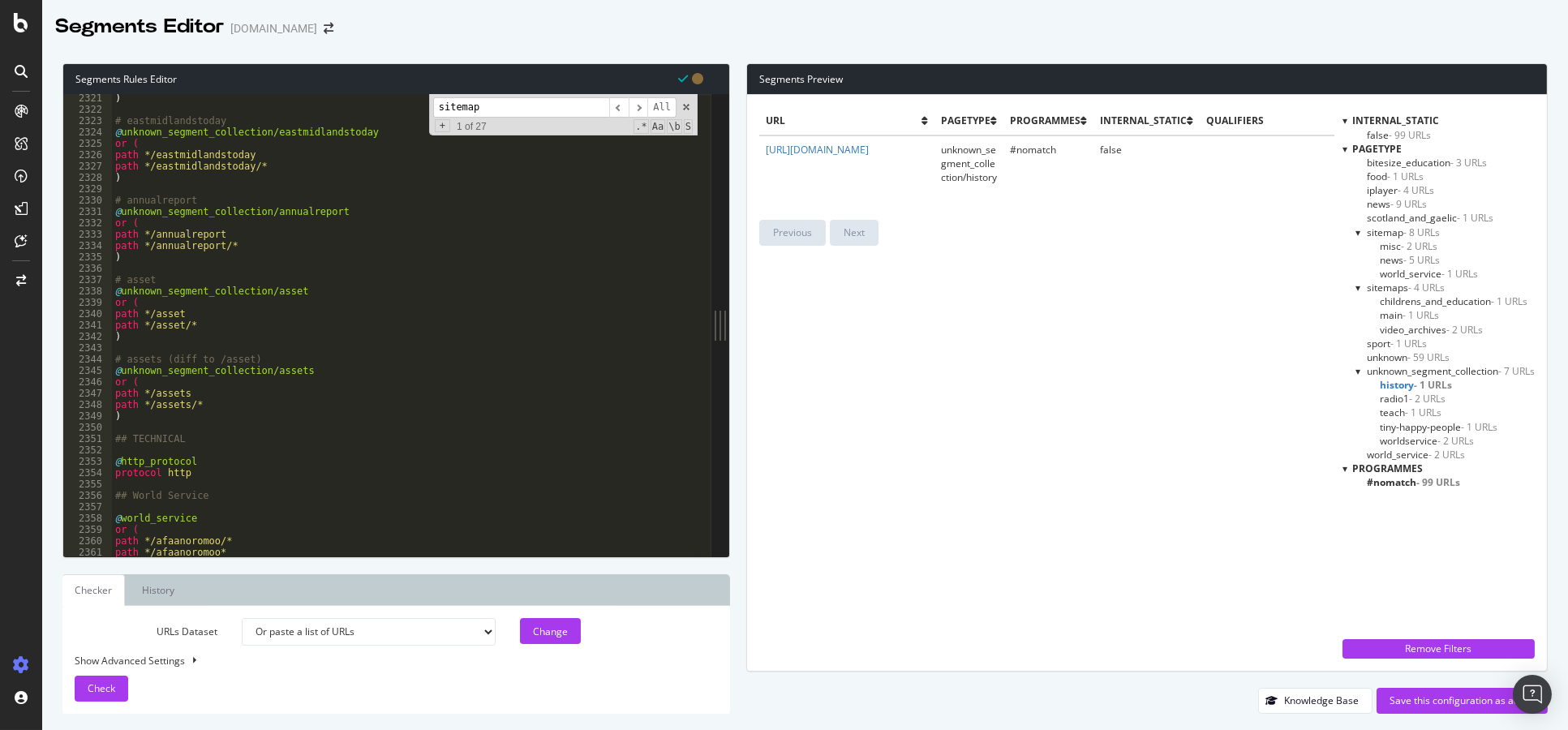
scroll to position [0, 0]
click at [1391, 424] on span "tiny-happy-people - 1 URLs" at bounding box center [1439, 427] width 118 height 14
click at [1399, 439] on span "worldservice - 2 URLs" at bounding box center [1427, 440] width 94 height 14
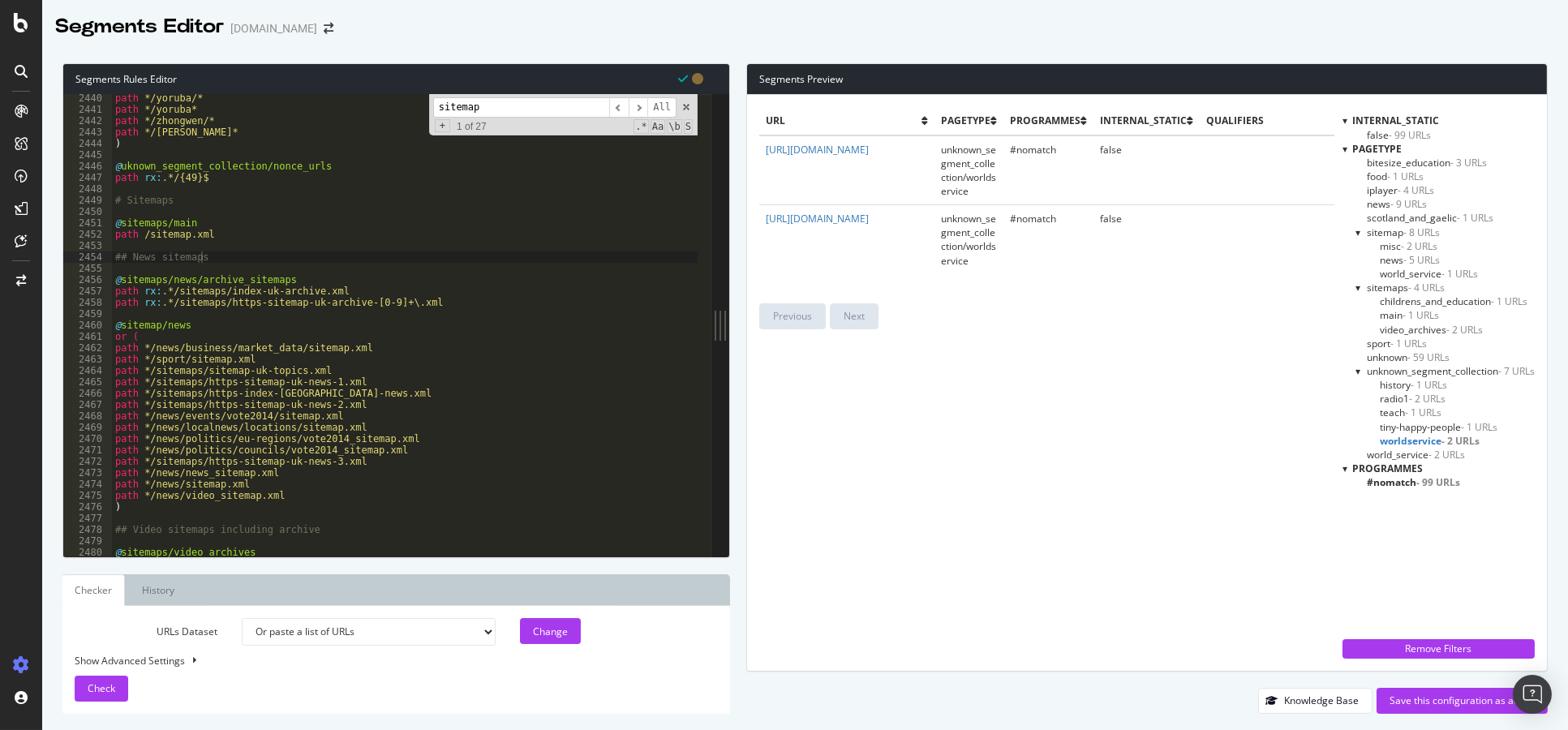
scroll to position [25027, 0]
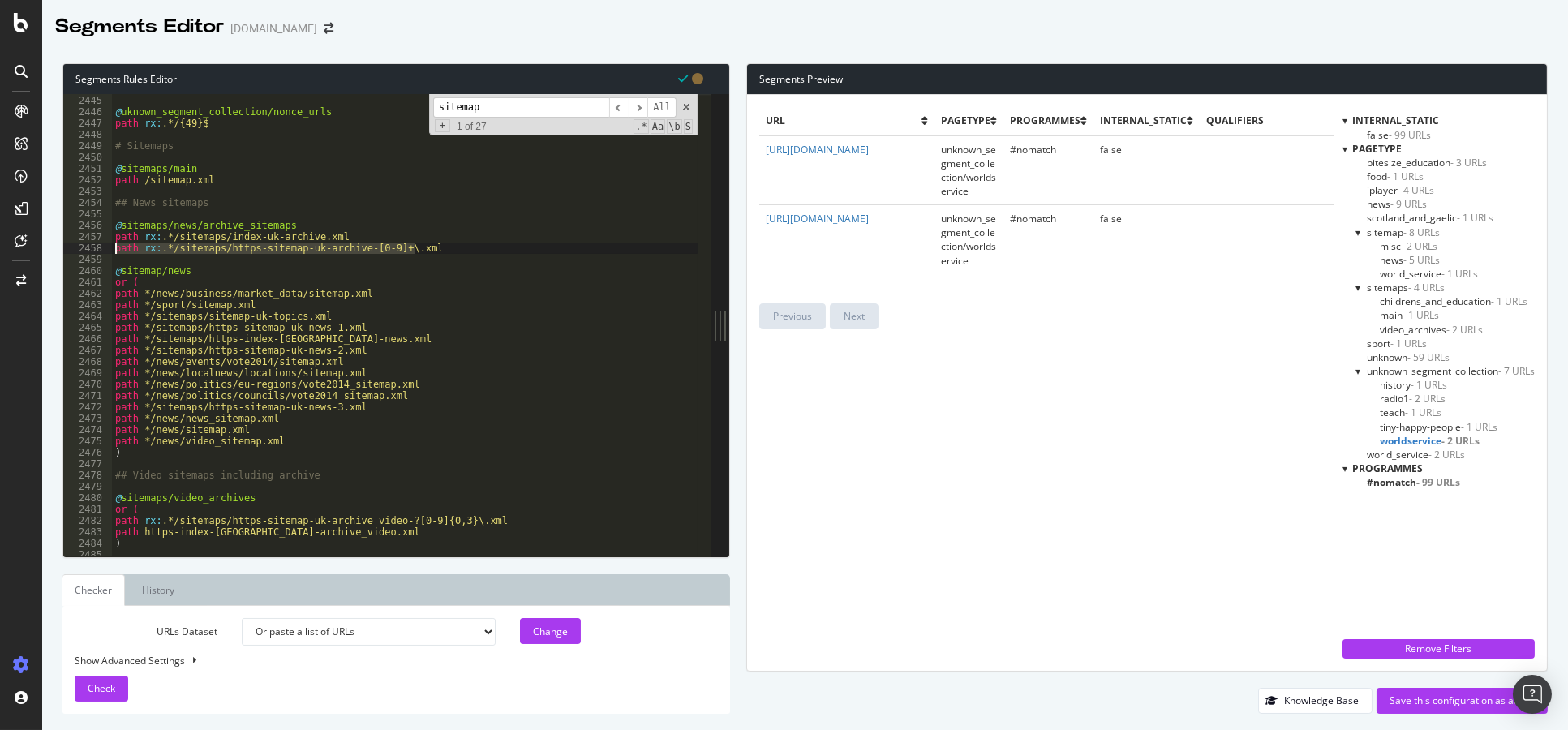
drag, startPoint x: 432, startPoint y: 252, endPoint x: 111, endPoint y: 245, distance: 321.1
click at [111, 245] on div "path rx:.*/sitemaps/https-sitemap-uk-archive-[0-9]+\.xml 2444 2445 2446 2447 24…" at bounding box center [387, 325] width 648 height 463
click at [419, 246] on div ") @ uknown_segment_collection/nonce_urls path rx : .*/{49}$ # Sitemaps @ sitema…" at bounding box center [405, 325] width 586 height 463
click at [113, 242] on div ") @ uknown_segment_collection/nonce_urls path rx : .*/{49}$ # Sitemaps @ sitema…" at bounding box center [408, 326] width 592 height 486
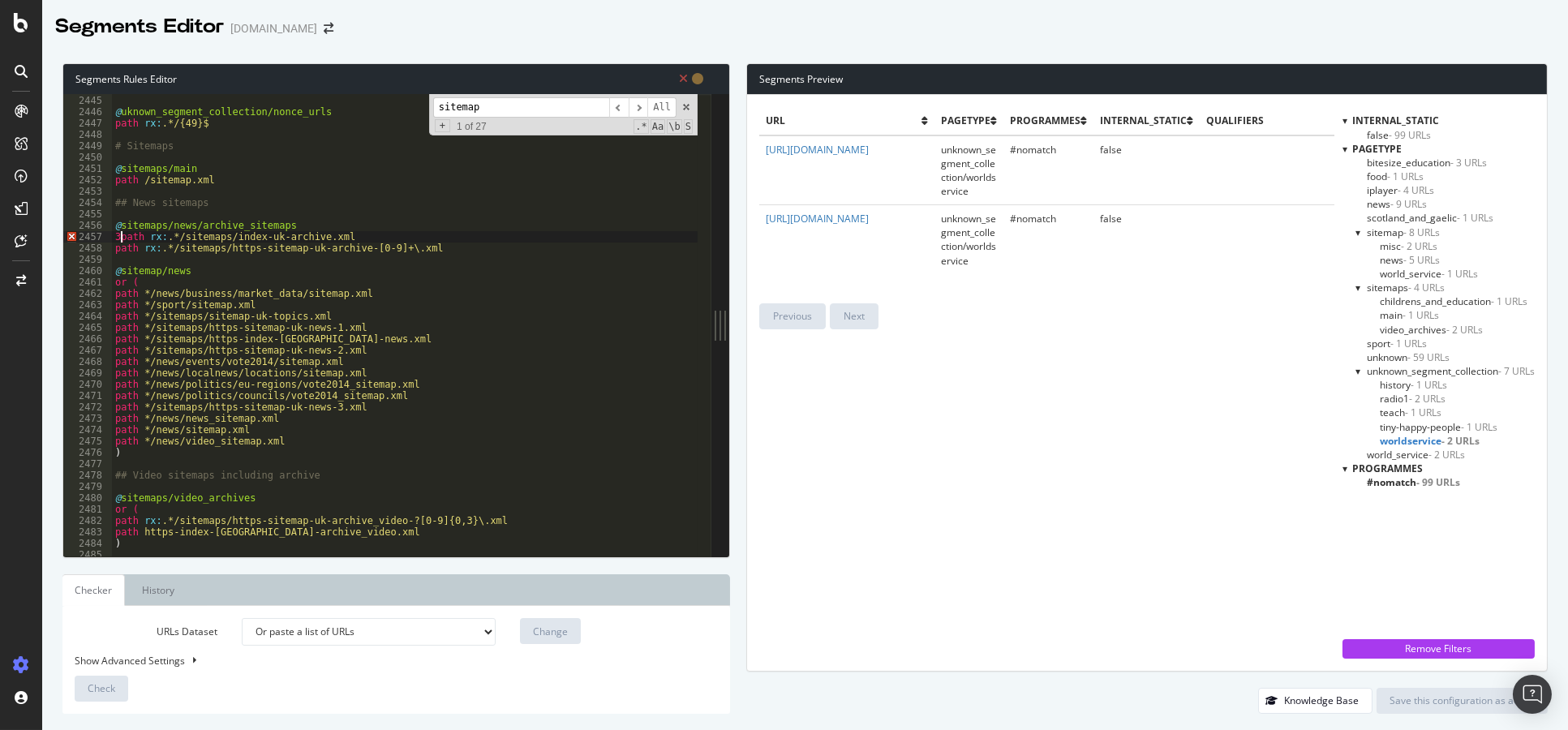
scroll to position [0, 1]
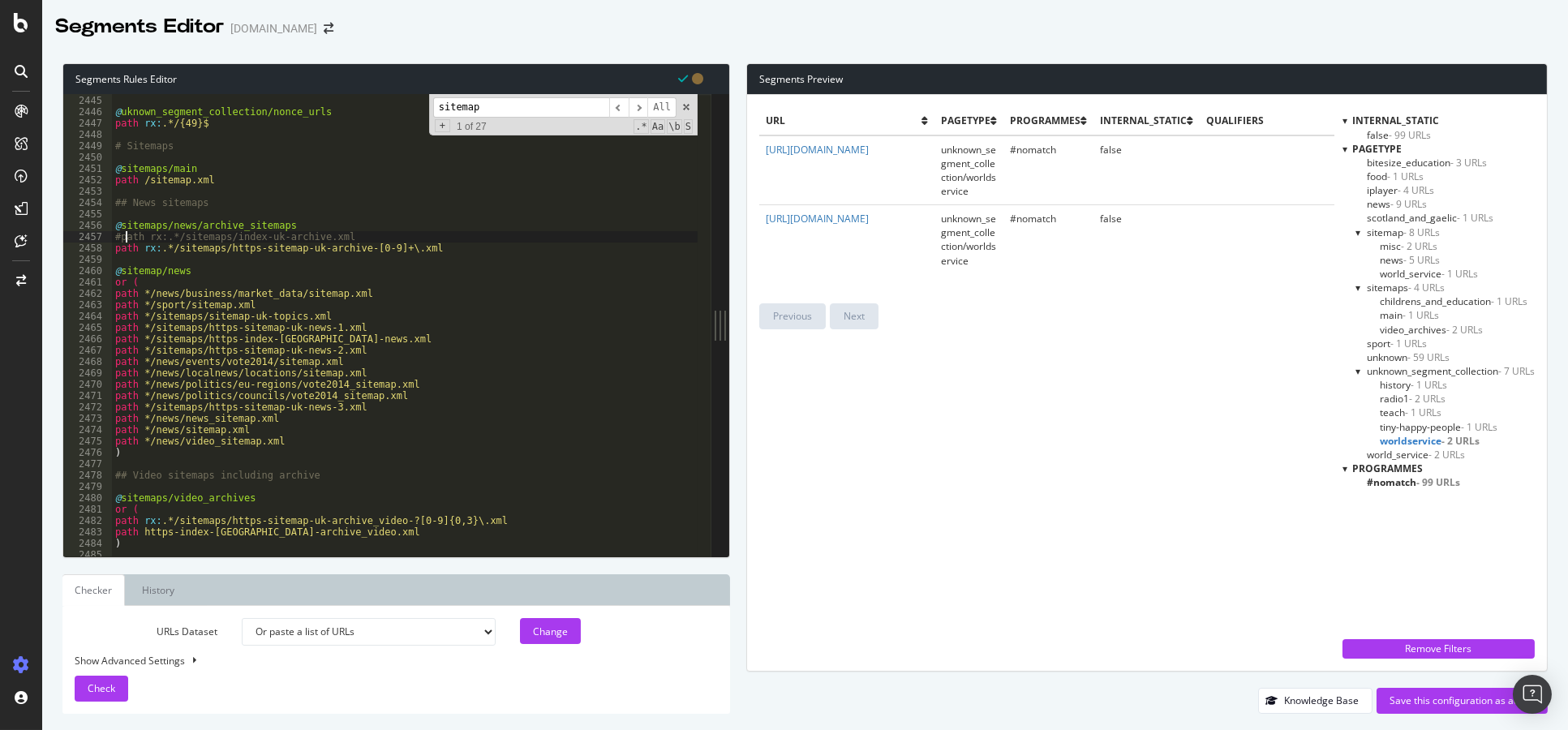
click at [161, 251] on div ") @ uknown_segment_collection/nonce_urls path rx : .*/{49}$ # Sitemaps @ sitema…" at bounding box center [408, 326] width 592 height 486
type textarea "#path rx:.*/sitemaps/https-sitemap-uk-archive-[0-9]+\.xml"
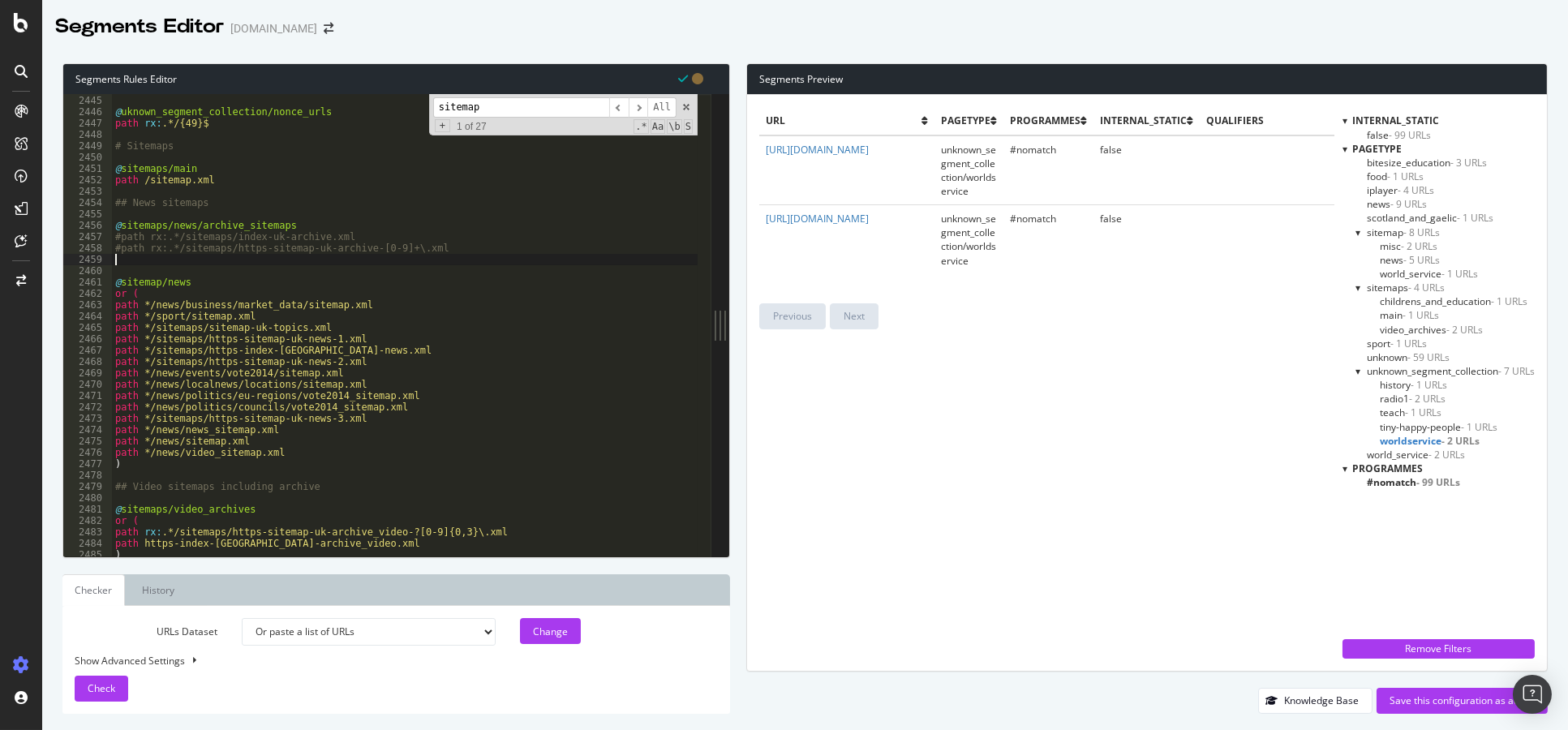
scroll to position [0, 0]
paste textarea "URL: [URL][DOMAIN_NAME]"
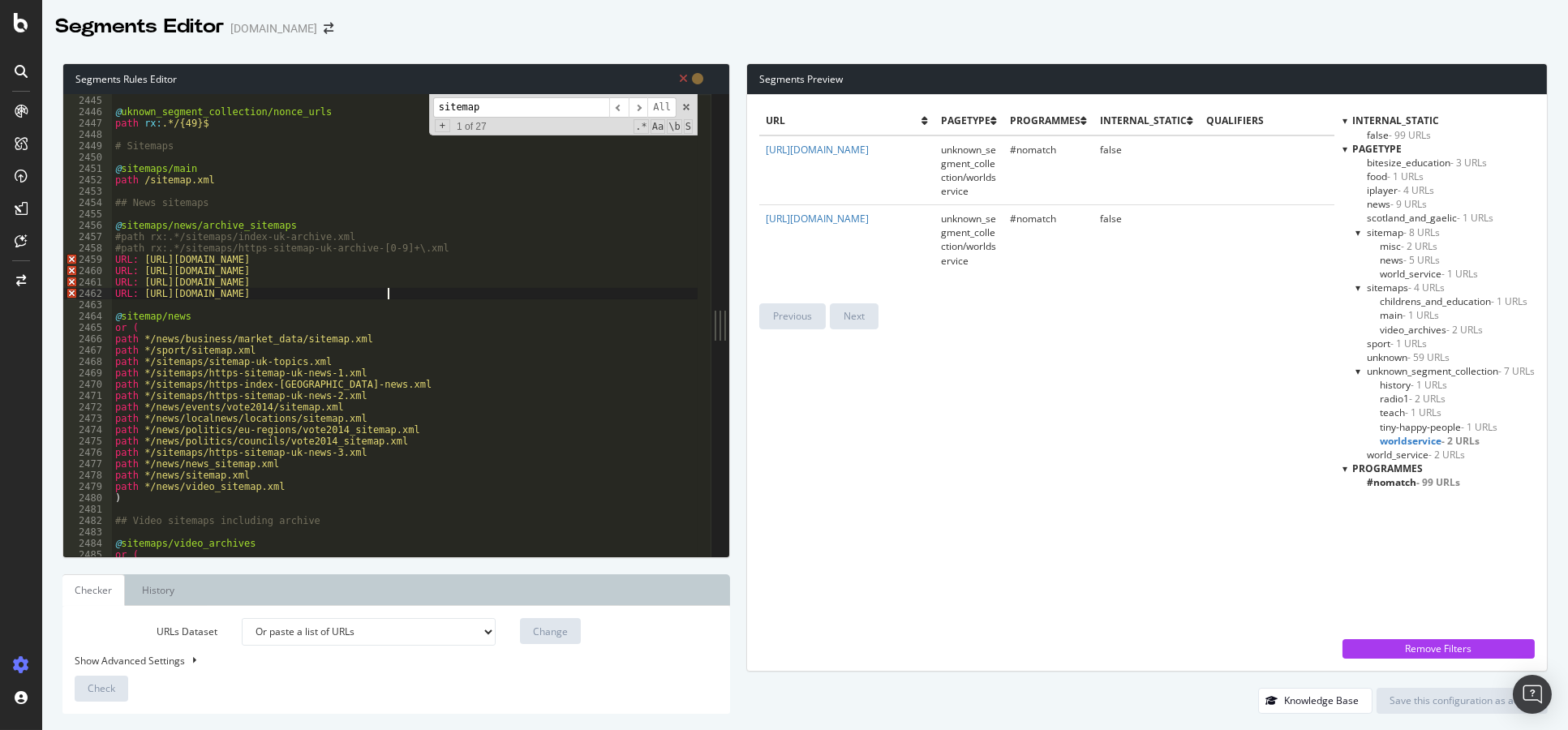
click at [457, 246] on div ") @ uknown_segment_collection/nonce_urls path rx : .*/{49}$ # Sitemaps @ sitema…" at bounding box center [408, 326] width 592 height 486
type textarea "#path rx:.*/sitemaps/https-sitemap-uk-archive-[0-9]+\.xml"
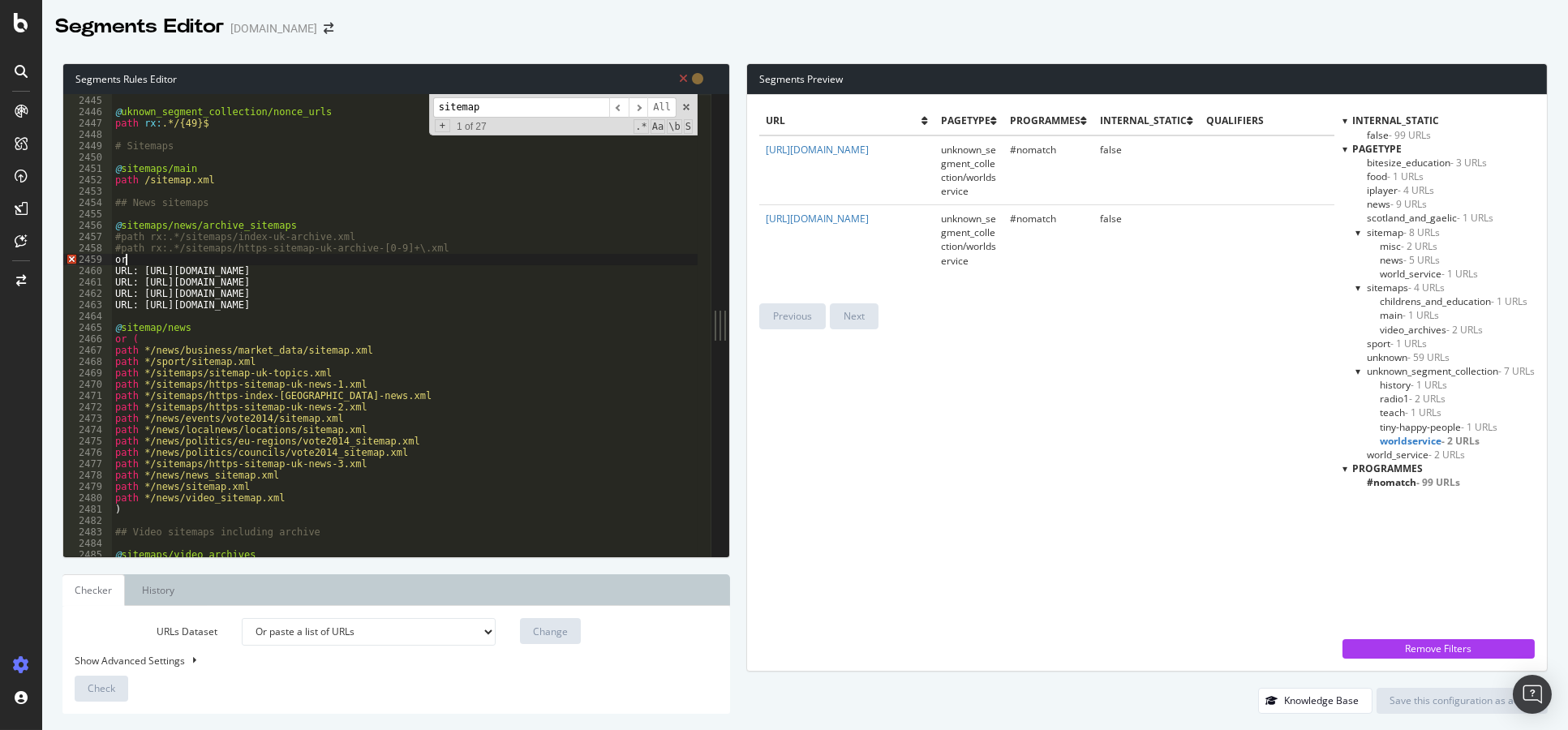
scroll to position [0, 1]
type textarea "URL: [URL][DOMAIN_NAME]"
click at [476, 628] on select "Analysis [DATE] Analysis [DATE] Analysis [DATE] Analysis [DATE] Analysis [DATE]…" at bounding box center [368, 632] width 253 height 27
click at [243, 619] on select "Analysis [DATE] Analysis [DATE] Analysis [DATE] Analysis [DATE] Analysis [DATE]…" at bounding box center [368, 632] width 253 height 27
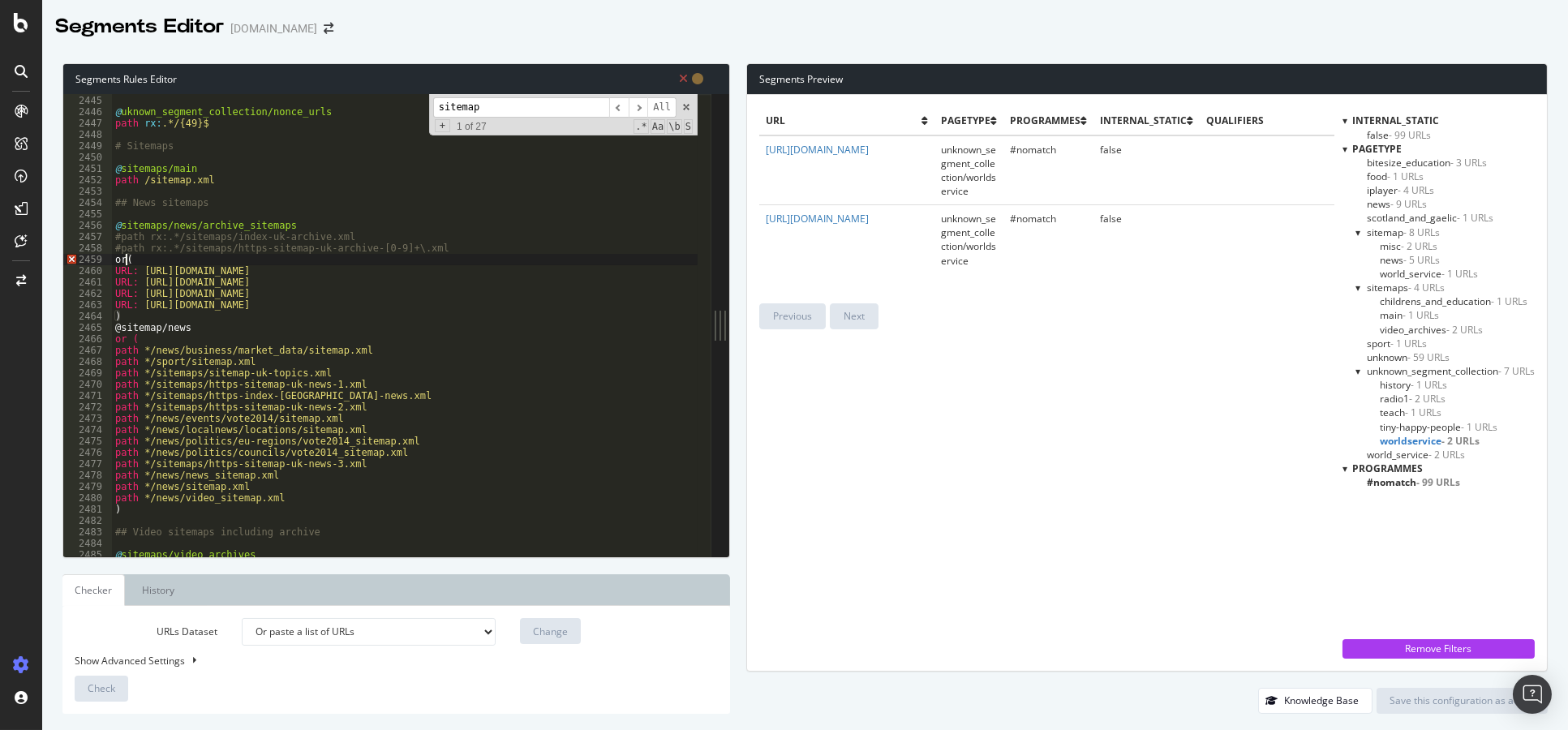
click at [125, 262] on div ") @ uknown_segment_collection/nonce_urls path rx : .*/{49}$ # Sitemaps @ sitema…" at bounding box center [408, 326] width 592 height 486
click at [126, 316] on div ") @ uknown_segment_collection/nonce_urls path rx : .*/{49}$ # Sitemaps @ sitema…" at bounding box center [408, 326] width 592 height 486
type textarea ")"
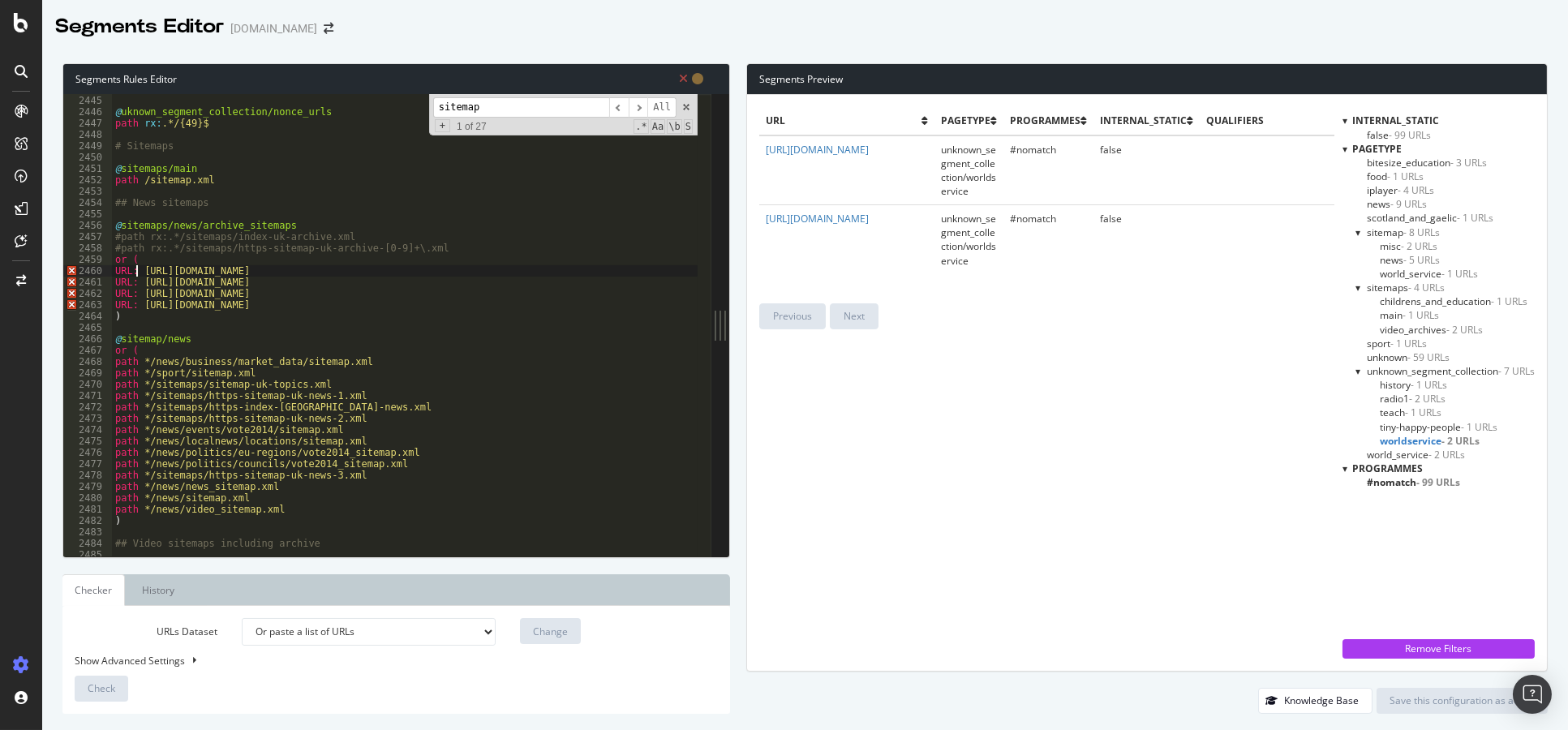
click at [135, 274] on div ") @ uknown_segment_collection/nonce_urls path rx : .*/{49}$ # Sitemaps @ sitema…" at bounding box center [408, 326] width 592 height 486
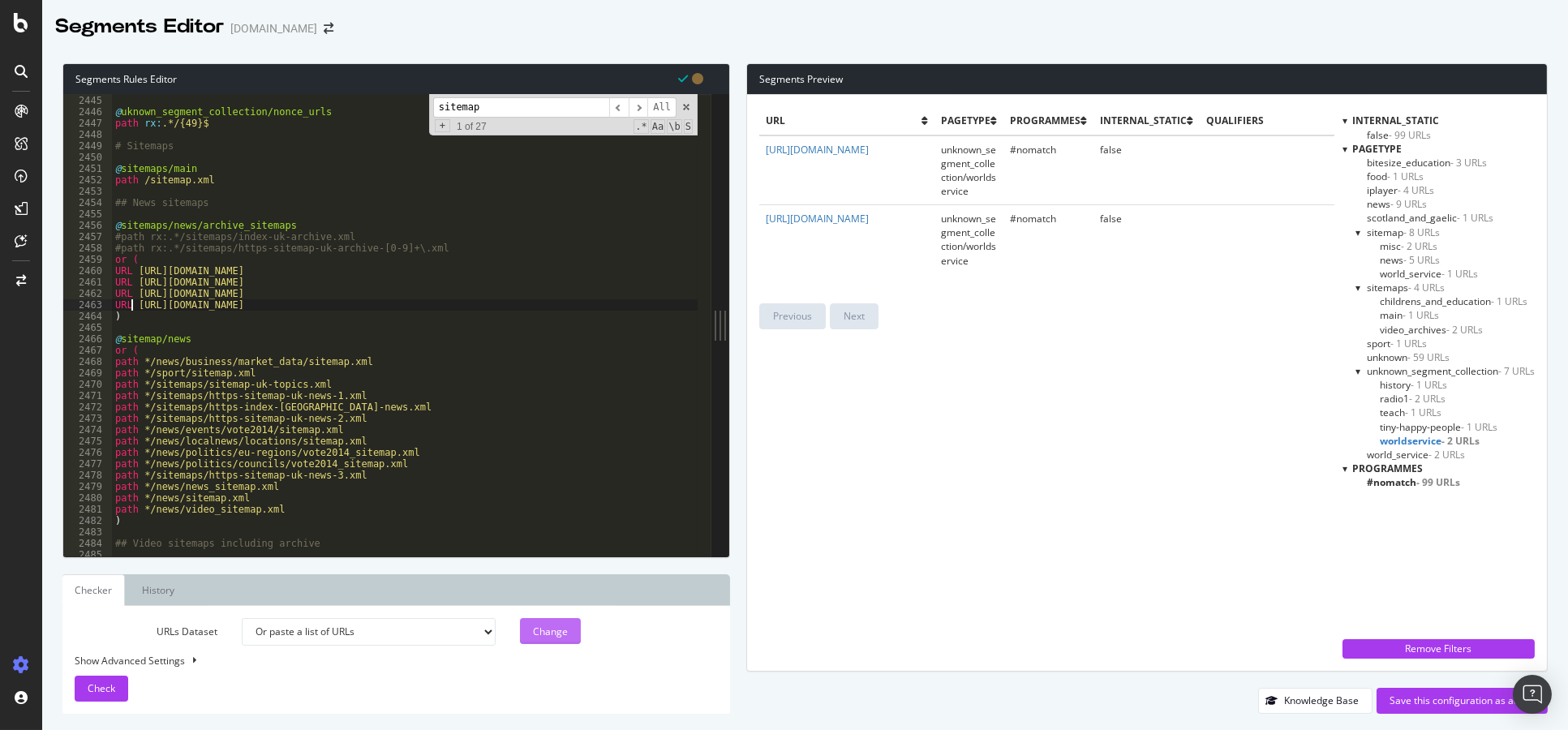
type textarea "URL [URL][DOMAIN_NAME]"
click at [542, 626] on div "Change" at bounding box center [550, 631] width 35 height 14
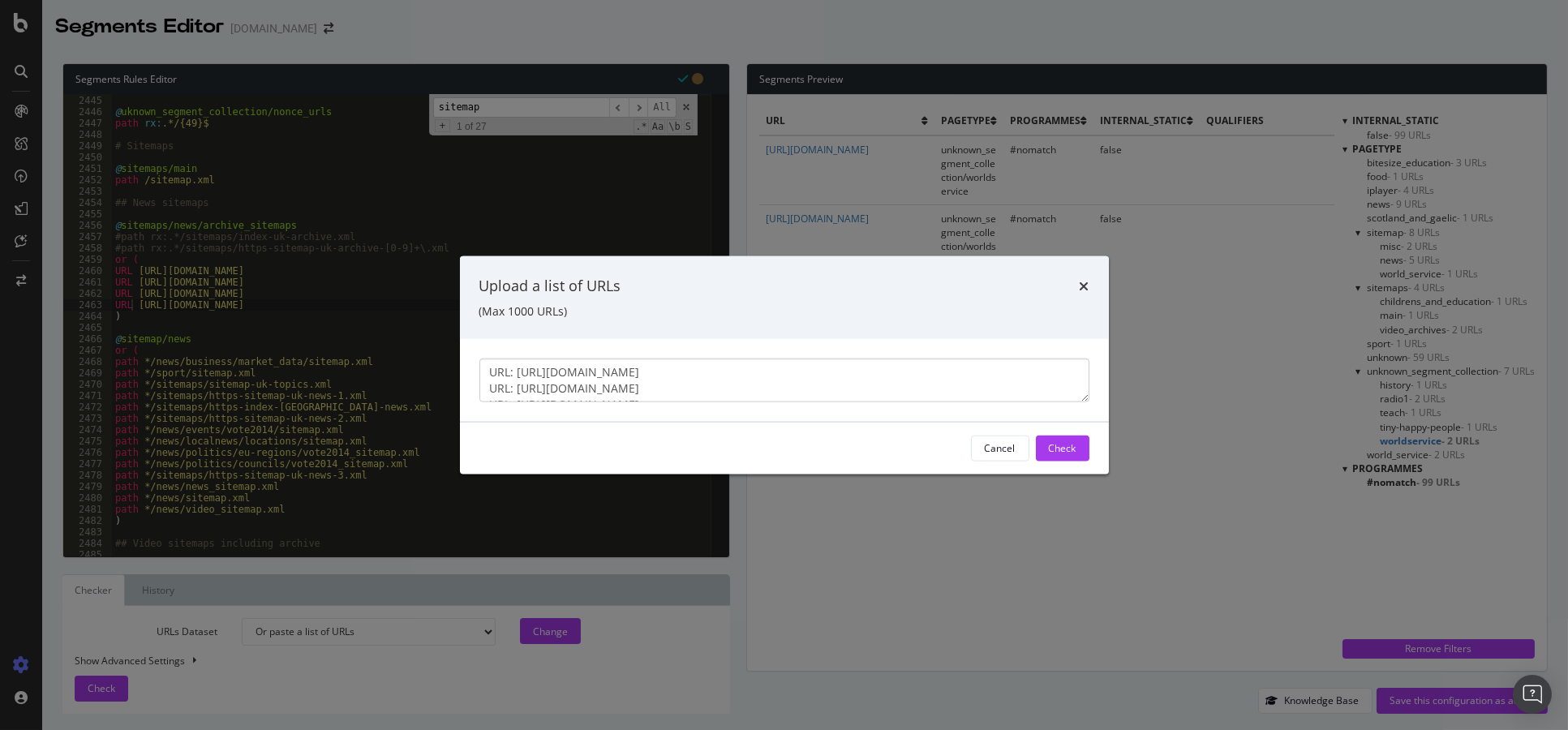
scroll to position [27, 0]
click at [1076, 443] on button "Check" at bounding box center [1062, 447] width 53 height 26
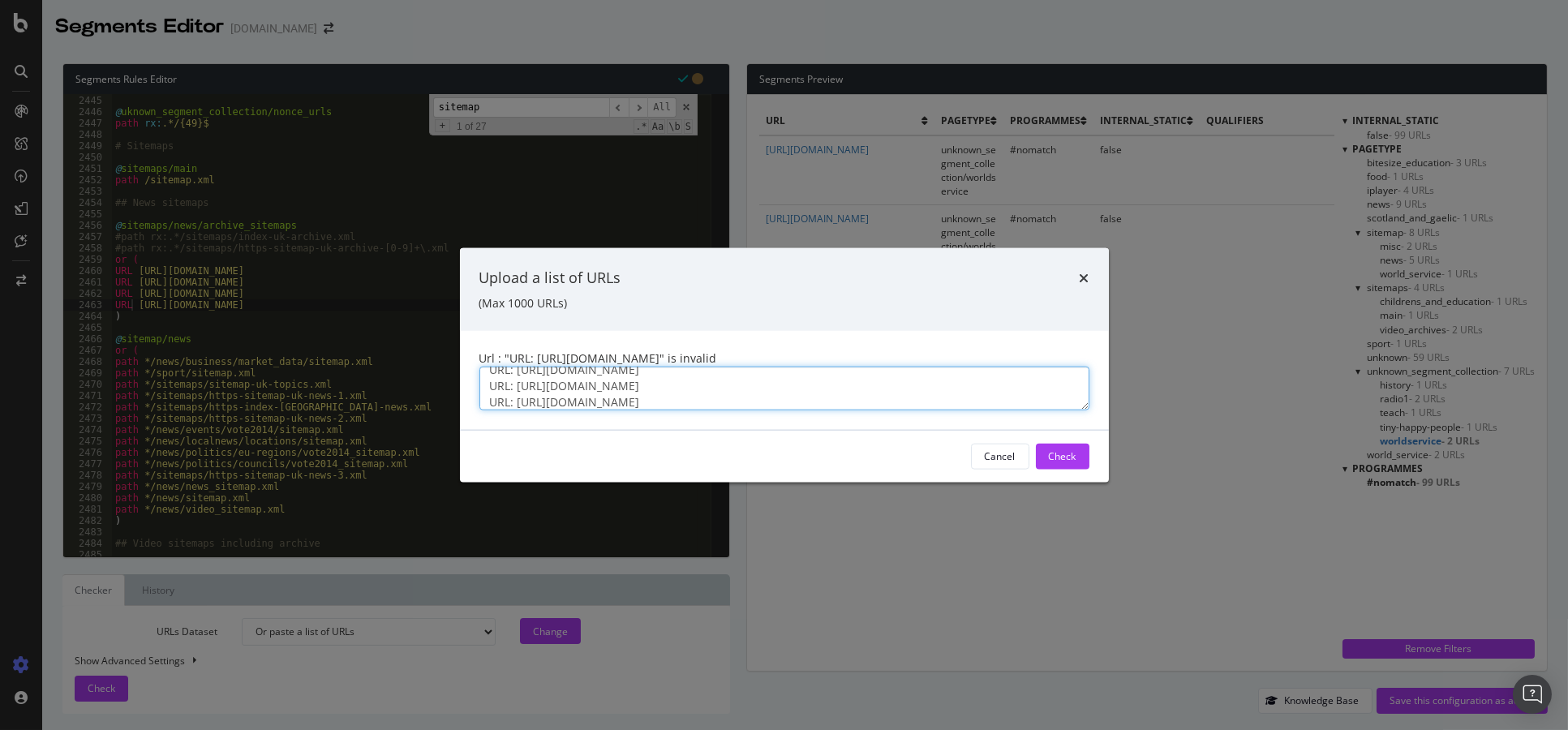
click at [1018, 392] on textarea "URL: [URL][DOMAIN_NAME] URL: [URL][DOMAIN_NAME] URL: [URL][DOMAIN_NAME] URL: [U…" at bounding box center [785, 388] width 610 height 43
paste textarea "[URL][DOMAIN_NAME] [URL][DOMAIN_NAME] [URL][DOMAIN_NAME]"
type textarea "[URL][DOMAIN_NAME] [URL][DOMAIN_NAME] [URL][DOMAIN_NAME] [URL][DOMAIN_NAME]"
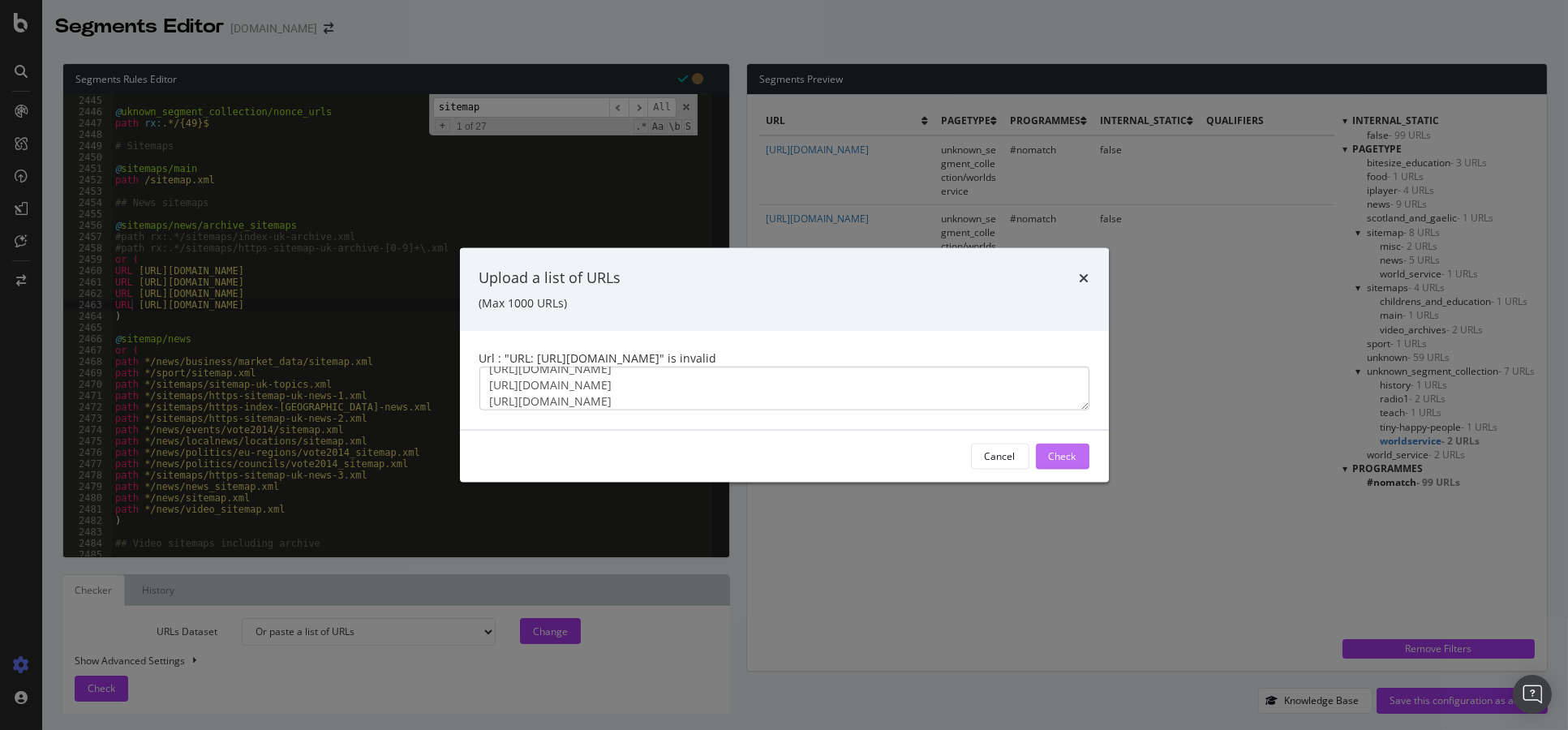
click at [1074, 454] on div "Check" at bounding box center [1063, 456] width 27 height 14
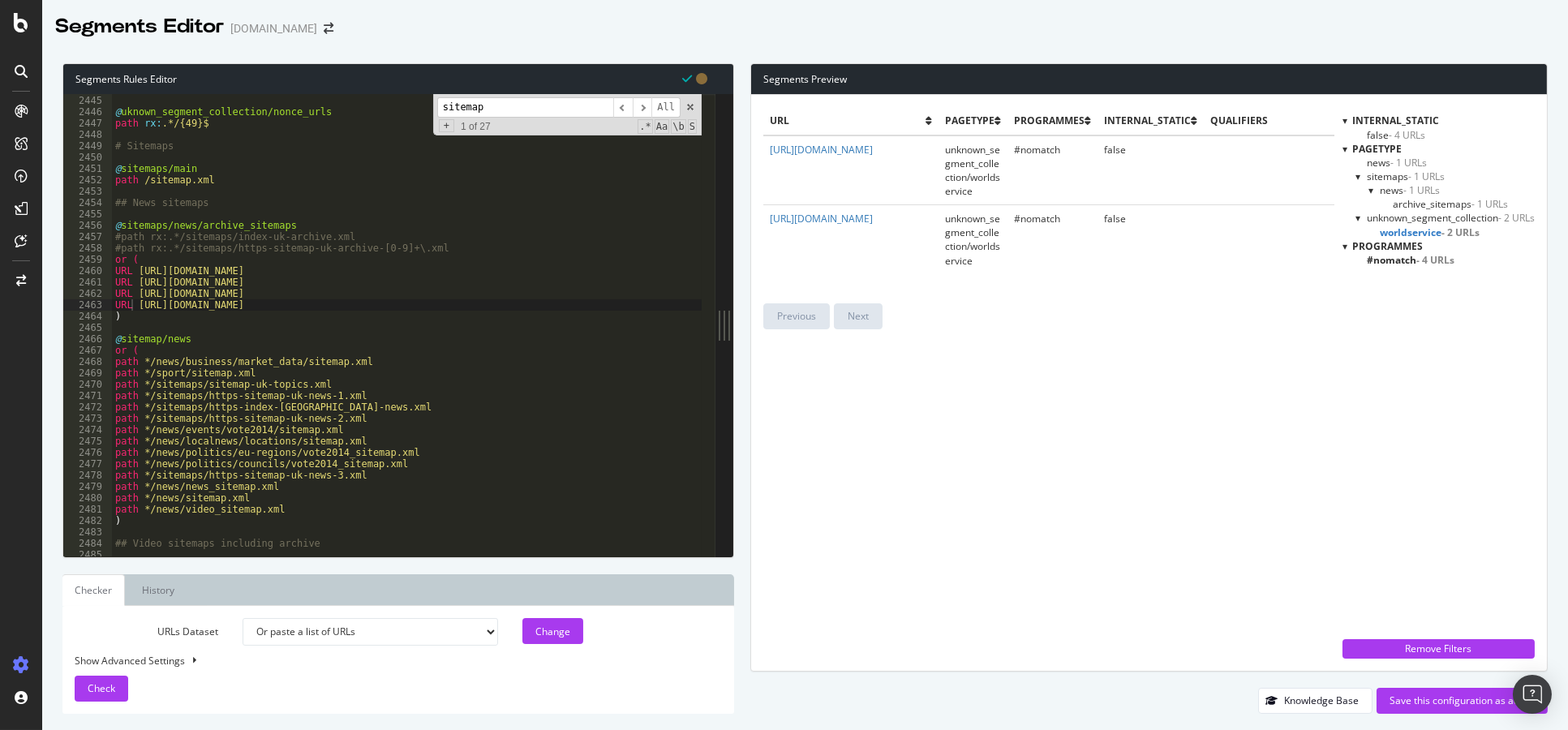
scroll to position [0, 51]
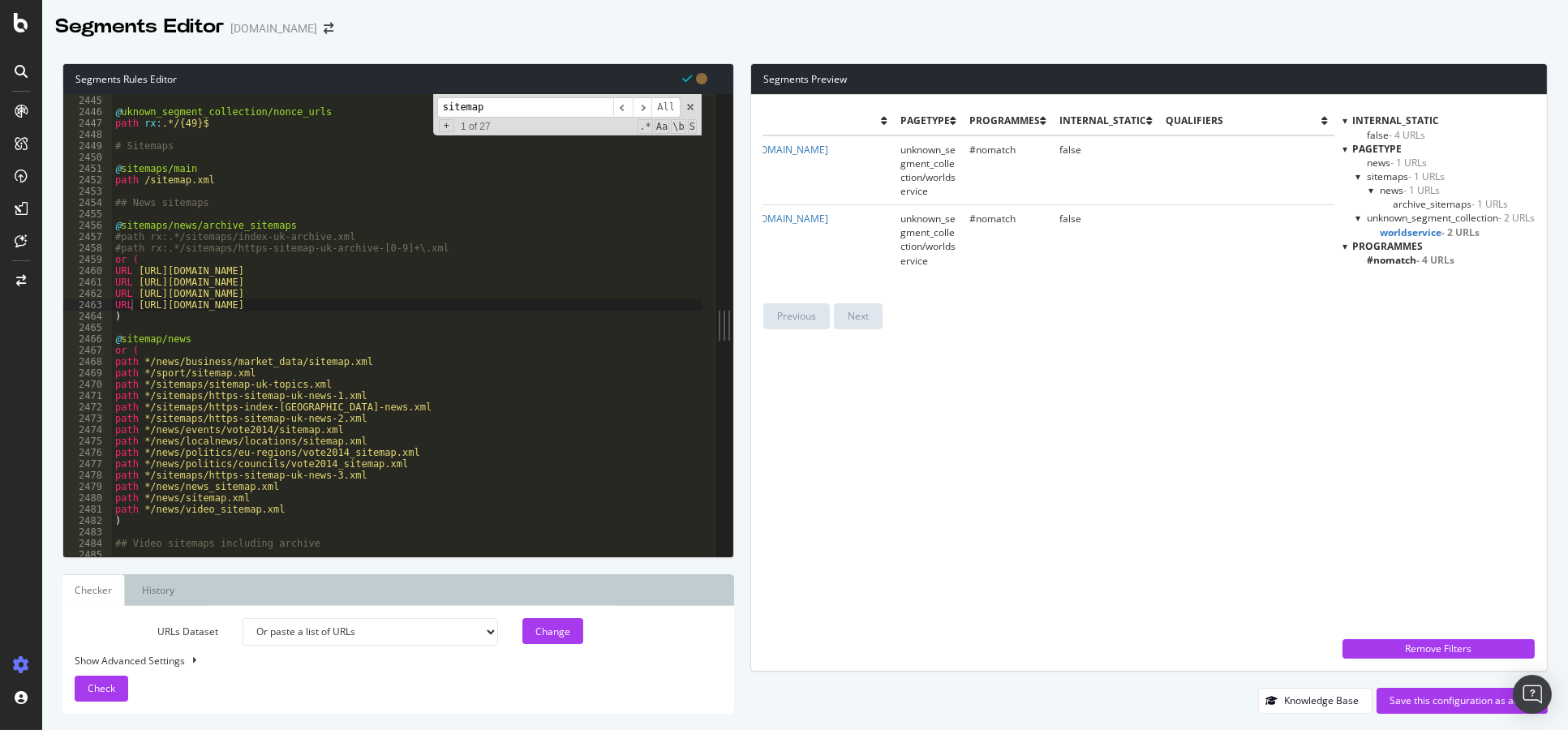
click at [1416, 205] on span "archive_sitemaps - 1 URLs" at bounding box center [1450, 204] width 115 height 14
click at [1412, 234] on span "worldservice - 2 URLs" at bounding box center [1427, 232] width 94 height 14
